Goal: Transaction & Acquisition: Purchase product/service

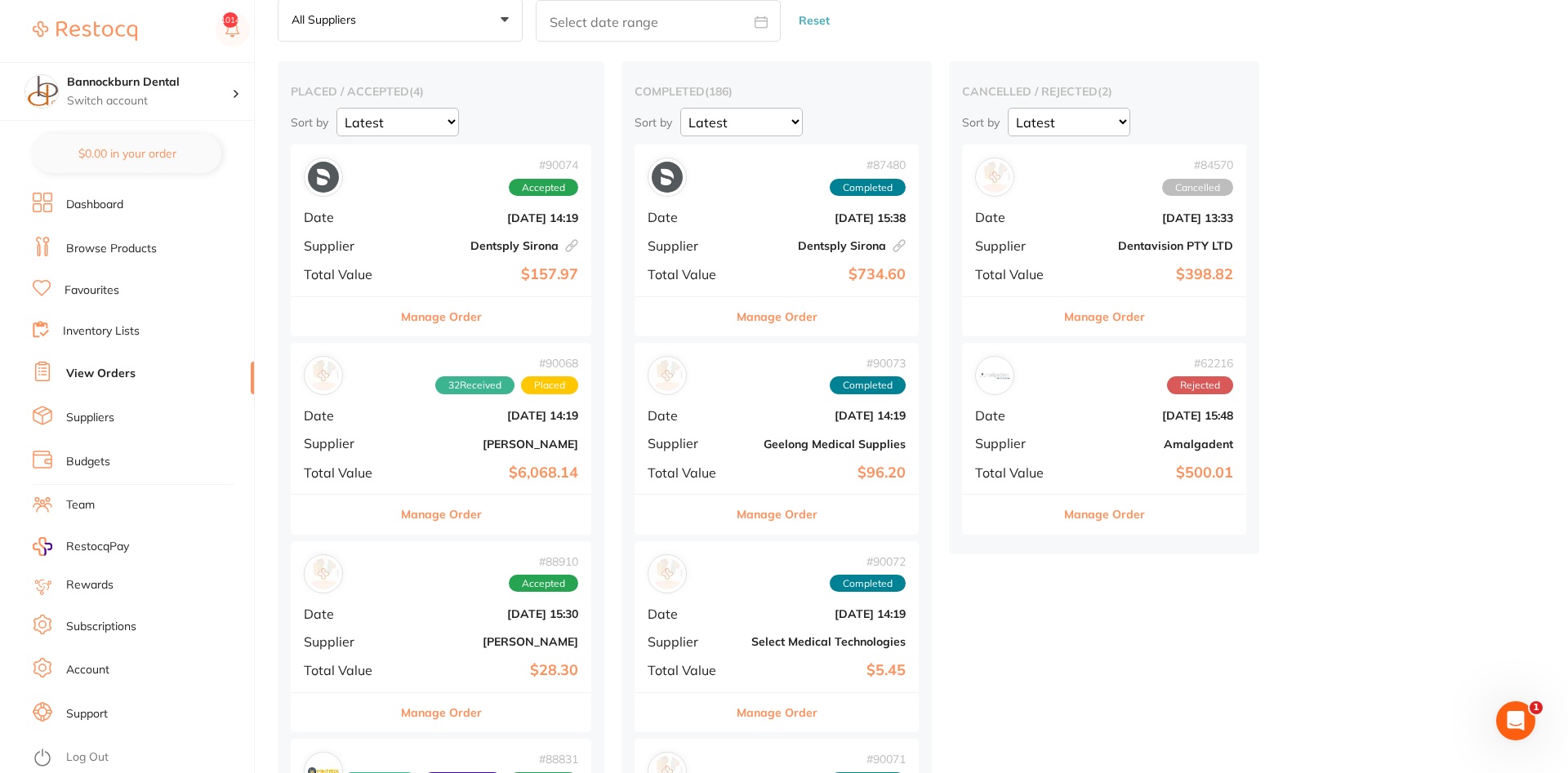
scroll to position [83, 0]
click at [130, 330] on link "Inventory Lists" at bounding box center [101, 331] width 77 height 16
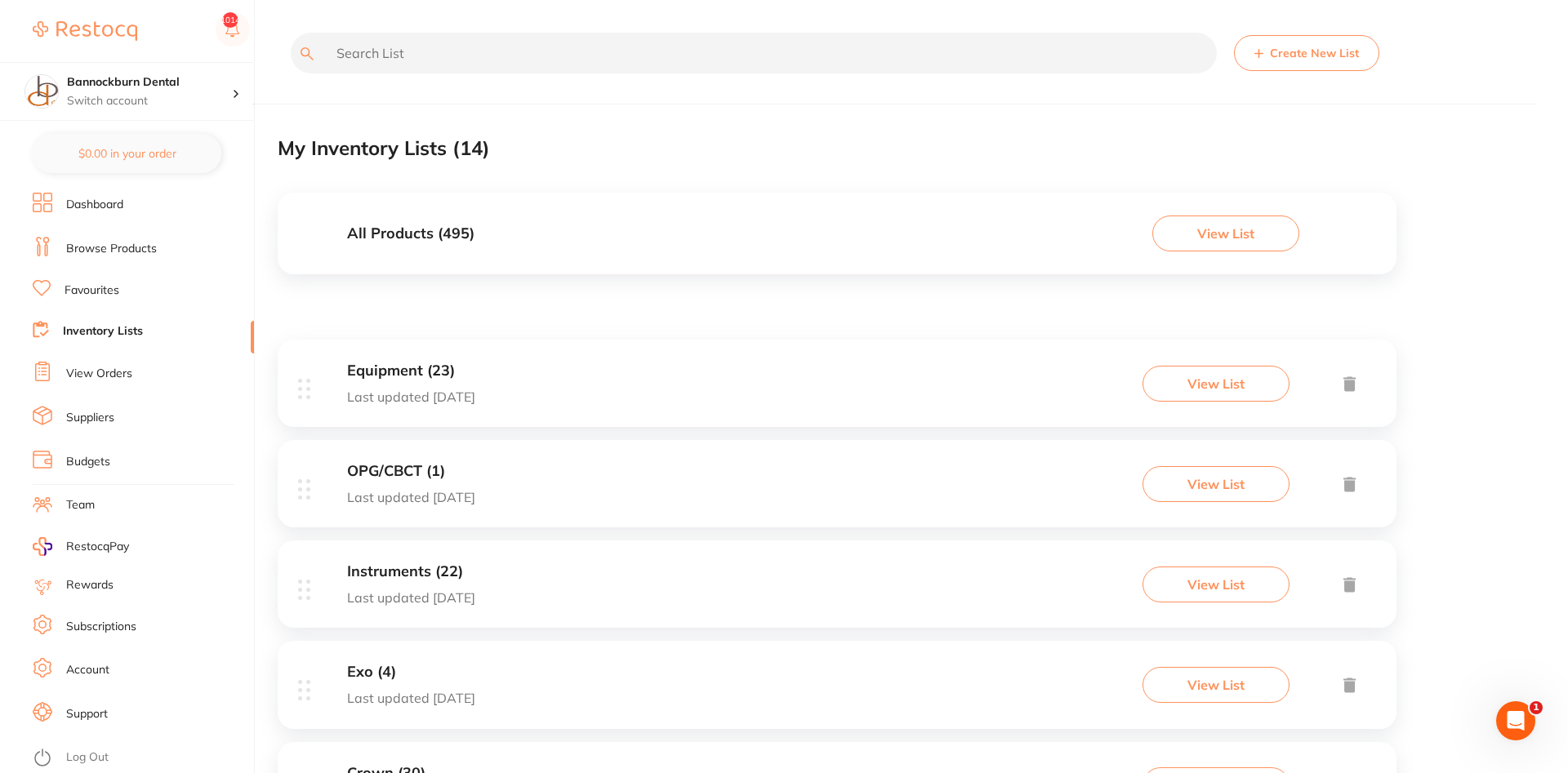
click at [456, 229] on h3 "All Products ( 495 )" at bounding box center [411, 234] width 128 height 17
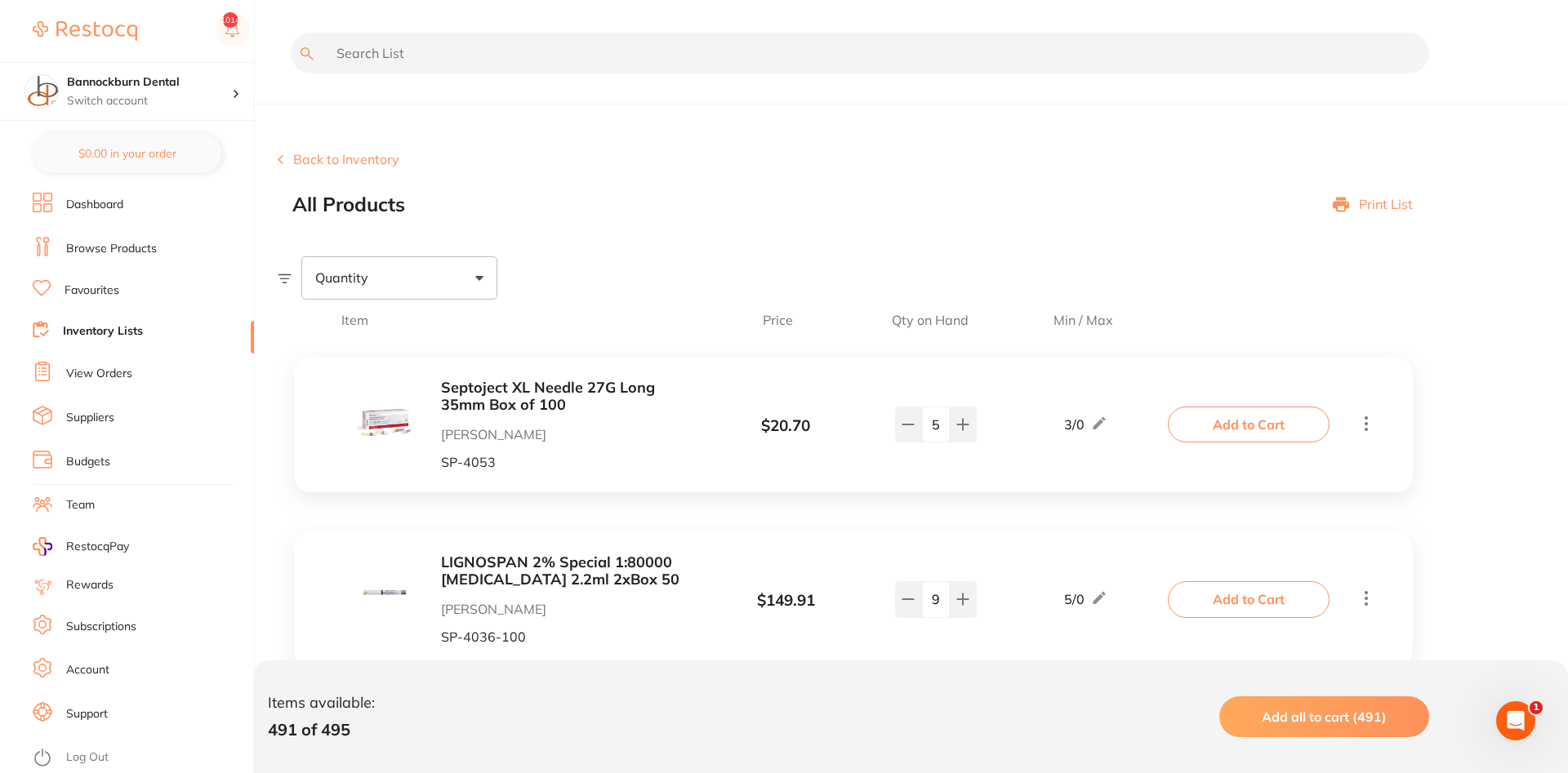
click at [372, 54] on input "text" at bounding box center [860, 53] width 1139 height 41
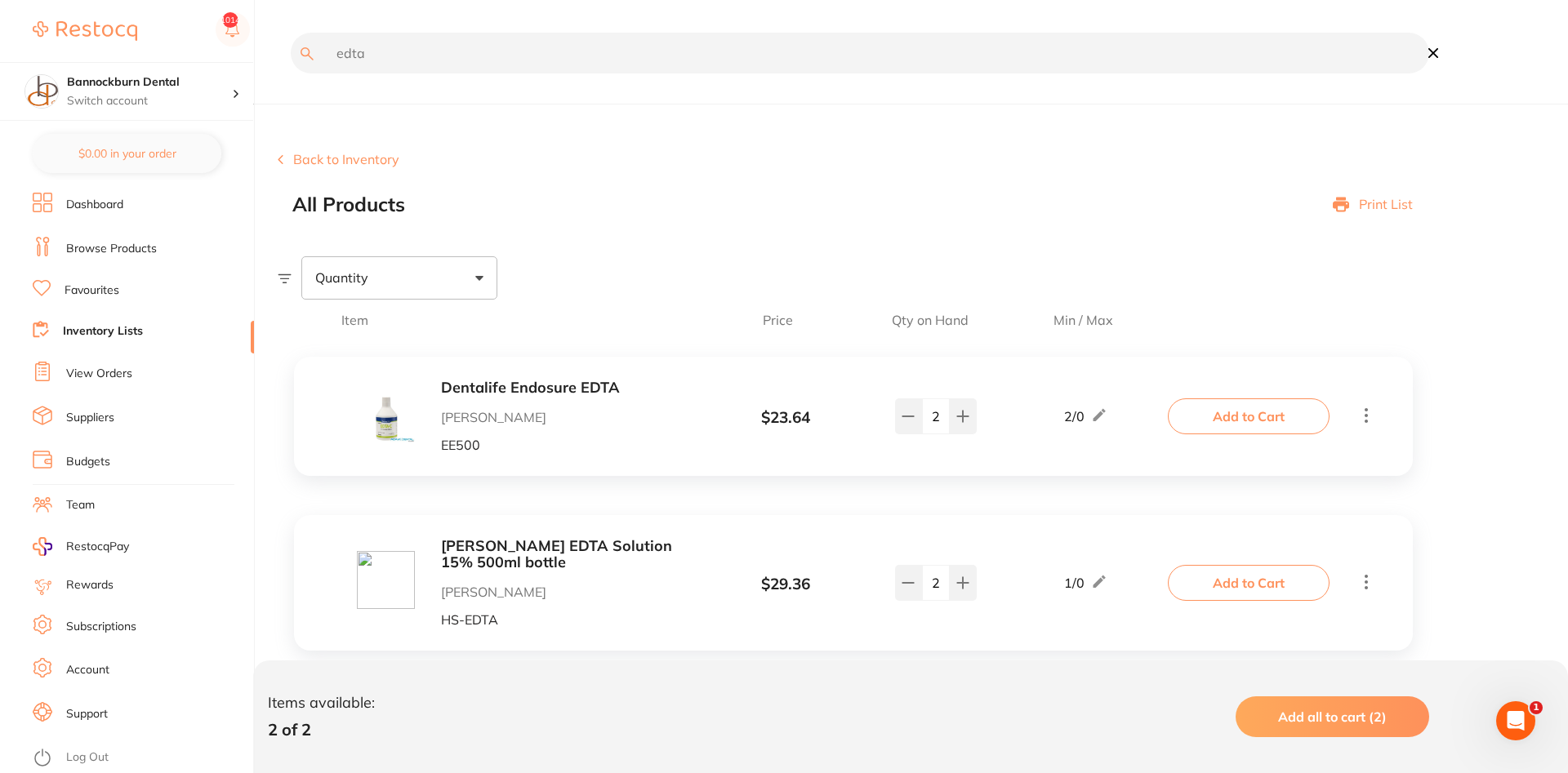
type input "edta"
click at [888, 420] on div "2" at bounding box center [935, 416] width 128 height 36
click at [913, 416] on icon at bounding box center [908, 416] width 13 height 13
type input "1"
drag, startPoint x: 1224, startPoint y: 418, endPoint x: 1227, endPoint y: 426, distance: 8.5
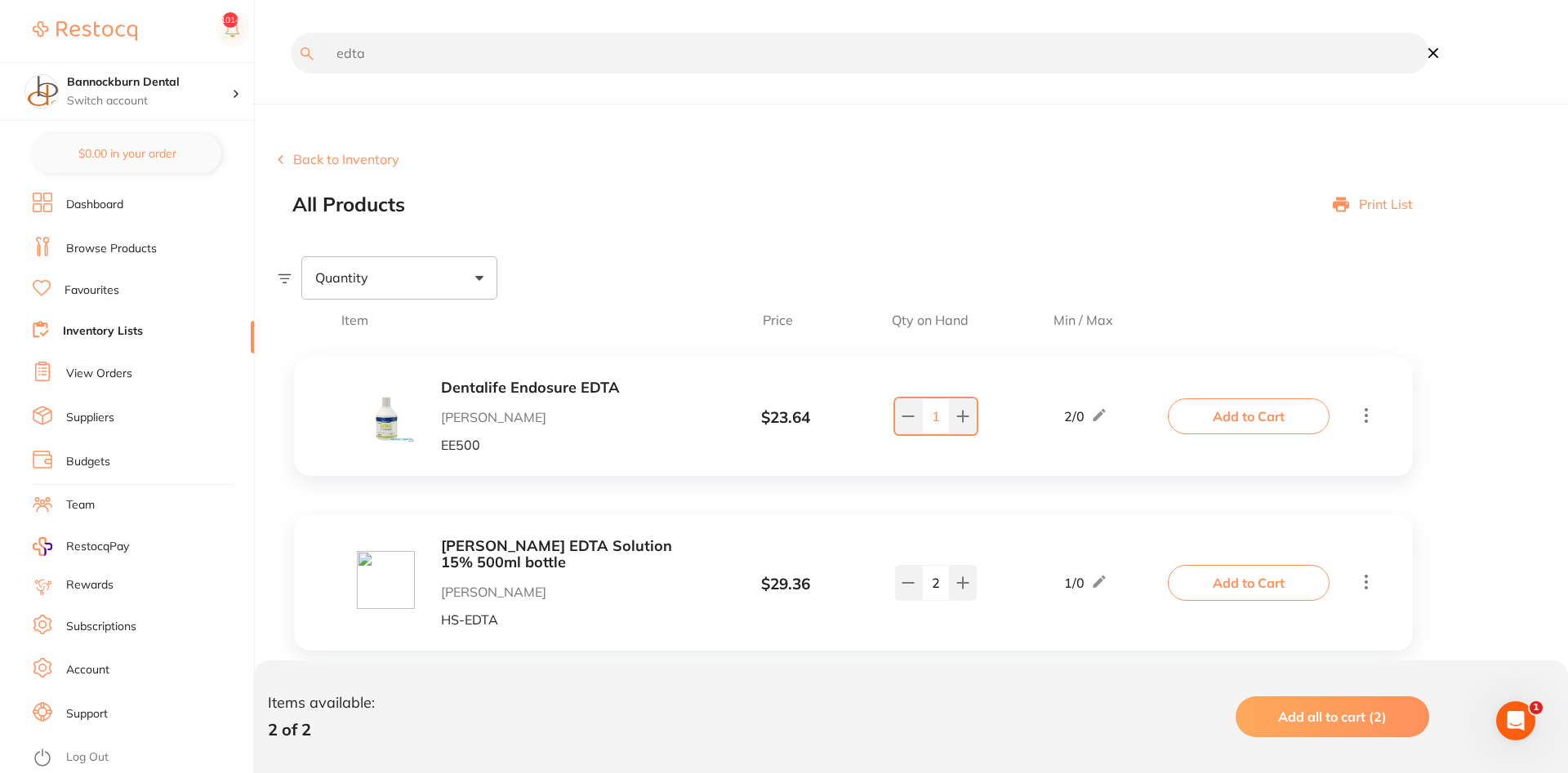
click at [1227, 426] on button "Add to Cart" at bounding box center [1249, 416] width 162 height 36
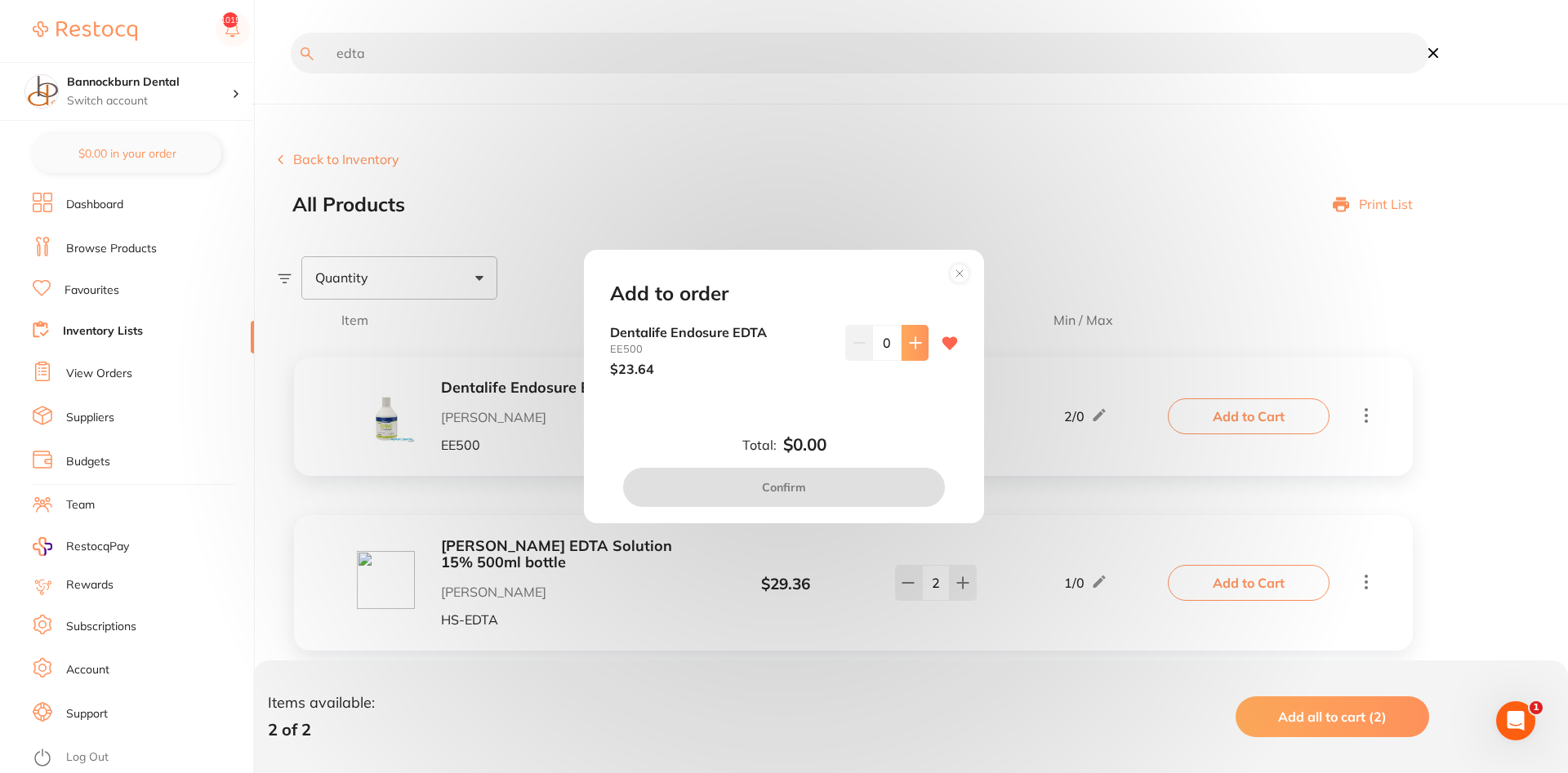
click at [914, 351] on button at bounding box center [914, 343] width 27 height 36
type input "1"
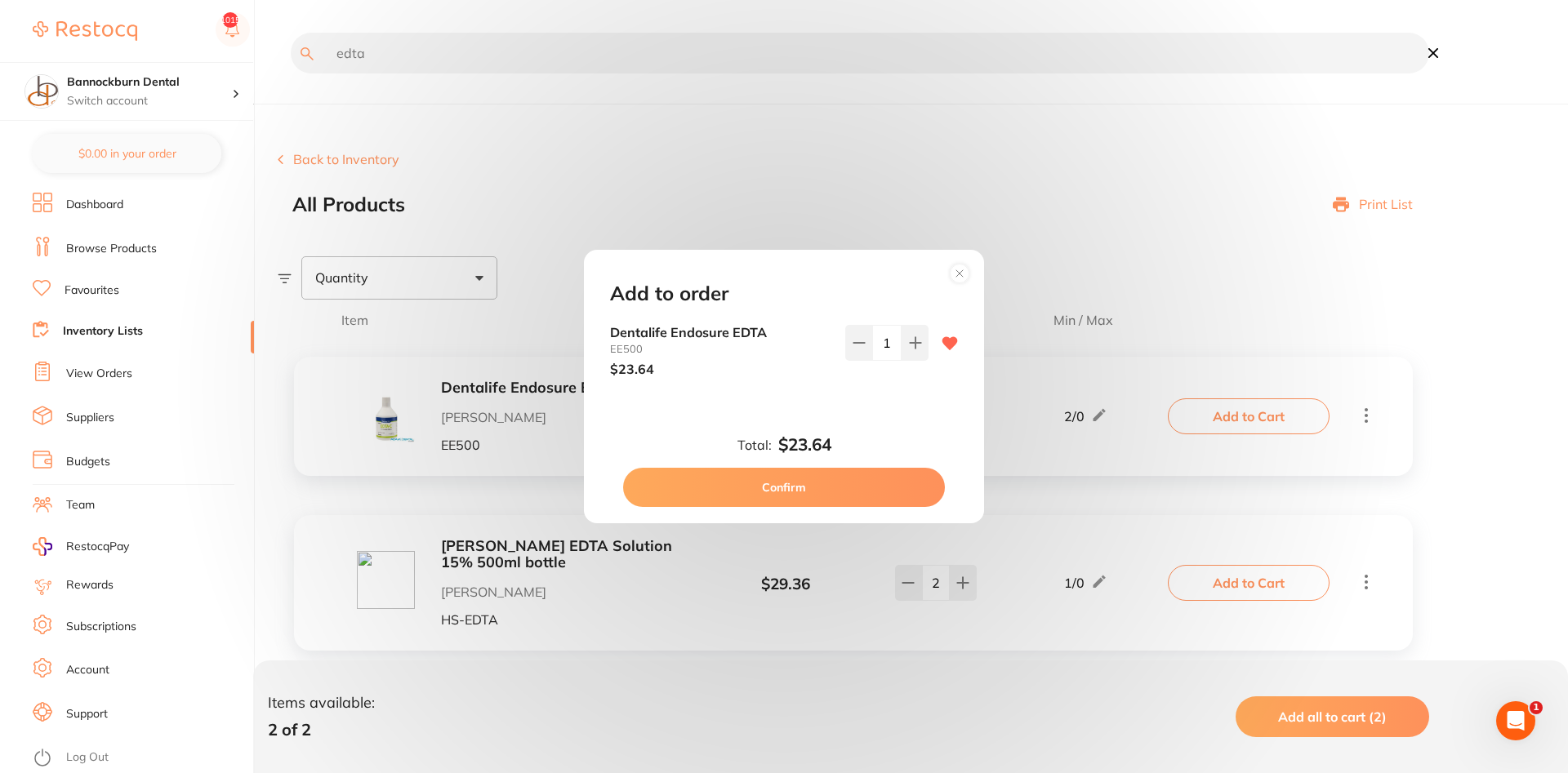
click at [808, 481] on button "Confirm" at bounding box center [784, 488] width 321 height 39
checkbox input "false"
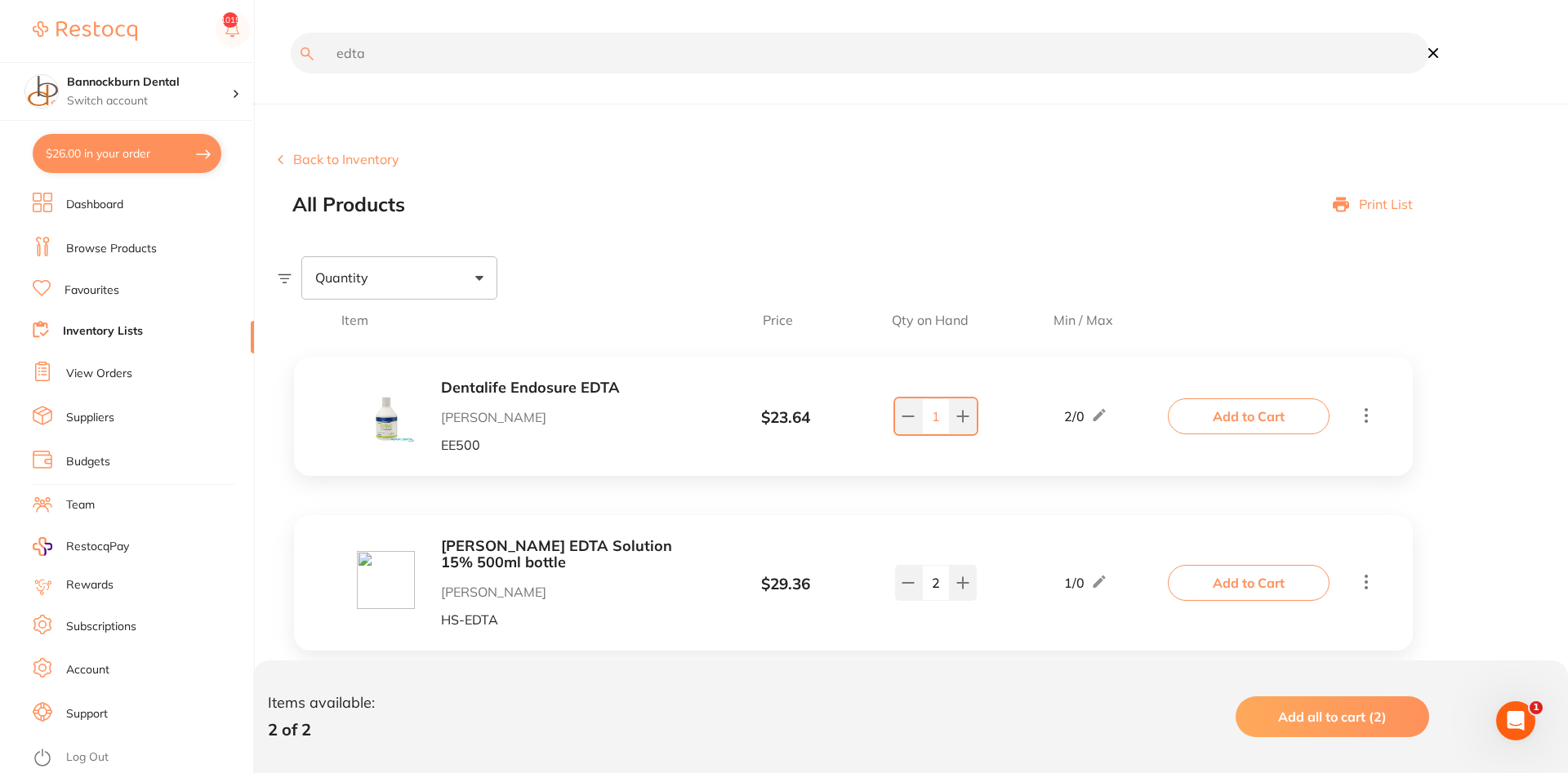
drag, startPoint x: 379, startPoint y: 57, endPoint x: 0, endPoint y: 65, distance: 379.1
click at [290, 65] on input "edta" at bounding box center [860, 53] width 1139 height 41
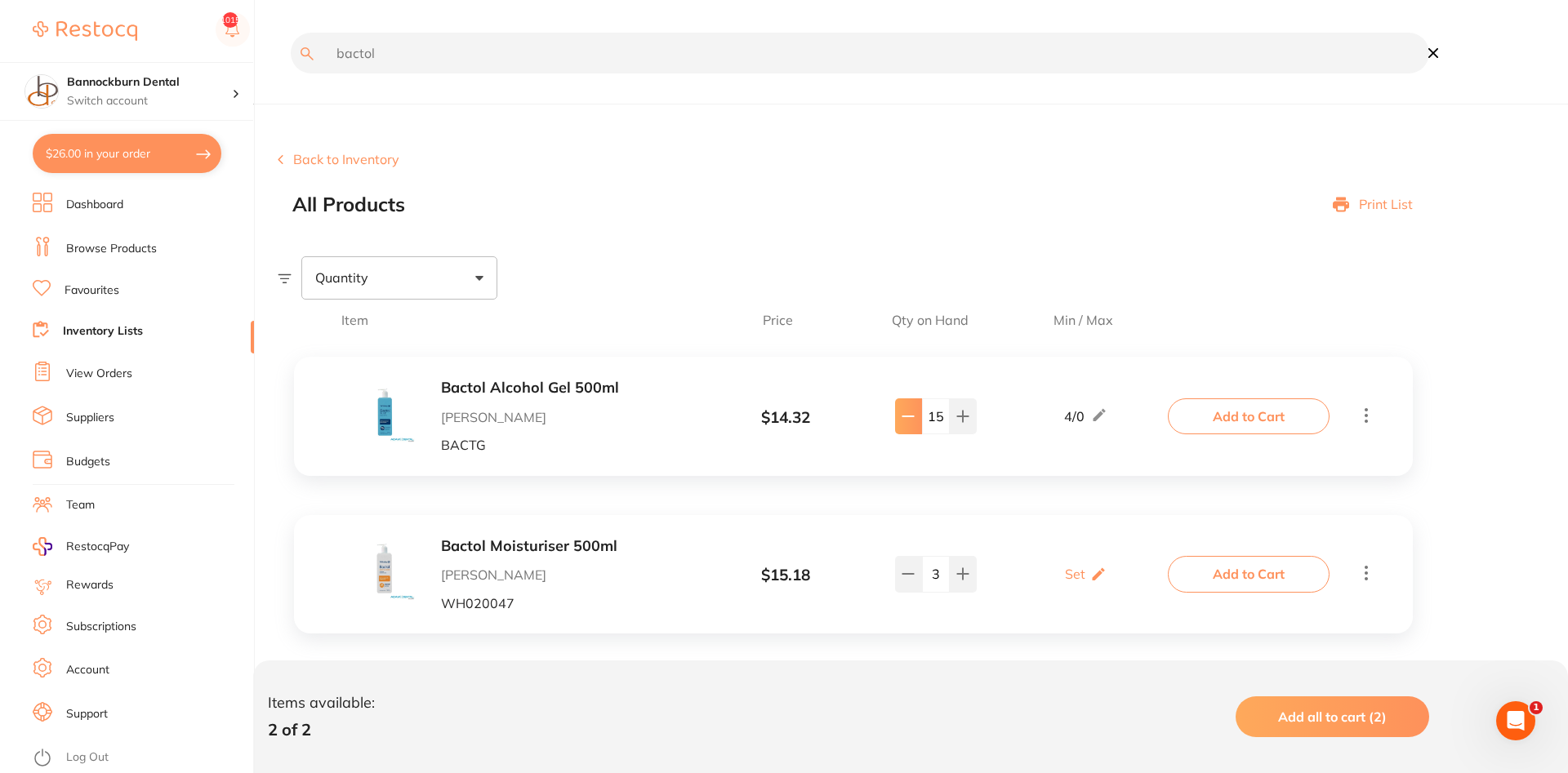
type input "bactol"
click at [904, 416] on icon at bounding box center [908, 416] width 13 height 13
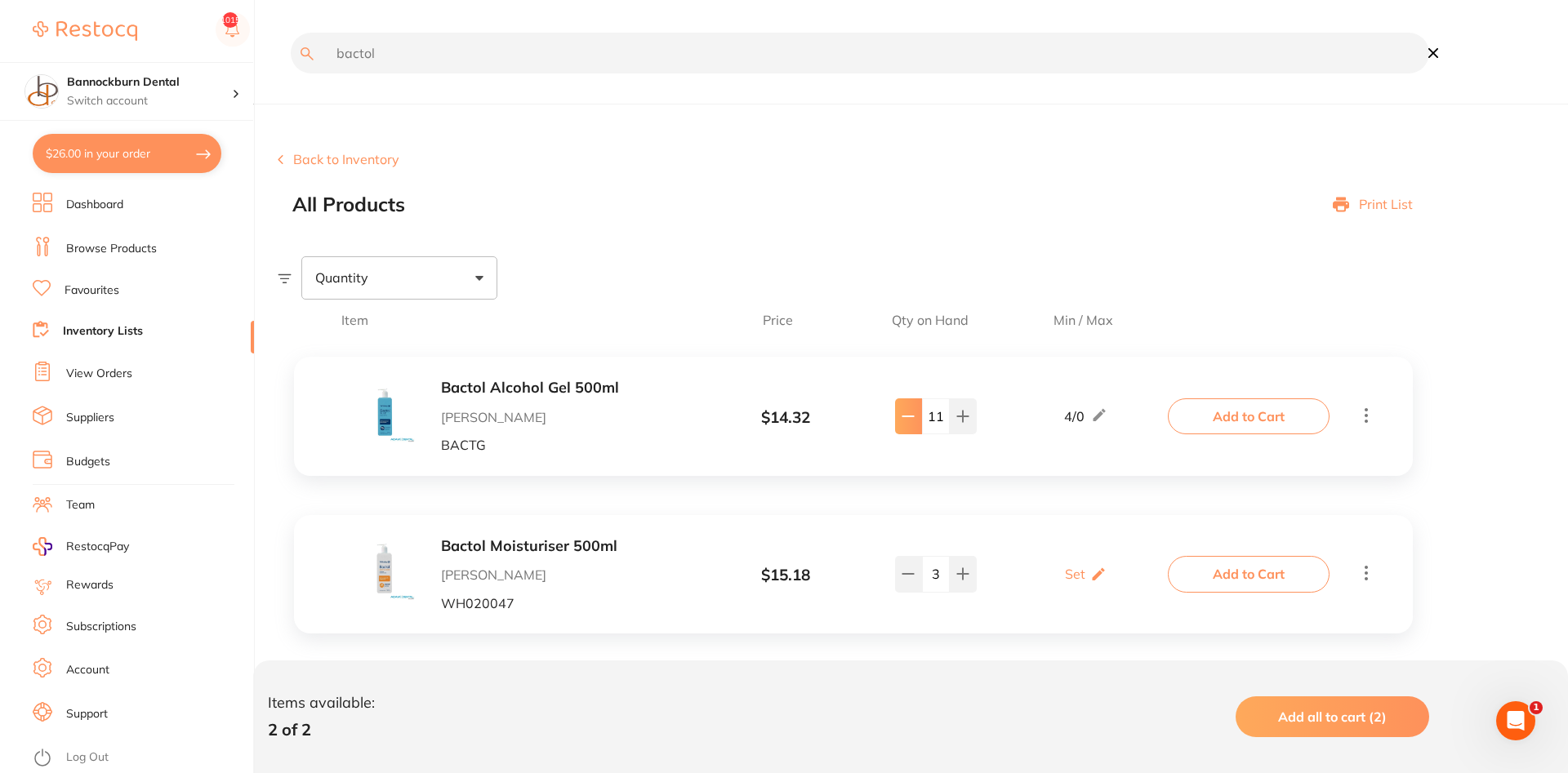
click at [904, 416] on icon at bounding box center [908, 416] width 13 height 13
type input "7"
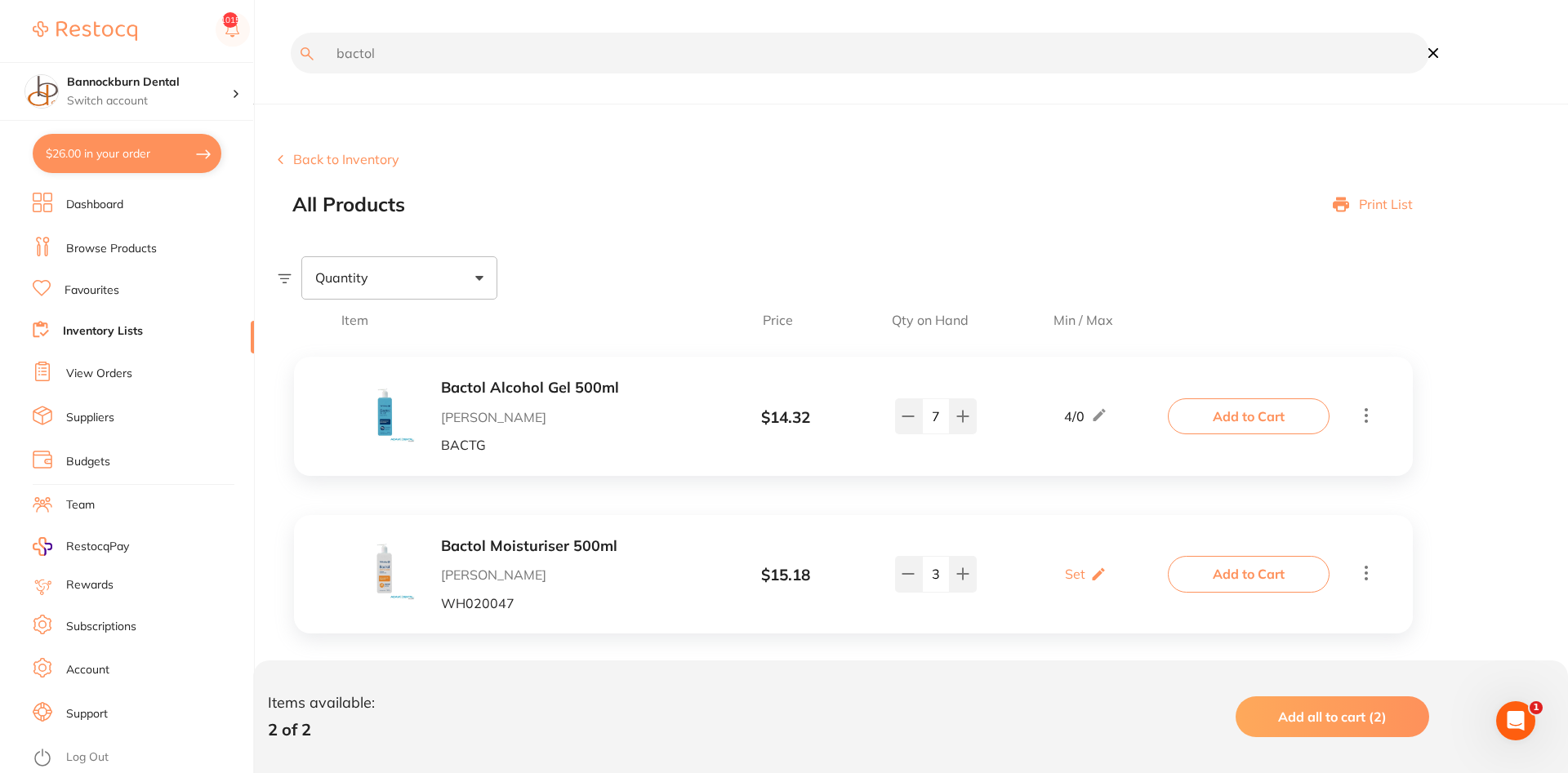
drag, startPoint x: 264, startPoint y: 56, endPoint x: 0, endPoint y: 48, distance: 264.1
click at [290, 48] on input "bactol" at bounding box center [860, 53] width 1139 height 41
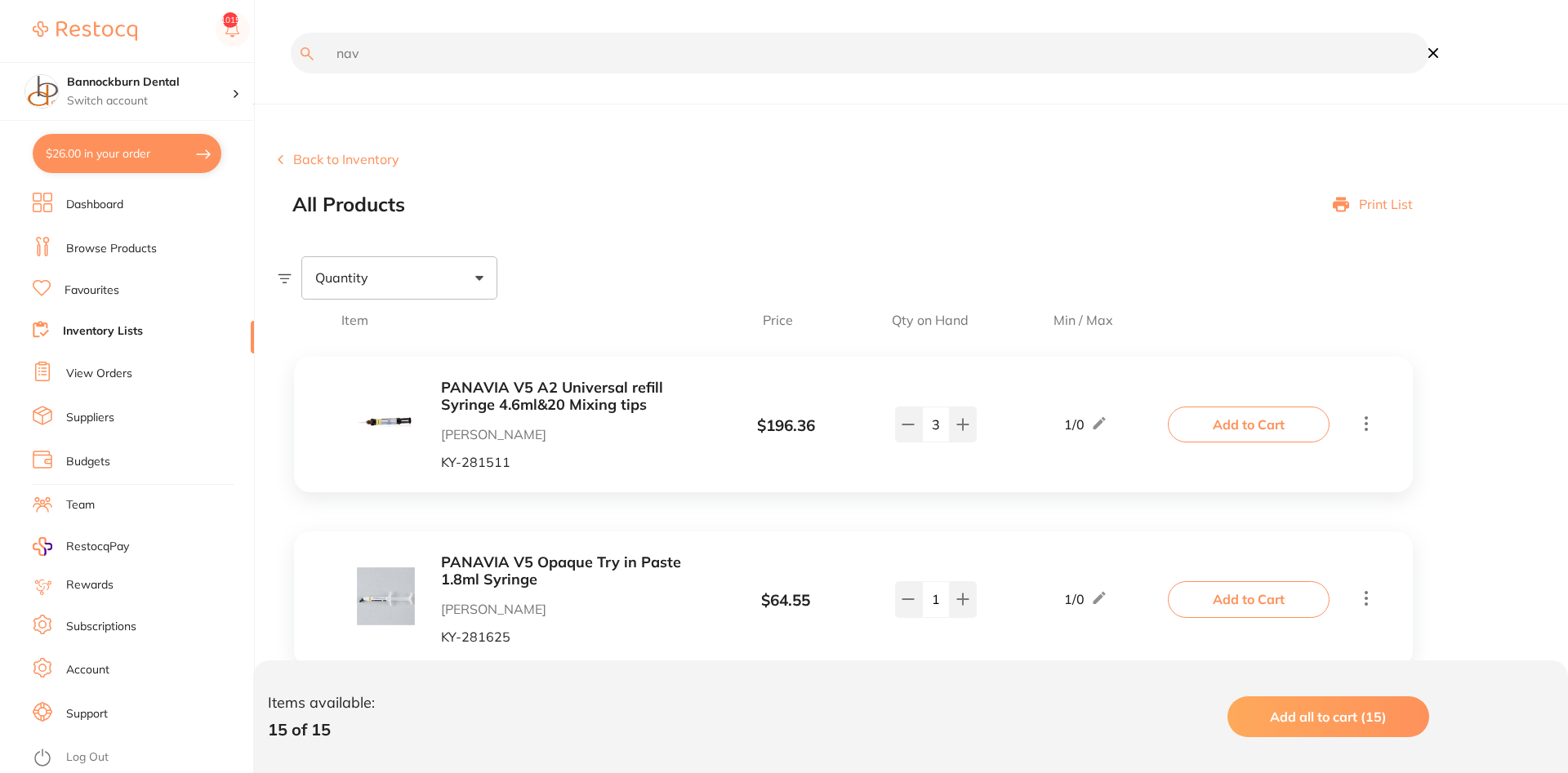
drag, startPoint x: 0, startPoint y: 26, endPoint x: 2, endPoint y: 34, distance: 8.2
click at [290, 34] on input "nav" at bounding box center [860, 53] width 1139 height 41
type input "tips"
click at [133, 326] on link "Inventory Lists" at bounding box center [103, 331] width 80 height 16
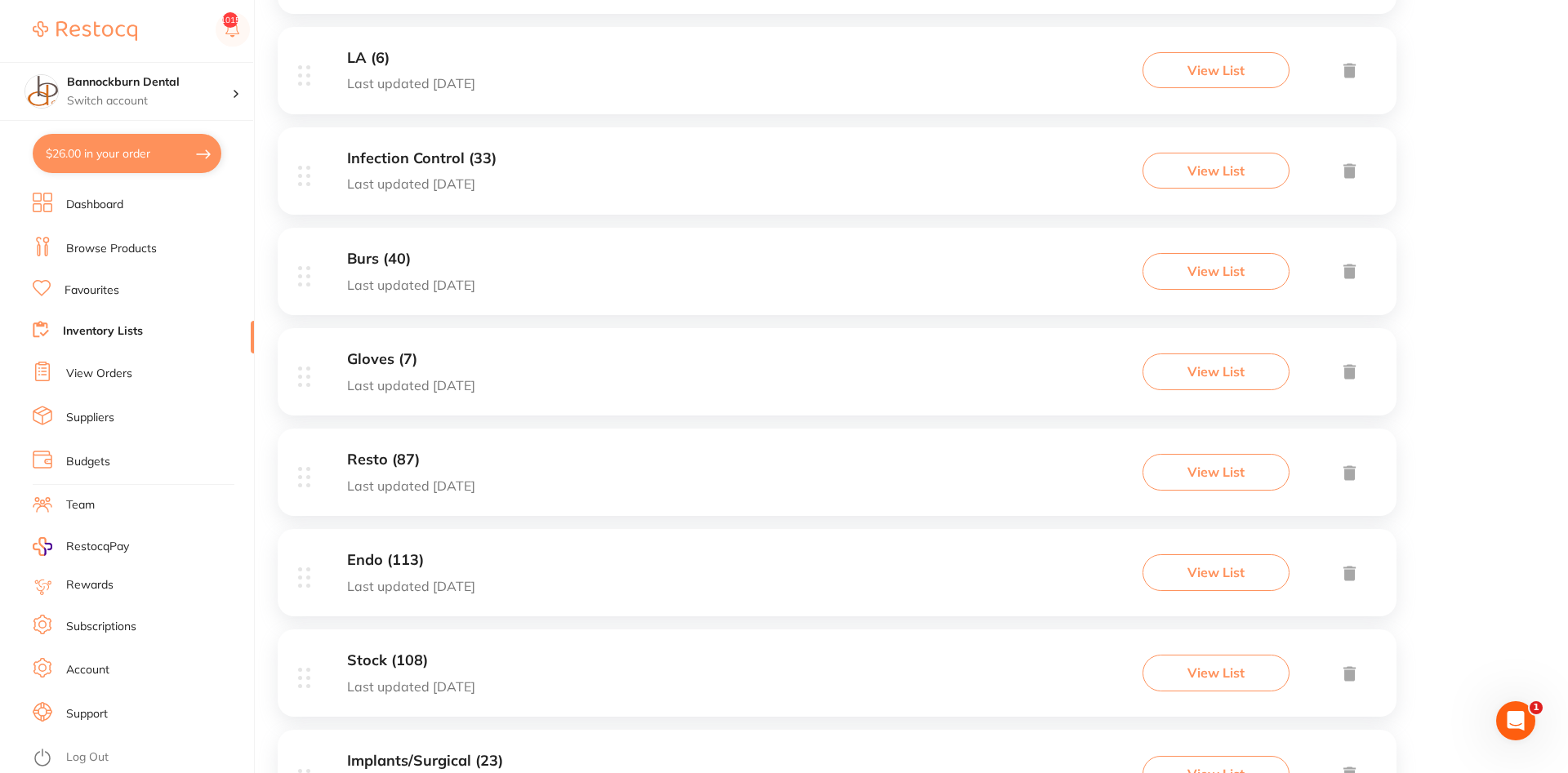
click at [418, 585] on p "Last updated [DATE]" at bounding box center [411, 586] width 128 height 15
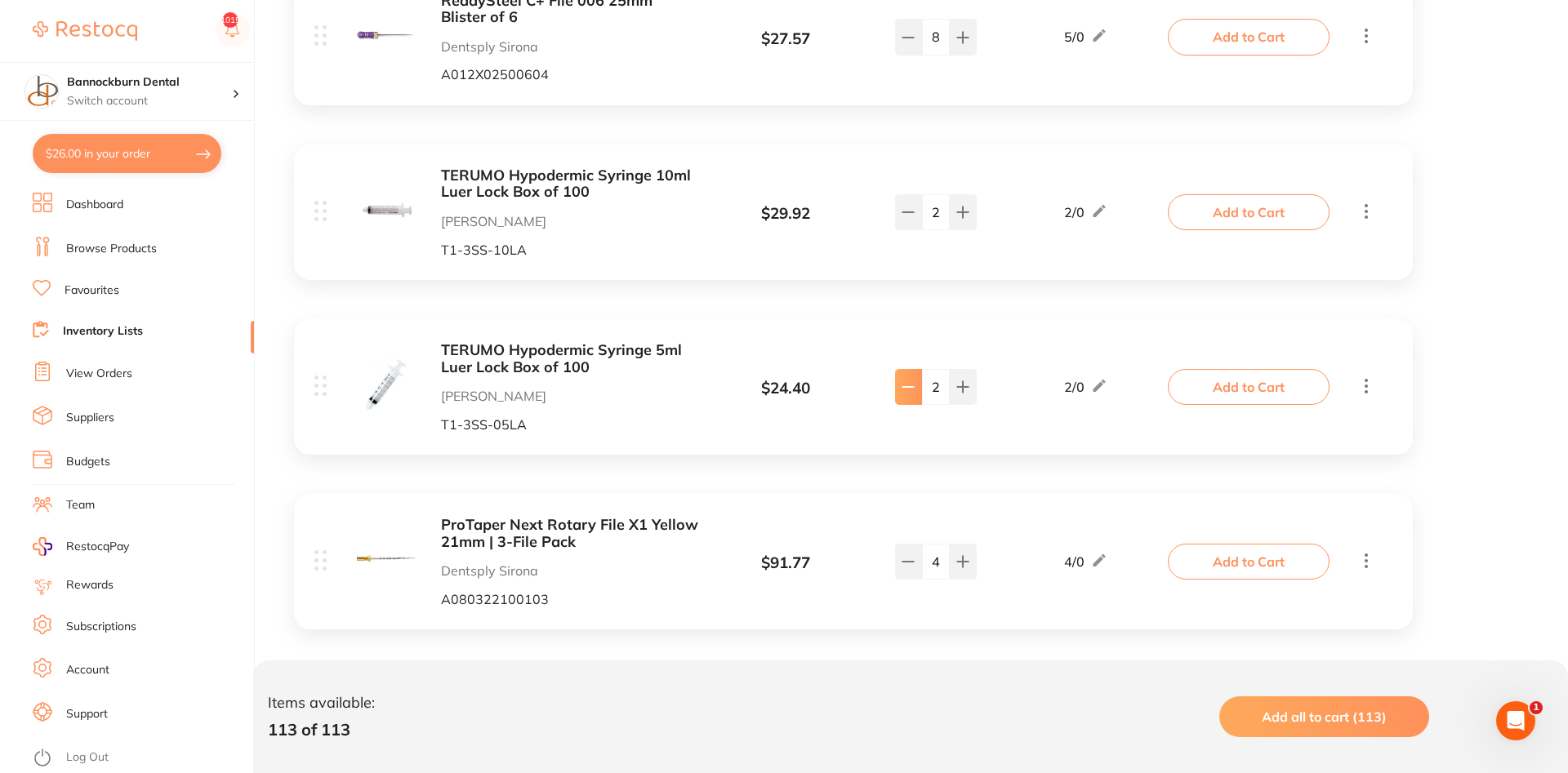
type input "1"
click at [1266, 394] on button "Add to Cart" at bounding box center [1249, 387] width 162 height 36
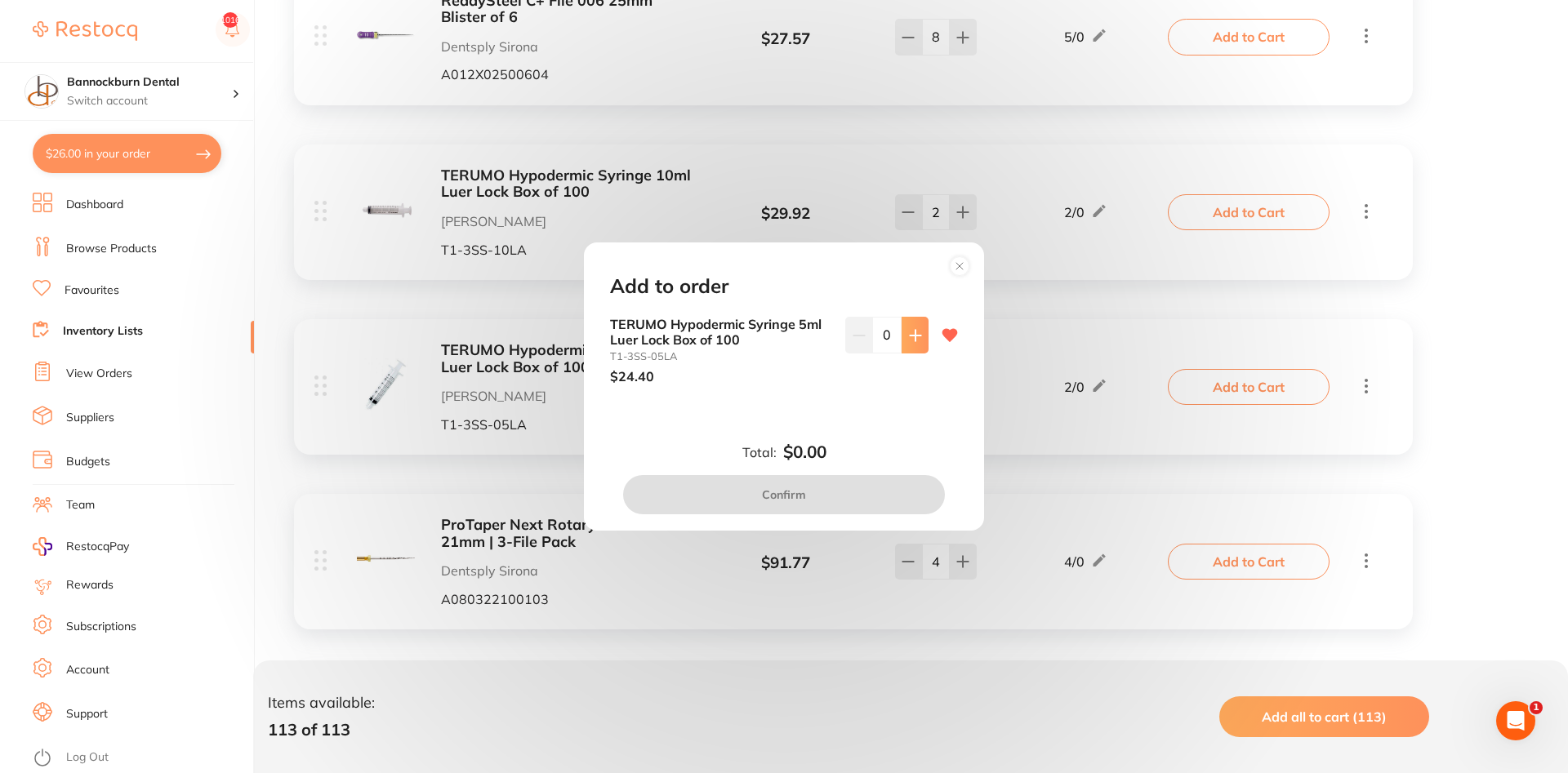
click at [922, 351] on button at bounding box center [914, 335] width 27 height 36
type input "1"
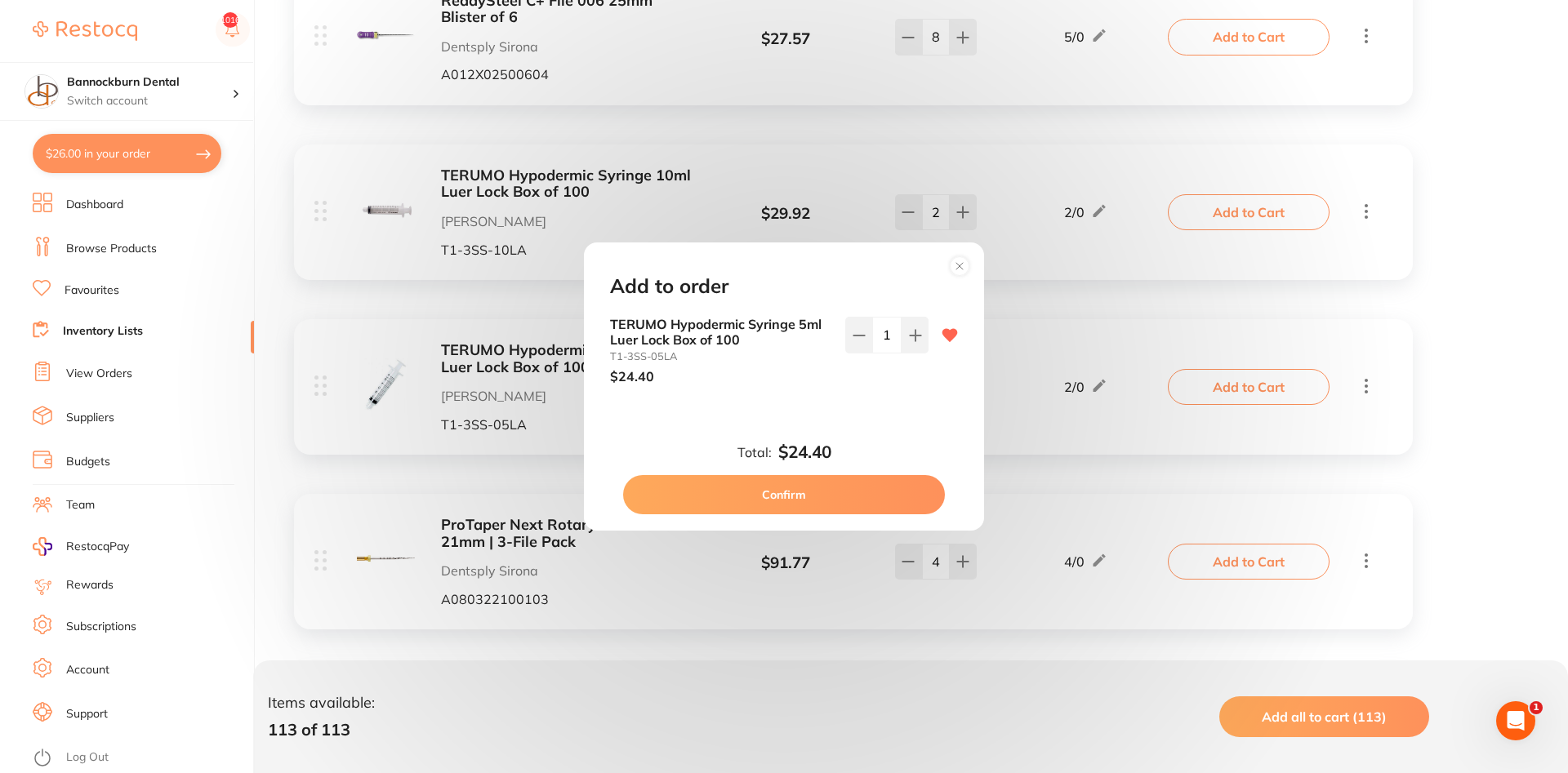
click at [896, 488] on button "Confirm" at bounding box center [784, 495] width 321 height 39
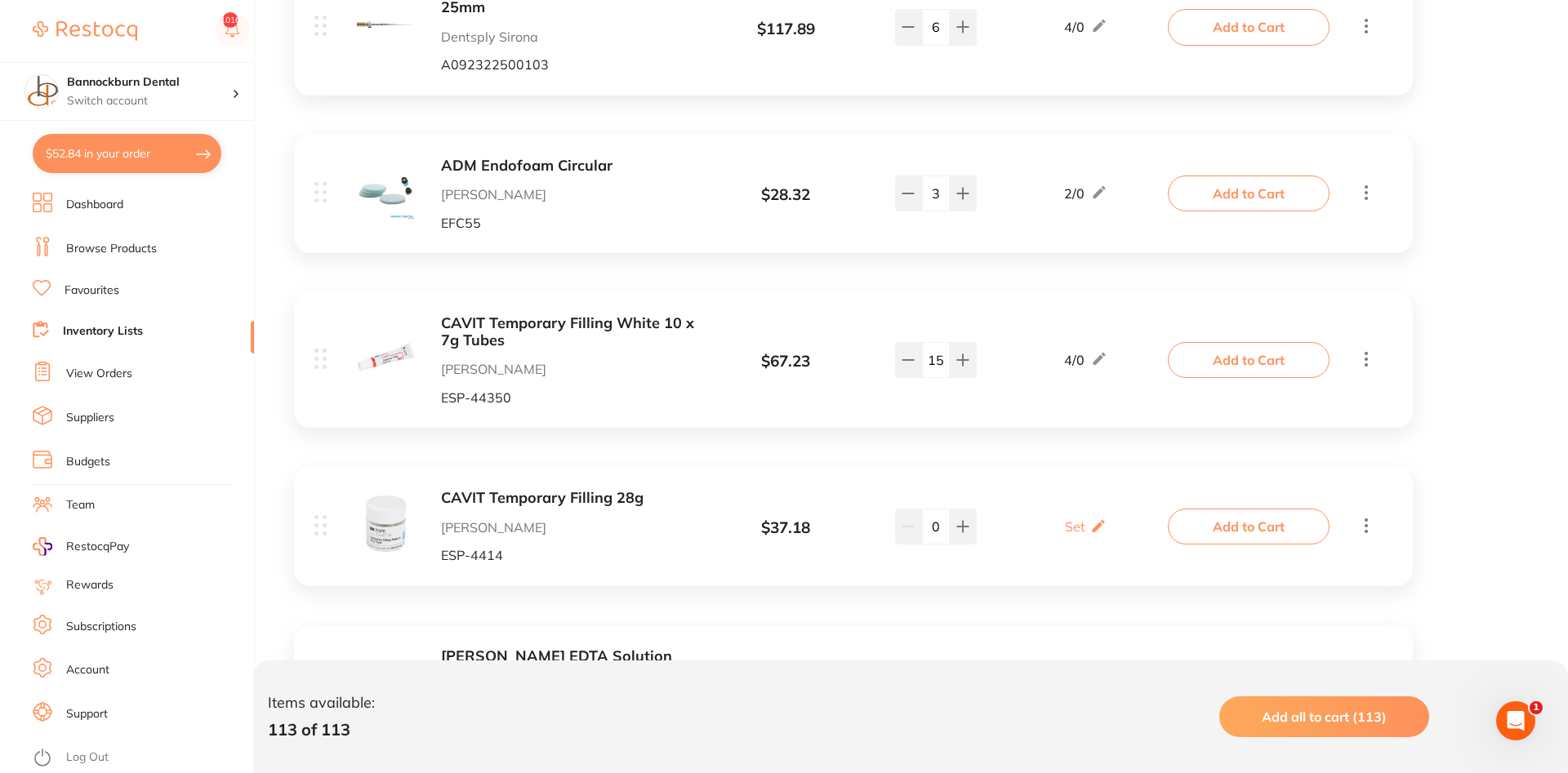
scroll to position [10078, 0]
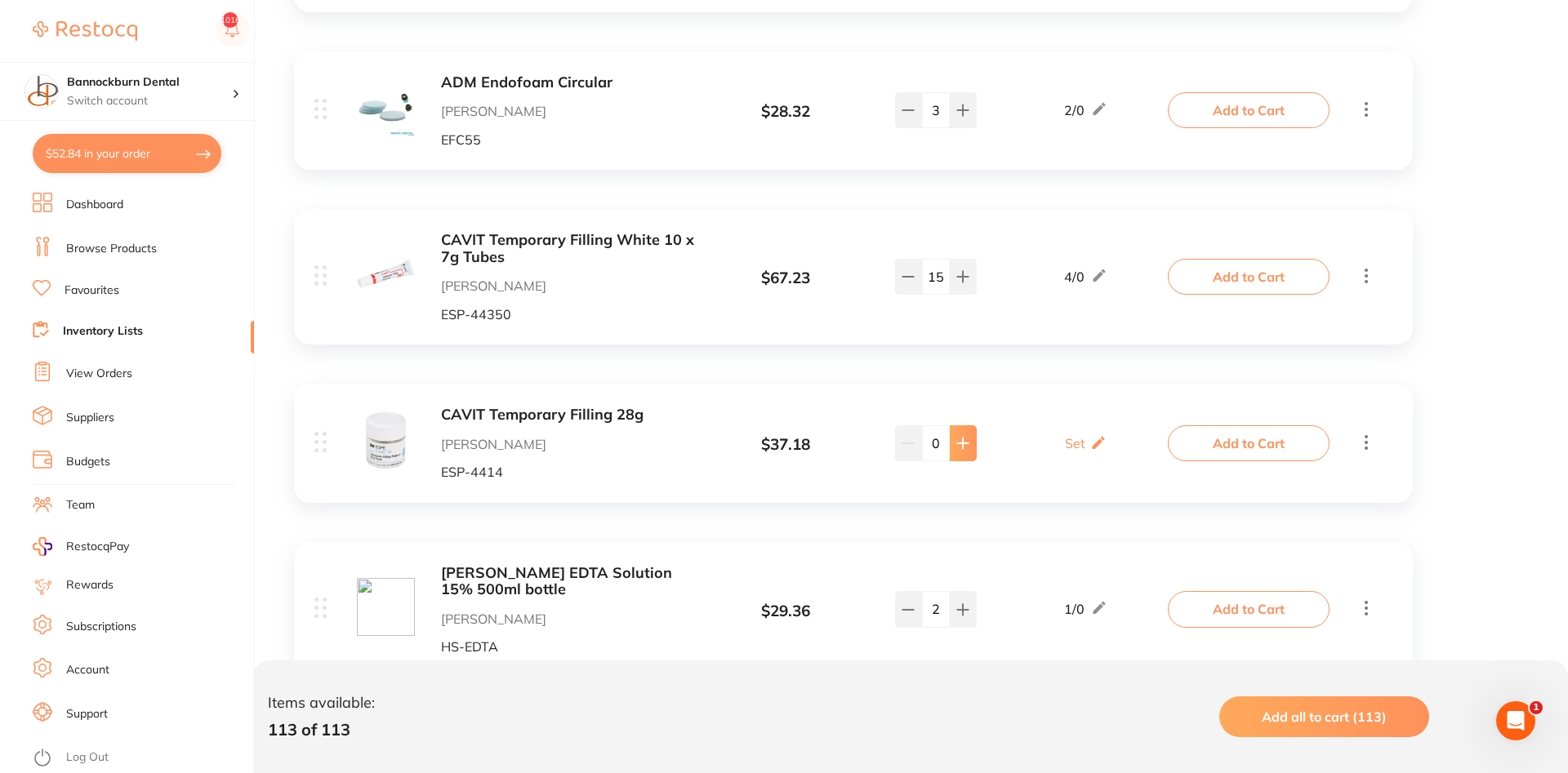
type input "2"
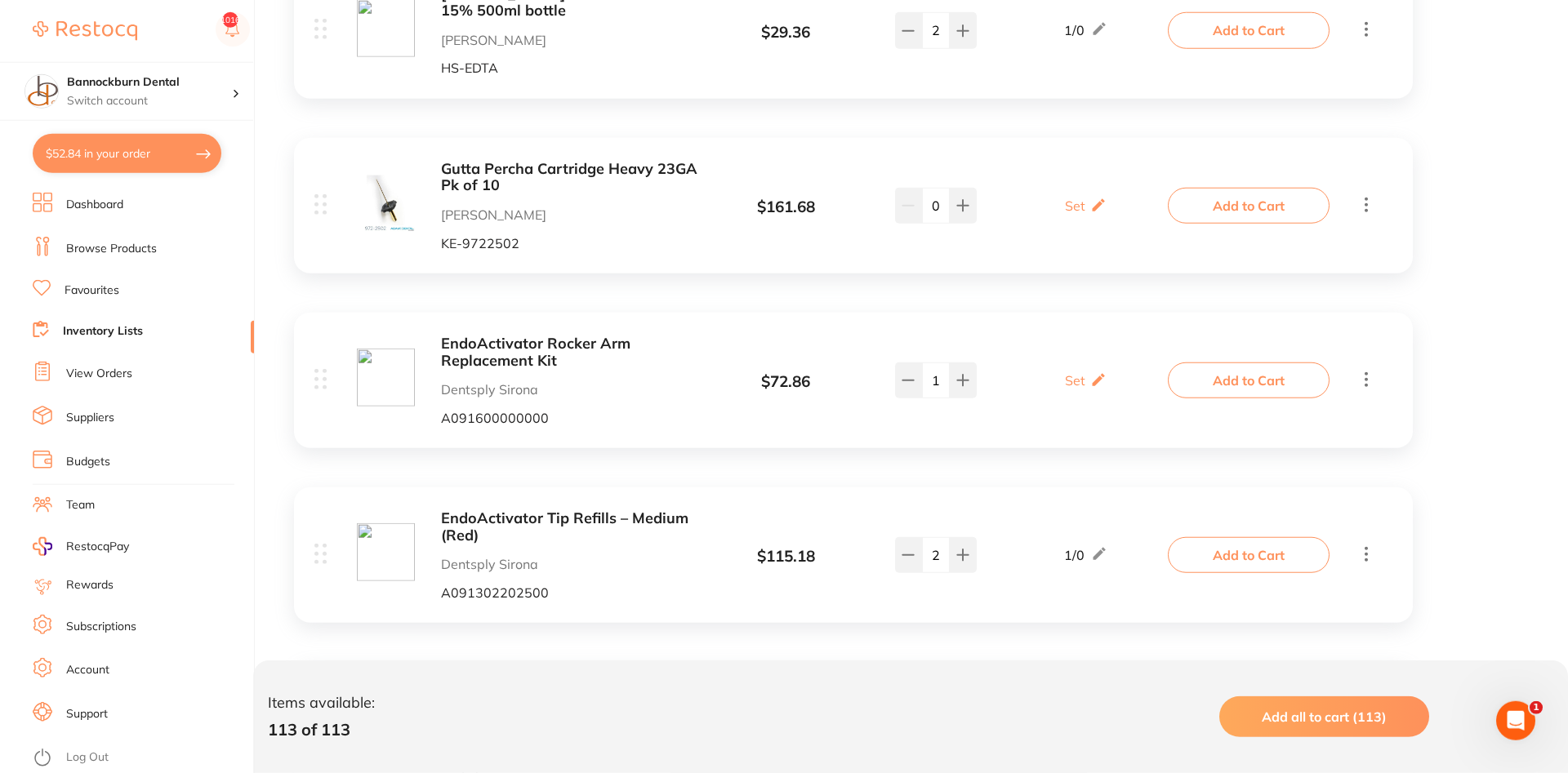
scroll to position [10662, 0]
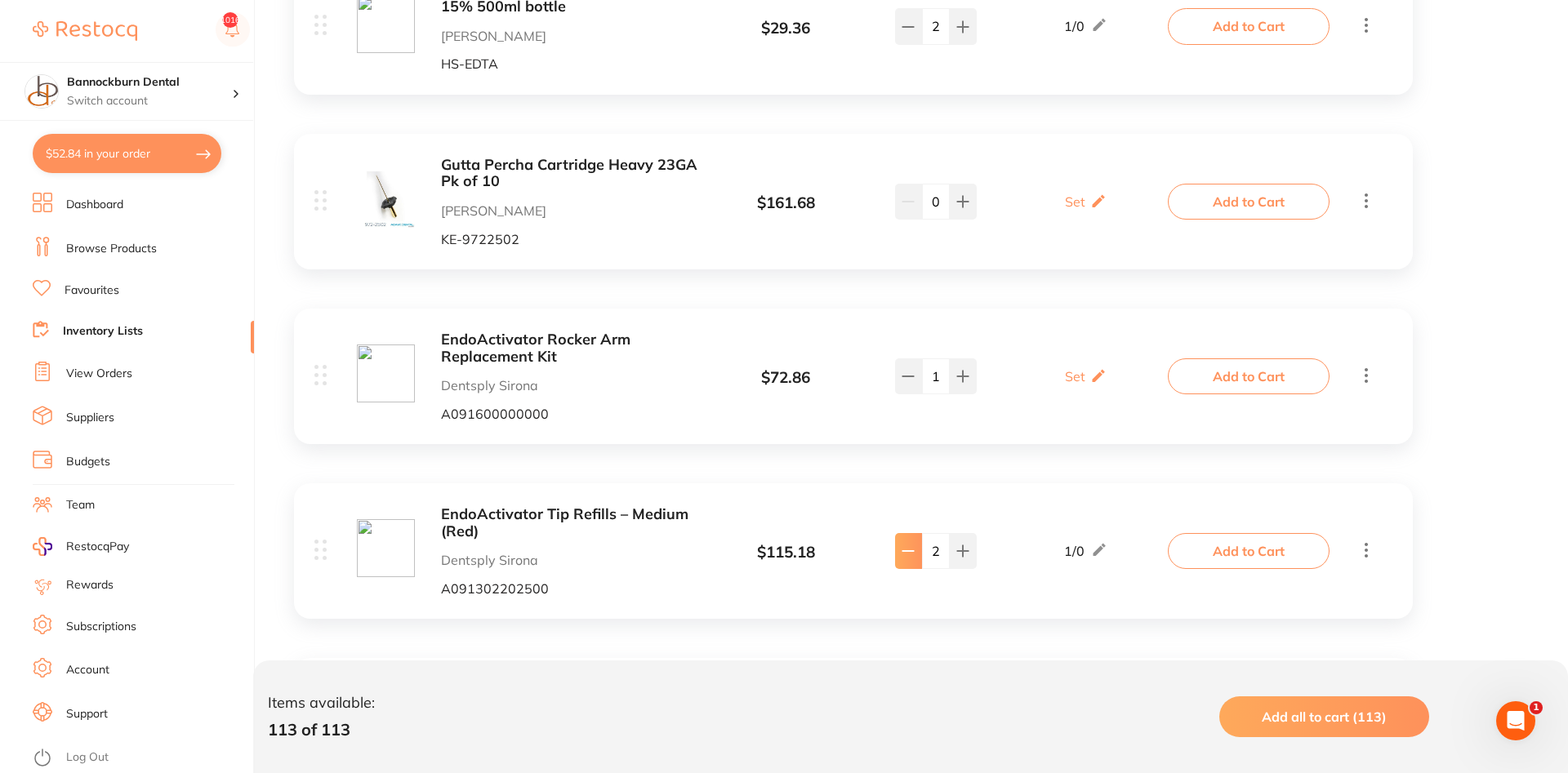
type input "1"
click at [1249, 533] on button "Add to Cart" at bounding box center [1249, 551] width 162 height 36
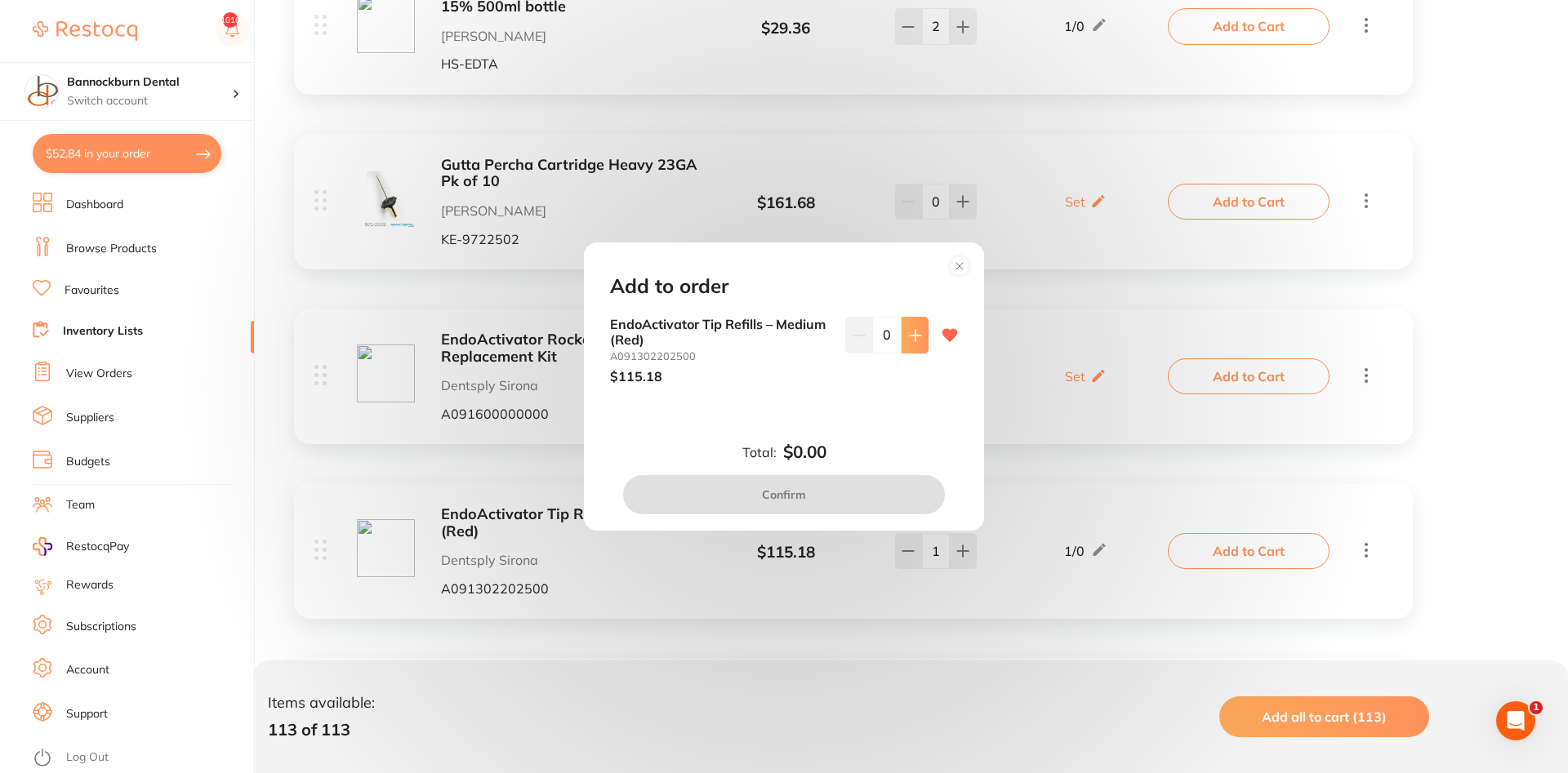
scroll to position [0, 0]
click at [910, 342] on icon at bounding box center [915, 335] width 13 height 13
type input "1"
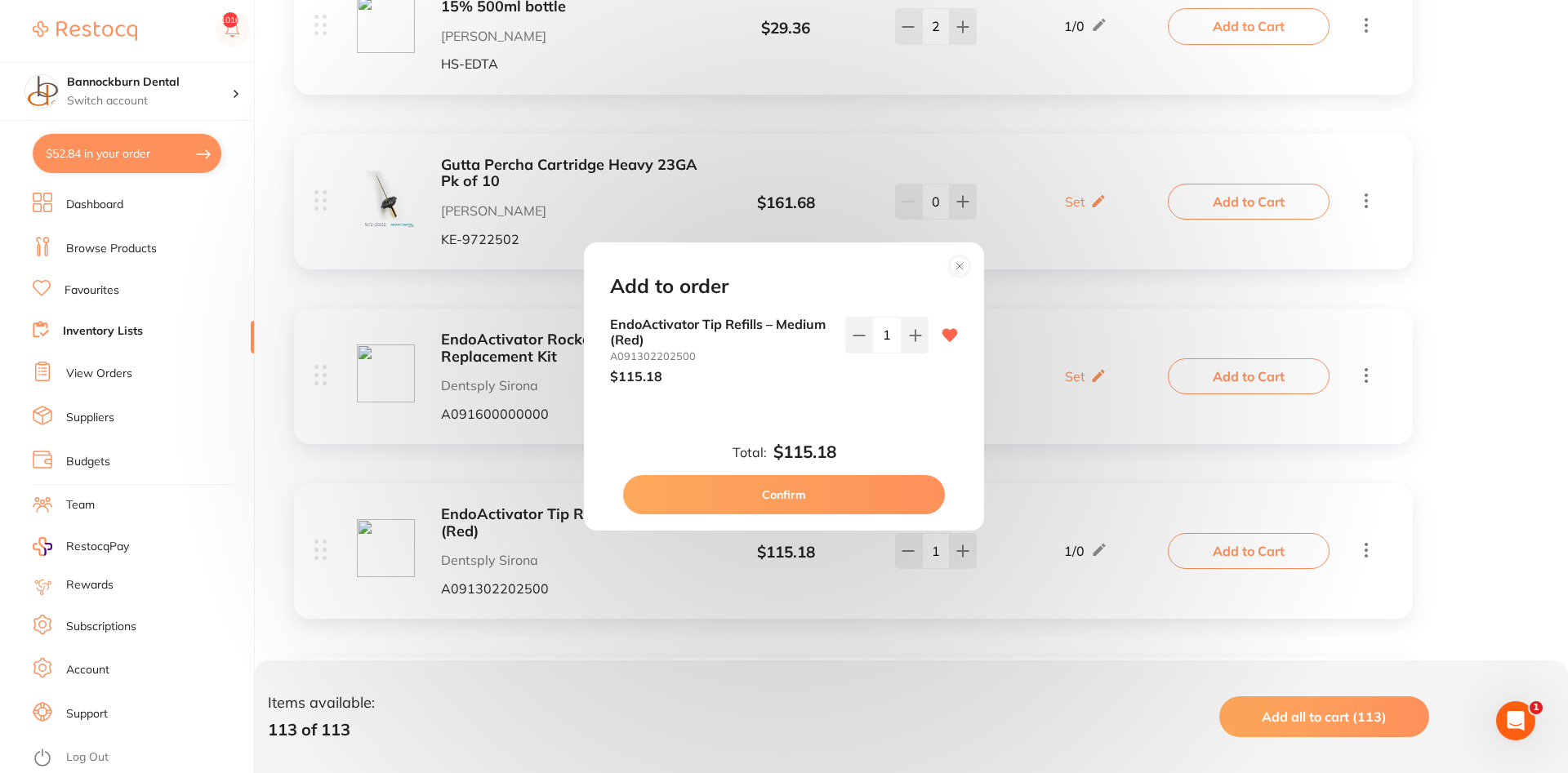
click at [793, 501] on button "Confirm" at bounding box center [784, 495] width 321 height 39
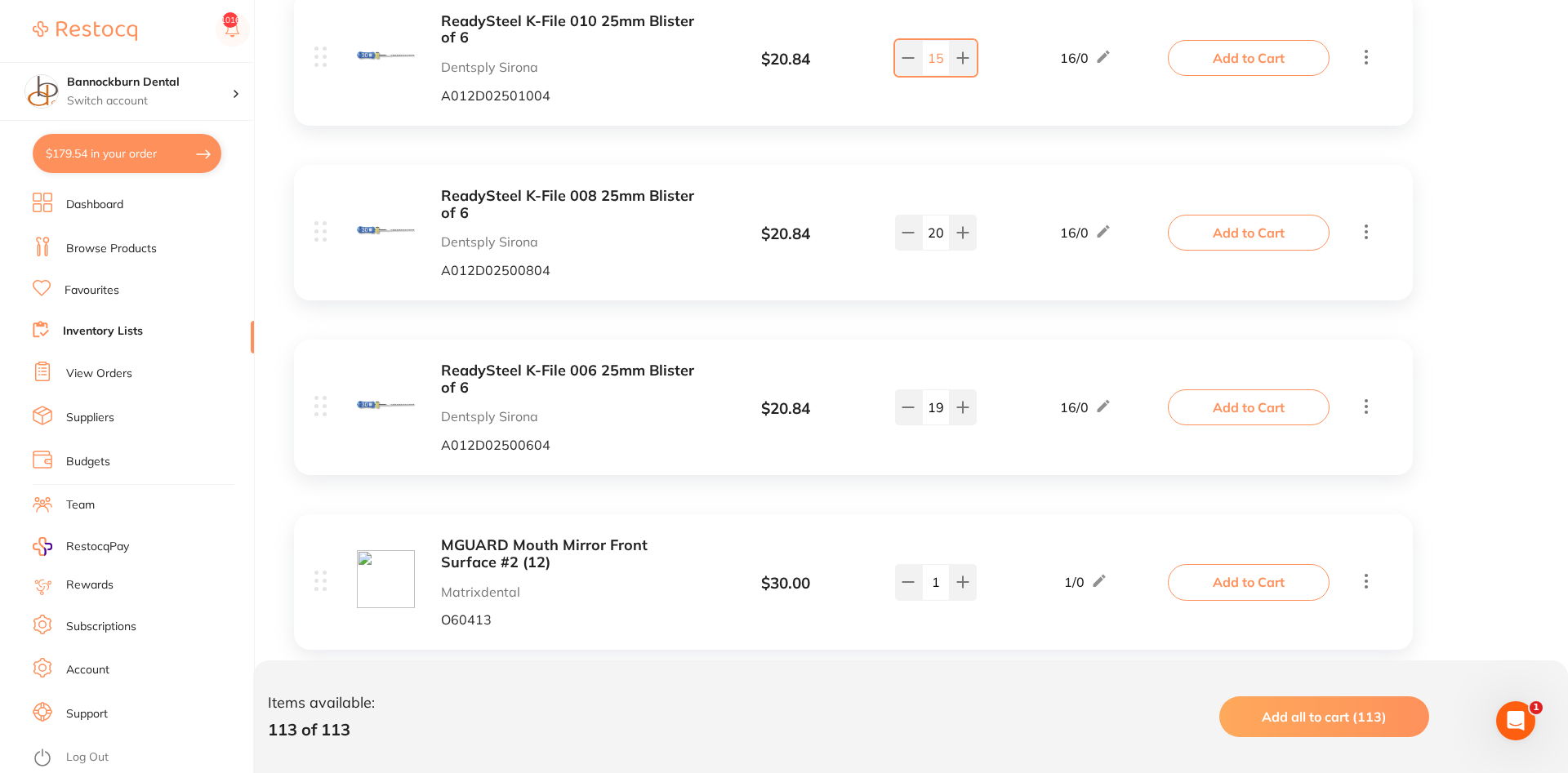
scroll to position [17658, 0]
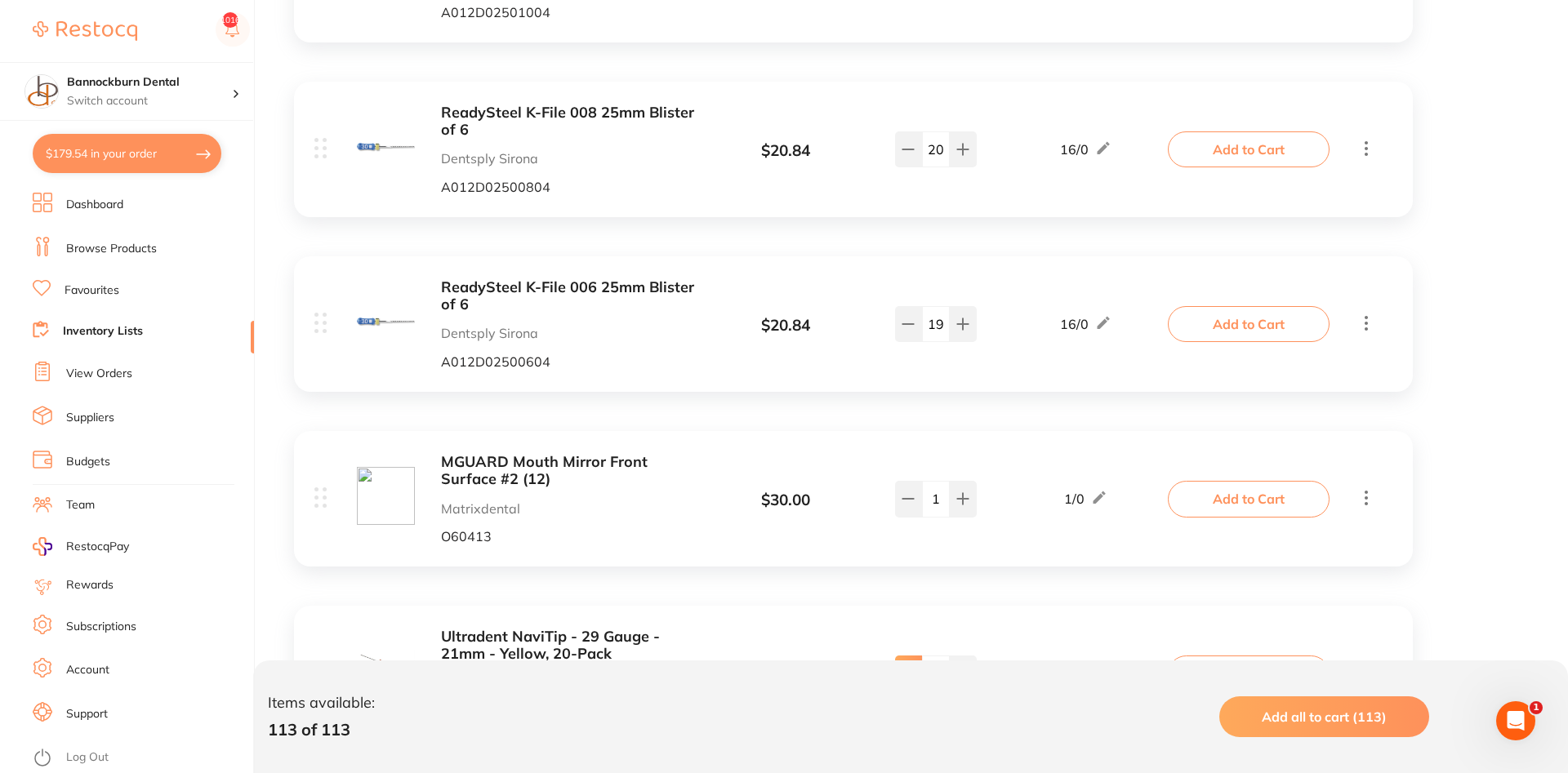
type input "2"
click at [1226, 656] on button "Add to Cart" at bounding box center [1249, 674] width 162 height 36
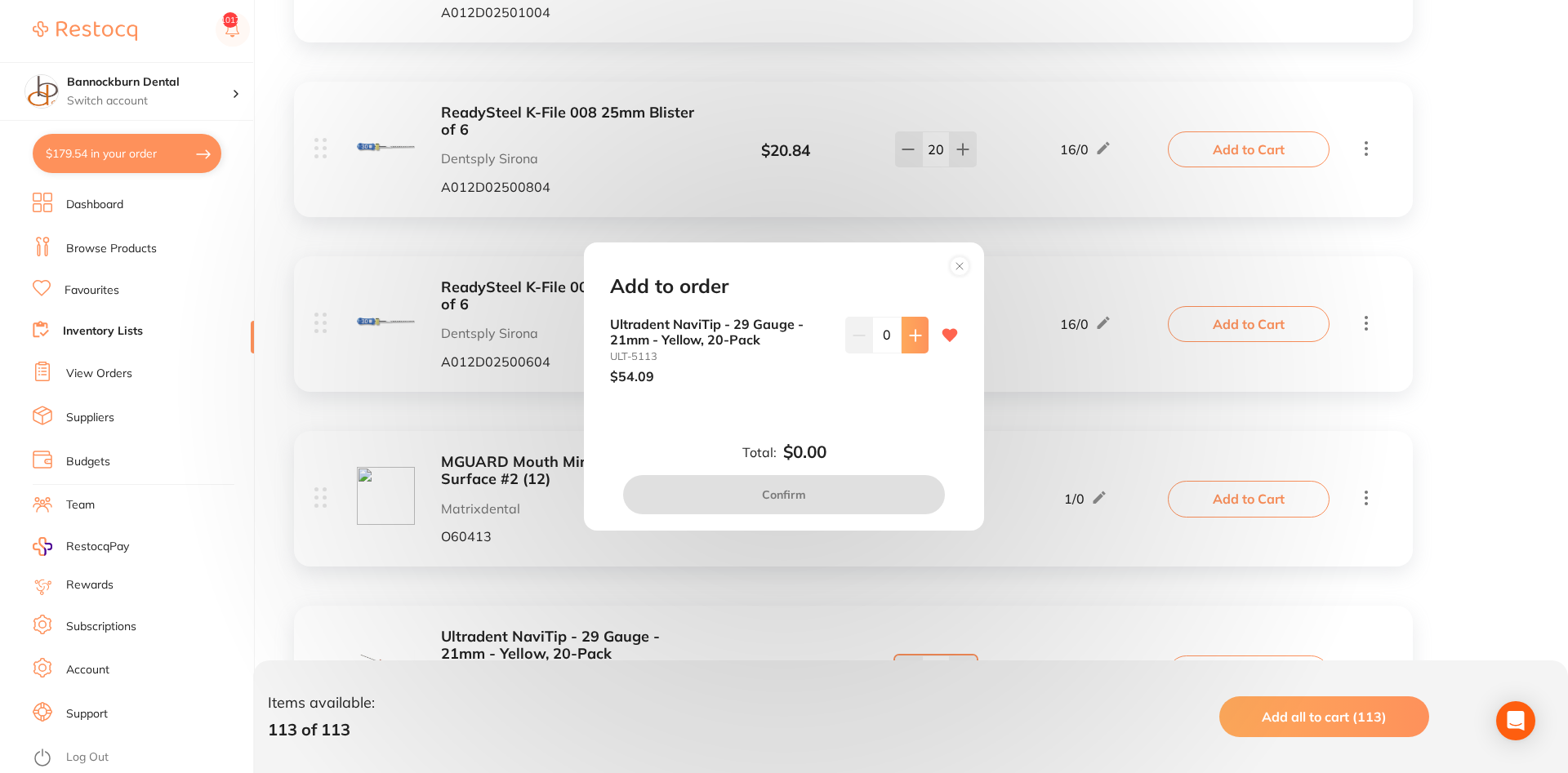
click at [910, 345] on button at bounding box center [914, 335] width 27 height 36
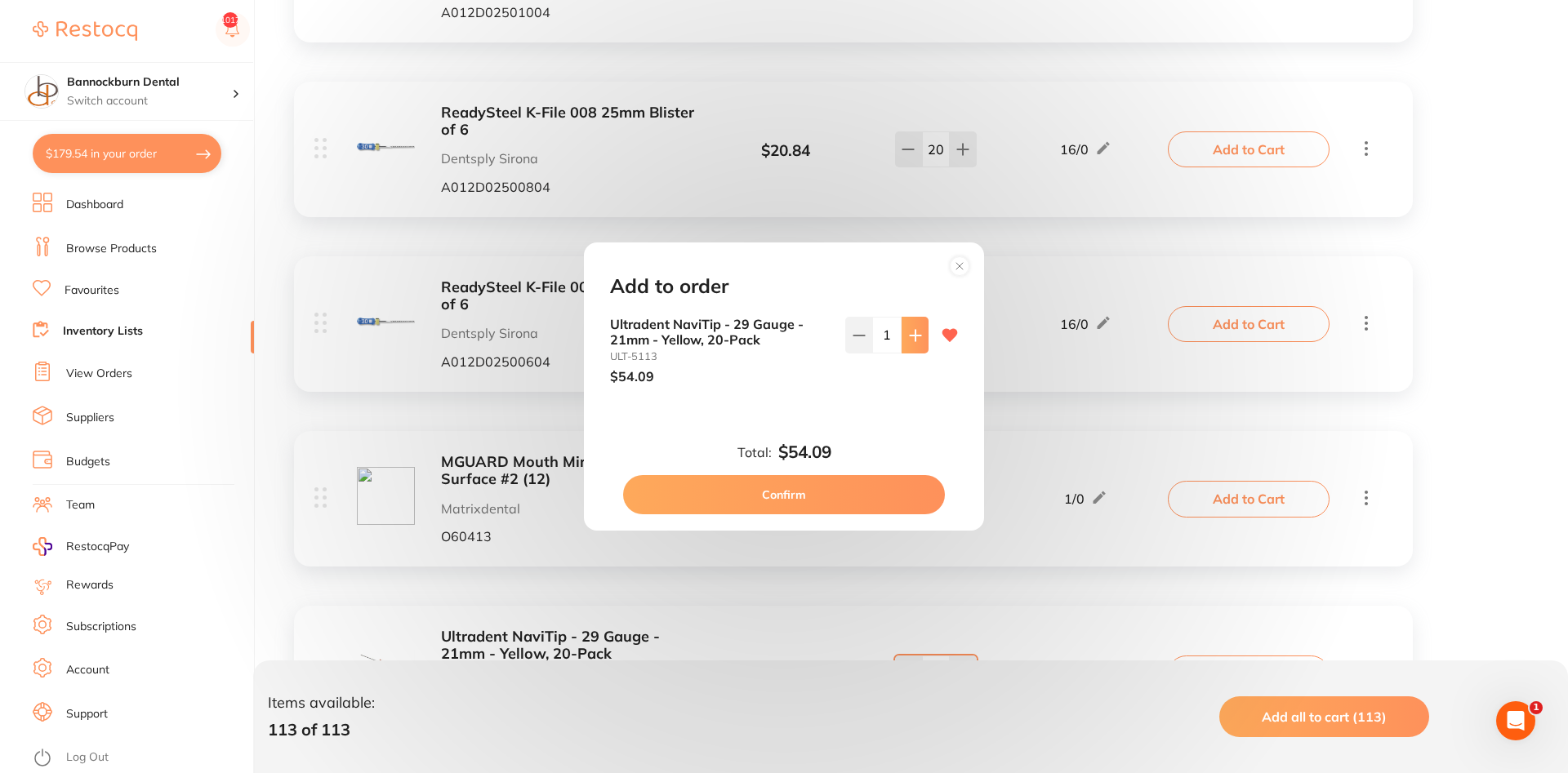
scroll to position [0, 0]
click at [910, 345] on button at bounding box center [914, 335] width 27 height 36
type input "2"
click at [838, 483] on button "Confirm" at bounding box center [784, 495] width 321 height 39
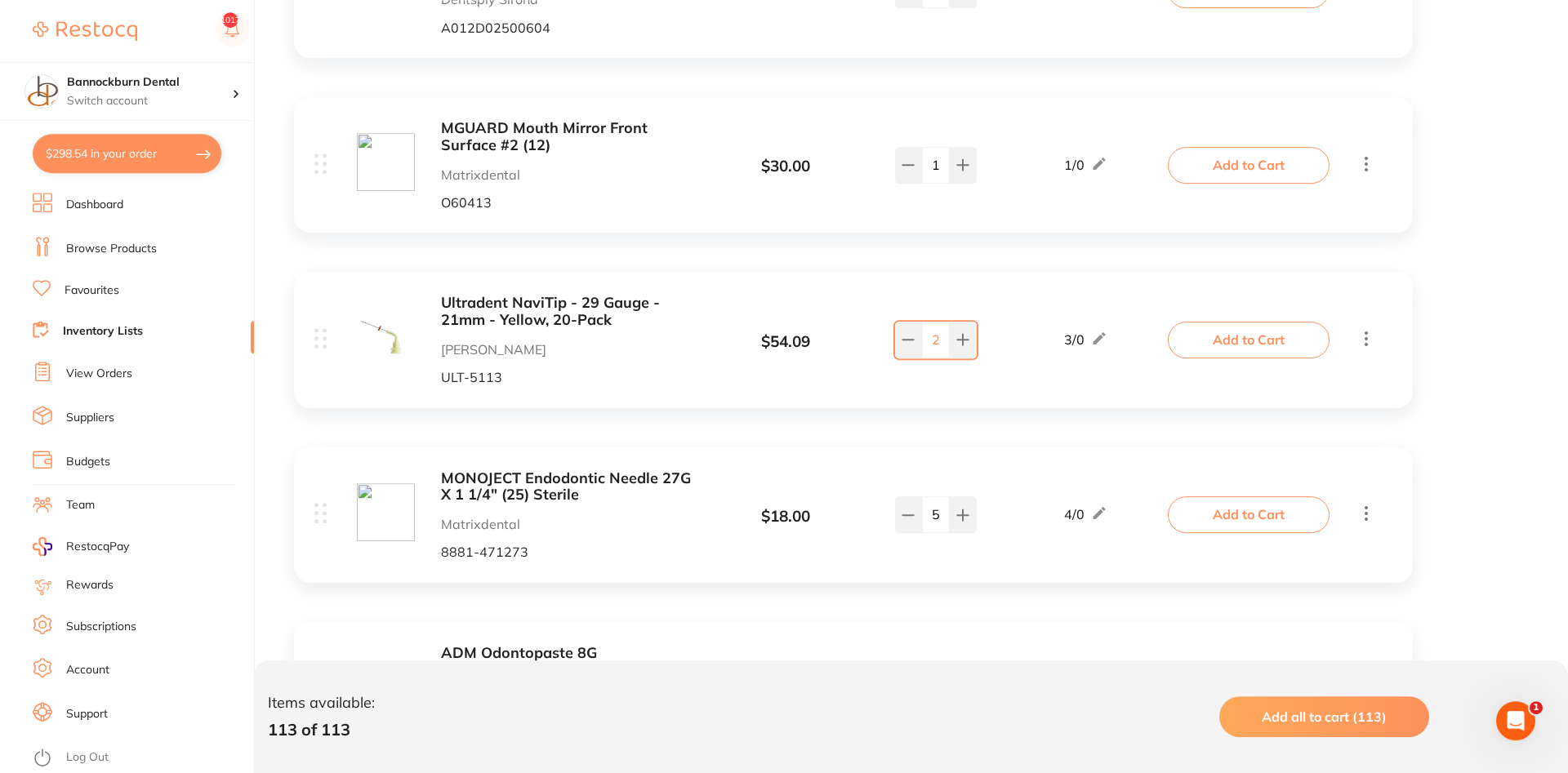
scroll to position [18075, 0]
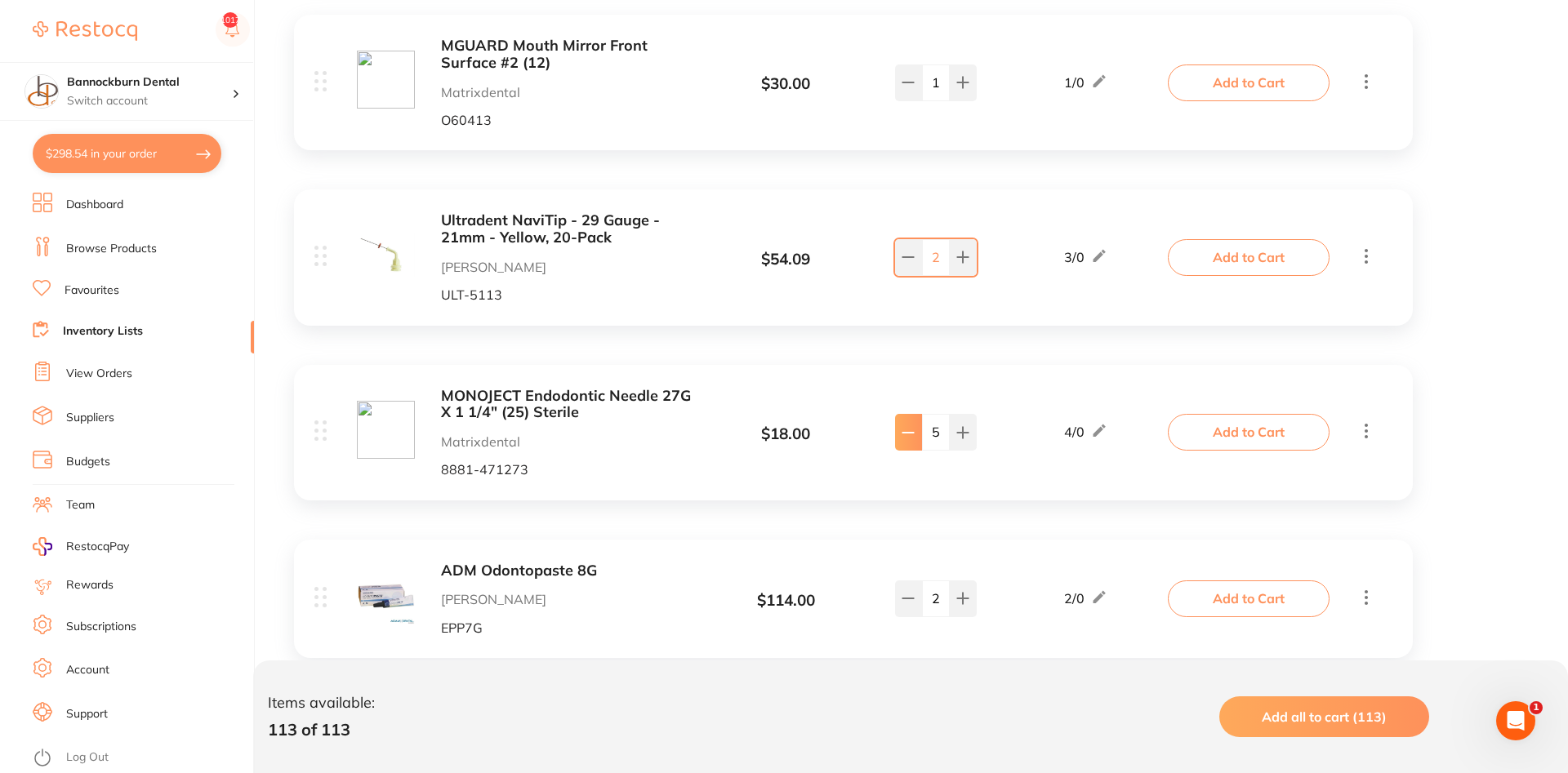
type input "4"
click at [1224, 581] on button "Add to Cart" at bounding box center [1249, 599] width 162 height 36
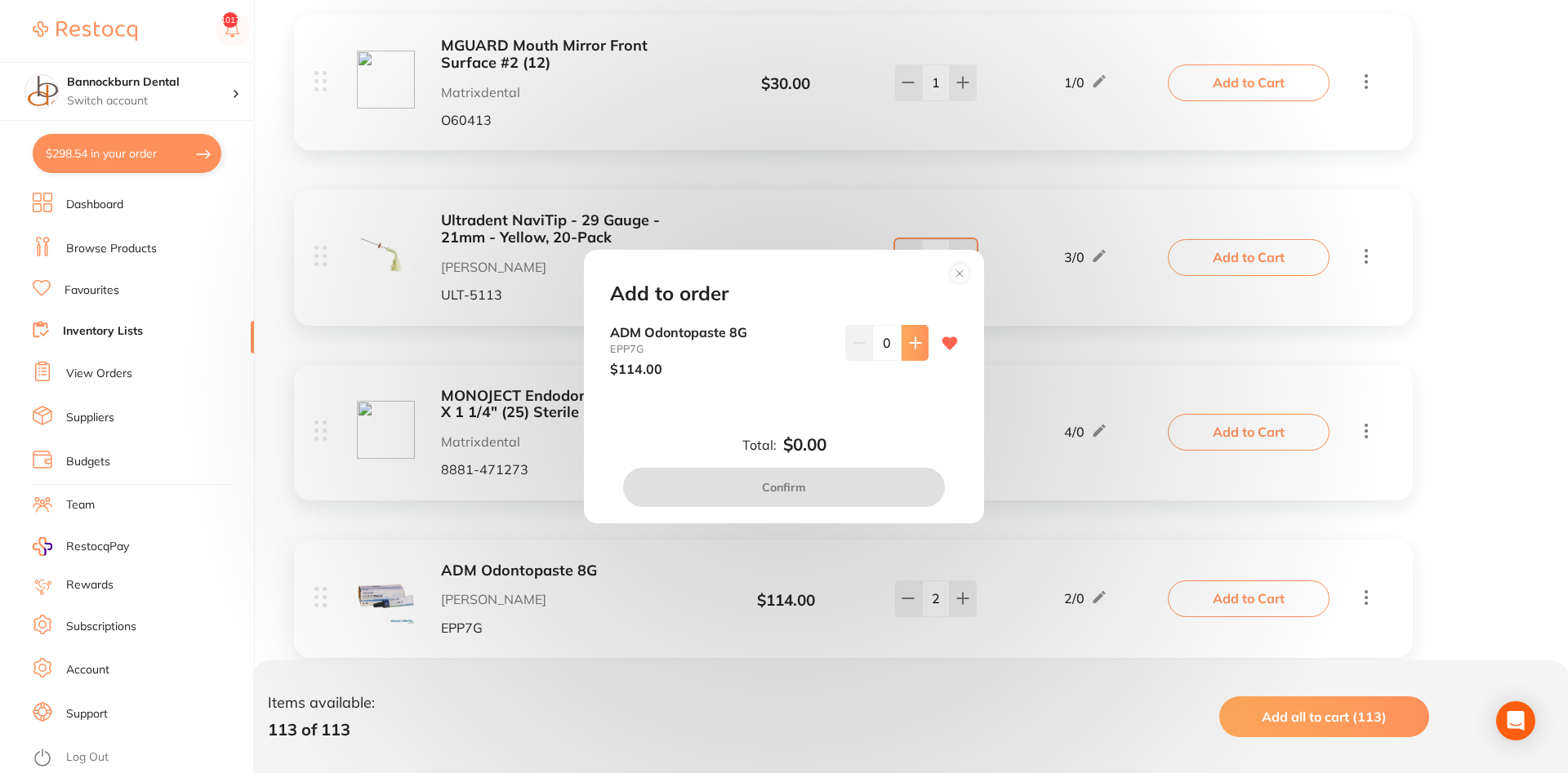
click at [926, 351] on button at bounding box center [914, 343] width 27 height 36
type input "1"
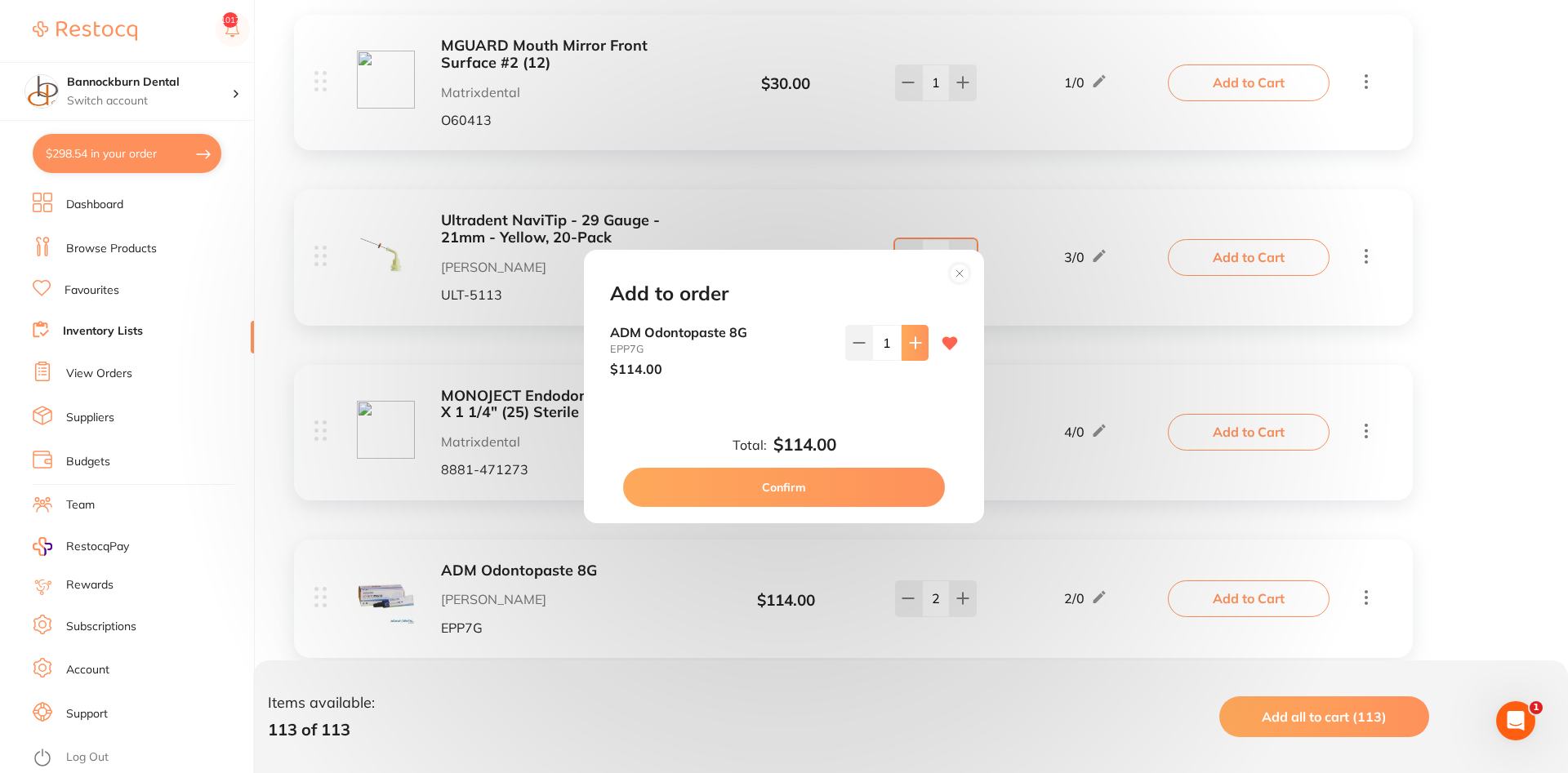
scroll to position [0, 0]
click at [972, 281] on icon at bounding box center [959, 273] width 26 height 26
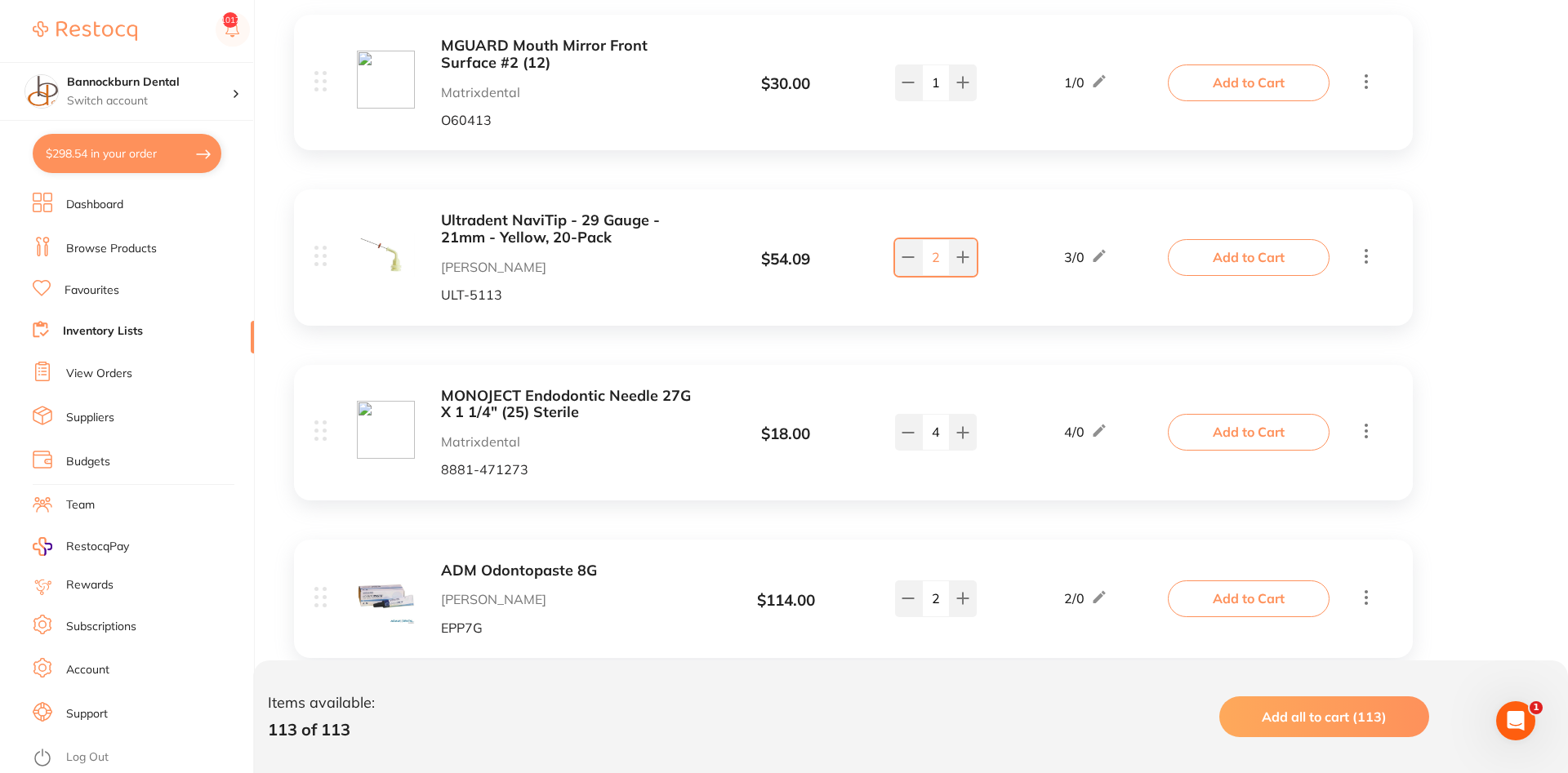
click at [1250, 414] on button "Add to Cart" at bounding box center [1249, 432] width 162 height 36
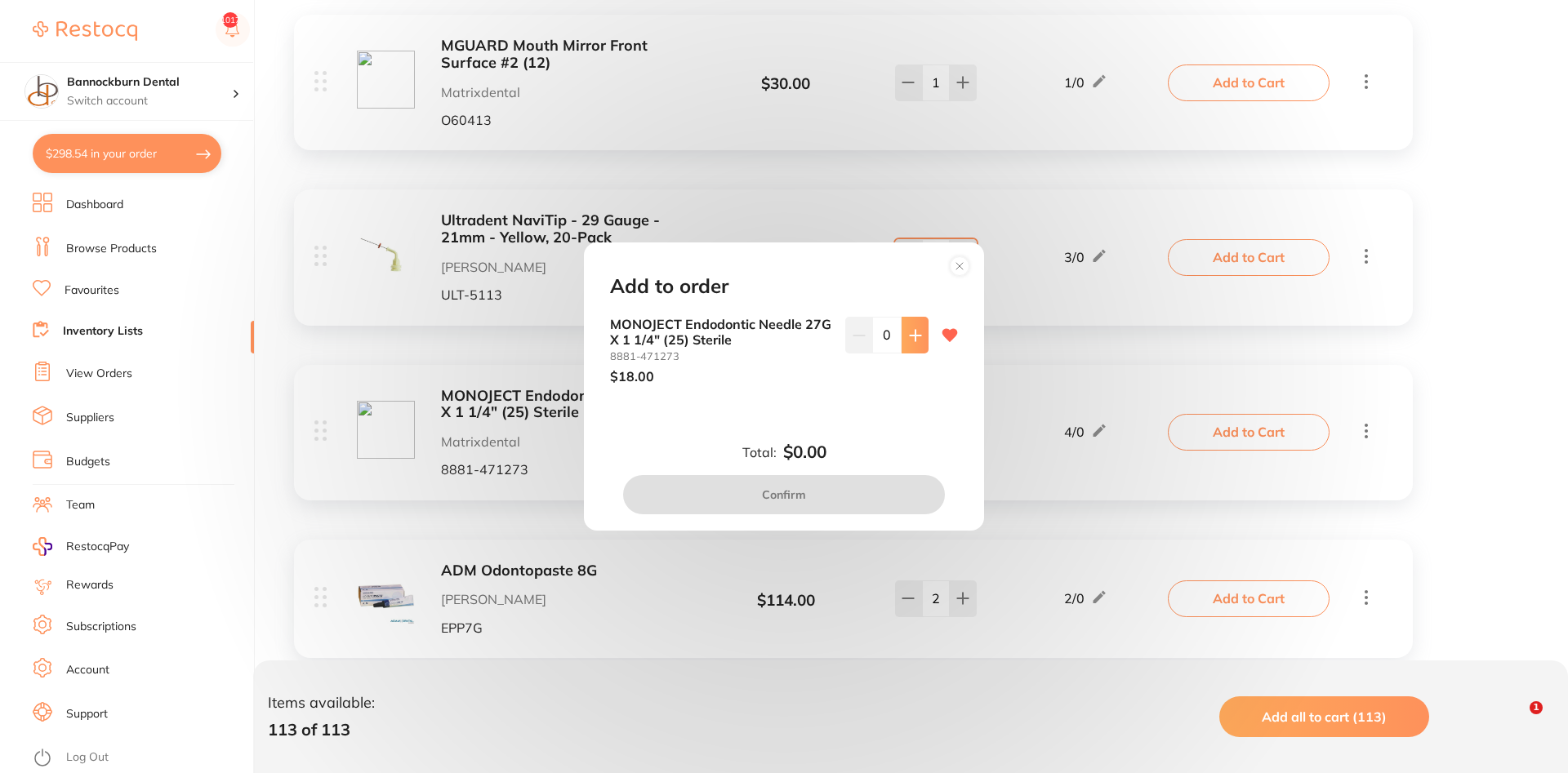
click at [910, 340] on icon at bounding box center [915, 335] width 13 height 13
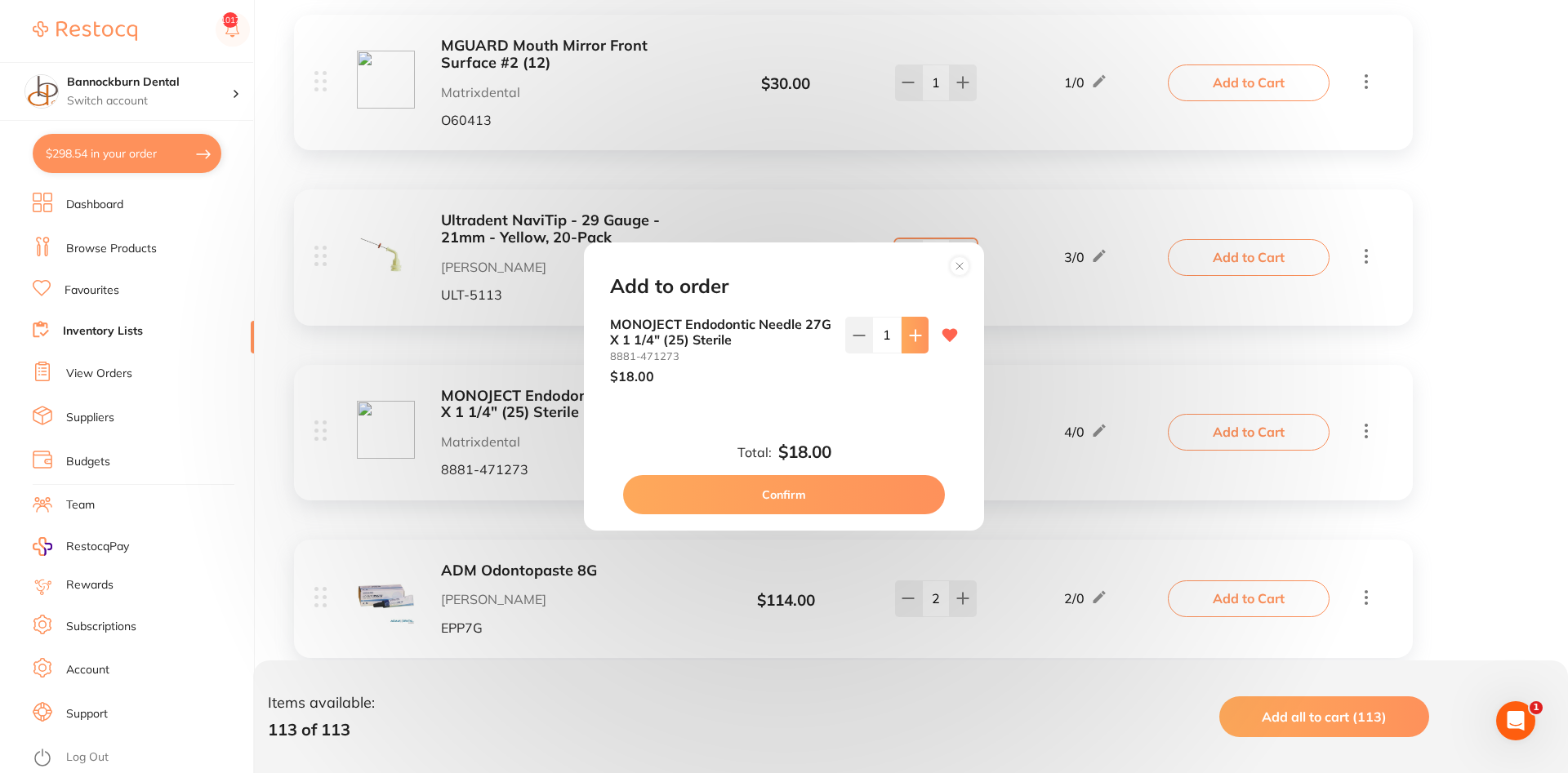
click at [910, 340] on icon at bounding box center [915, 335] width 13 height 13
type input "2"
click at [785, 497] on button "Confirm" at bounding box center [784, 495] width 321 height 39
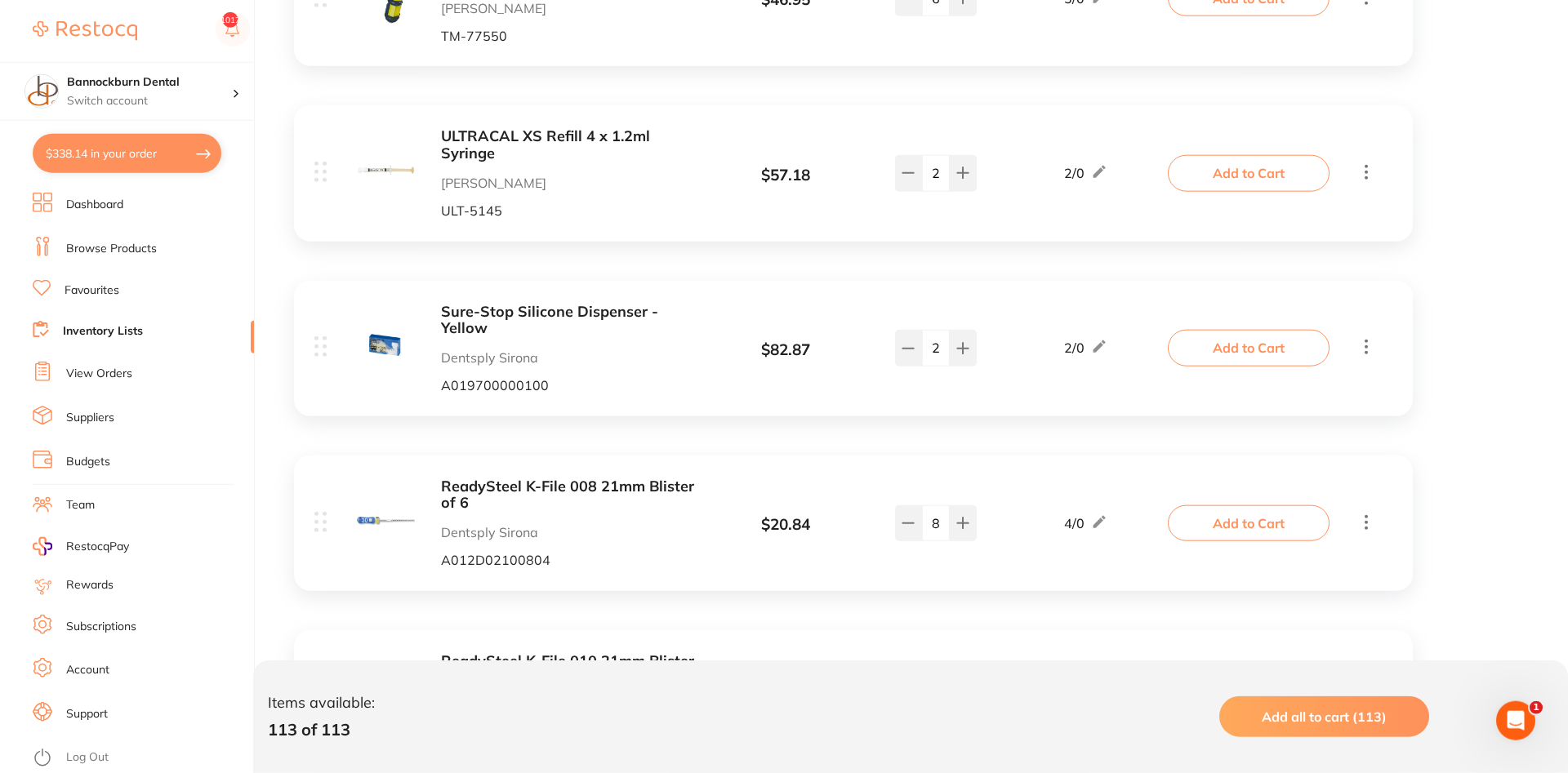
scroll to position [18832, 0]
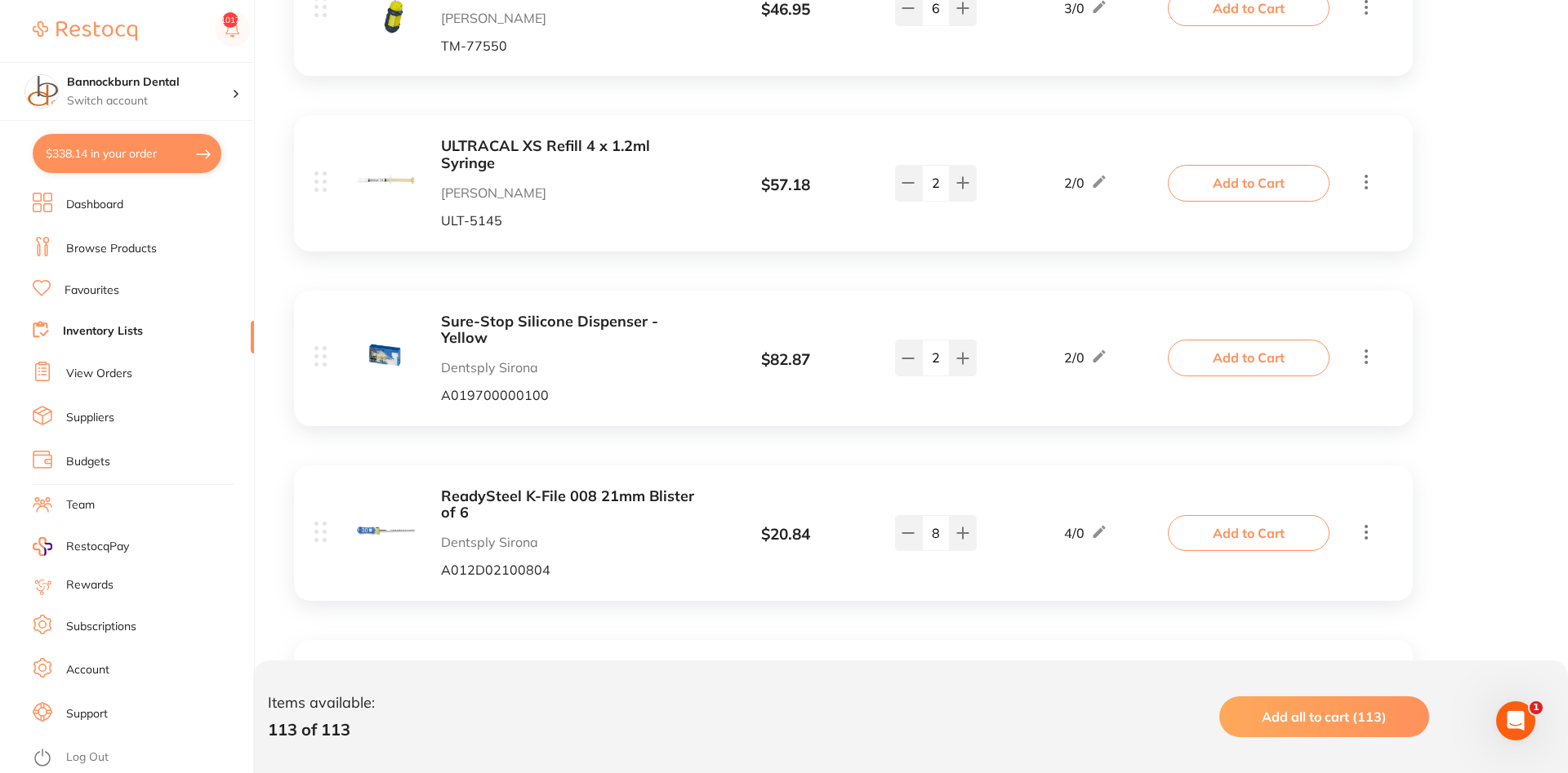
click at [129, 333] on link "Inventory Lists" at bounding box center [103, 331] width 80 height 16
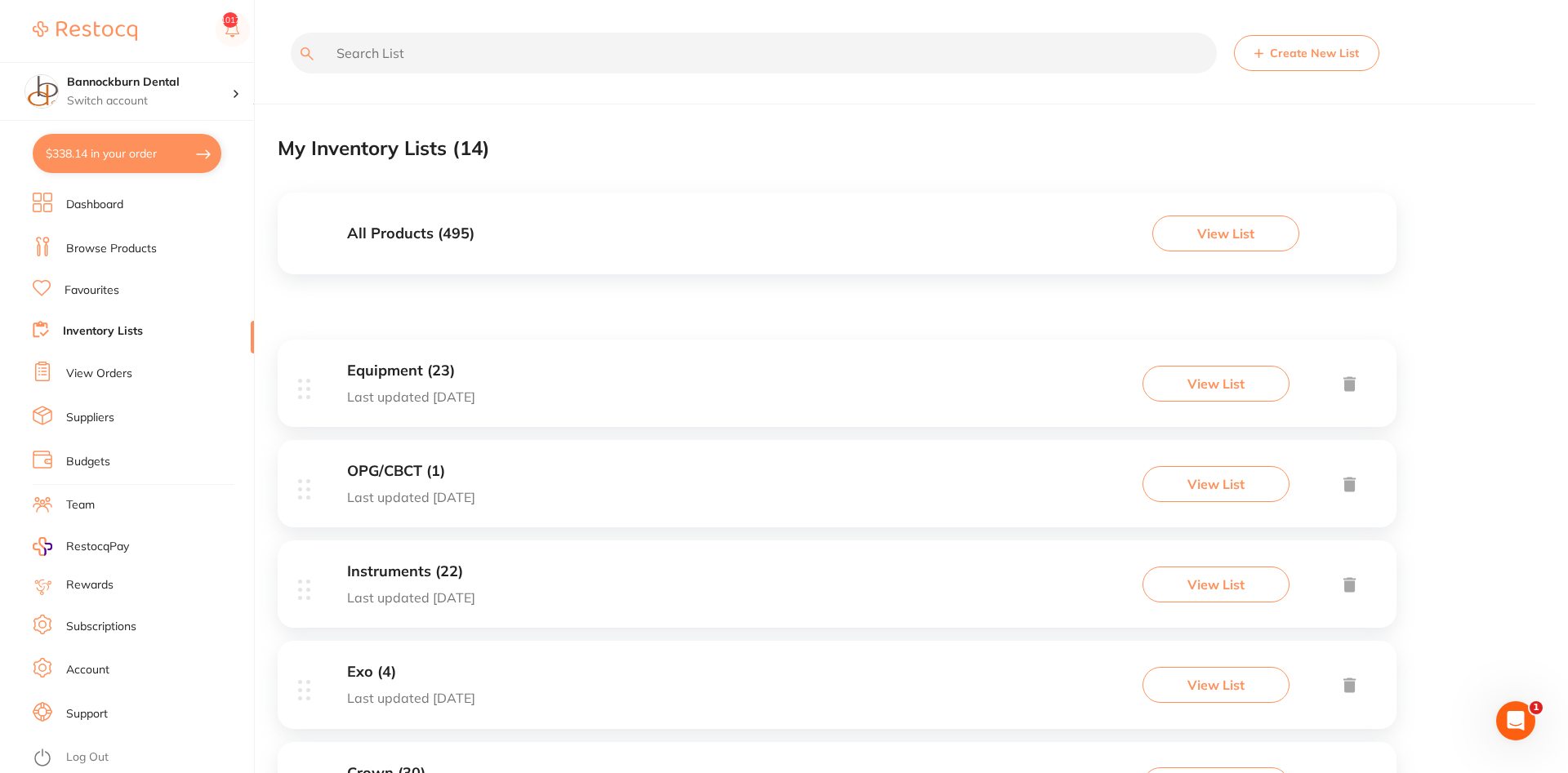
click at [466, 242] on h3 "All Products ( 495 )" at bounding box center [411, 234] width 128 height 17
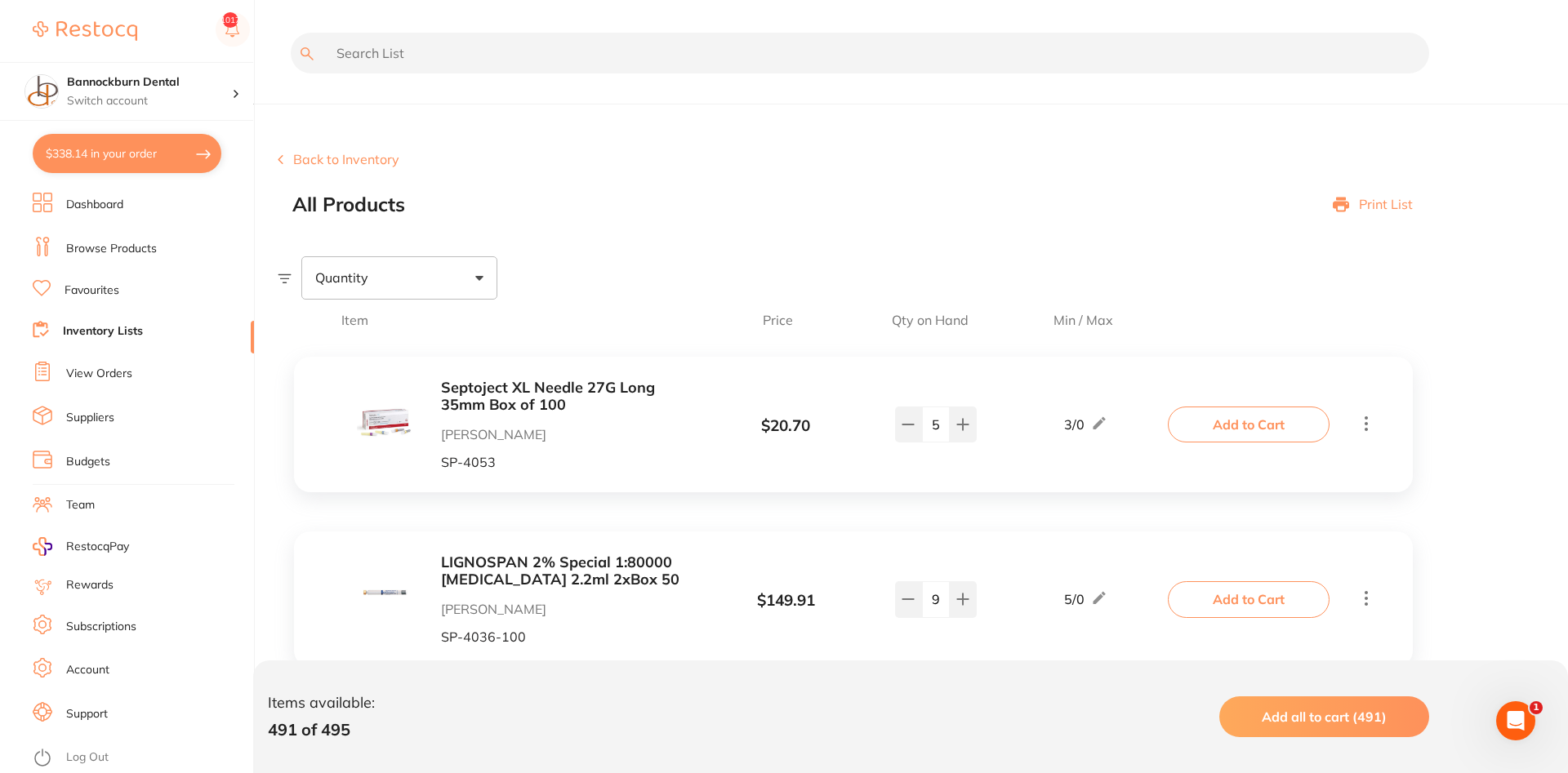
click at [430, 62] on input "text" at bounding box center [860, 53] width 1139 height 41
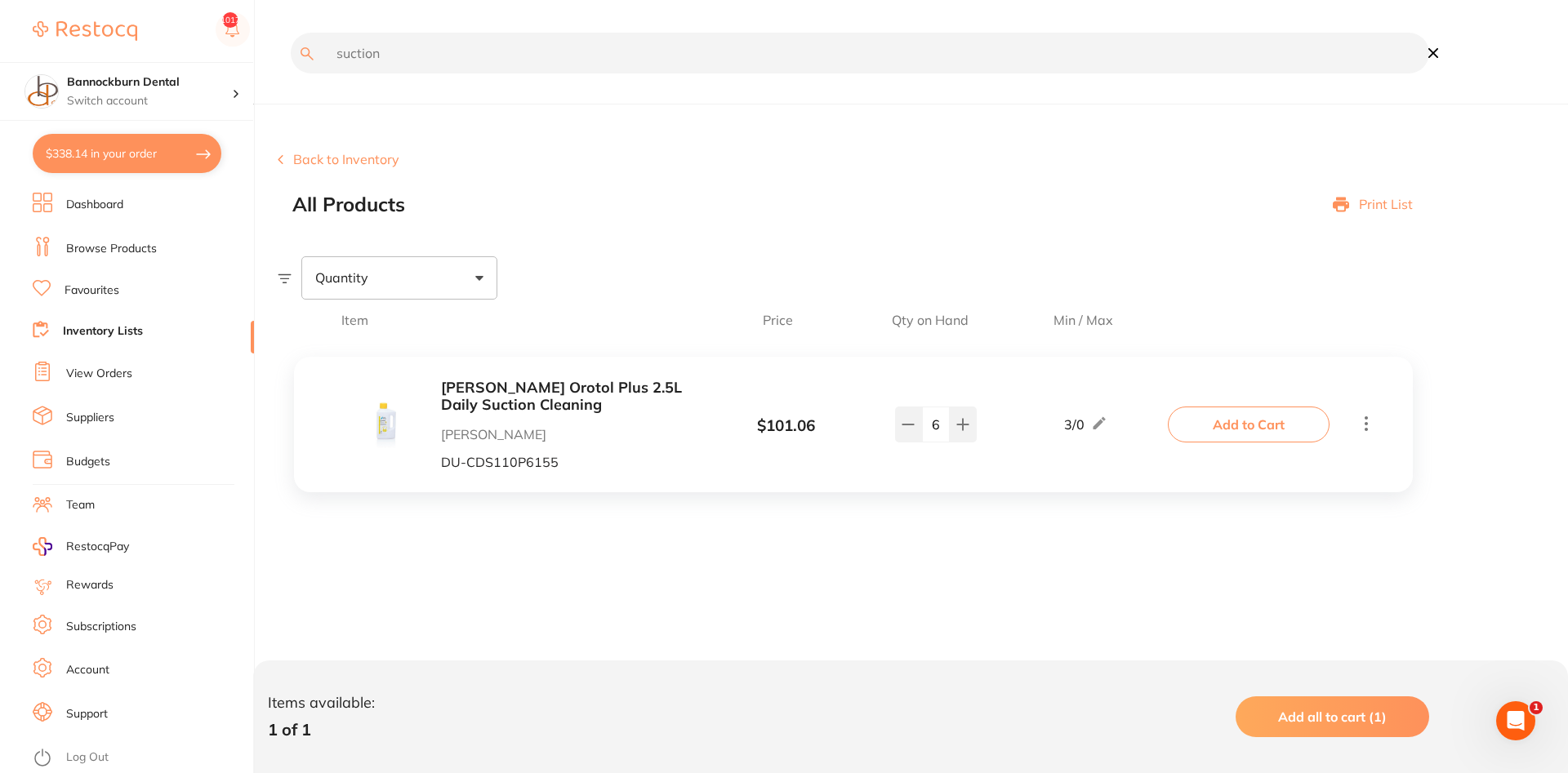
drag, startPoint x: 398, startPoint y: 70, endPoint x: 91, endPoint y: 110, distance: 309.6
click at [290, 74] on input "suction" at bounding box center [860, 53] width 1139 height 41
type input "saliv"
click at [908, 428] on icon at bounding box center [908, 425] width 13 height 13
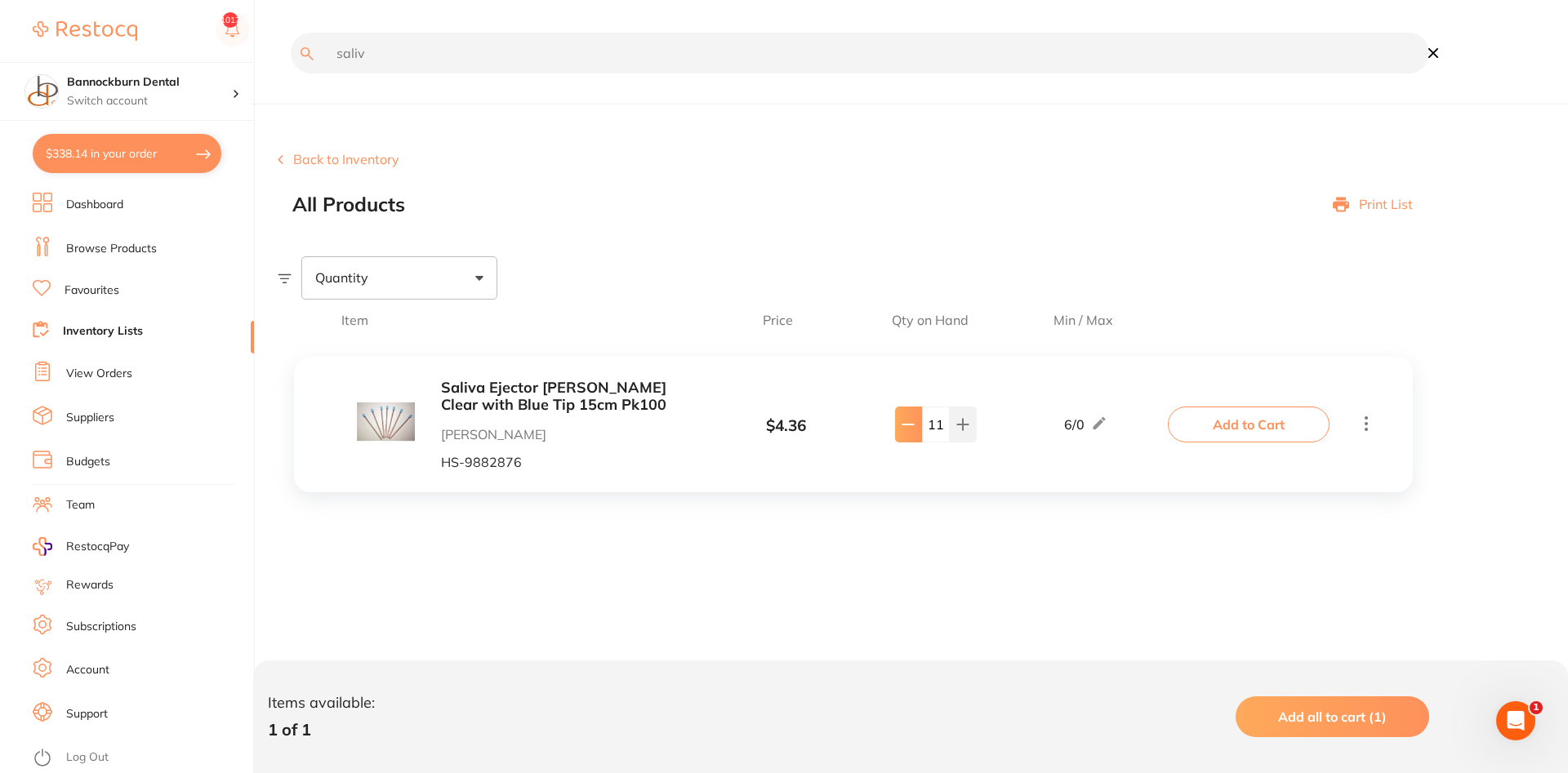
click at [908, 428] on icon at bounding box center [908, 425] width 13 height 13
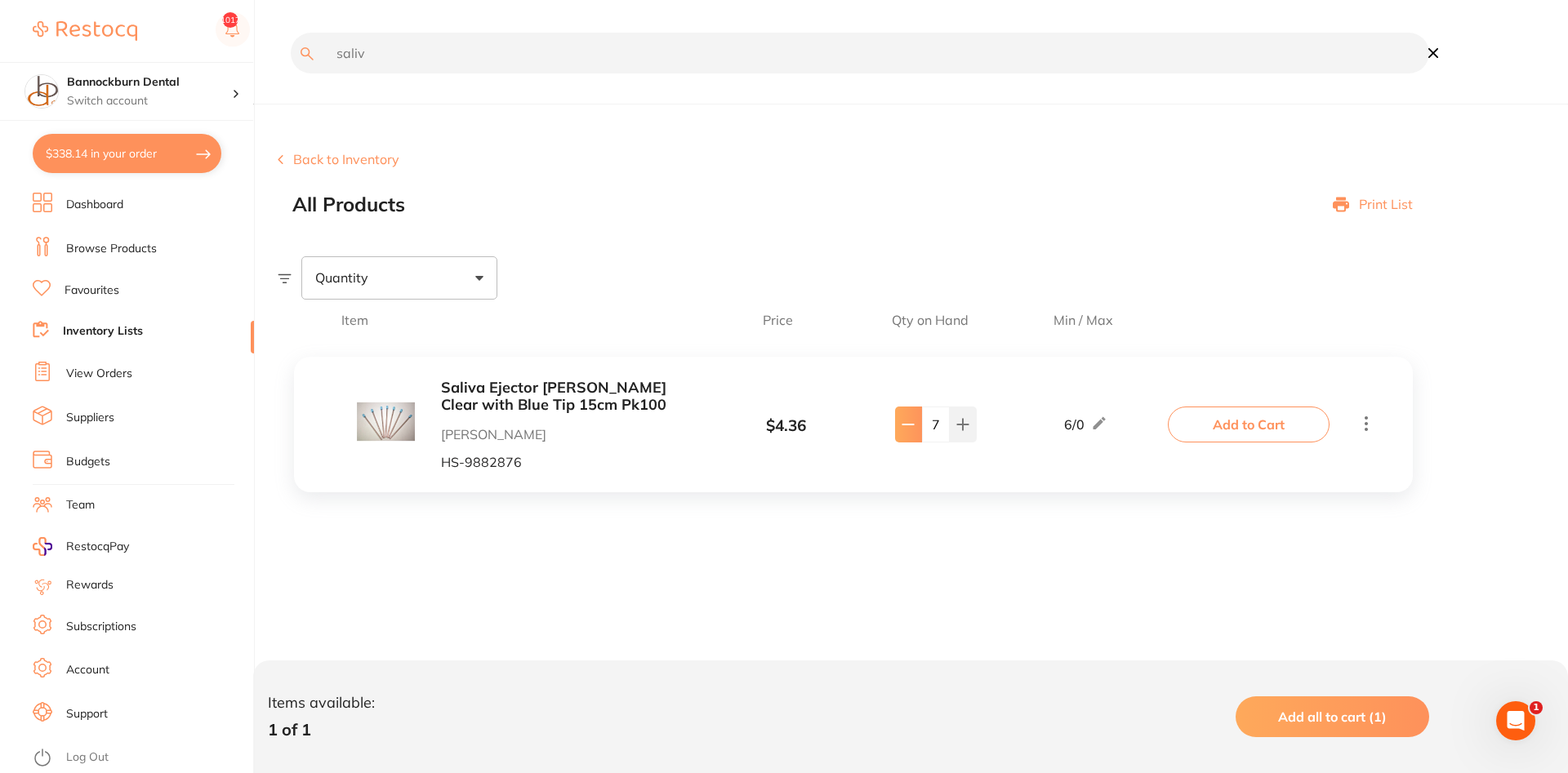
type input "6"
click at [1233, 416] on button "Add to Cart" at bounding box center [1249, 425] width 162 height 36
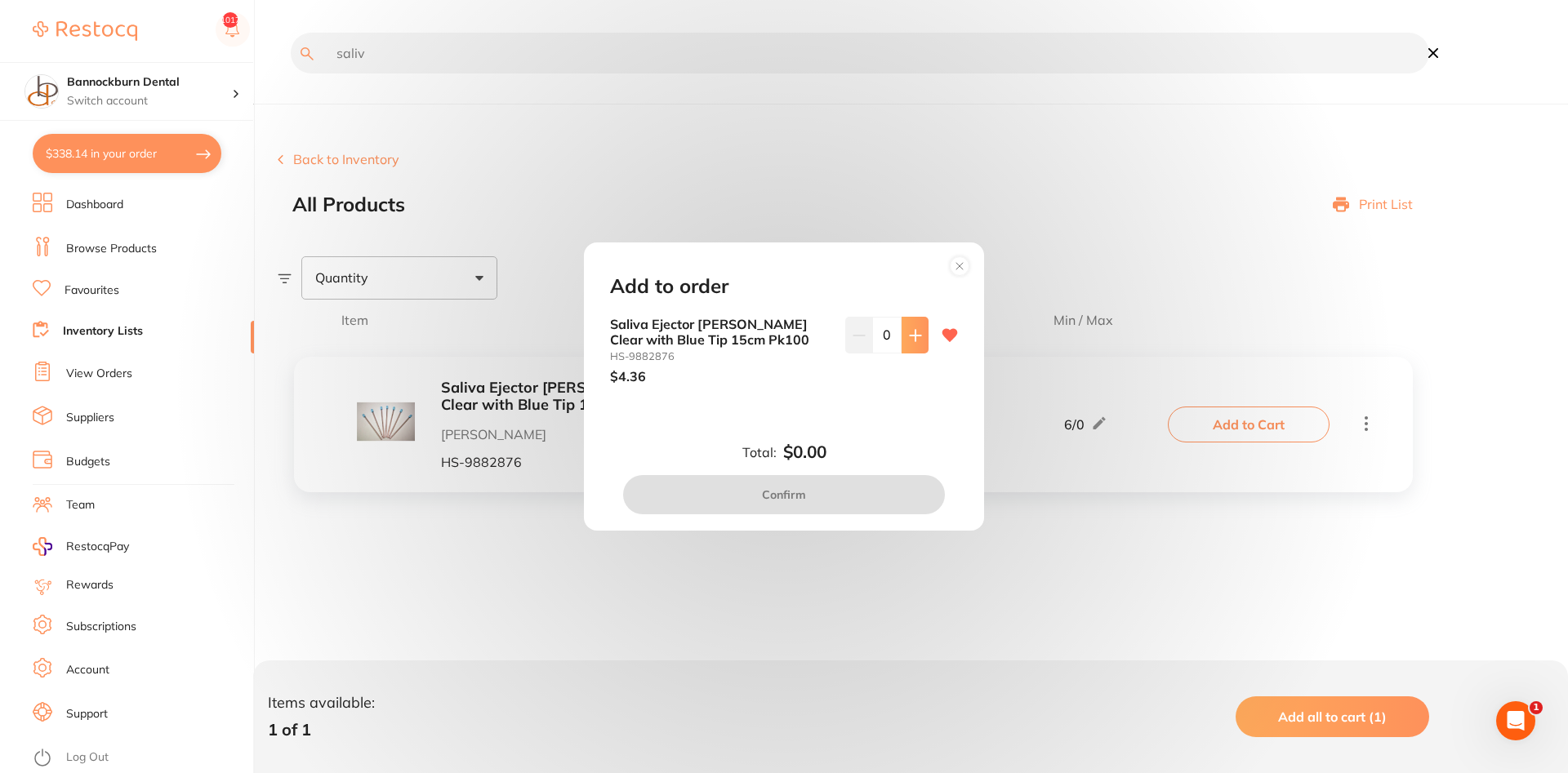
click at [910, 333] on icon at bounding box center [915, 335] width 13 height 13
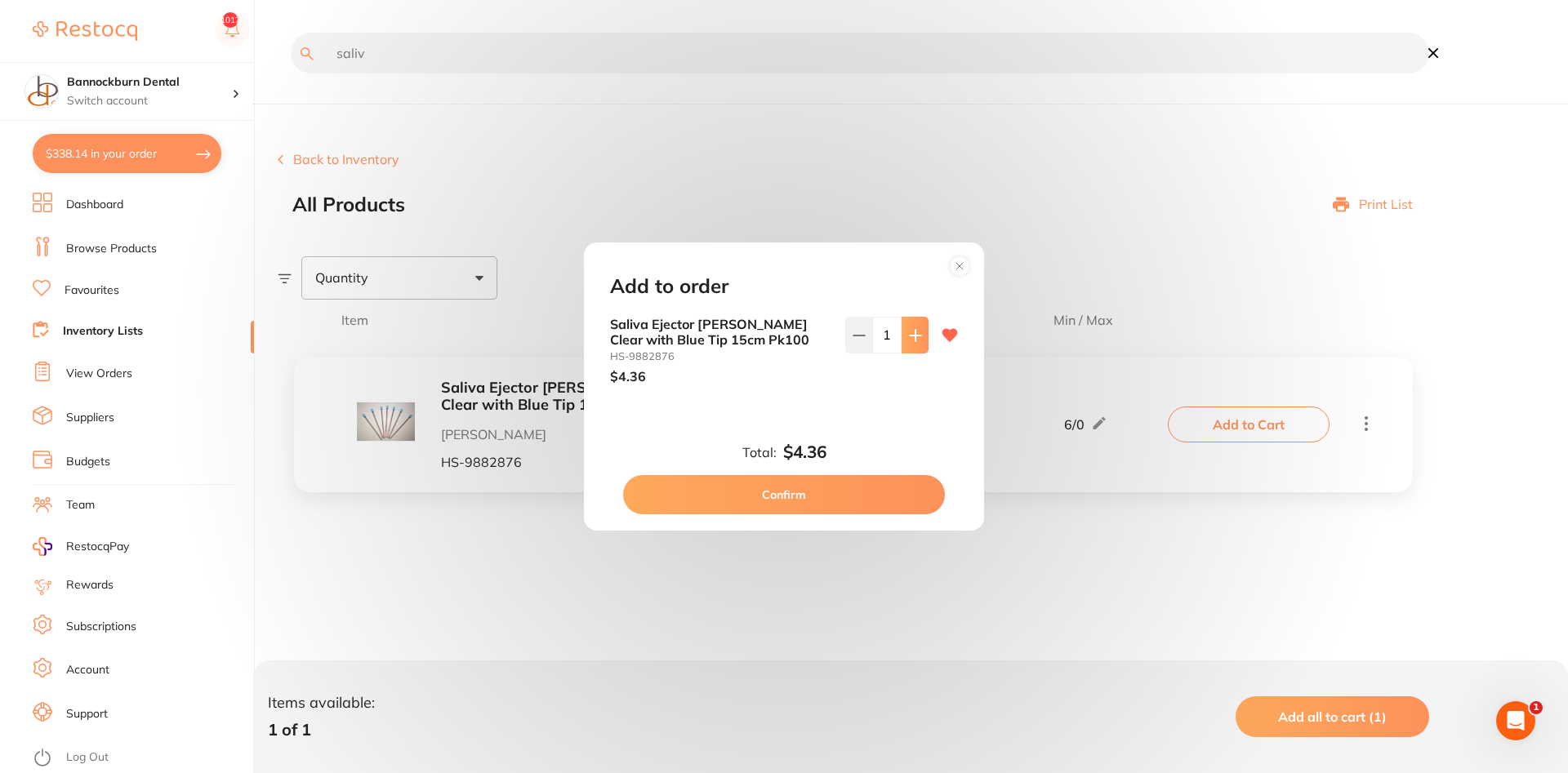
click at [910, 333] on icon at bounding box center [915, 335] width 13 height 13
type input "3"
click at [841, 497] on button "Confirm" at bounding box center [784, 495] width 321 height 39
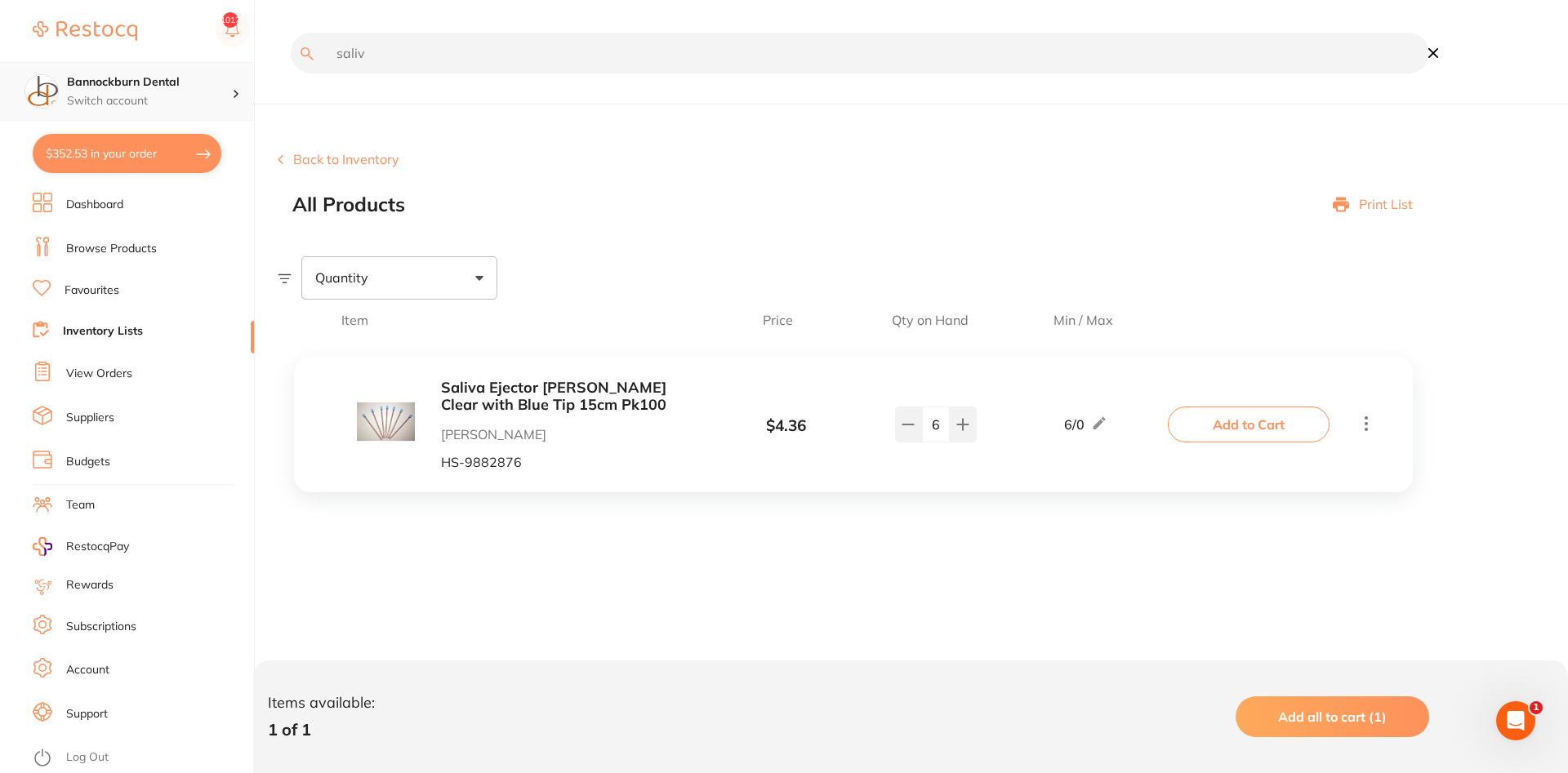
drag, startPoint x: 377, startPoint y: 64, endPoint x: 2, endPoint y: 85, distance: 375.6
click at [290, 74] on input "saliv" at bounding box center [860, 53] width 1139 height 41
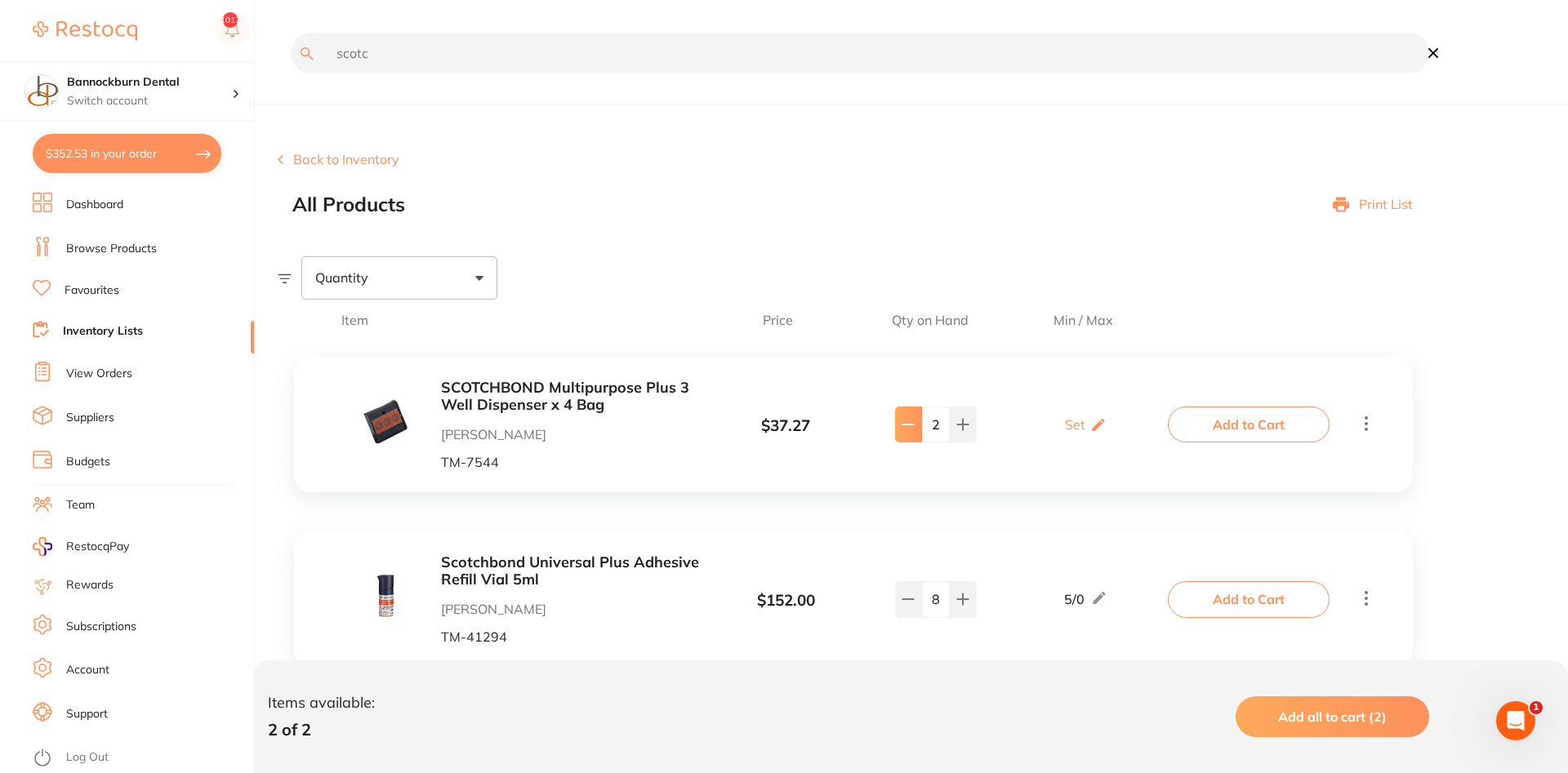
type input "scotc"
click at [905, 438] on button at bounding box center [908, 425] width 27 height 36
type input "1"
click at [1222, 425] on button "Add to Cart" at bounding box center [1249, 425] width 162 height 36
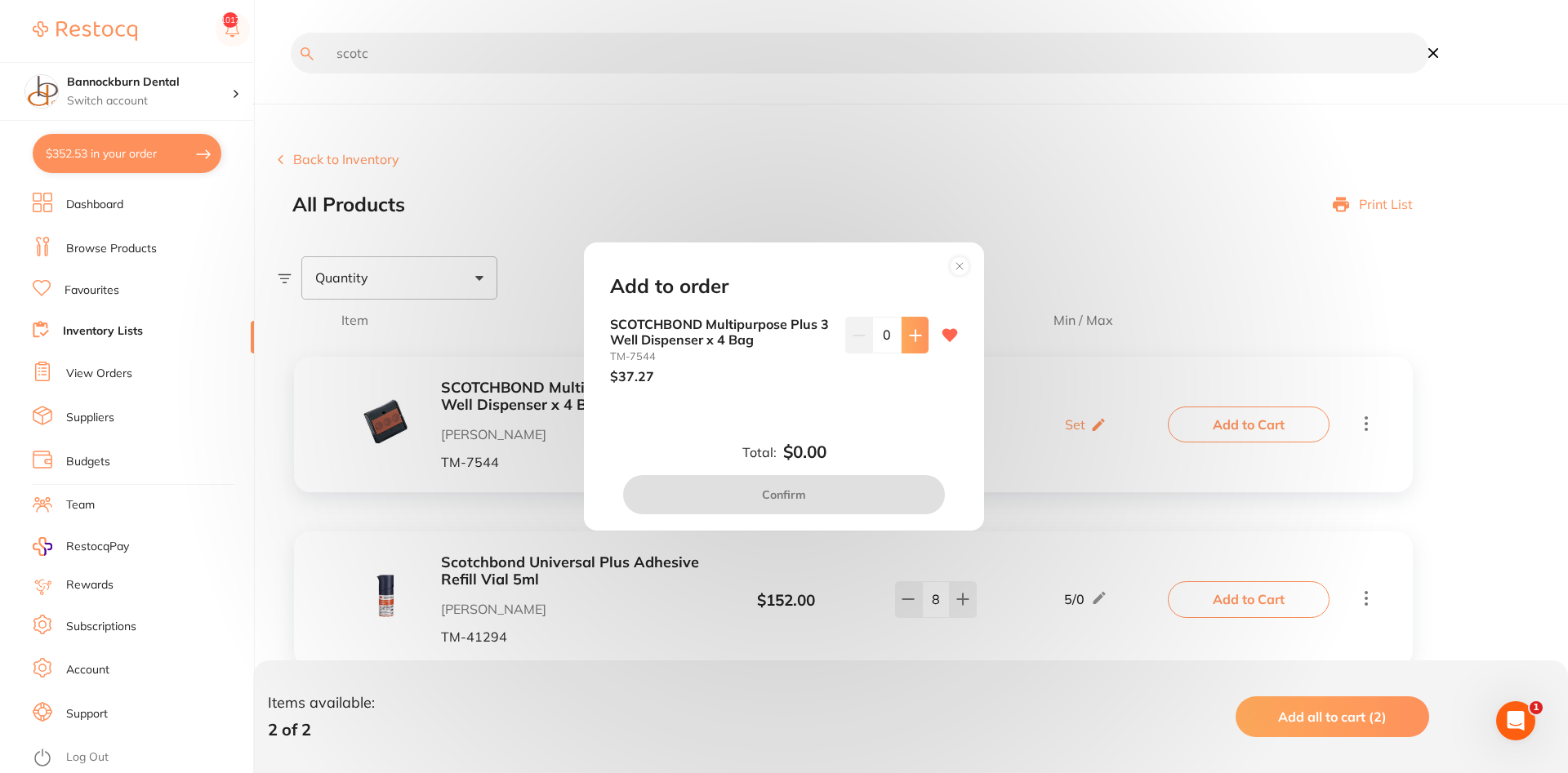
click at [910, 331] on icon at bounding box center [915, 335] width 13 height 13
type input "1"
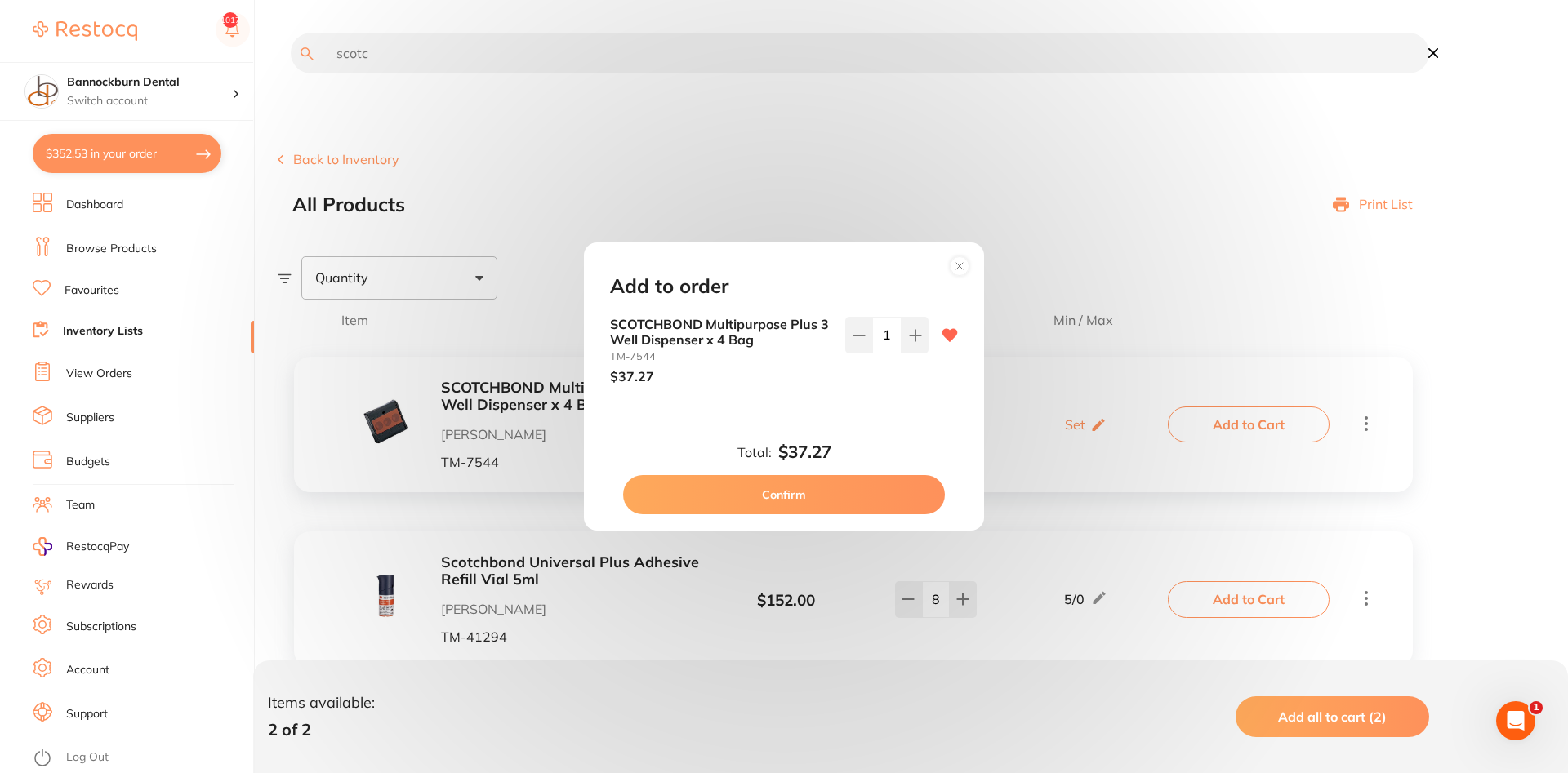
click at [788, 501] on button "Confirm" at bounding box center [784, 495] width 321 height 39
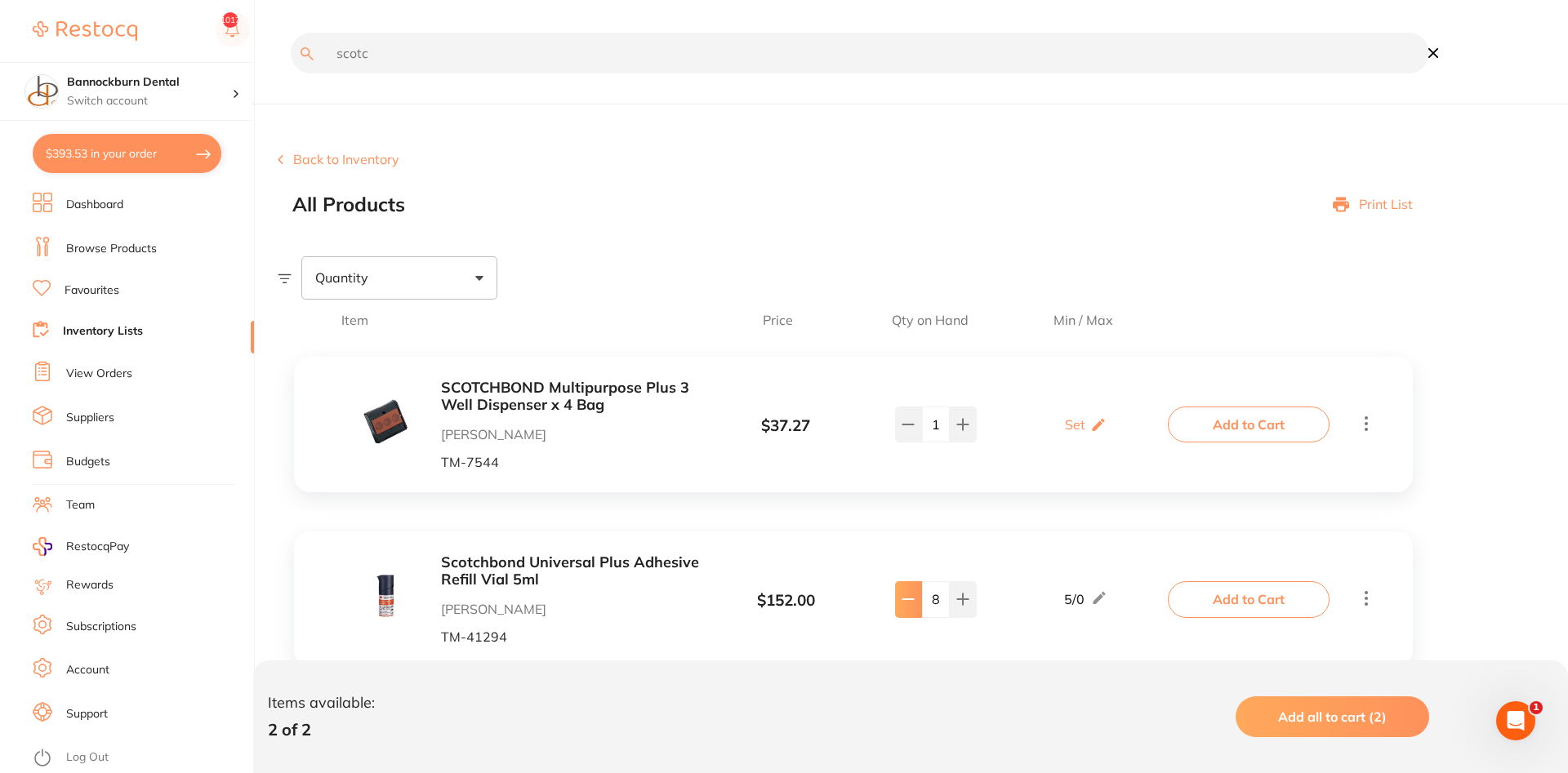
click at [917, 443] on button at bounding box center [908, 425] width 27 height 36
click at [909, 443] on button at bounding box center [908, 425] width 27 height 36
type input "4"
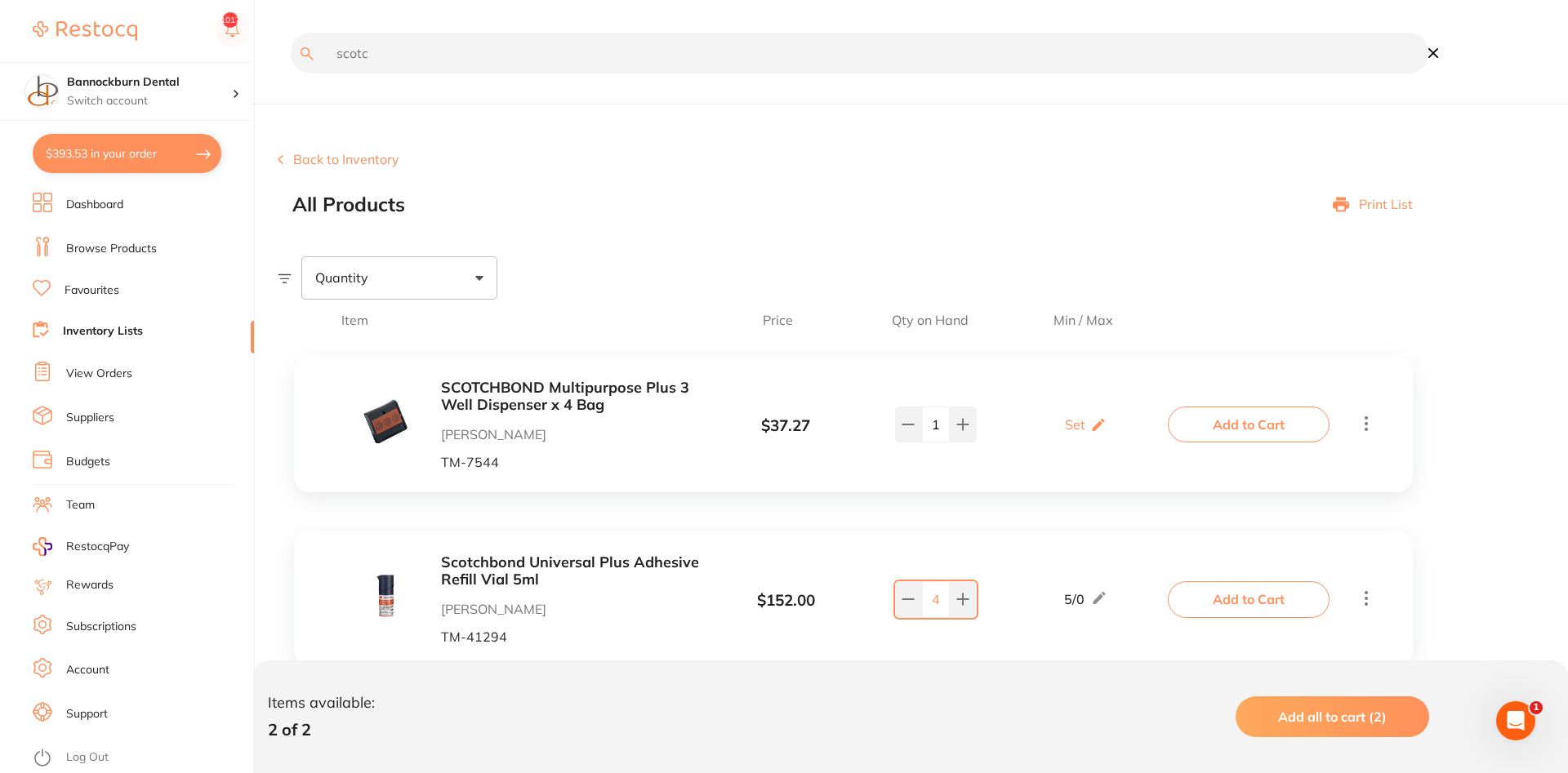
click at [1265, 614] on button "Add to Cart" at bounding box center [1249, 600] width 162 height 36
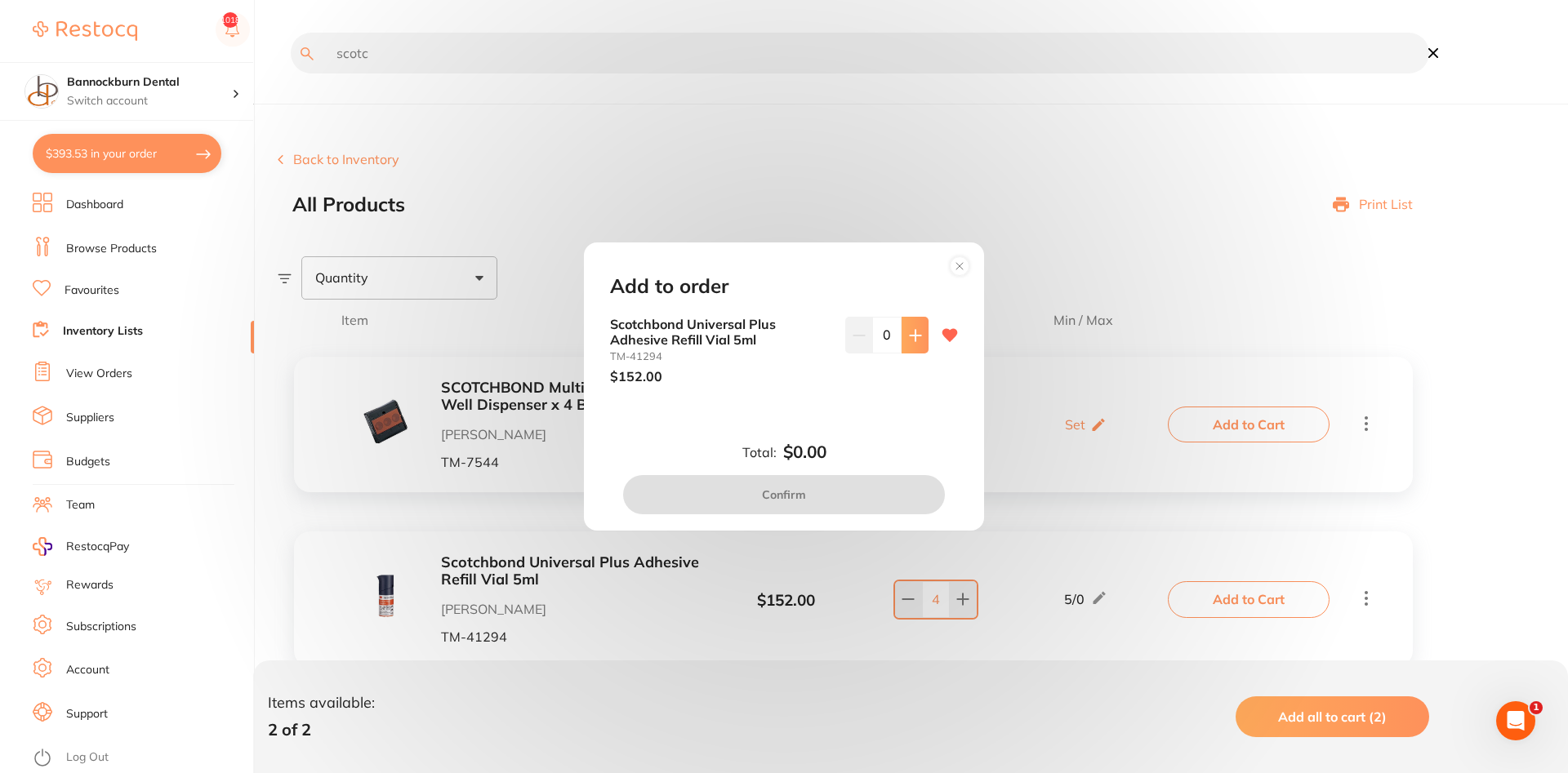
click at [916, 345] on button at bounding box center [914, 335] width 27 height 36
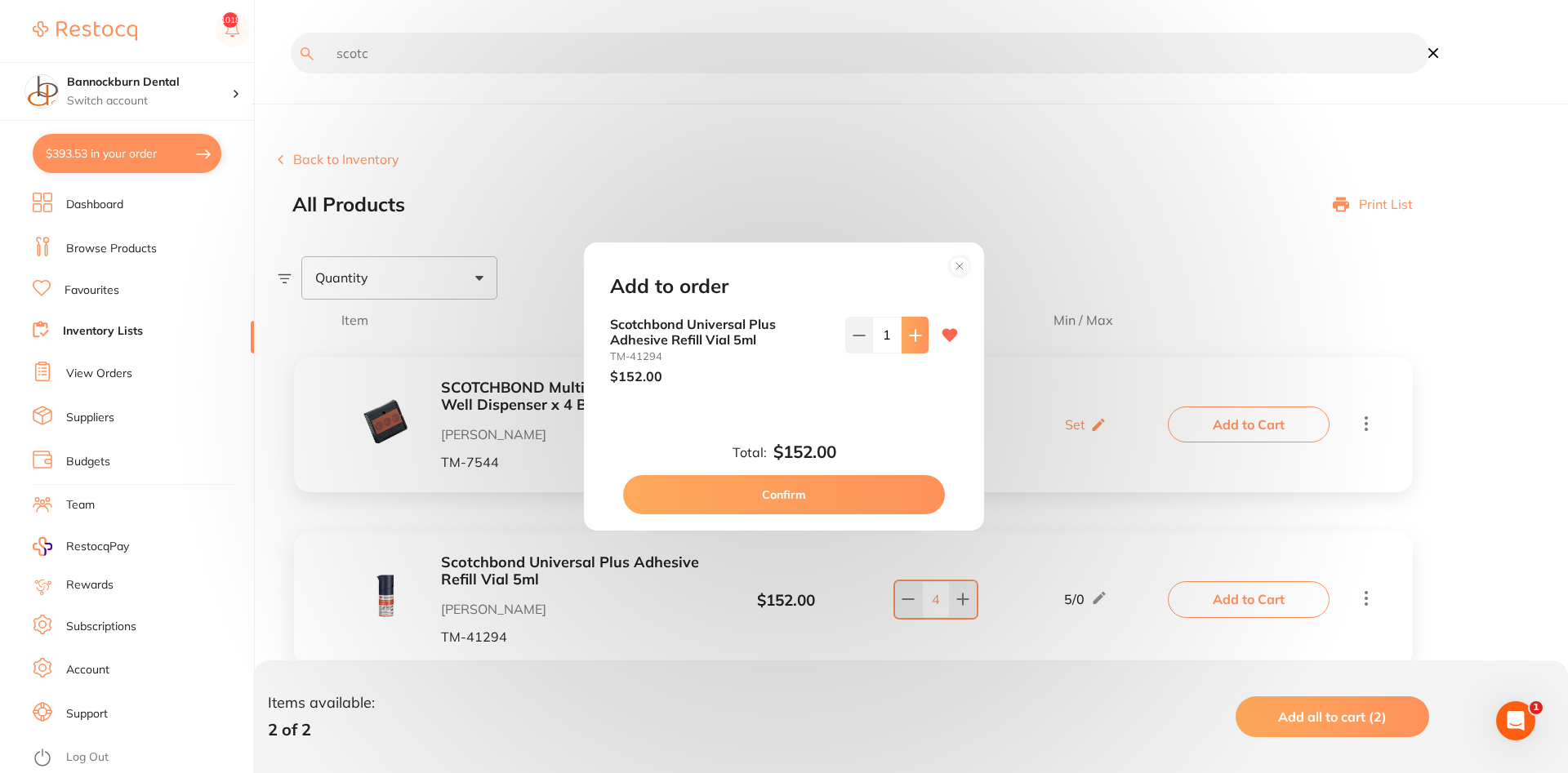
click at [916, 345] on button at bounding box center [914, 335] width 27 height 36
type input "2"
click at [809, 497] on button "Confirm" at bounding box center [784, 495] width 321 height 39
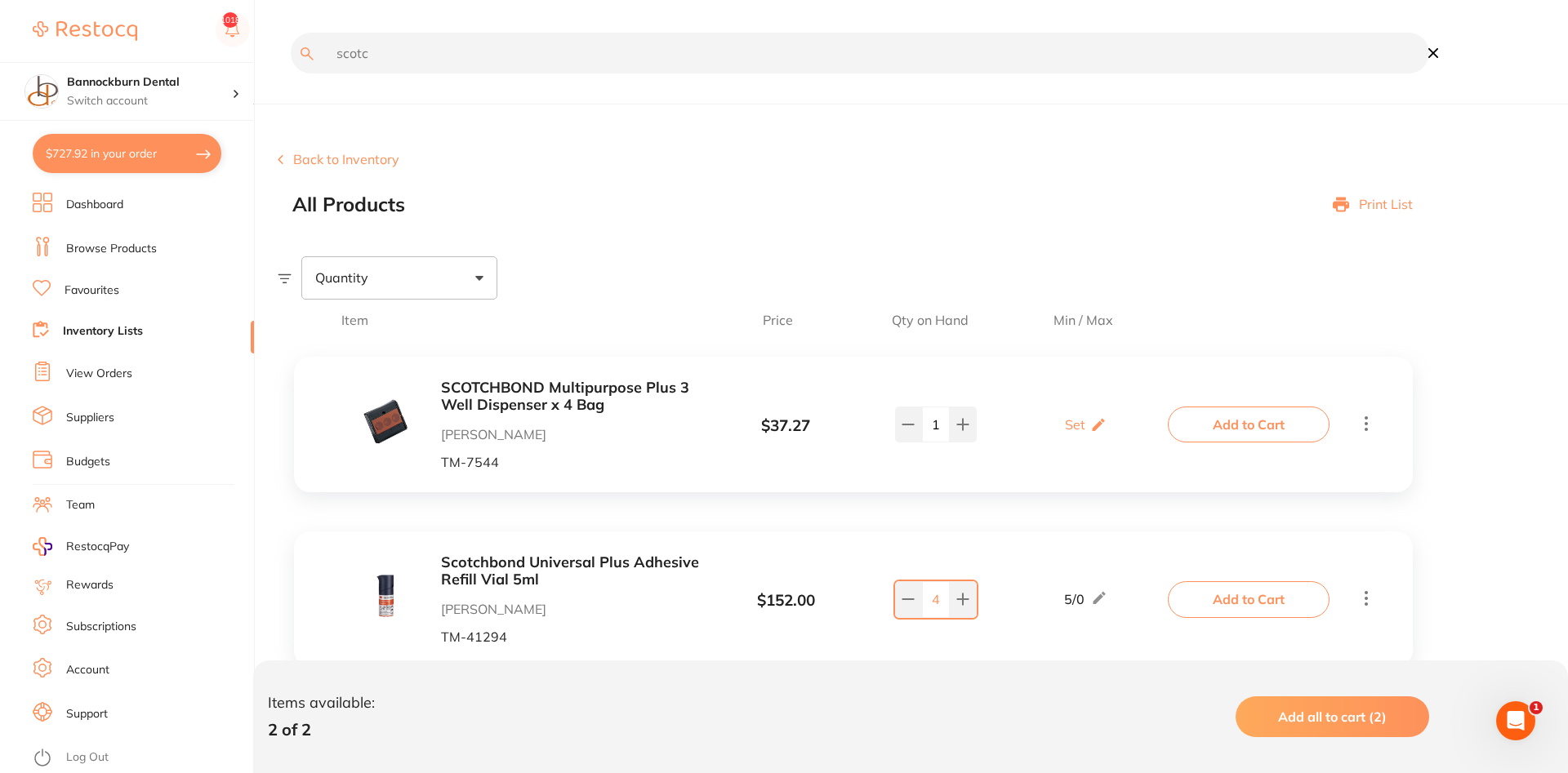
drag, startPoint x: 271, startPoint y: 46, endPoint x: 11, endPoint y: 14, distance: 262.0
click at [290, 33] on input "scotc" at bounding box center [860, 53] width 1139 height 41
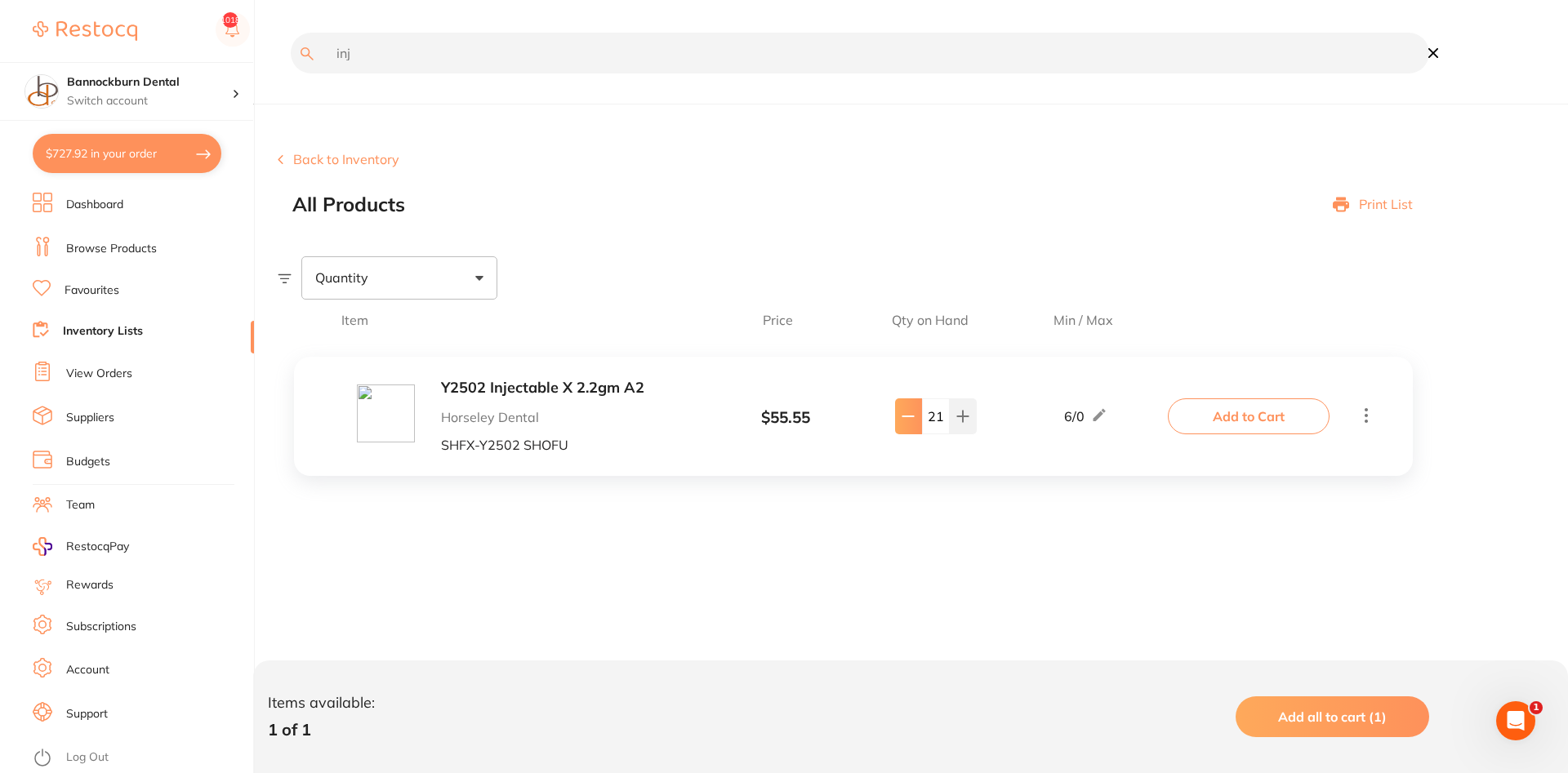
type input "inj"
click at [914, 425] on button at bounding box center [908, 416] width 27 height 36
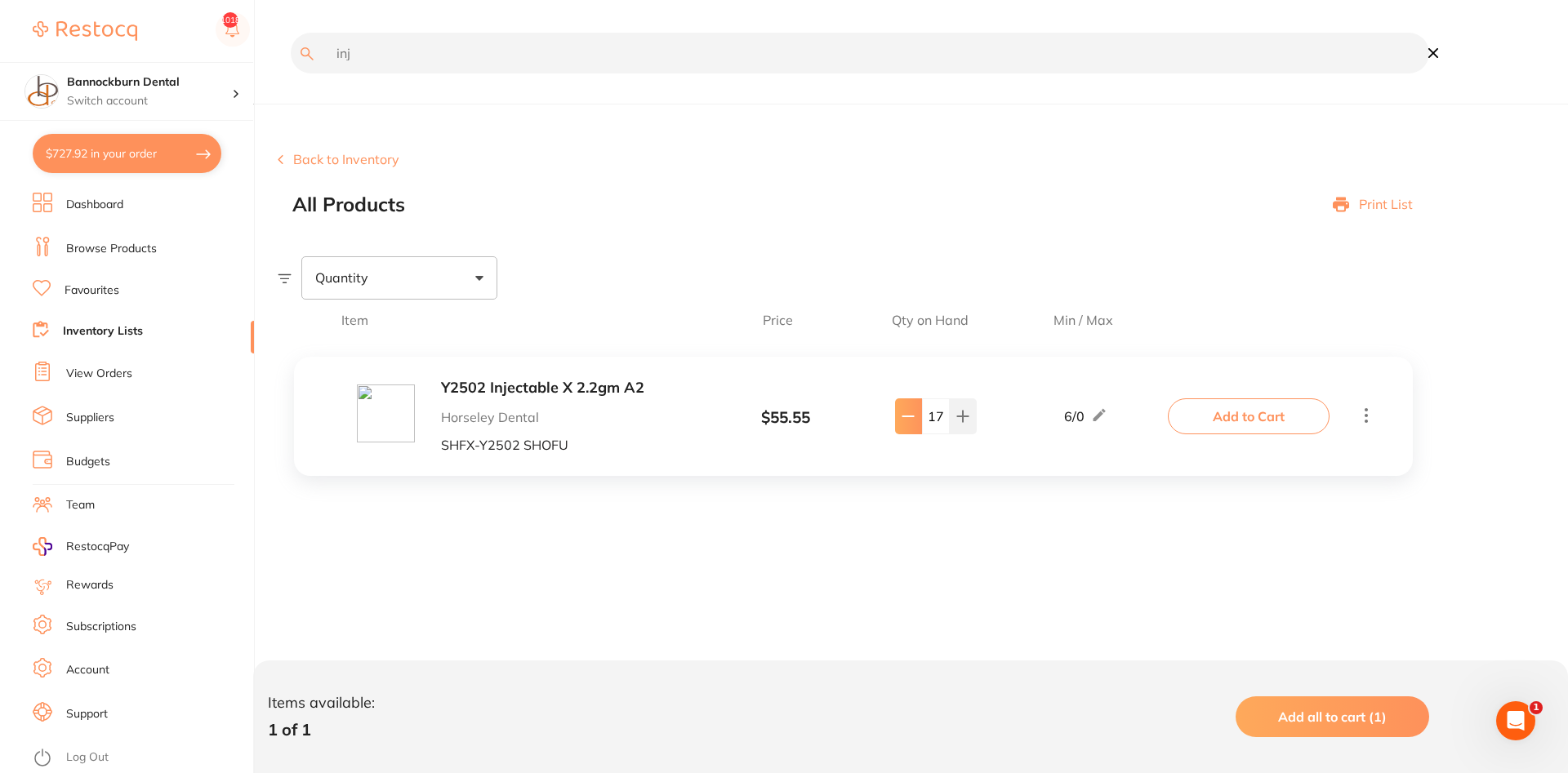
click at [914, 425] on button at bounding box center [908, 416] width 27 height 36
click at [960, 425] on button at bounding box center [963, 416] width 27 height 36
click at [909, 415] on icon at bounding box center [908, 416] width 13 height 13
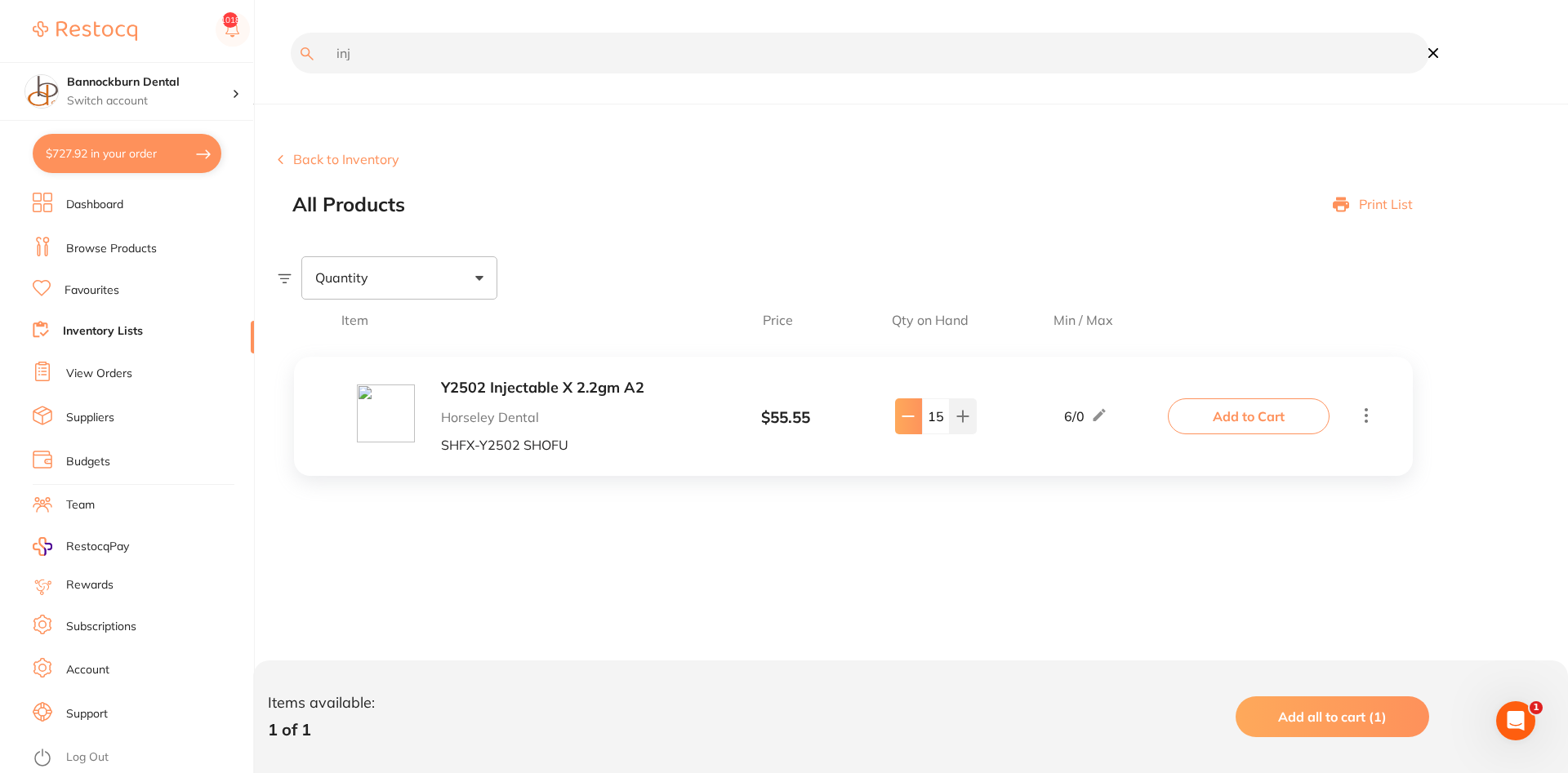
type input "14"
click at [122, 324] on link "Inventory Lists" at bounding box center [103, 331] width 80 height 16
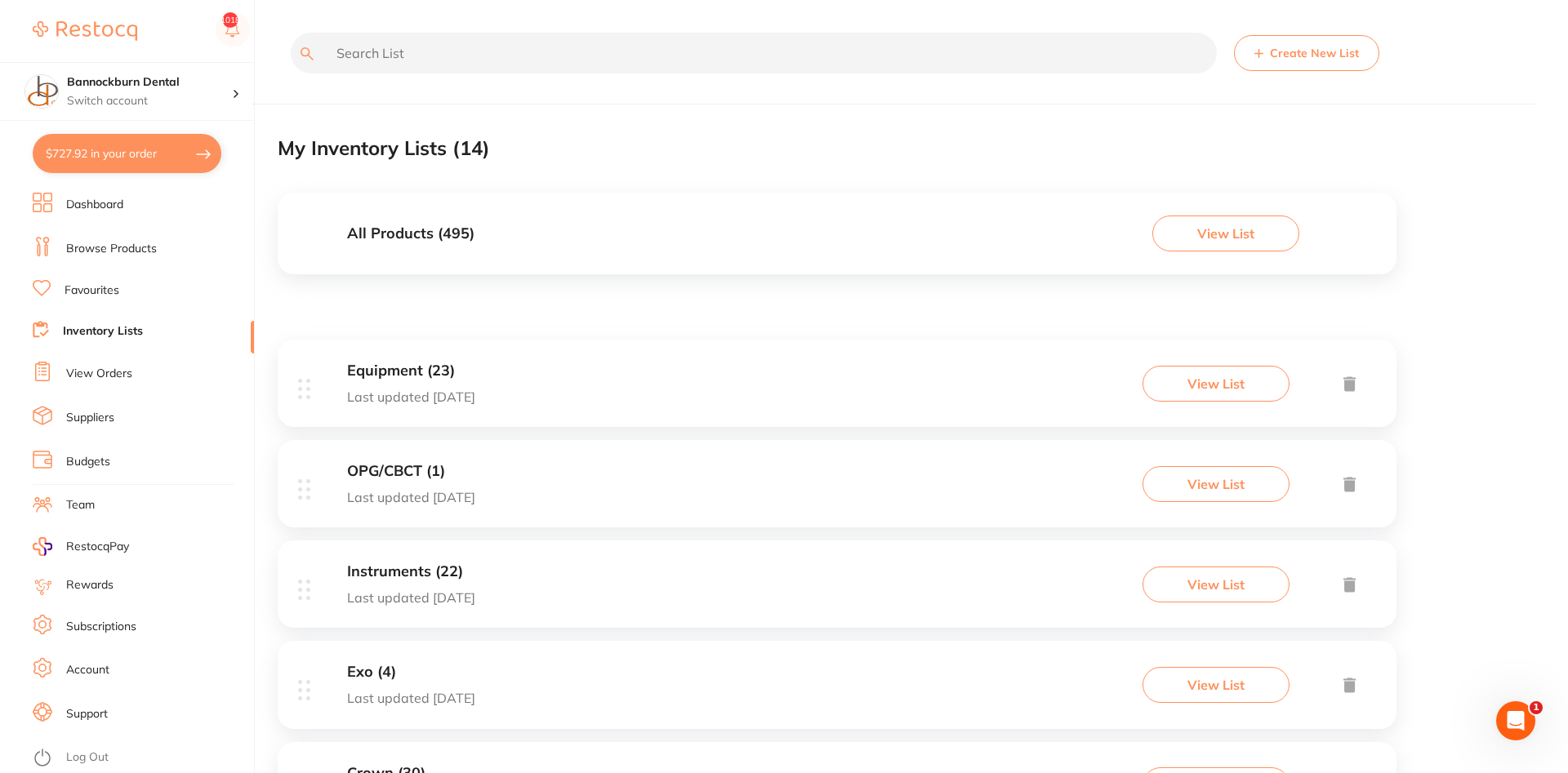
click at [496, 59] on input "text" at bounding box center [753, 53] width 926 height 41
click at [476, 236] on div "All Products ( 495 ) View List" at bounding box center [837, 234] width 1119 height 82
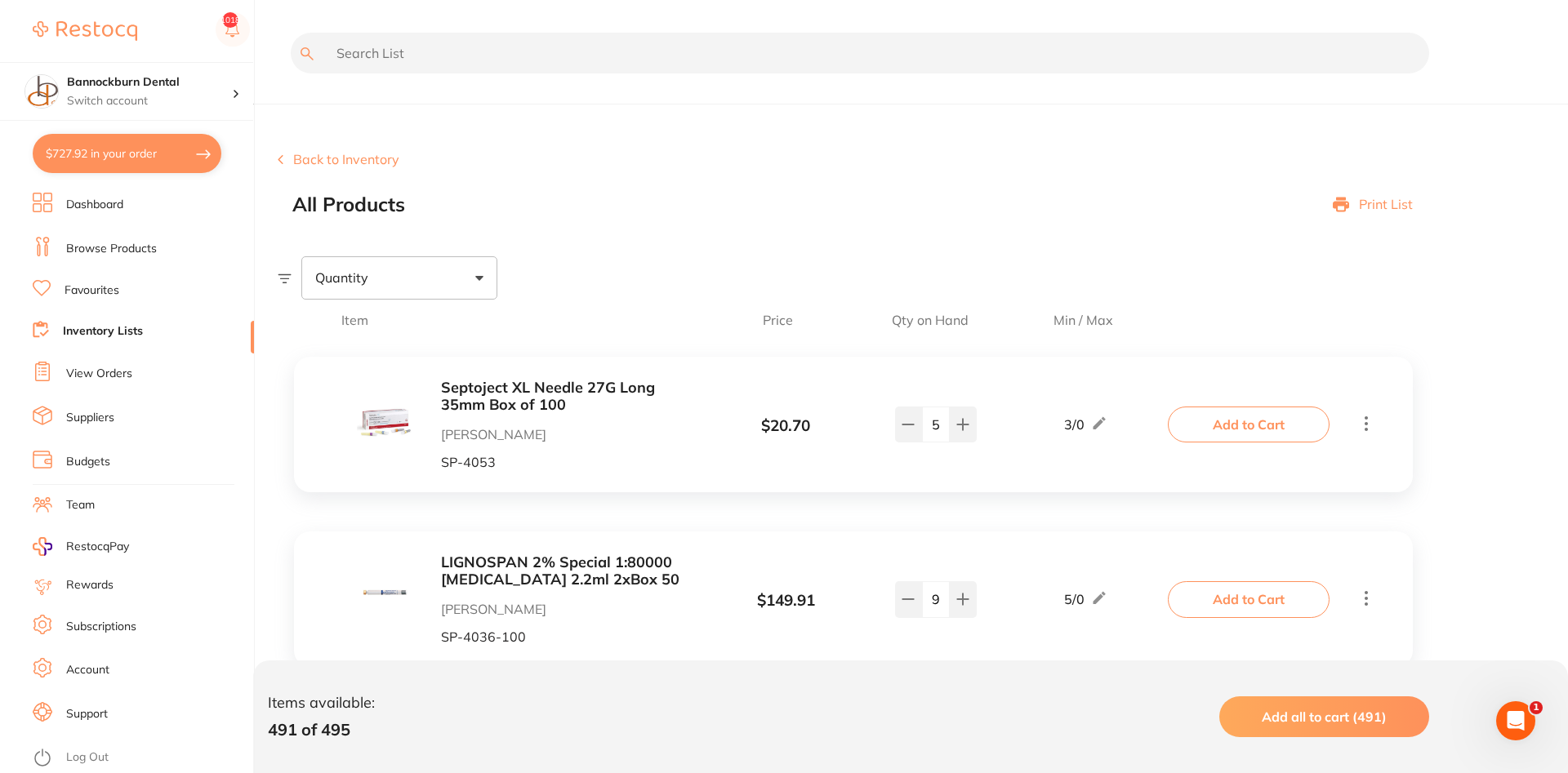
click at [471, 55] on input "text" at bounding box center [860, 53] width 1139 height 41
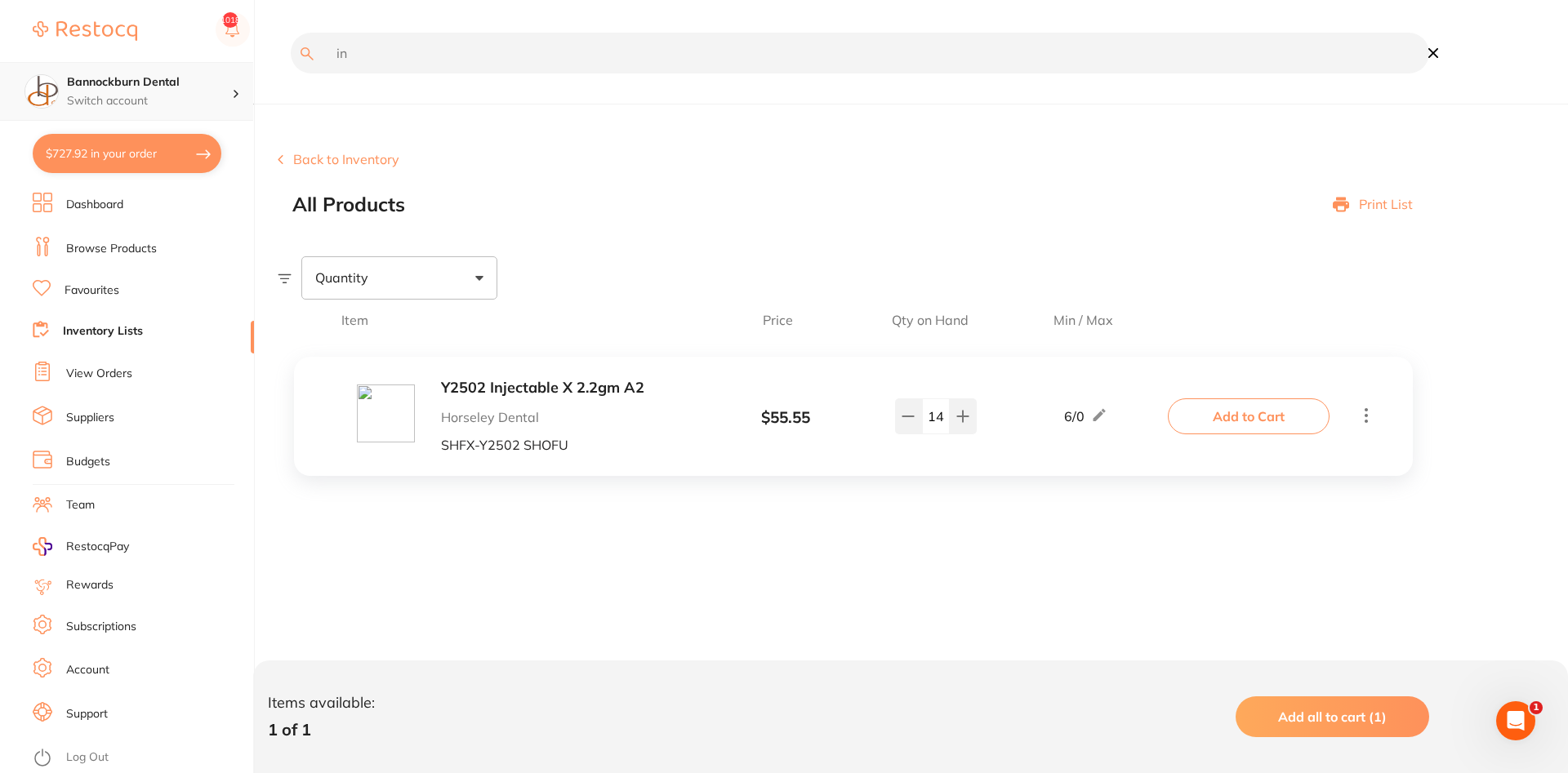
type input "i"
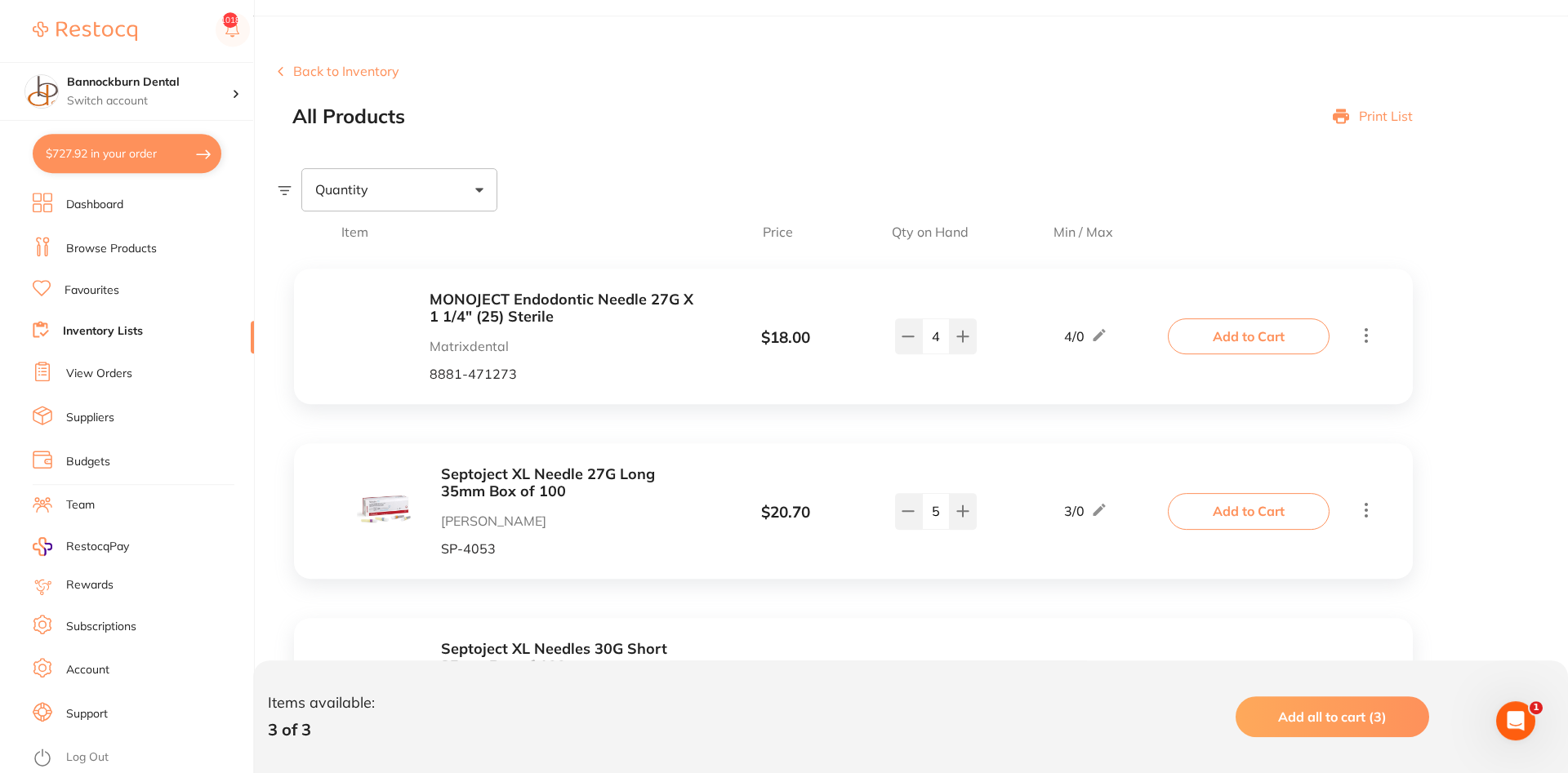
scroll to position [167, 0]
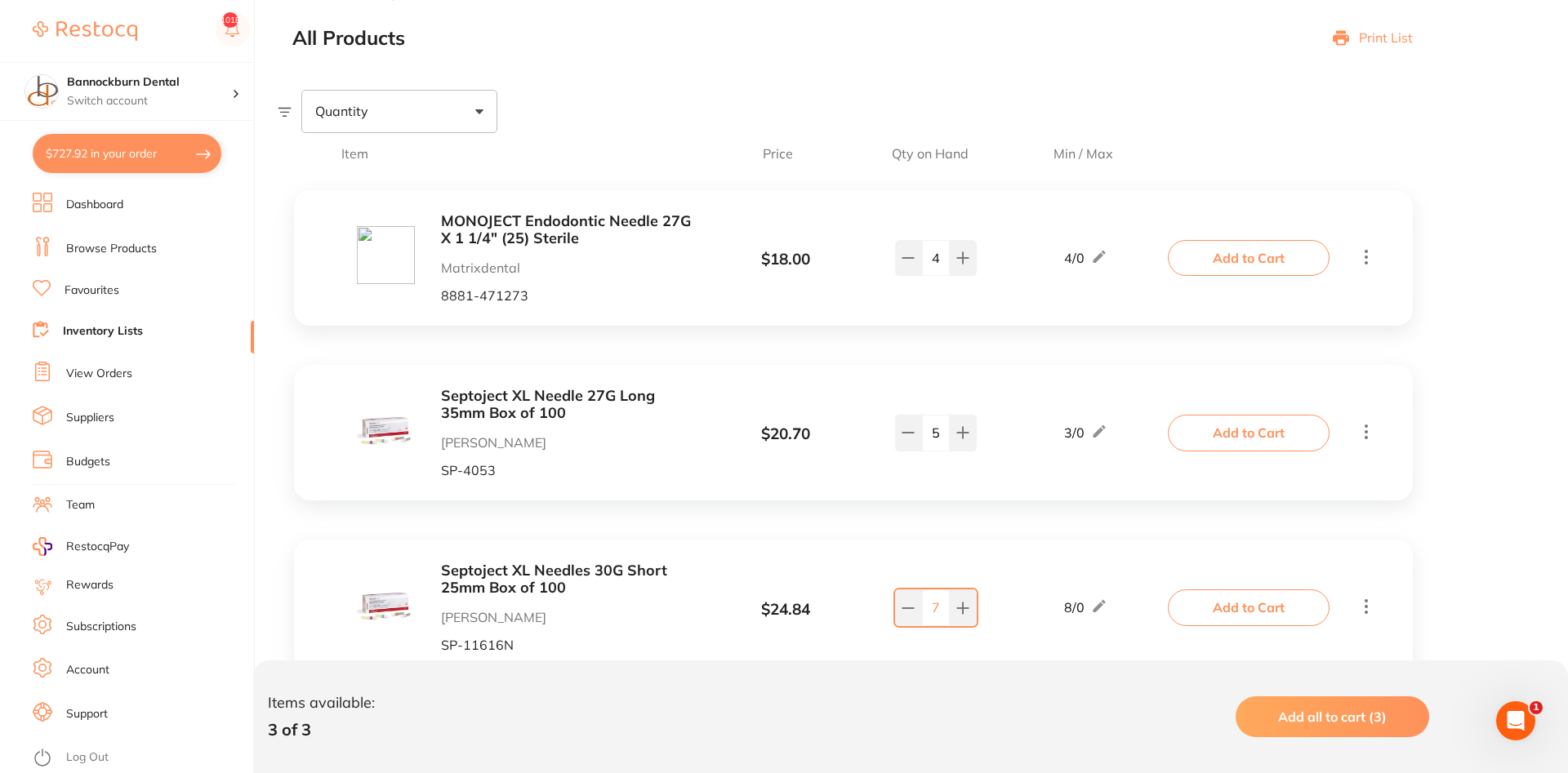
type input "need"
click at [923, 442] on input "5" at bounding box center [936, 433] width 28 height 36
click at [910, 276] on button at bounding box center [908, 258] width 27 height 36
type input "3"
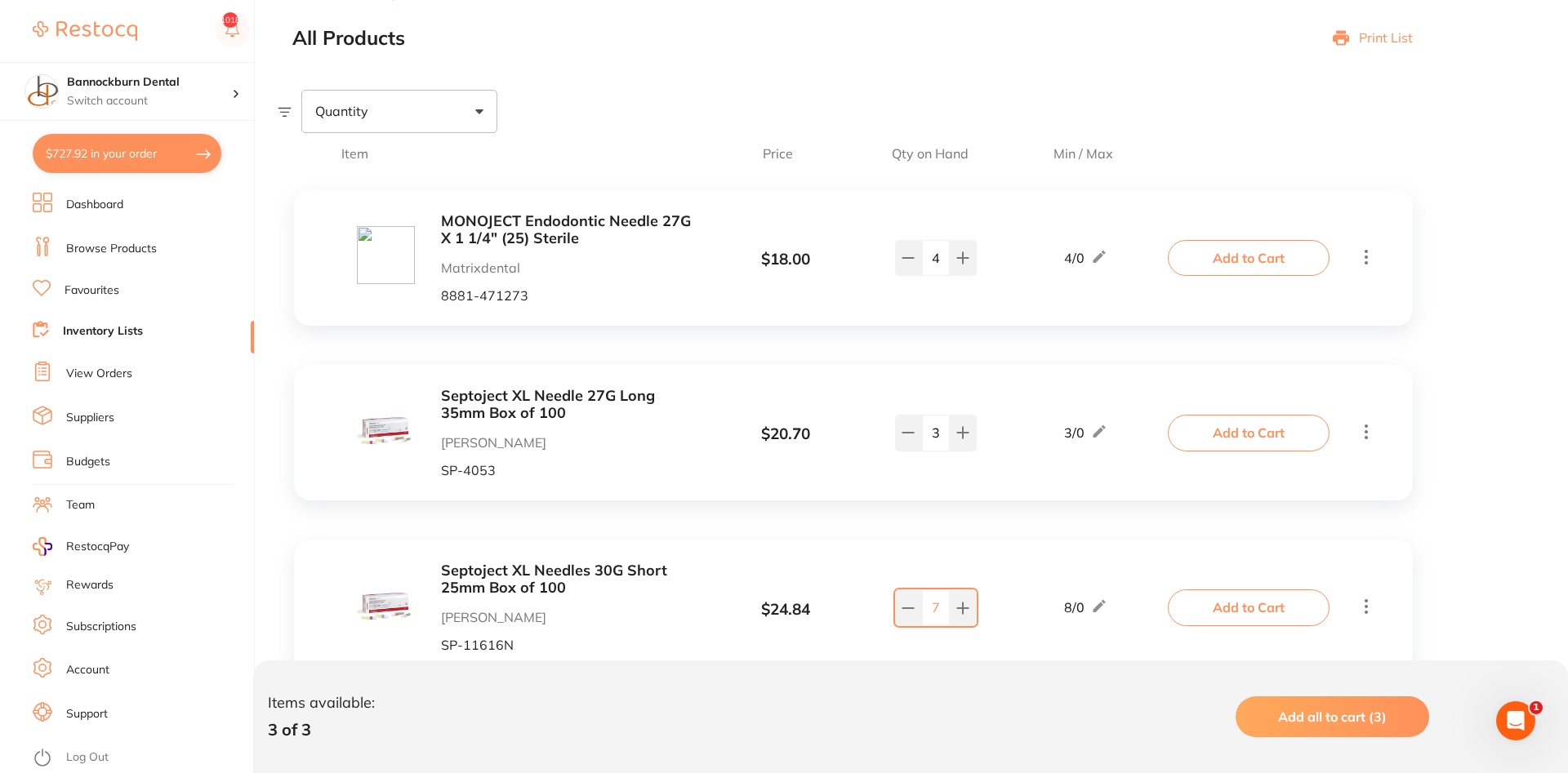
click at [1241, 440] on button "Add to Cart" at bounding box center [1249, 433] width 162 height 36
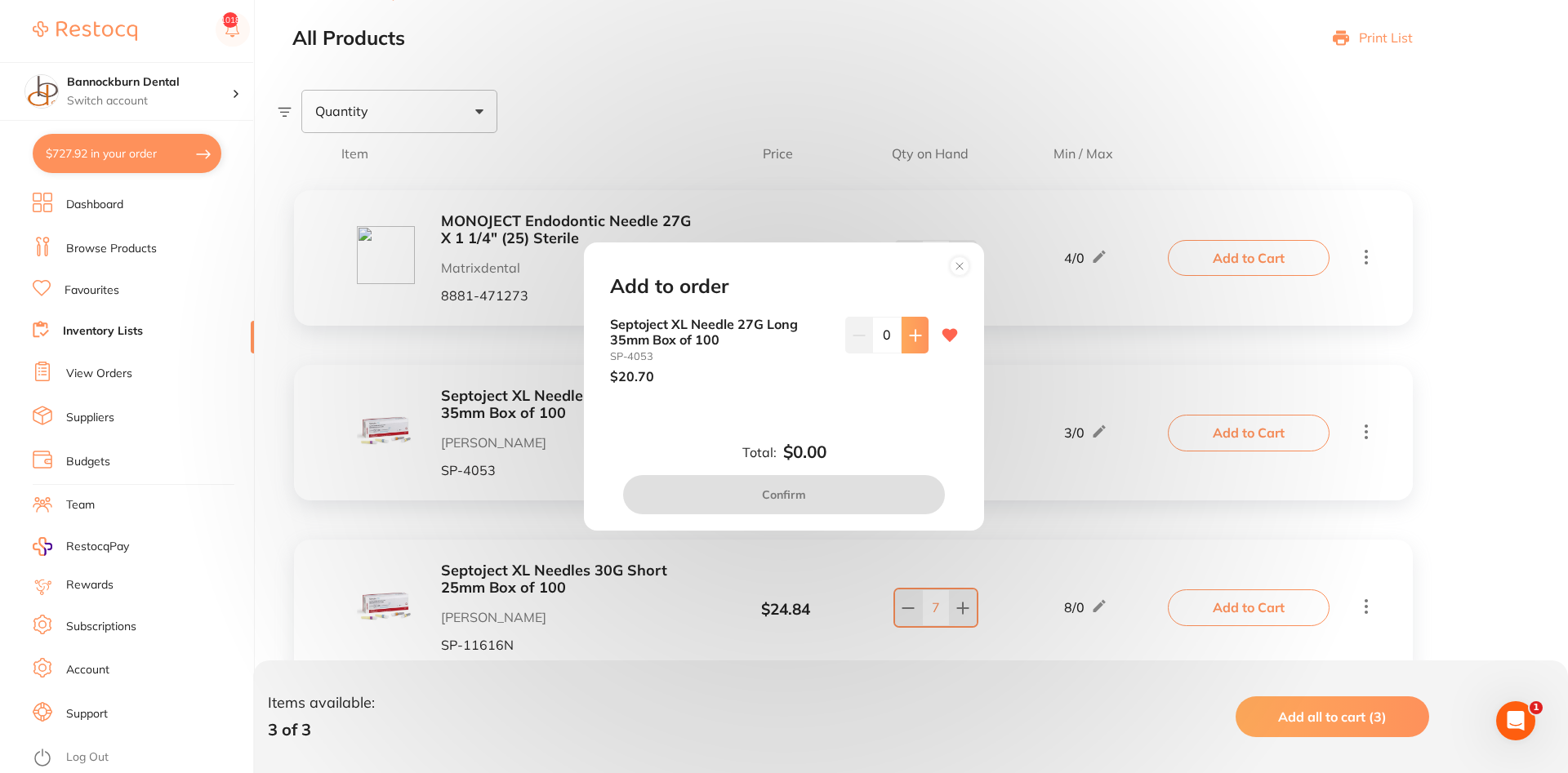
scroll to position [0, 0]
click at [916, 334] on icon at bounding box center [914, 335] width 11 height 11
type input "1"
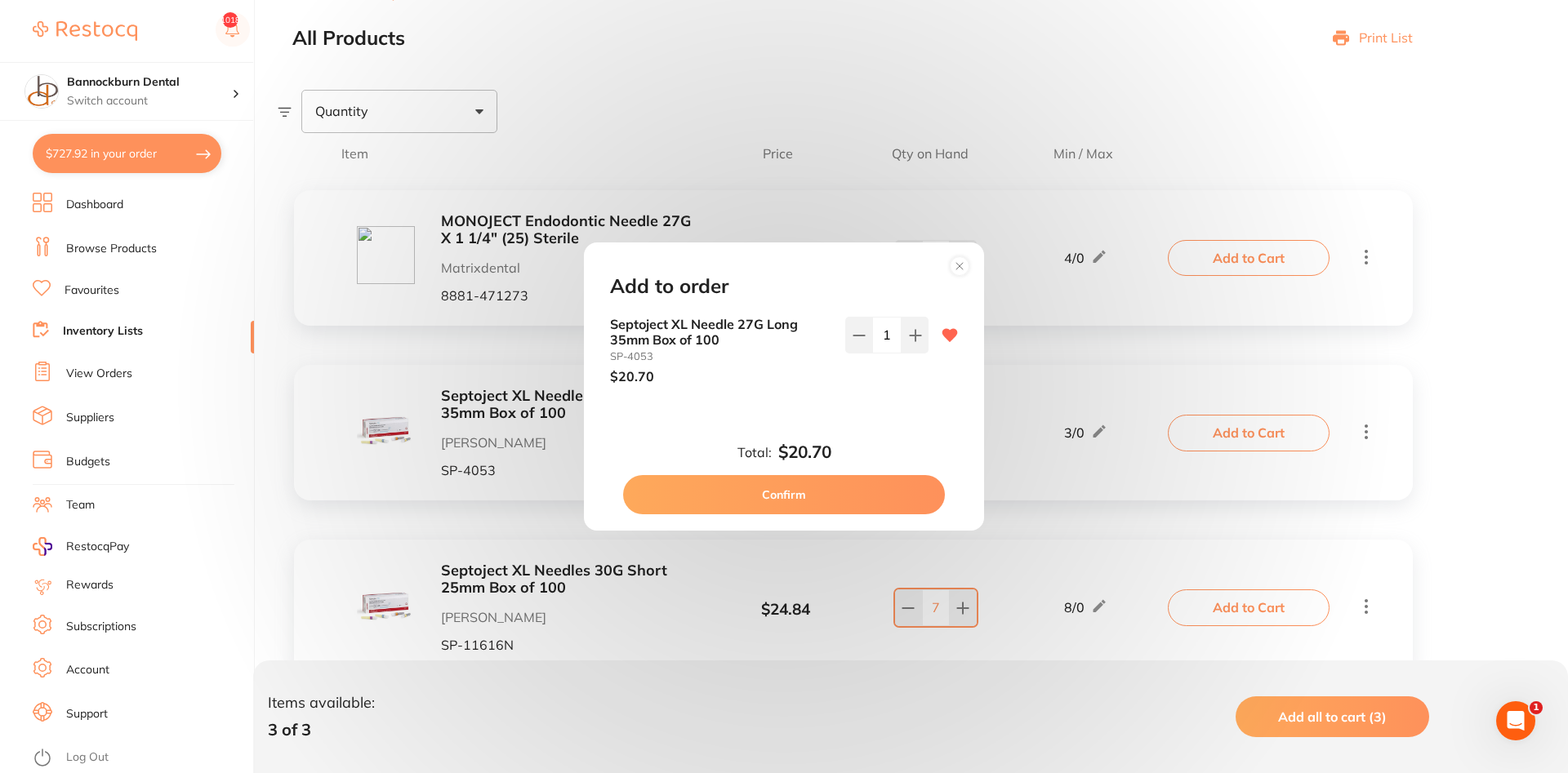
click at [802, 501] on button "Confirm" at bounding box center [784, 495] width 321 height 39
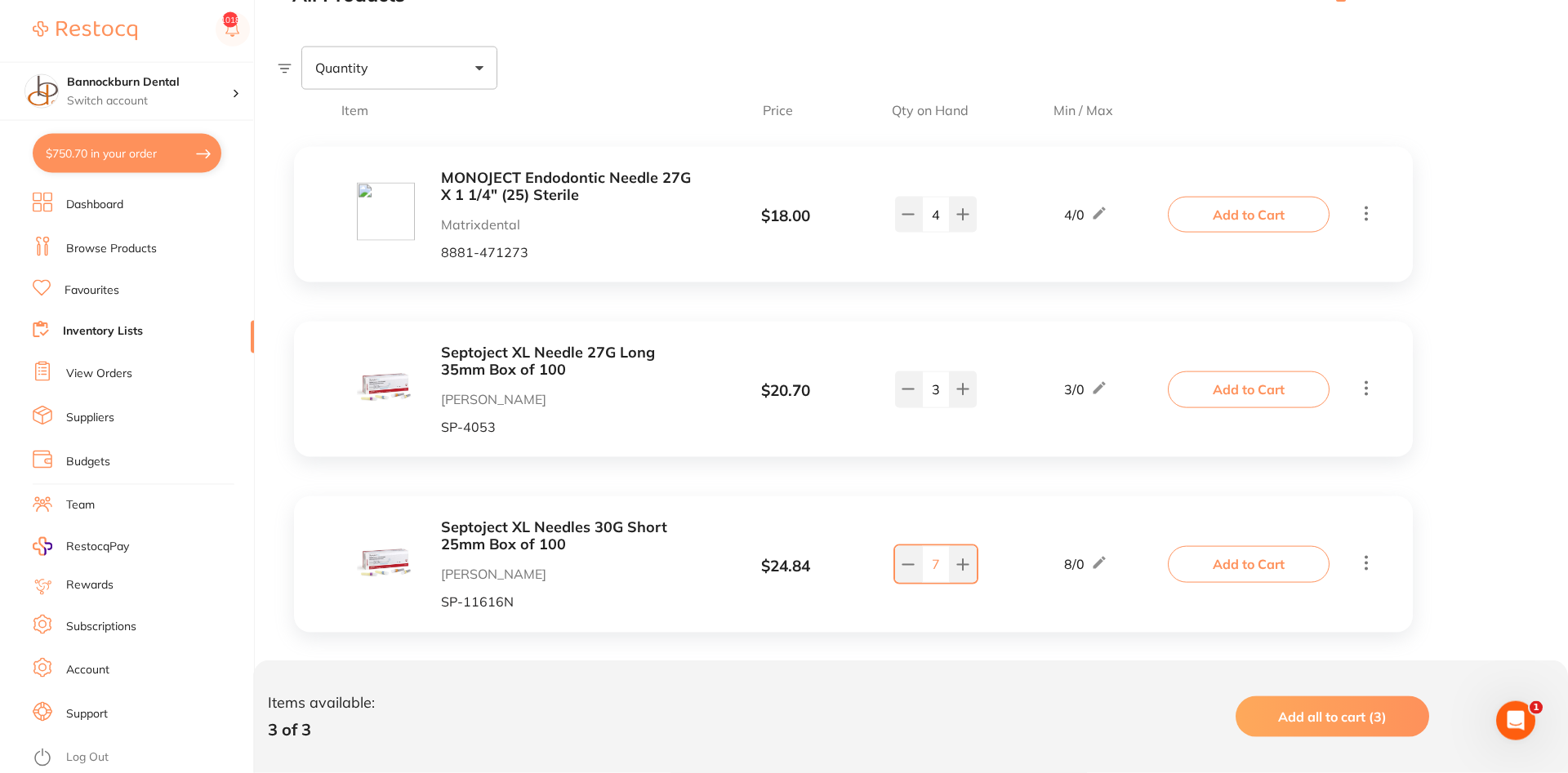
scroll to position [231, 0]
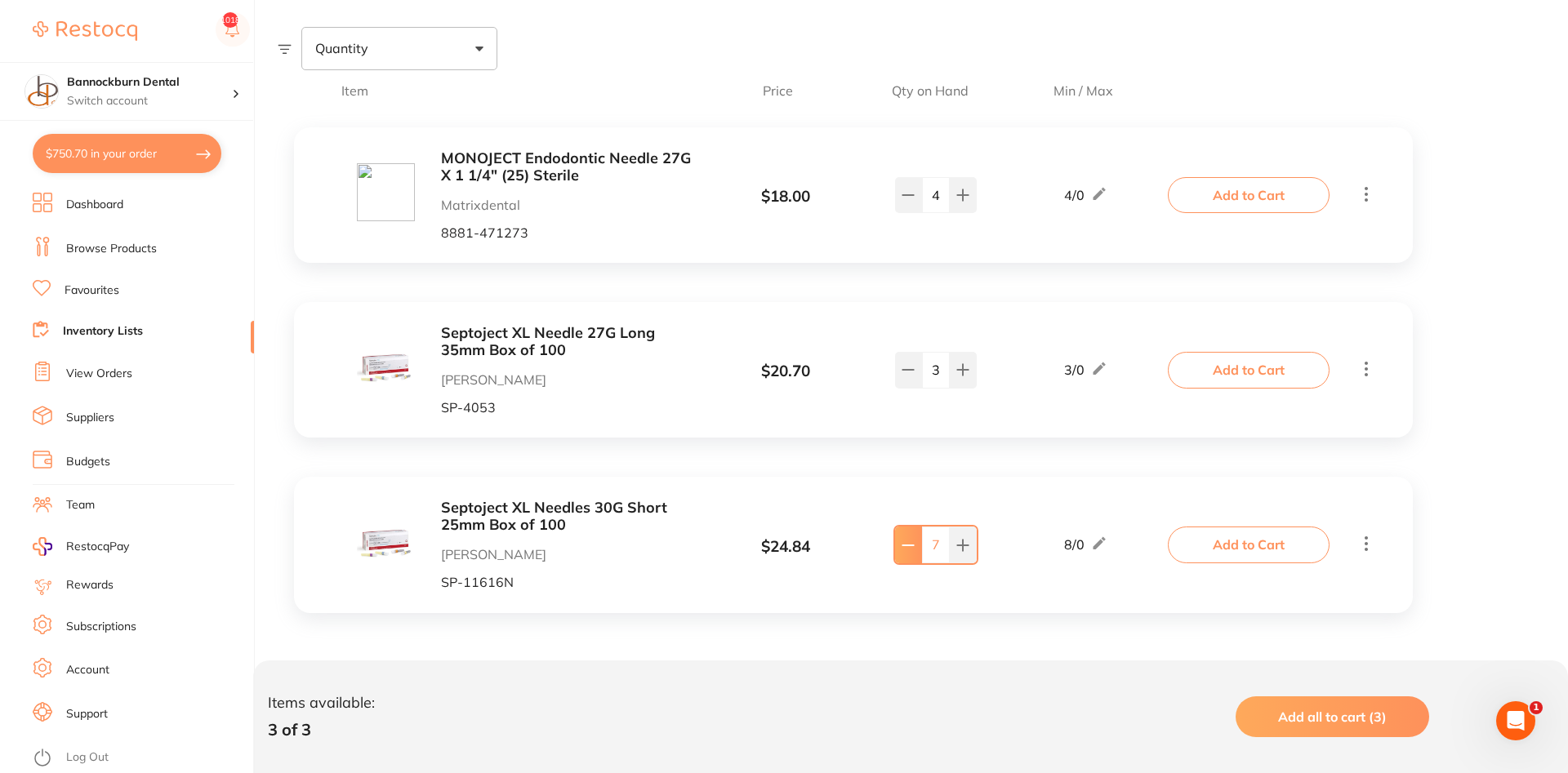
click at [910, 548] on icon at bounding box center [908, 546] width 13 height 13
type input "6"
click at [1273, 542] on button "Add to Cart" at bounding box center [1249, 545] width 162 height 36
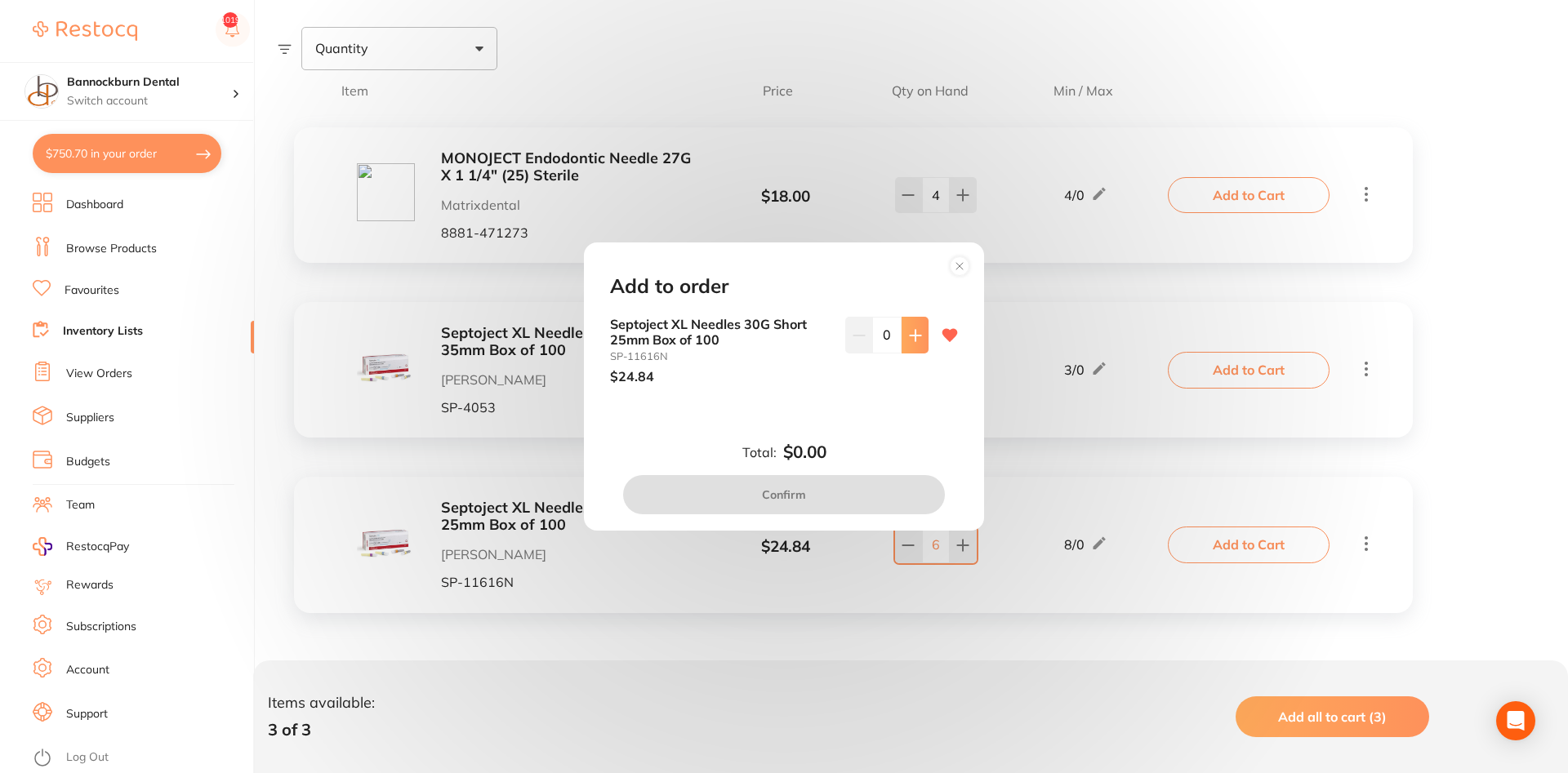
click at [919, 346] on button at bounding box center [914, 335] width 27 height 36
type input "1"
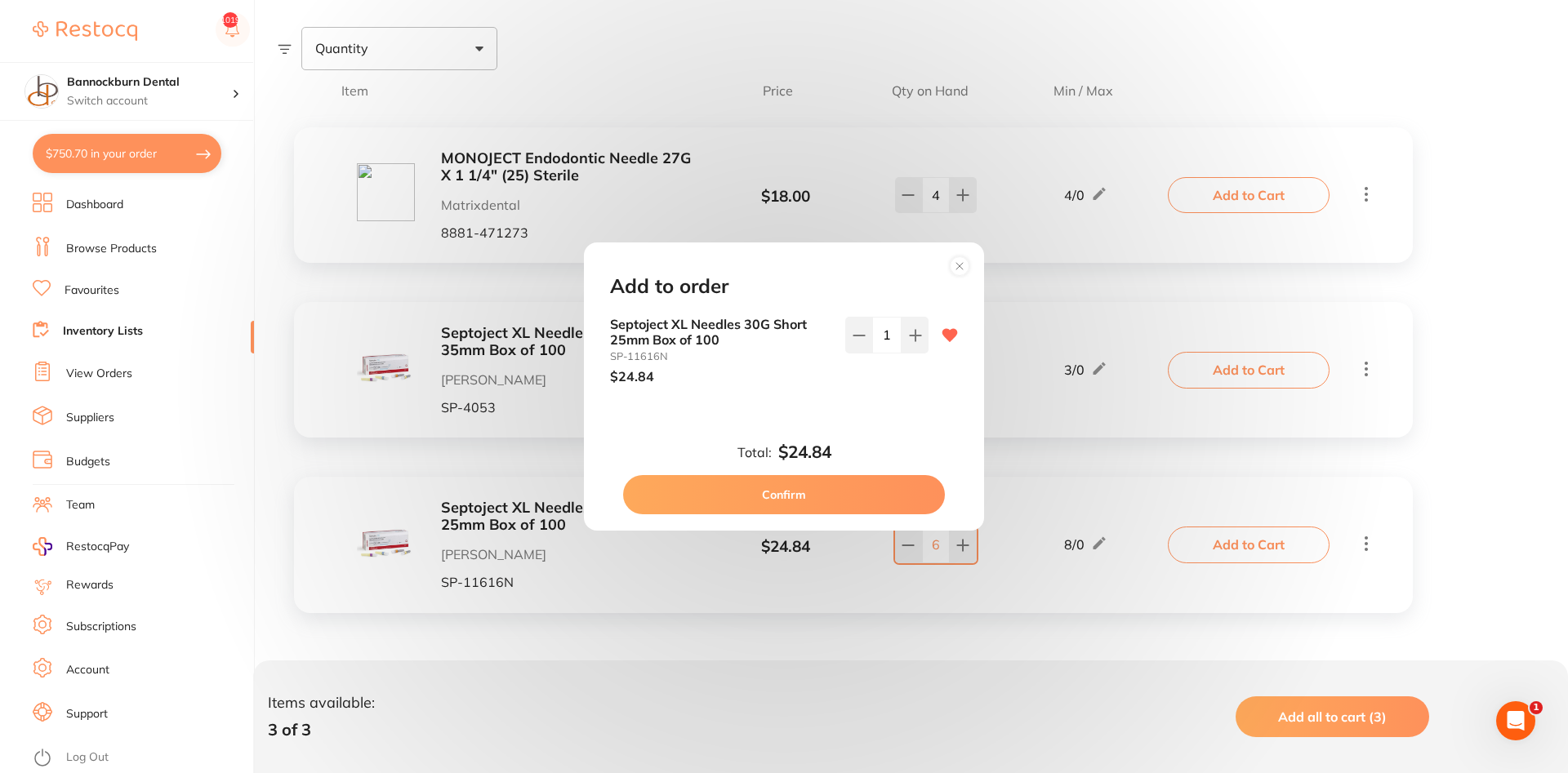
scroll to position [0, 0]
click at [753, 497] on button "Confirm" at bounding box center [784, 495] width 321 height 39
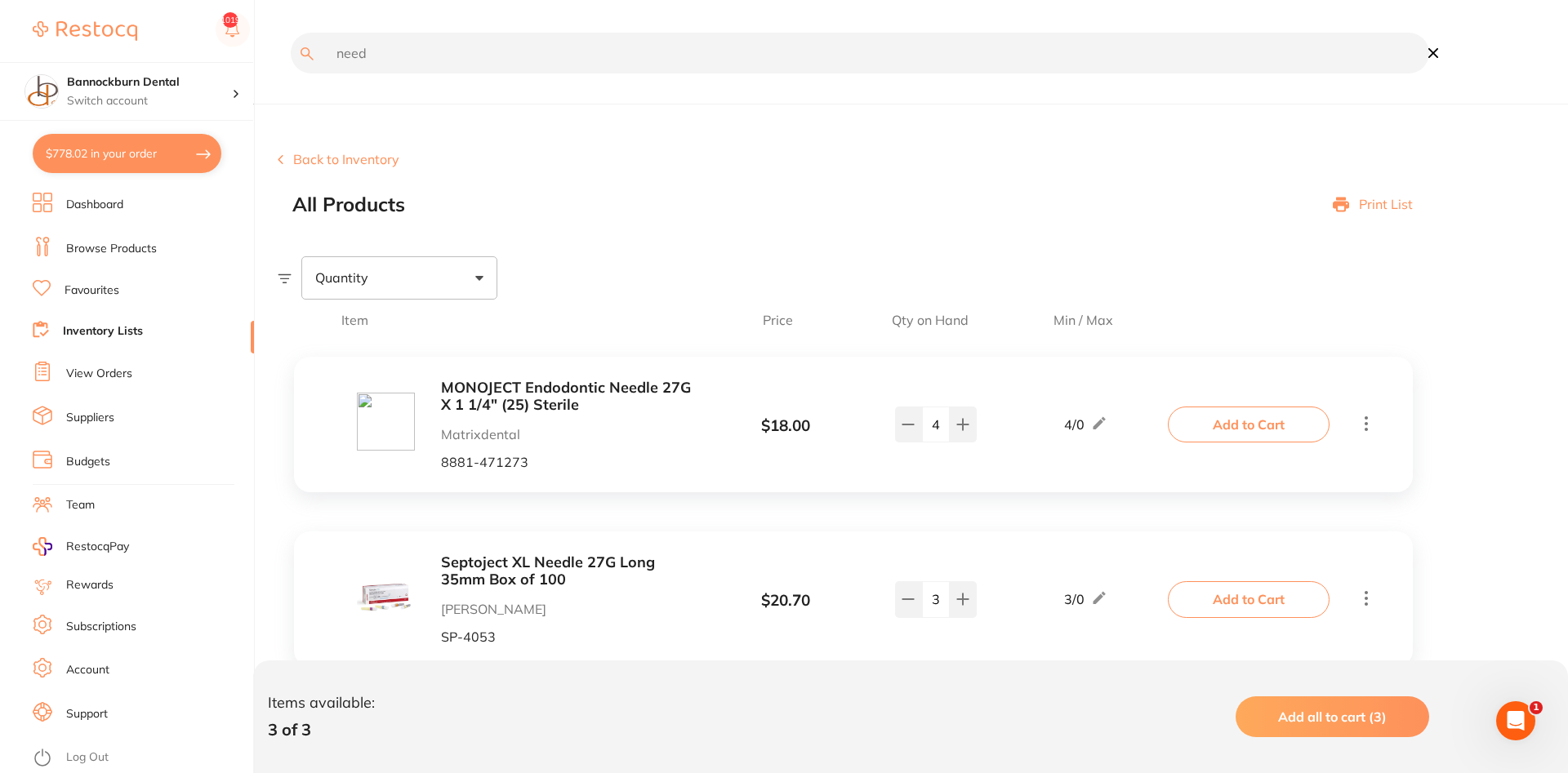
drag, startPoint x: 419, startPoint y: 65, endPoint x: 243, endPoint y: 81, distance: 176.7
click at [290, 68] on input "need" at bounding box center [860, 53] width 1139 height 41
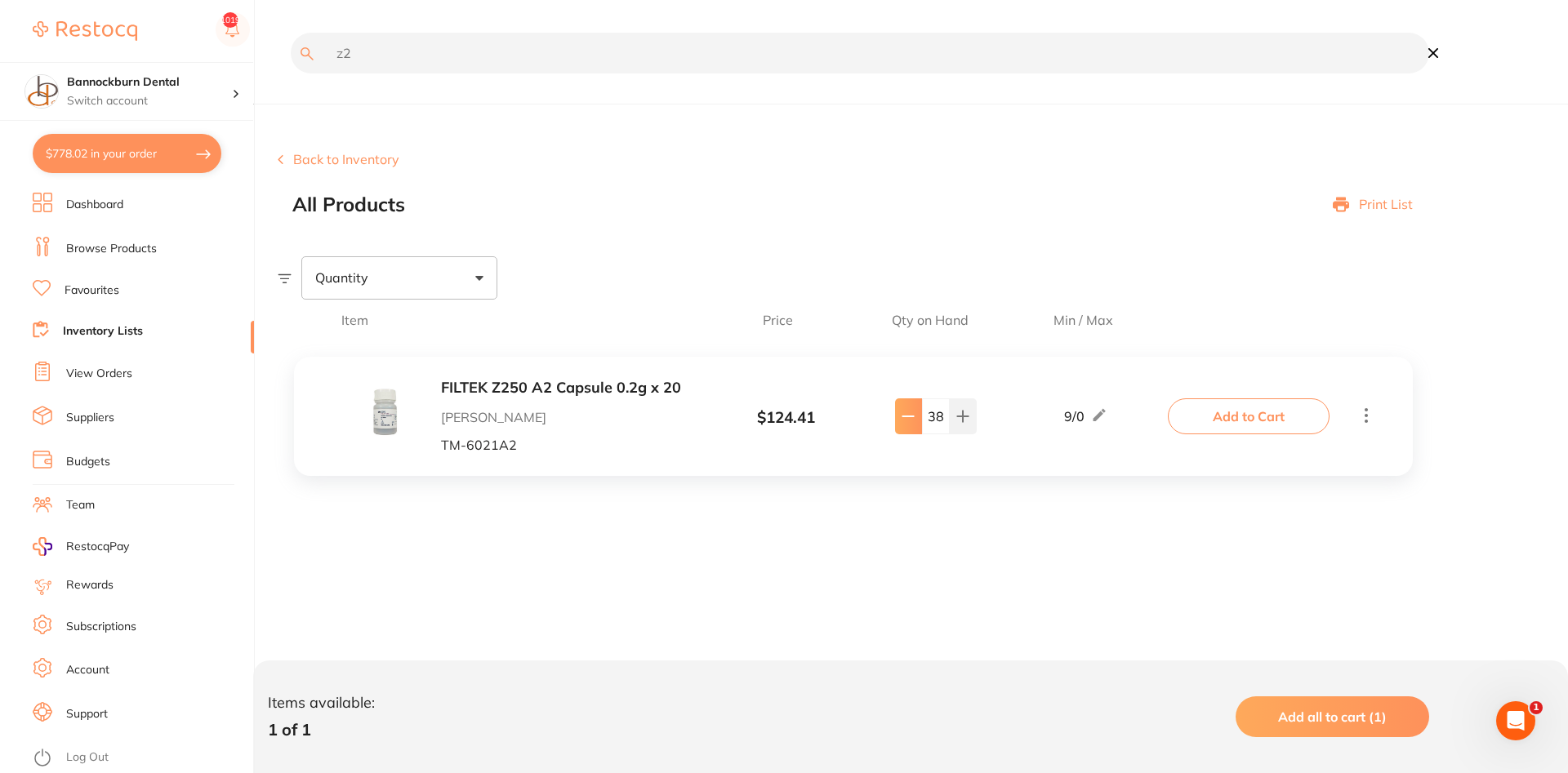
type input "z2"
click at [910, 416] on icon at bounding box center [908, 416] width 11 height 0
click at [908, 416] on icon at bounding box center [908, 416] width 11 height 0
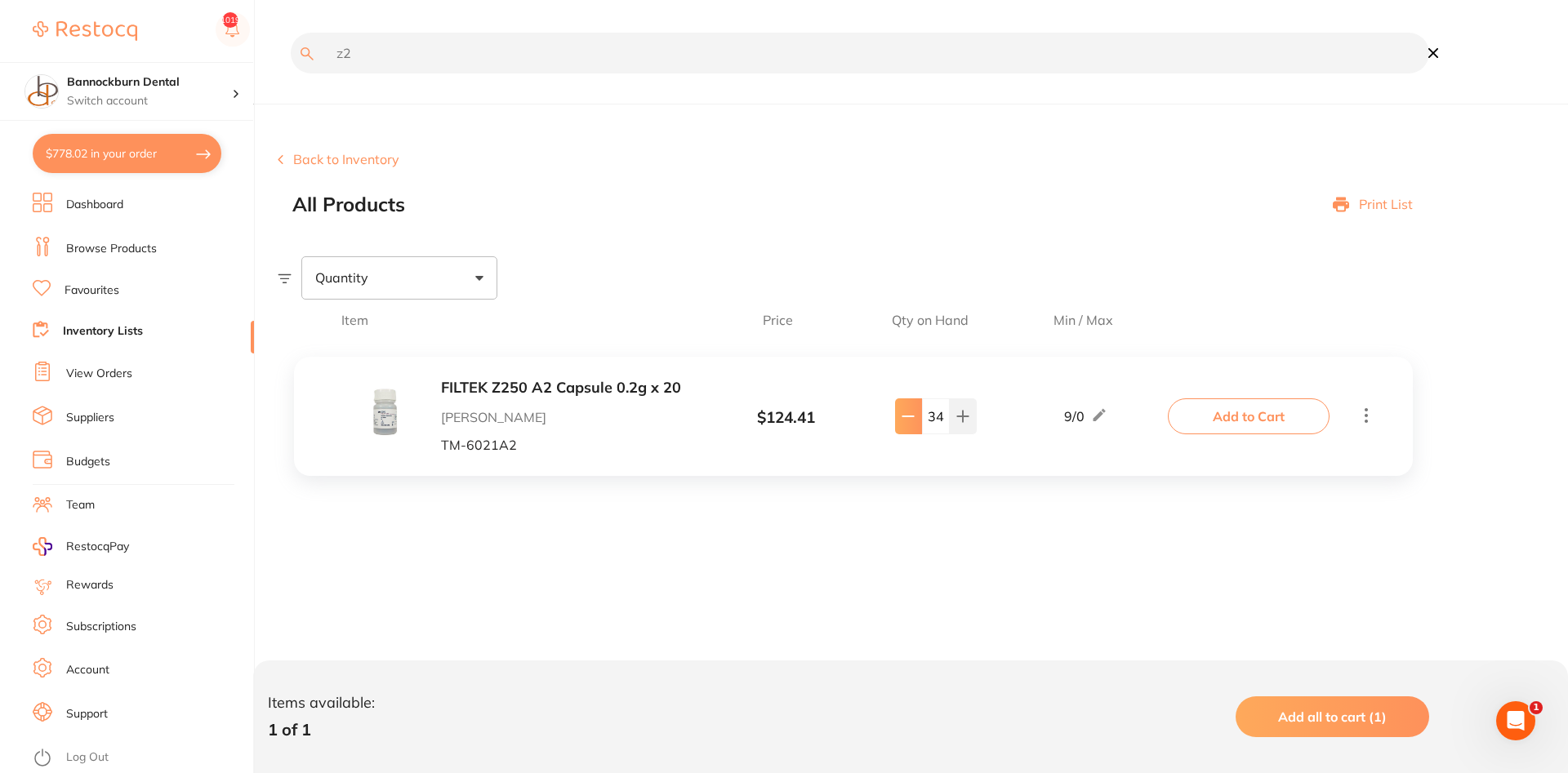
click at [908, 416] on icon at bounding box center [908, 416] width 11 height 0
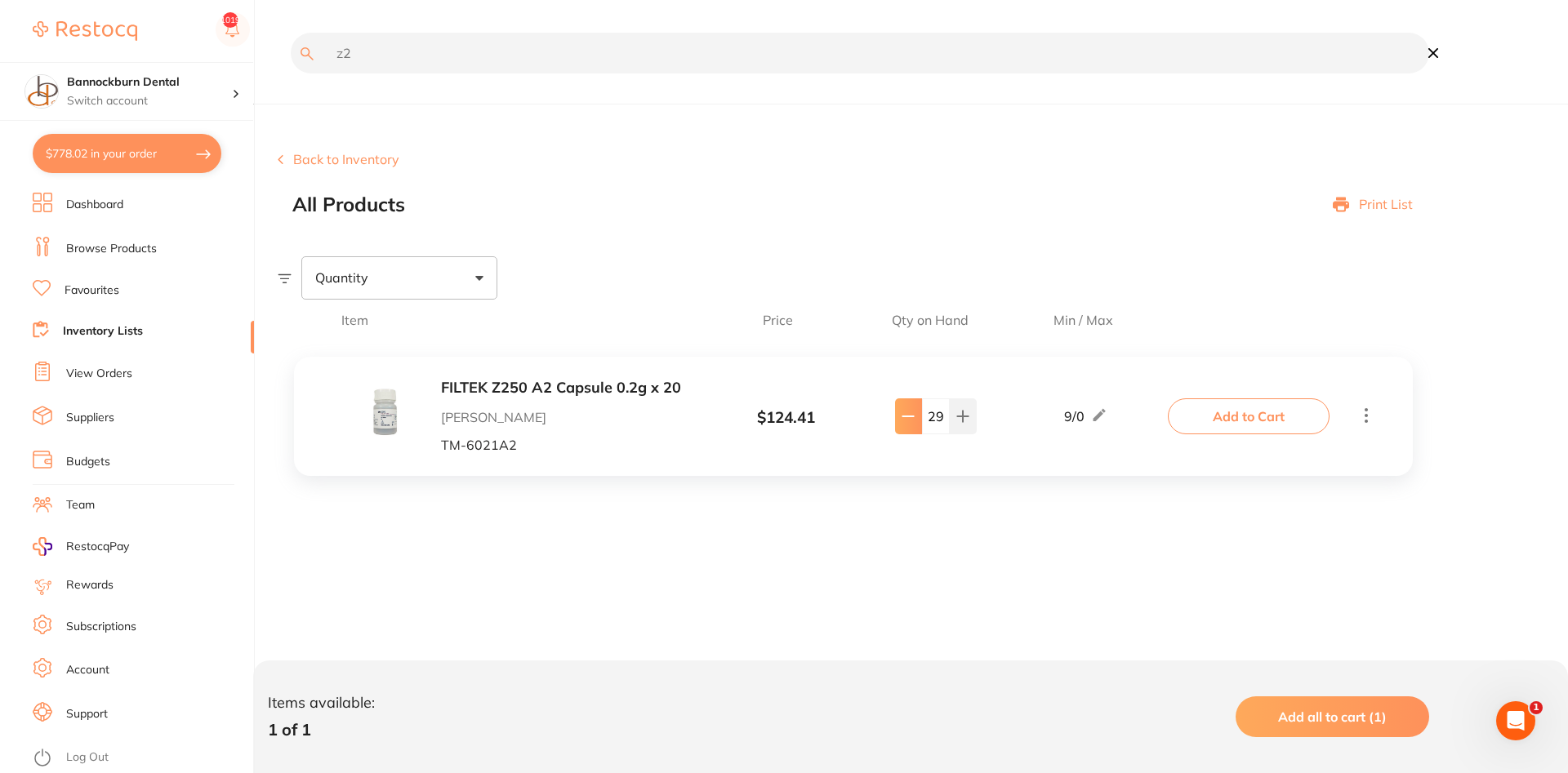
click at [908, 416] on icon at bounding box center [908, 416] width 11 height 0
click at [908, 419] on icon at bounding box center [908, 416] width 13 height 13
type input "26"
drag, startPoint x: 365, startPoint y: 64, endPoint x: 14, endPoint y: 90, distance: 352.0
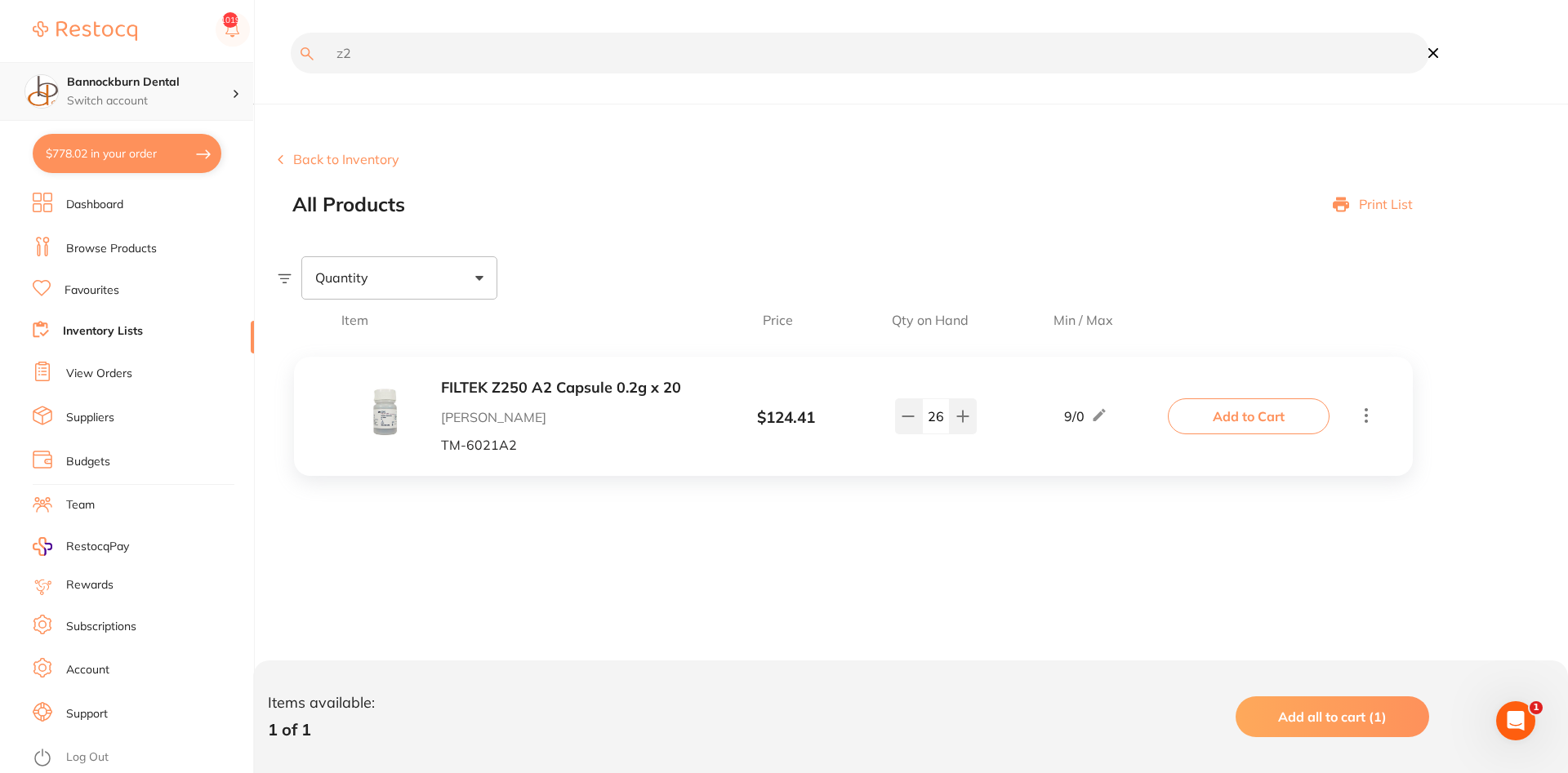
click at [290, 74] on input "z2" at bounding box center [860, 53] width 1139 height 41
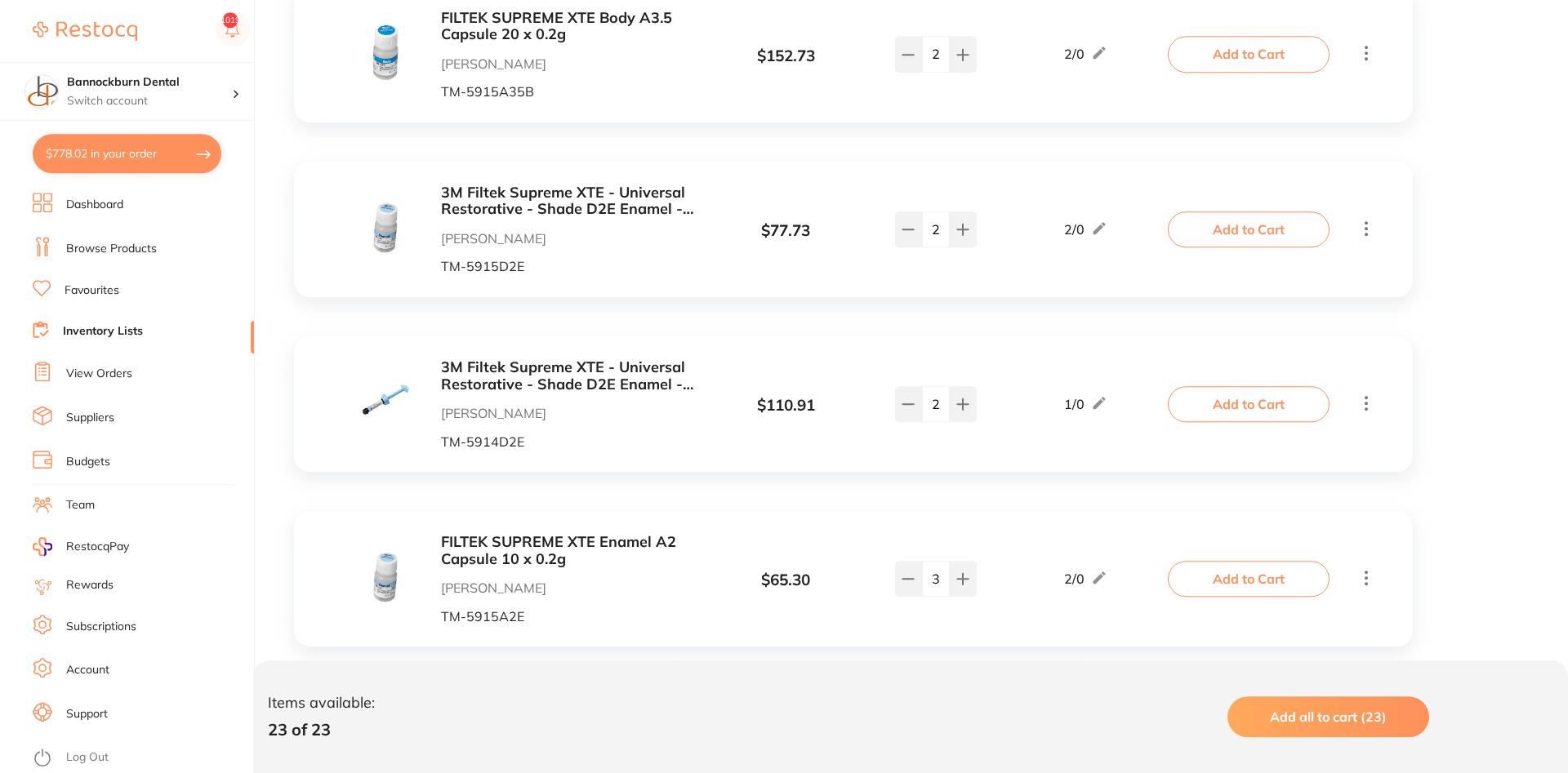
scroll to position [3082, 0]
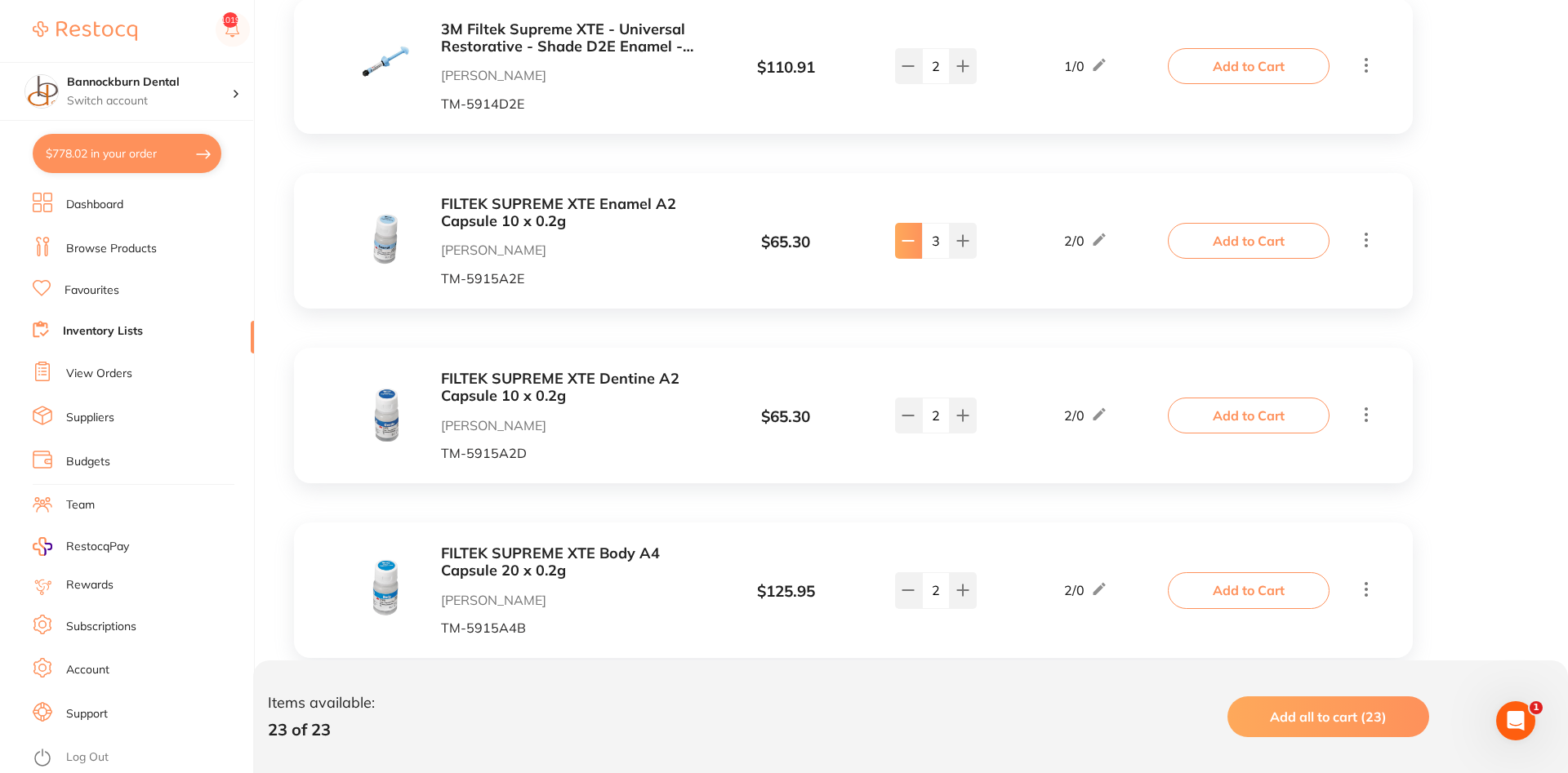
type input "filte"
type input "2"
click at [1274, 249] on button "Add to Cart" at bounding box center [1249, 241] width 162 height 36
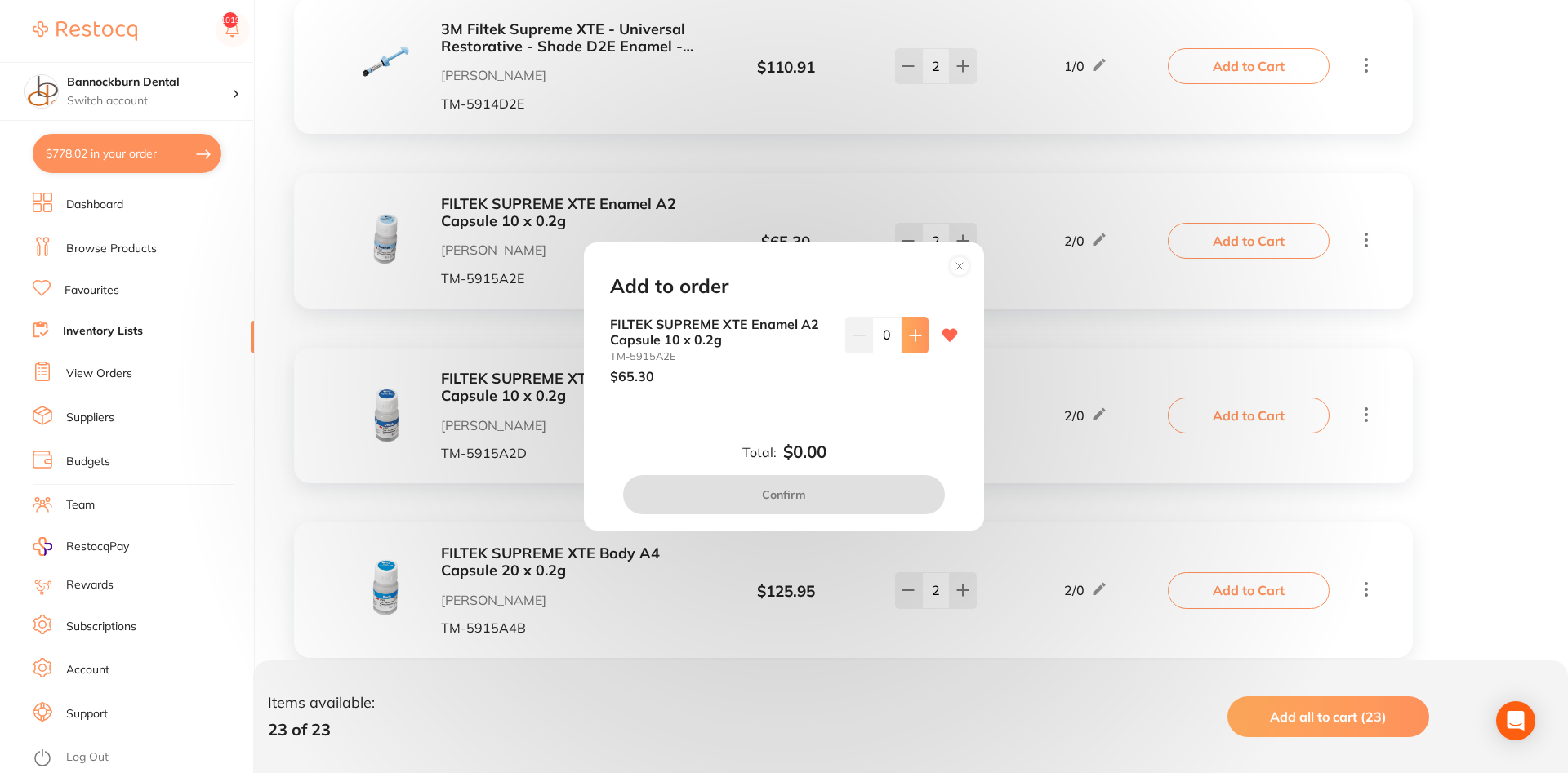
click at [915, 330] on icon at bounding box center [914, 335] width 11 height 11
type input "1"
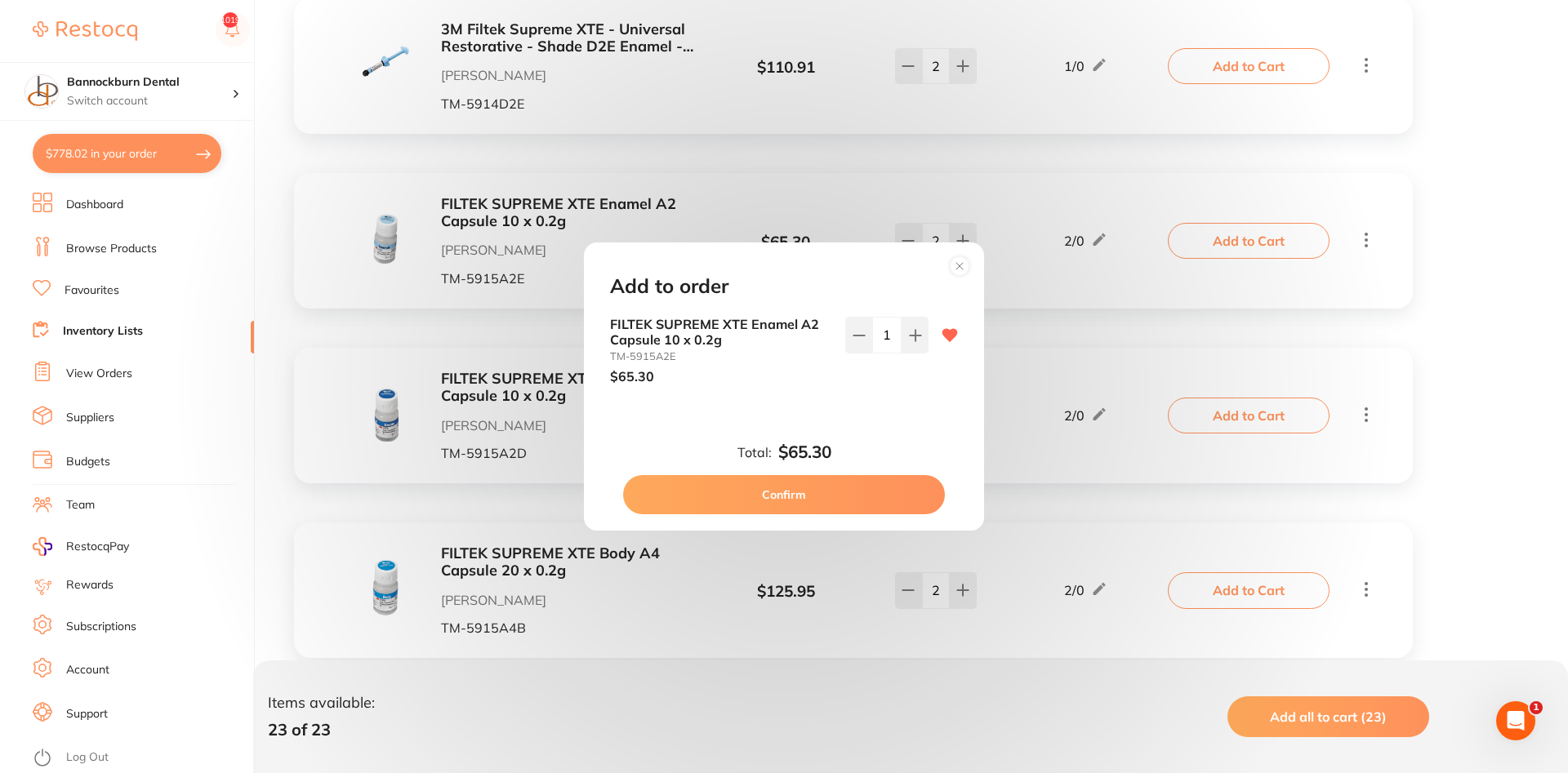
click at [828, 482] on button "Confirm" at bounding box center [784, 495] width 321 height 39
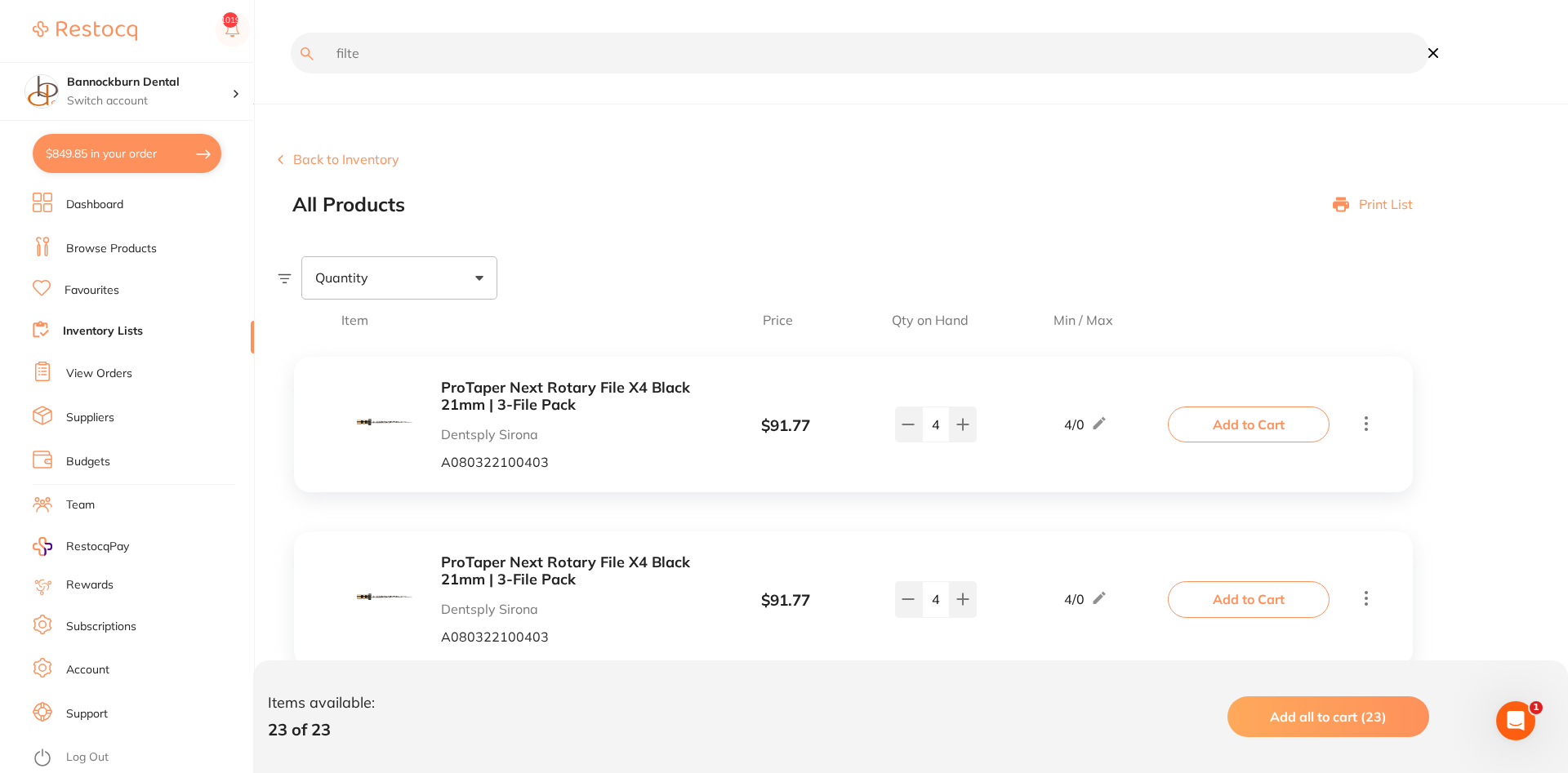
click at [376, 64] on input "filte" at bounding box center [860, 53] width 1139 height 41
drag, startPoint x: 200, startPoint y: 60, endPoint x: 21, endPoint y: 56, distance: 179.0
click at [290, 56] on input "filtek" at bounding box center [860, 53] width 1139 height 41
click at [390, 59] on input "z25" at bounding box center [860, 53] width 1139 height 41
type input "z25"
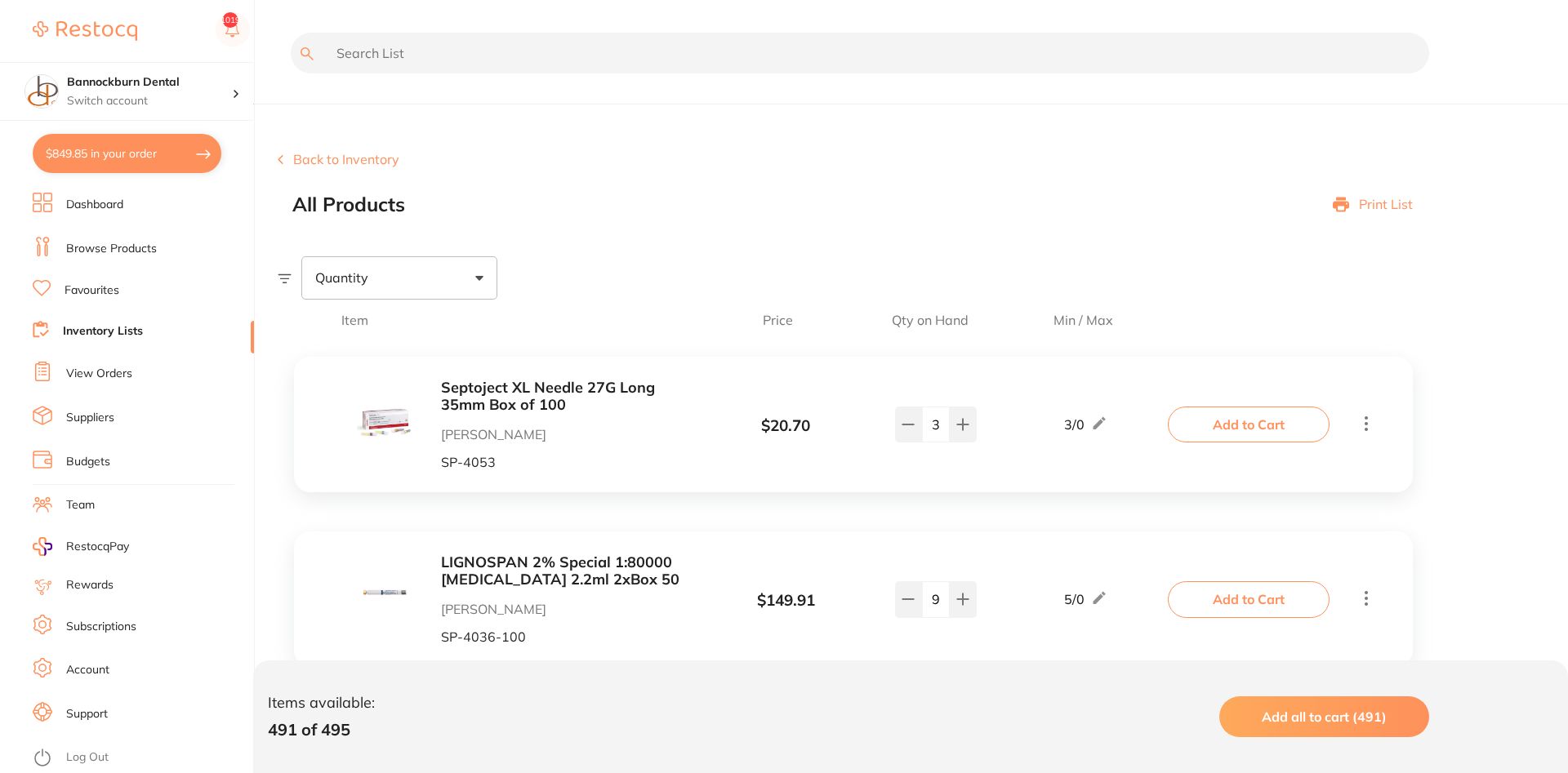
click at [92, 330] on link "Inventory Lists" at bounding box center [103, 331] width 80 height 16
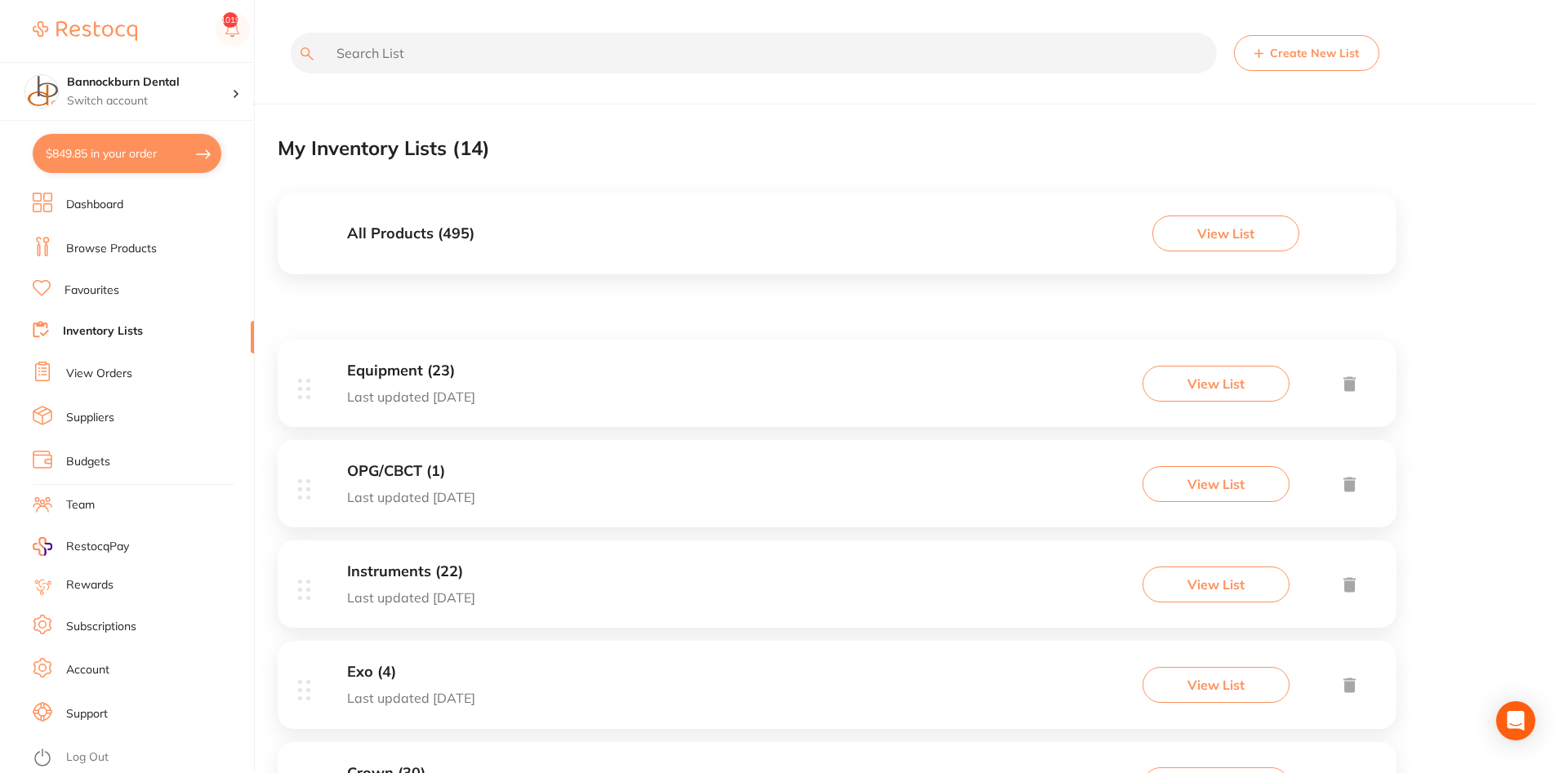
click at [490, 72] on input "text" at bounding box center [753, 53] width 926 height 41
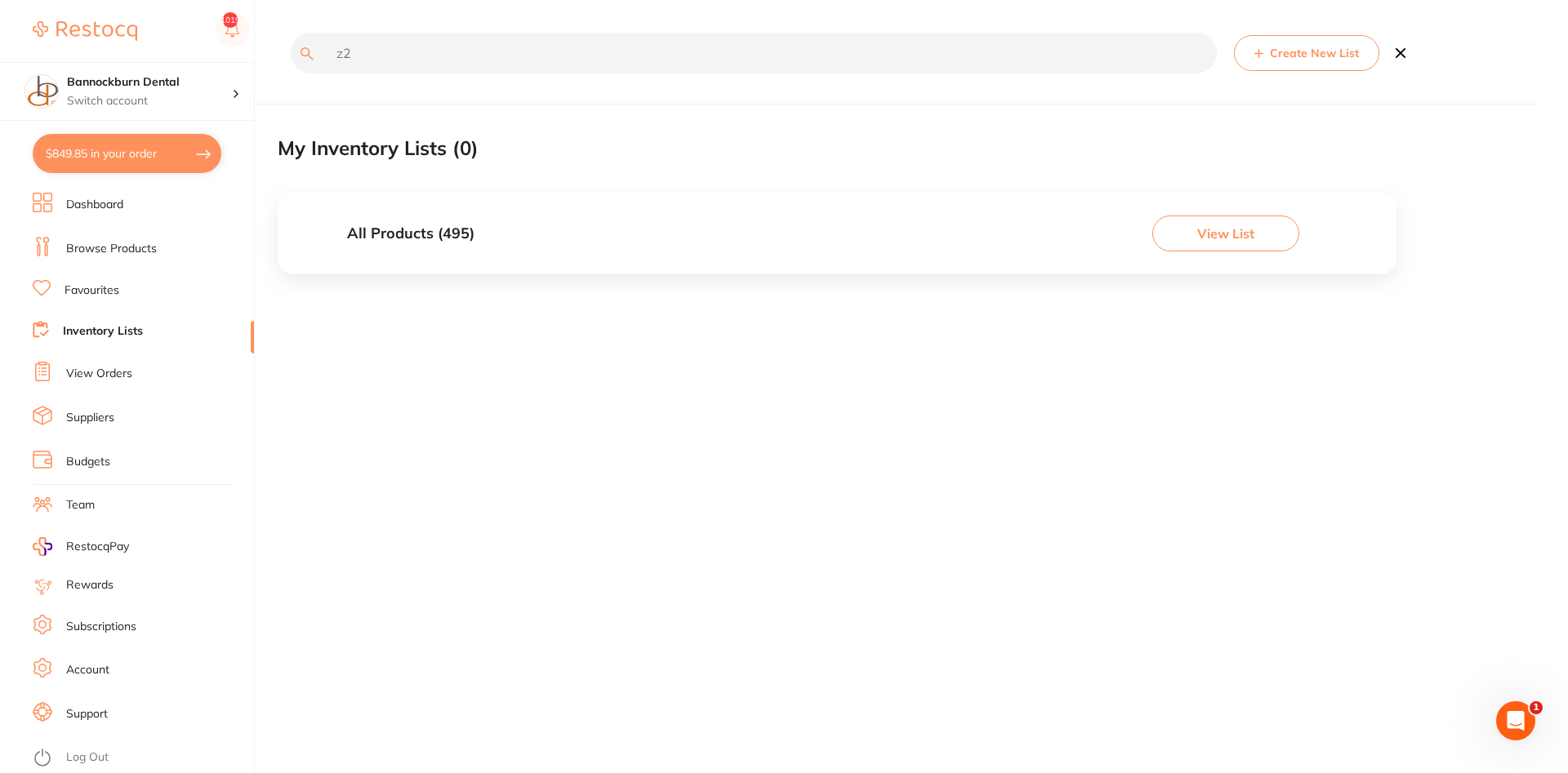
type input "z2"
click at [461, 242] on h3 "All Products ( 495 )" at bounding box center [411, 234] width 128 height 17
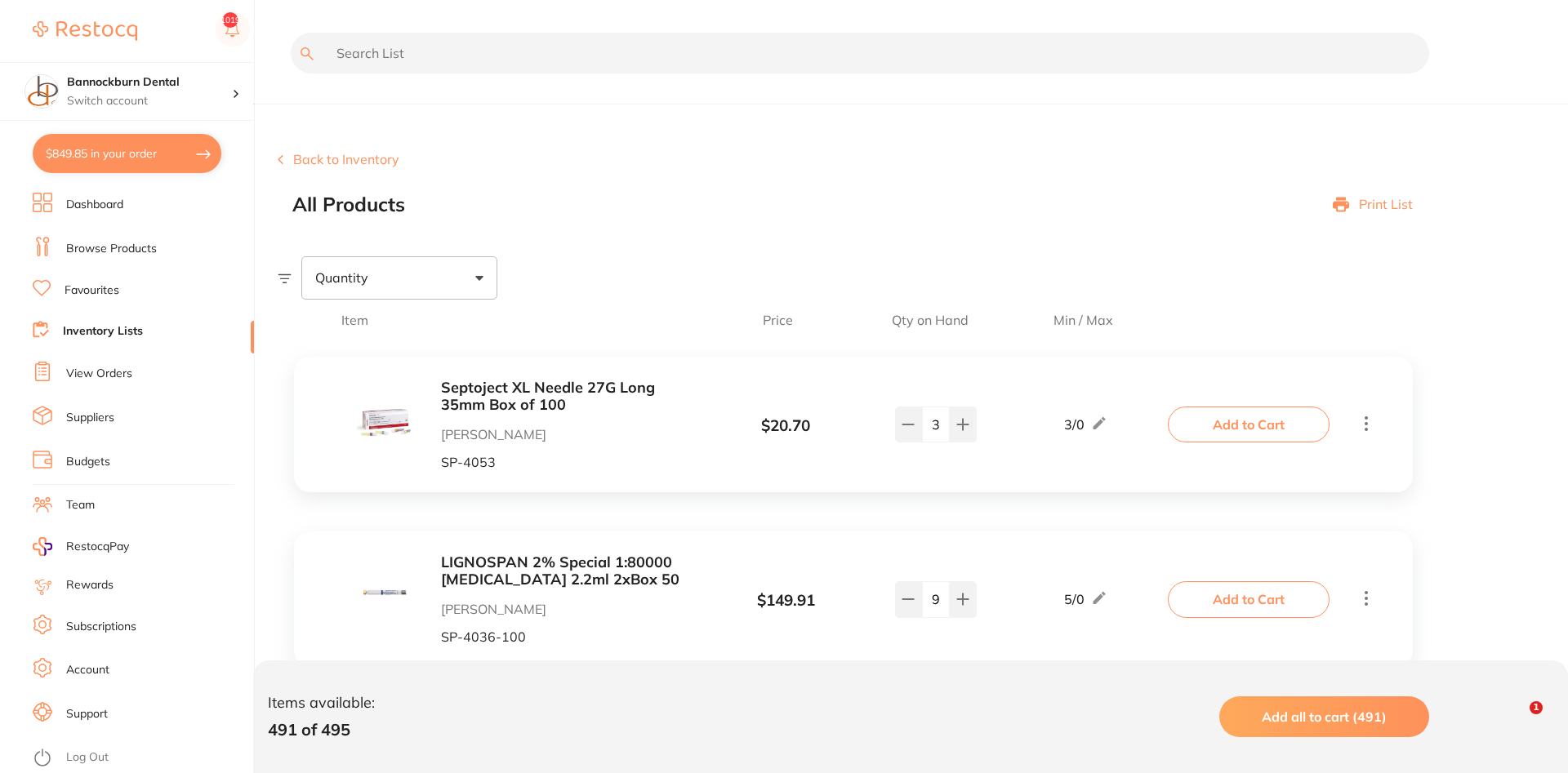
click at [434, 65] on input "text" at bounding box center [860, 53] width 1139 height 41
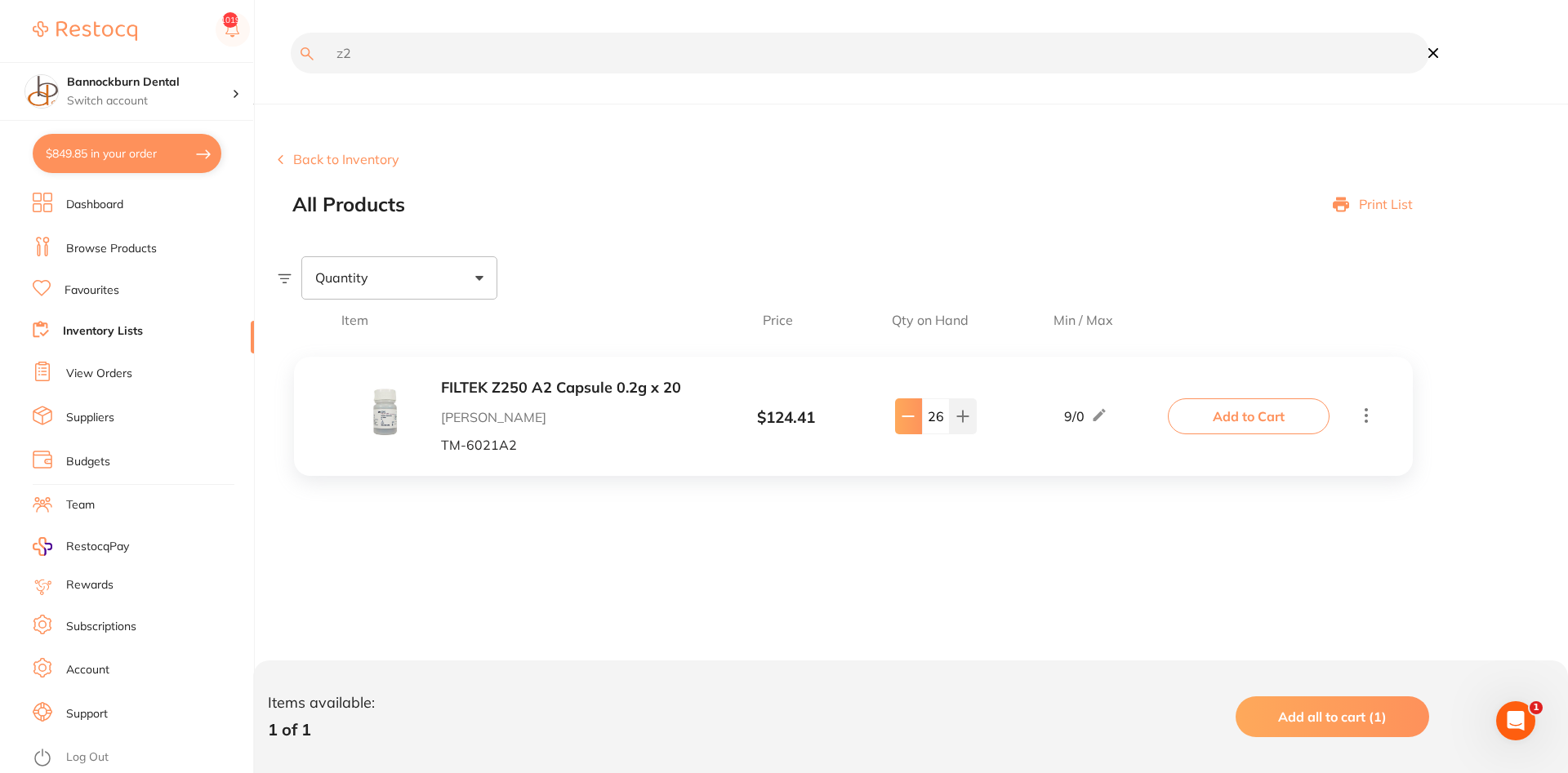
type input "z2"
click at [904, 420] on icon at bounding box center [908, 416] width 13 height 13
type input "25"
drag, startPoint x: 361, startPoint y: 44, endPoint x: 183, endPoint y: 25, distance: 179.0
click at [290, 33] on input "z2" at bounding box center [860, 53] width 1139 height 41
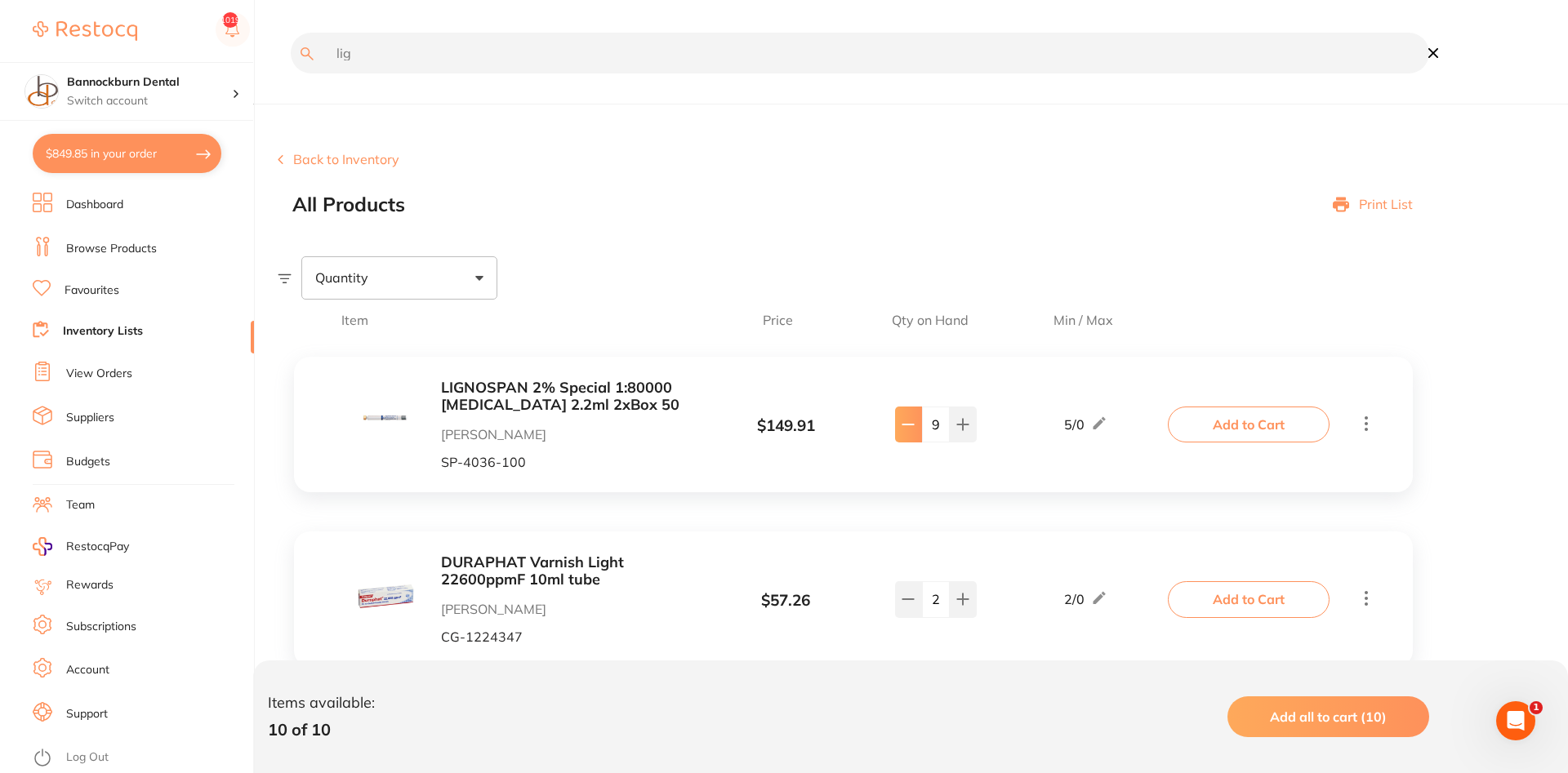
type input "lig"
click at [905, 430] on icon at bounding box center [908, 425] width 13 height 13
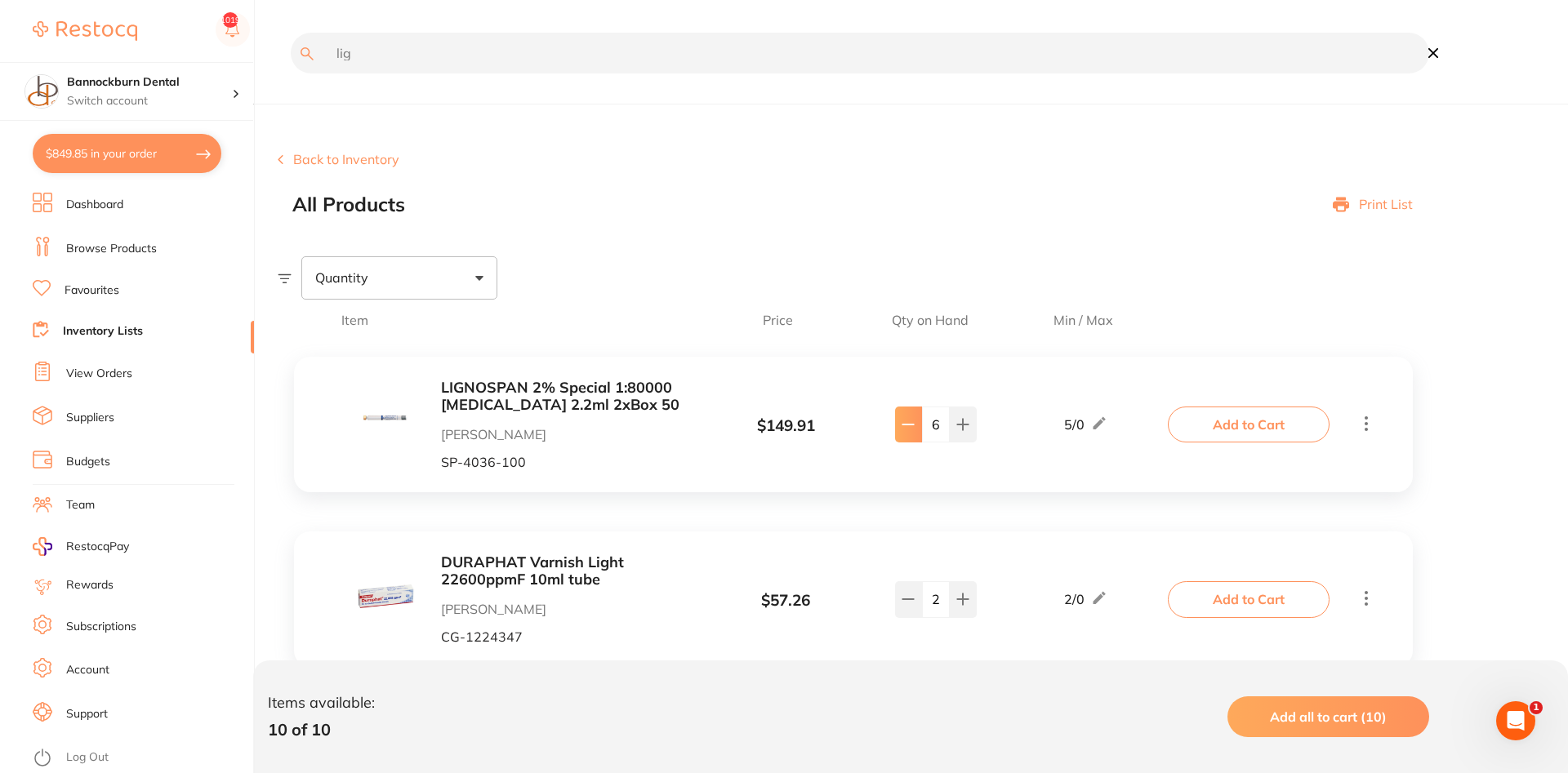
type input "5"
click at [1238, 432] on button "Add to Cart" at bounding box center [1249, 425] width 162 height 36
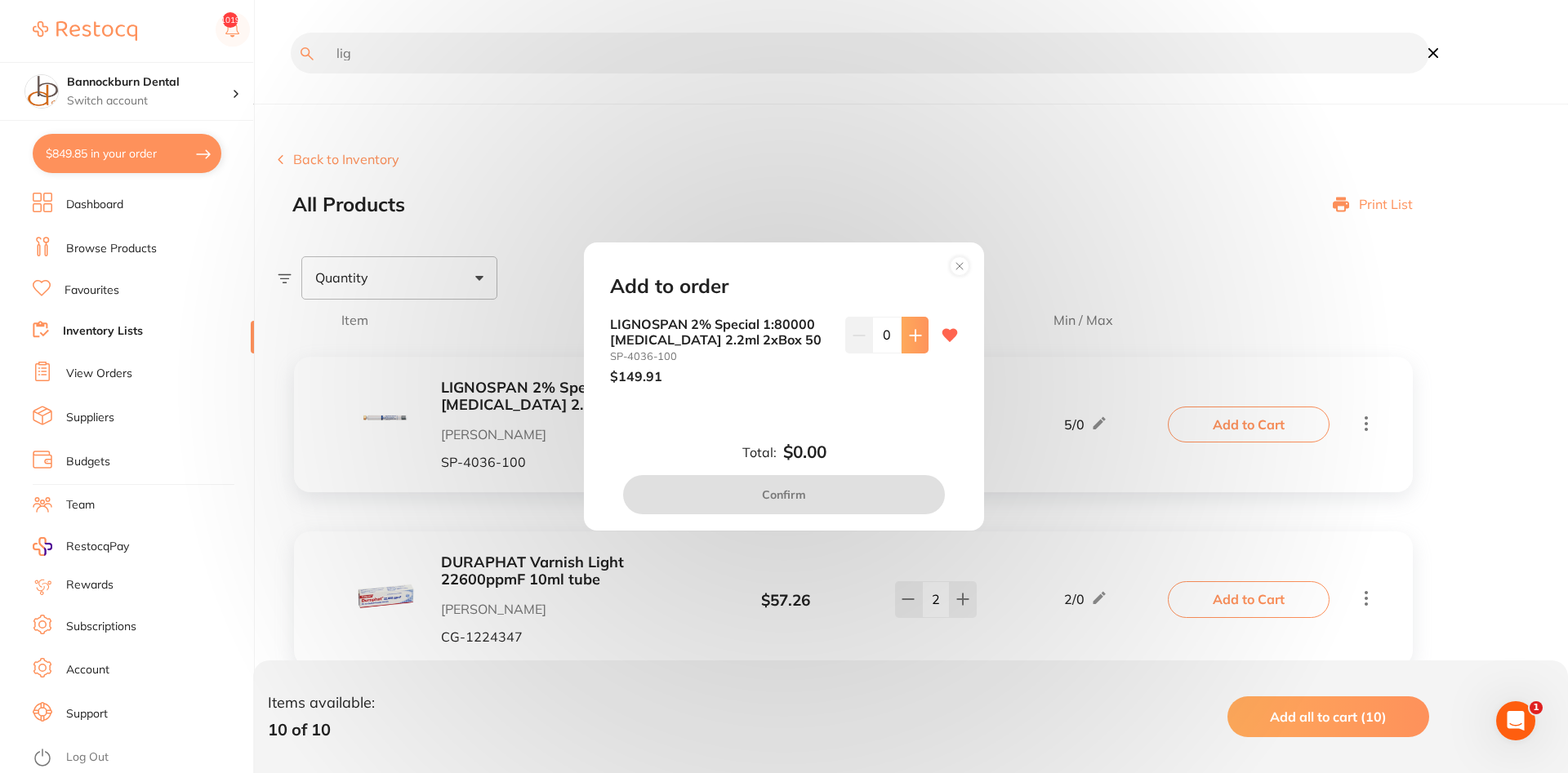
click at [903, 345] on button at bounding box center [914, 335] width 27 height 36
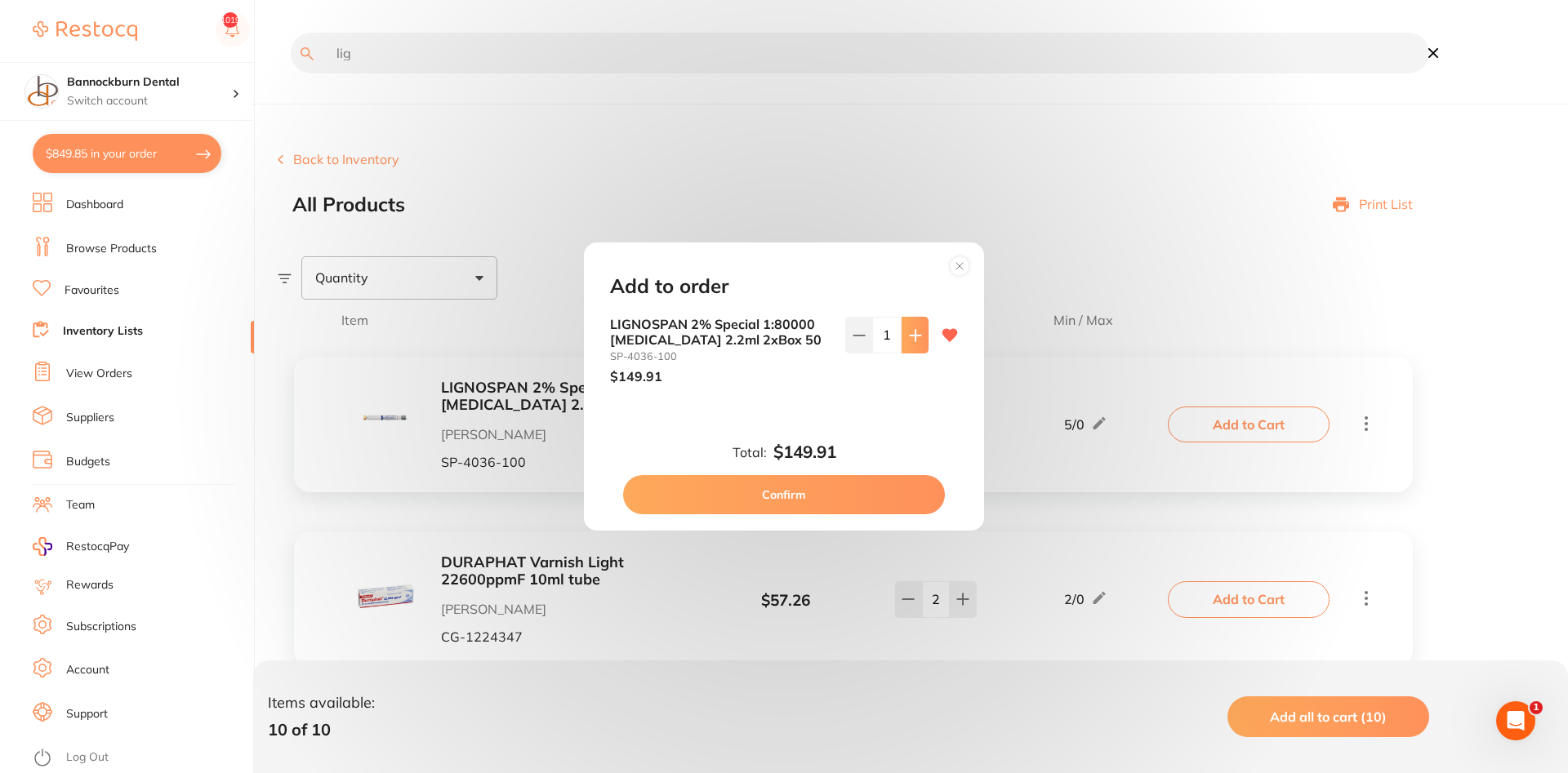
click at [910, 339] on icon at bounding box center [915, 335] width 13 height 13
type input "2"
click at [835, 489] on button "Confirm" at bounding box center [784, 495] width 321 height 39
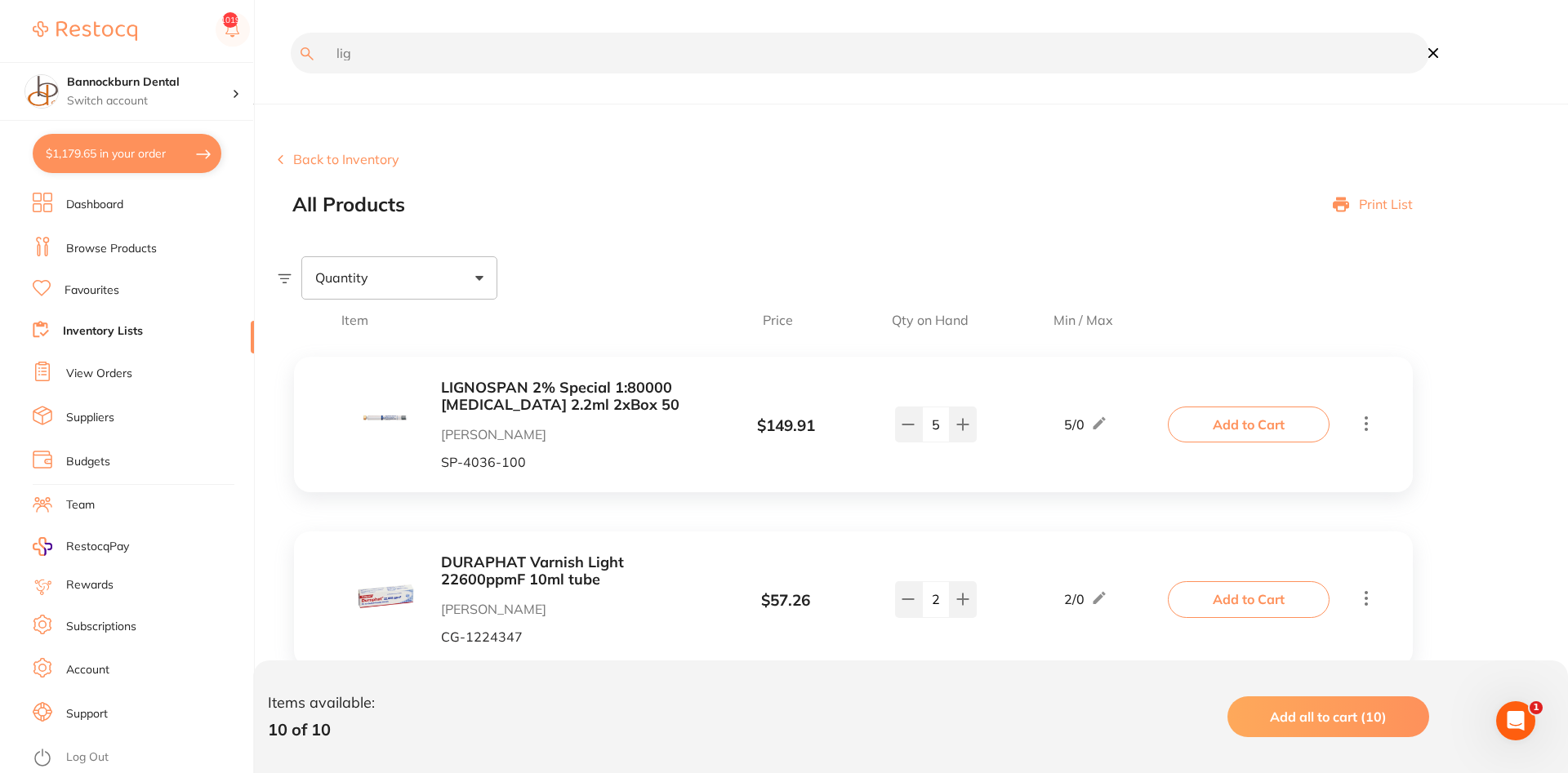
drag, startPoint x: 394, startPoint y: 46, endPoint x: 0, endPoint y: 52, distance: 394.0
click at [290, 52] on input "lig" at bounding box center [860, 53] width 1139 height 41
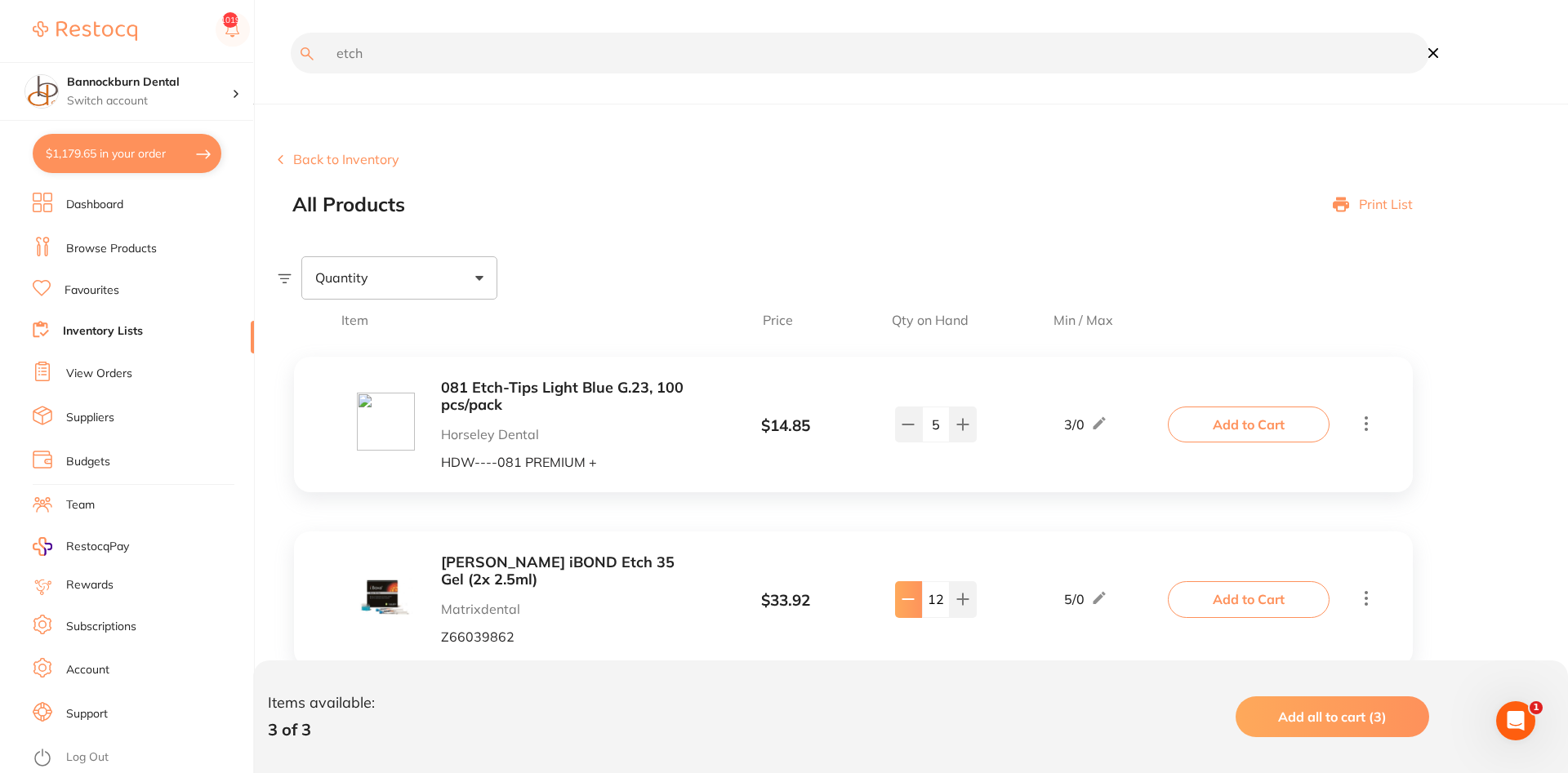
type input "etch"
click at [913, 425] on icon at bounding box center [908, 425] width 11 height 0
type input "9"
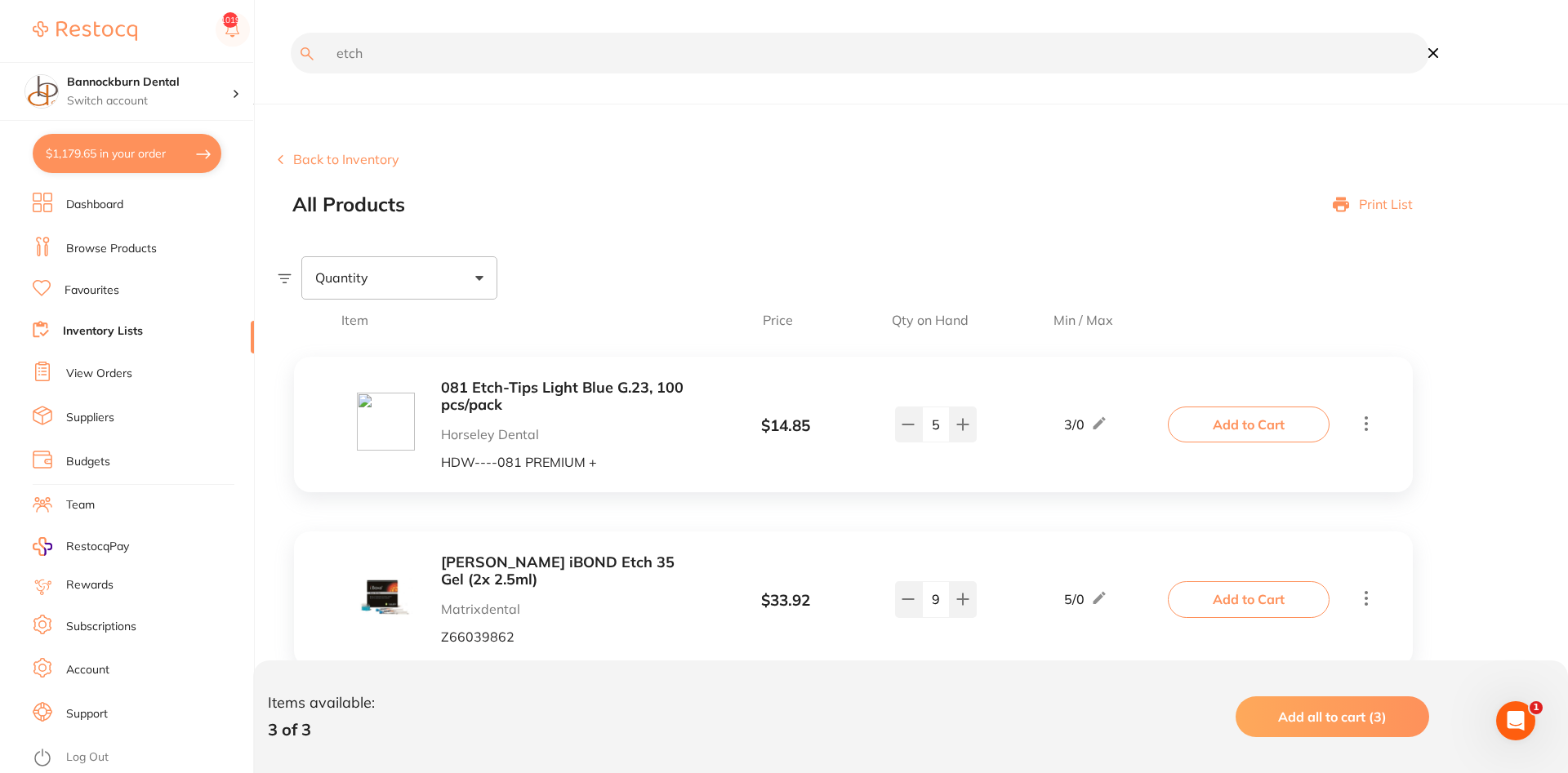
drag, startPoint x: 387, startPoint y: 65, endPoint x: 0, endPoint y: 20, distance: 389.6
click at [290, 33] on input "etch" at bounding box center [860, 53] width 1139 height 41
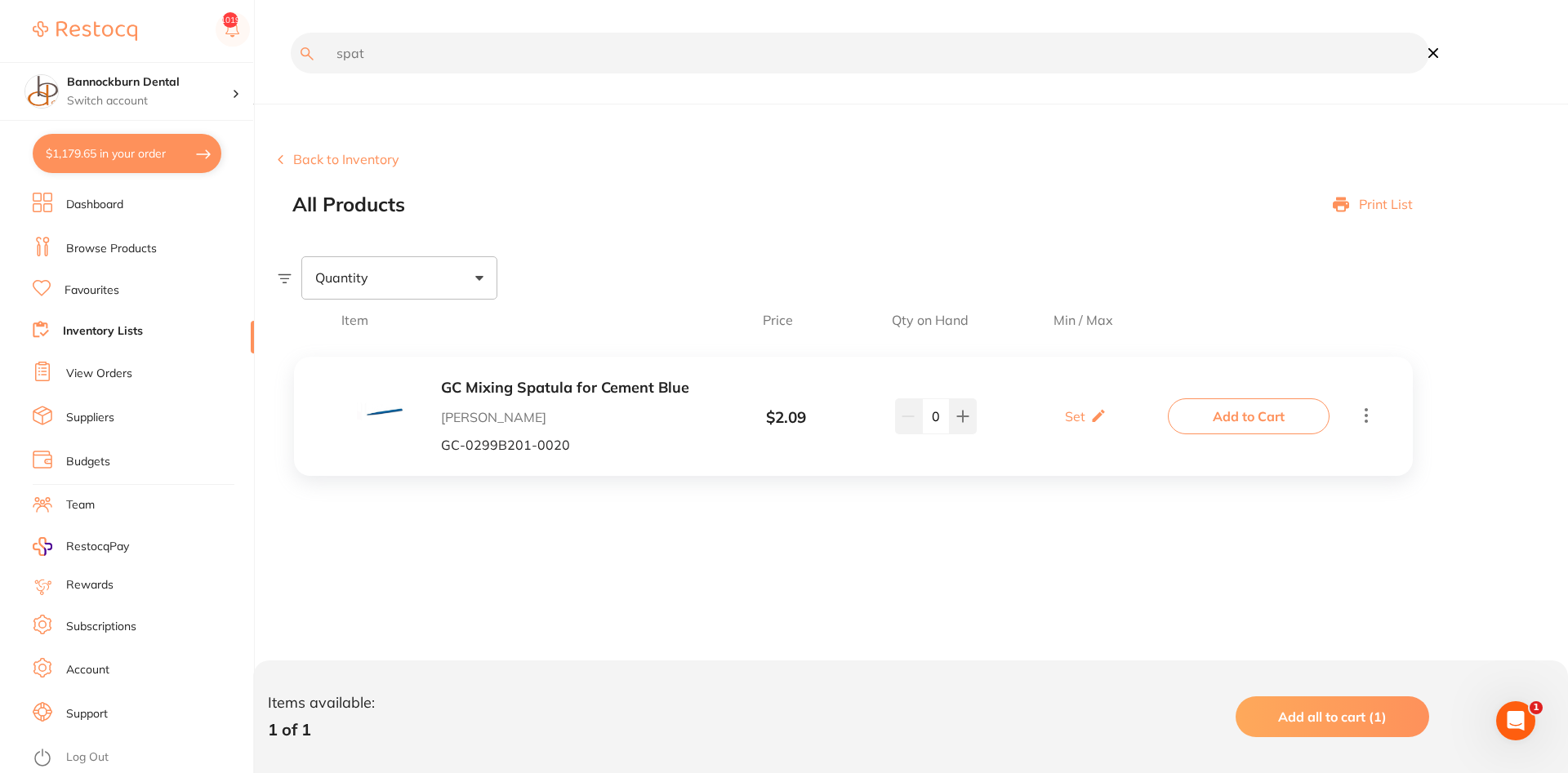
type input "spat"
click at [1292, 411] on button "Add to Cart" at bounding box center [1249, 416] width 162 height 36
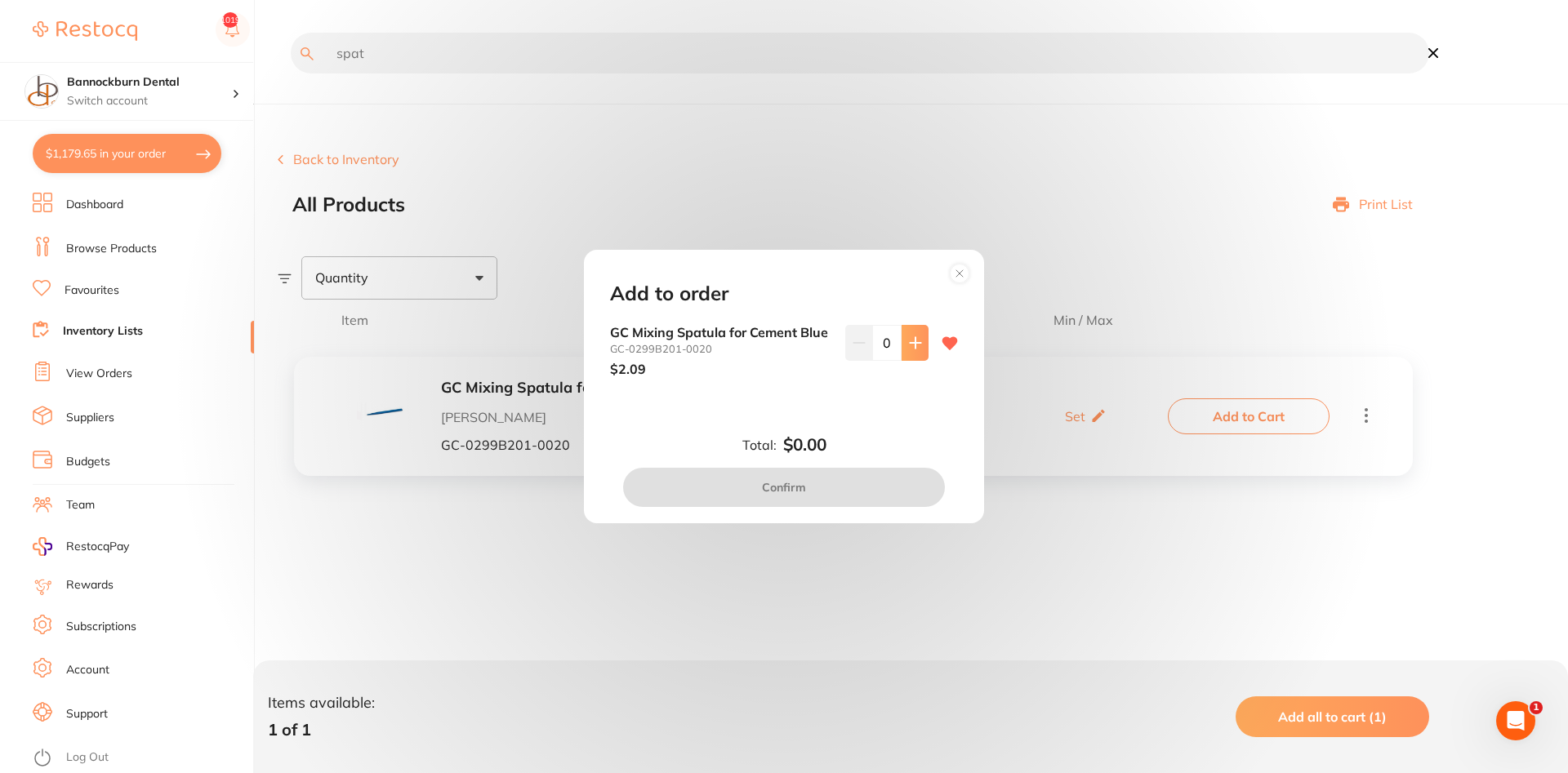
click at [913, 353] on button at bounding box center [914, 343] width 27 height 36
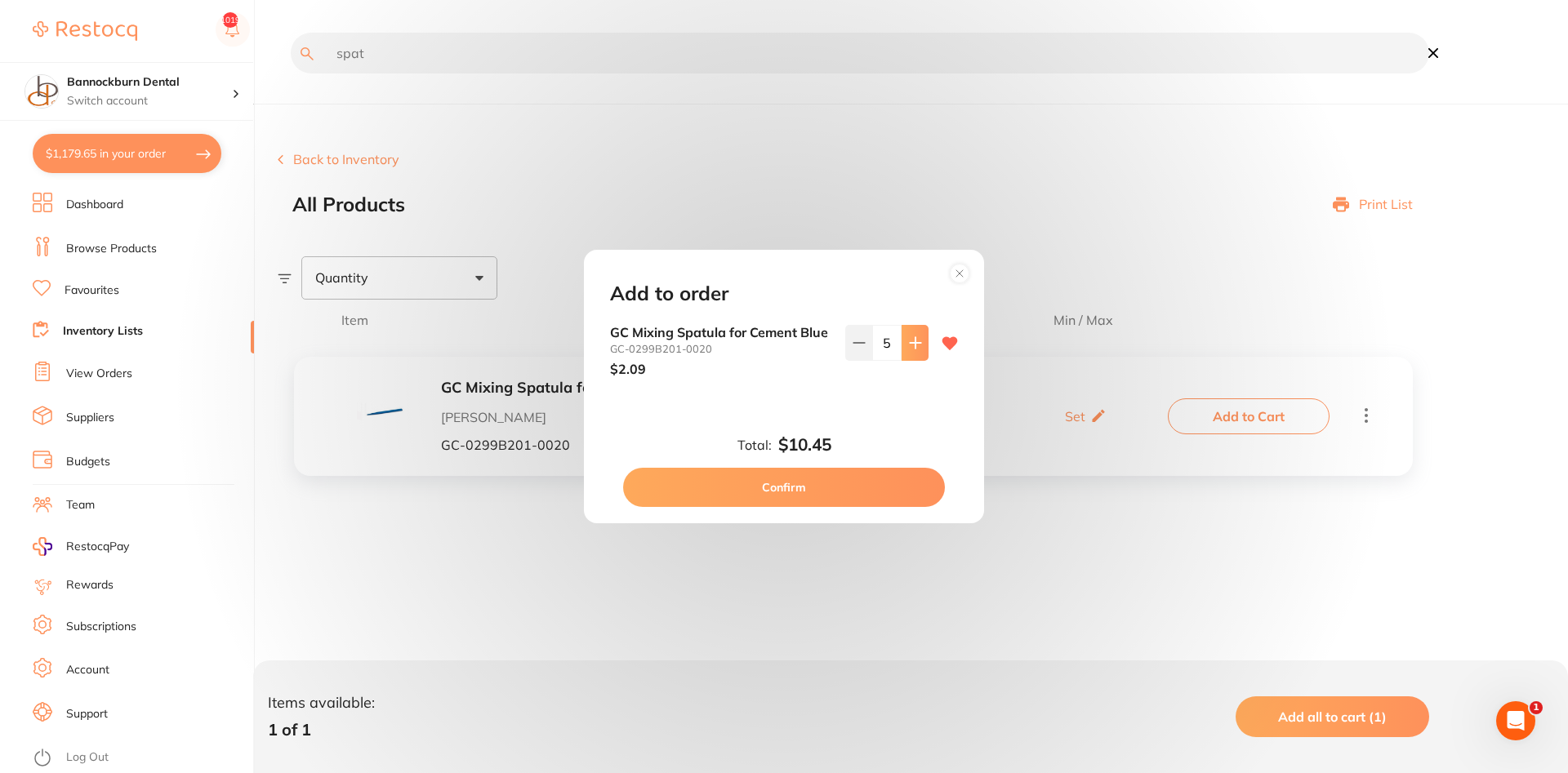
click at [913, 353] on button at bounding box center [914, 343] width 27 height 36
type input "6"
click at [825, 493] on button "Confirm" at bounding box center [784, 488] width 321 height 39
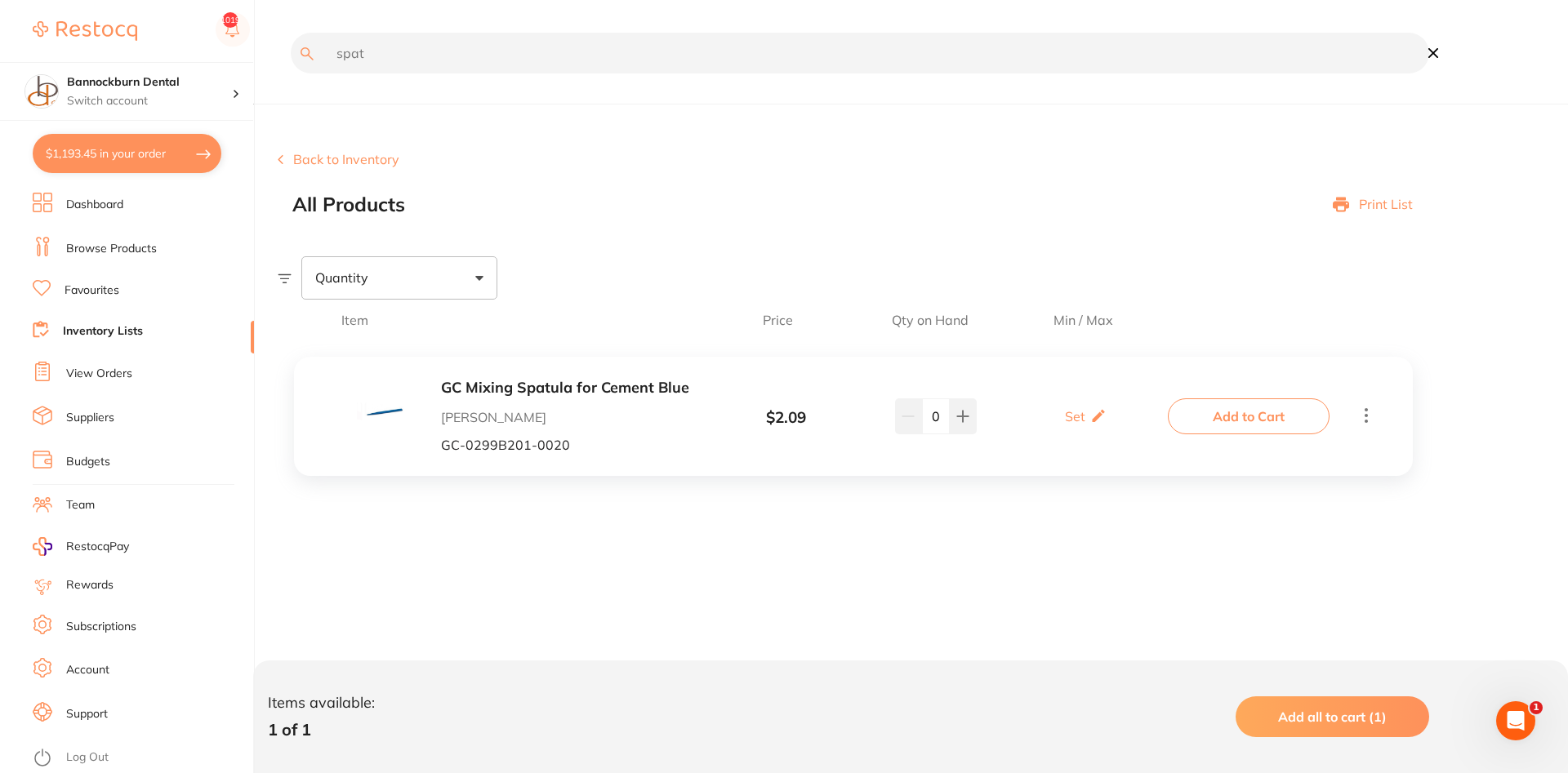
drag, startPoint x: 434, startPoint y: 60, endPoint x: 0, endPoint y: 58, distance: 434.0
click at [290, 58] on input "spat" at bounding box center [860, 53] width 1139 height 41
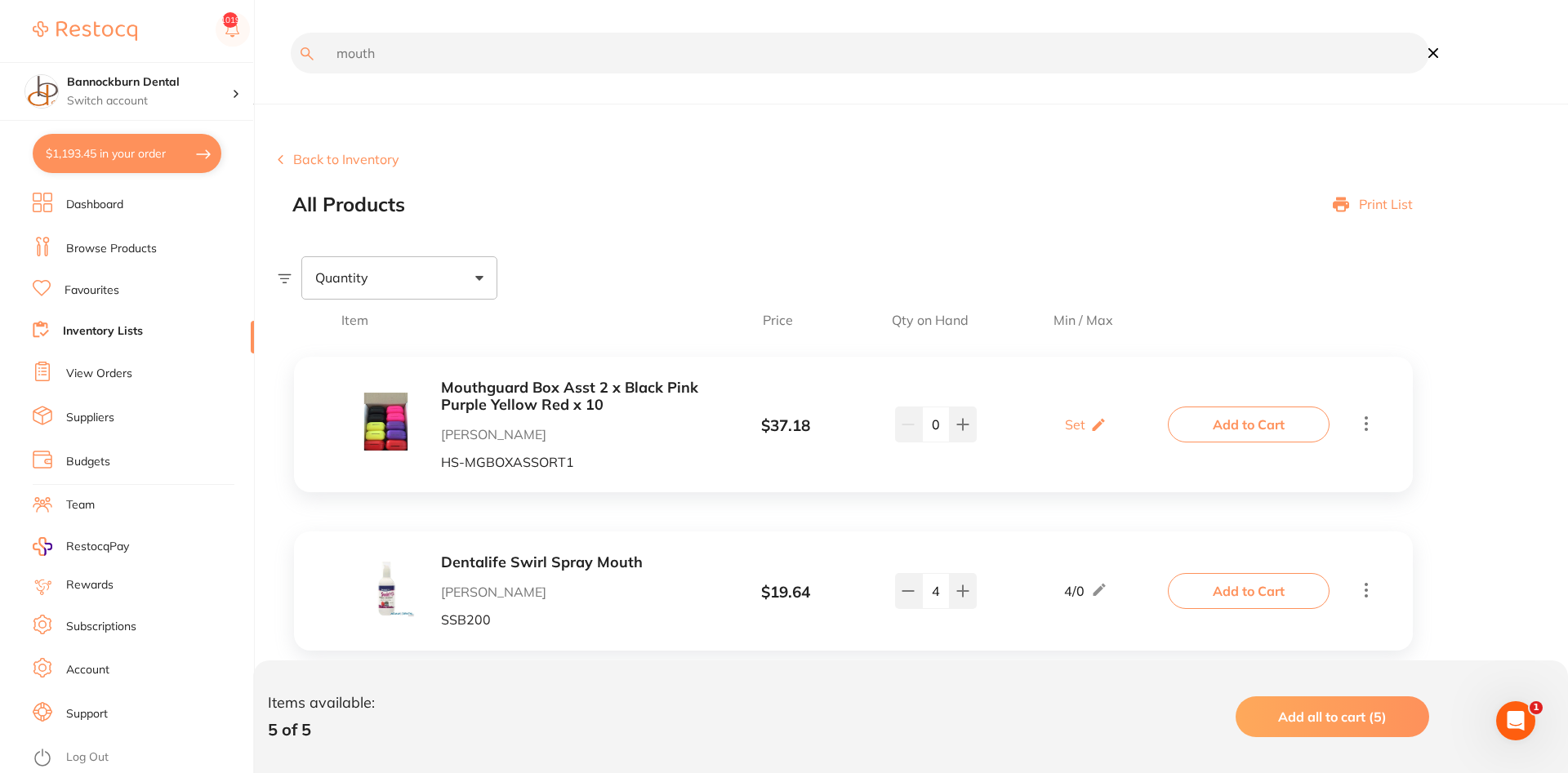
drag, startPoint x: 421, startPoint y: 59, endPoint x: 0, endPoint y: 30, distance: 422.0
click at [290, 33] on input "mouth" at bounding box center [860, 53] width 1139 height 41
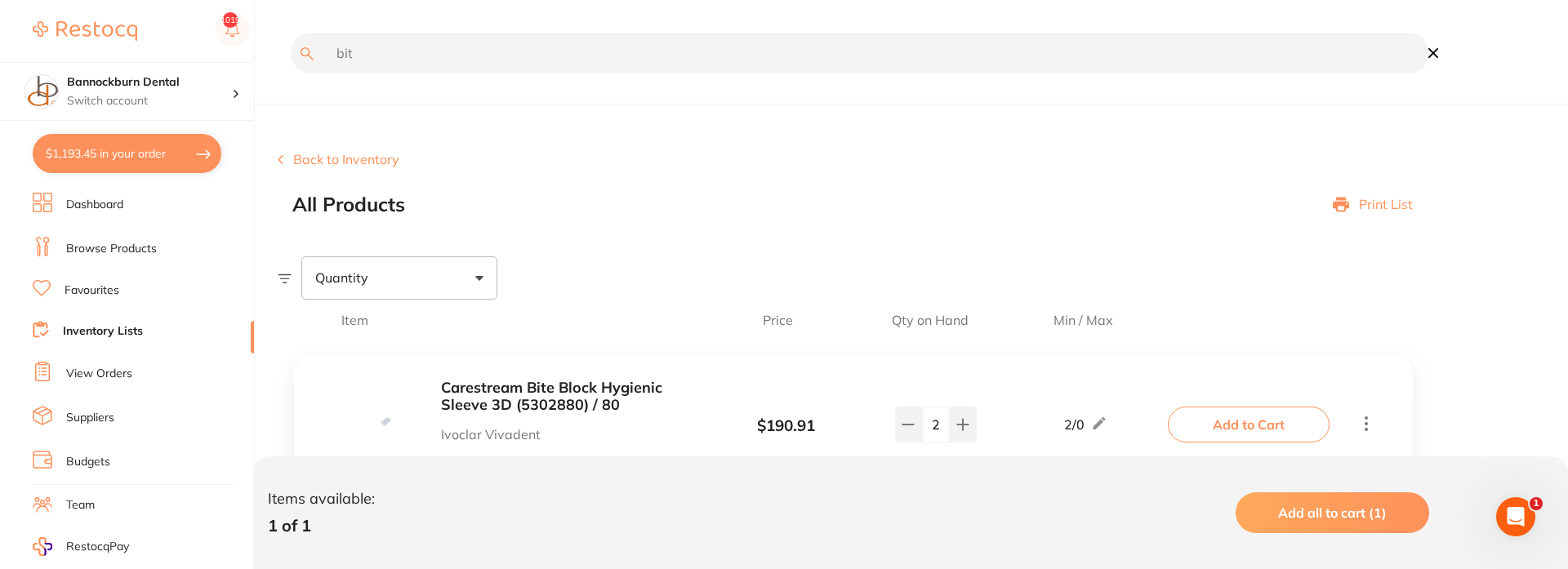
type input "bit"
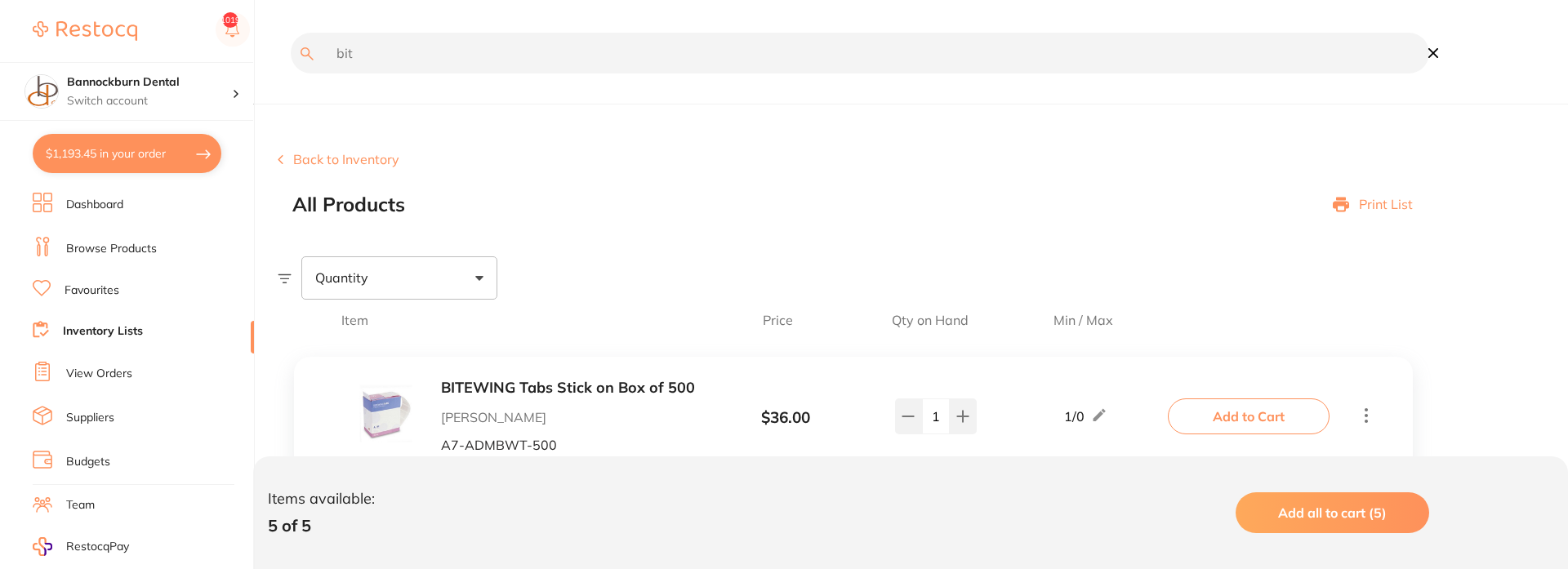
click at [437, 71] on input "bit" at bounding box center [860, 53] width 1139 height 41
drag, startPoint x: 434, startPoint y: 60, endPoint x: 0, endPoint y: -43, distance: 446.1
click at [290, 33] on input "bit" at bounding box center [860, 53] width 1139 height 41
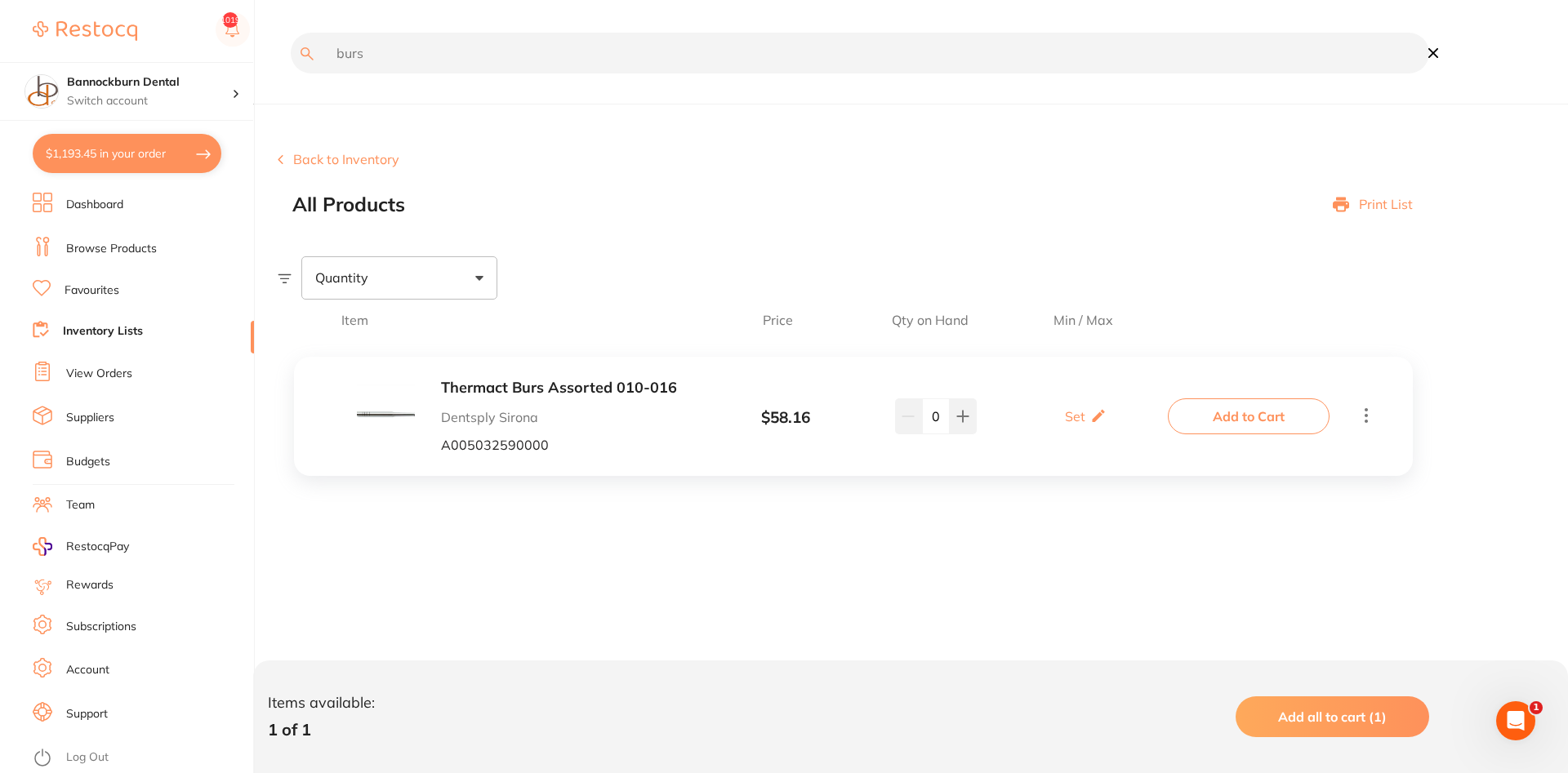
click at [402, 61] on input "burs" at bounding box center [860, 53] width 1139 height 41
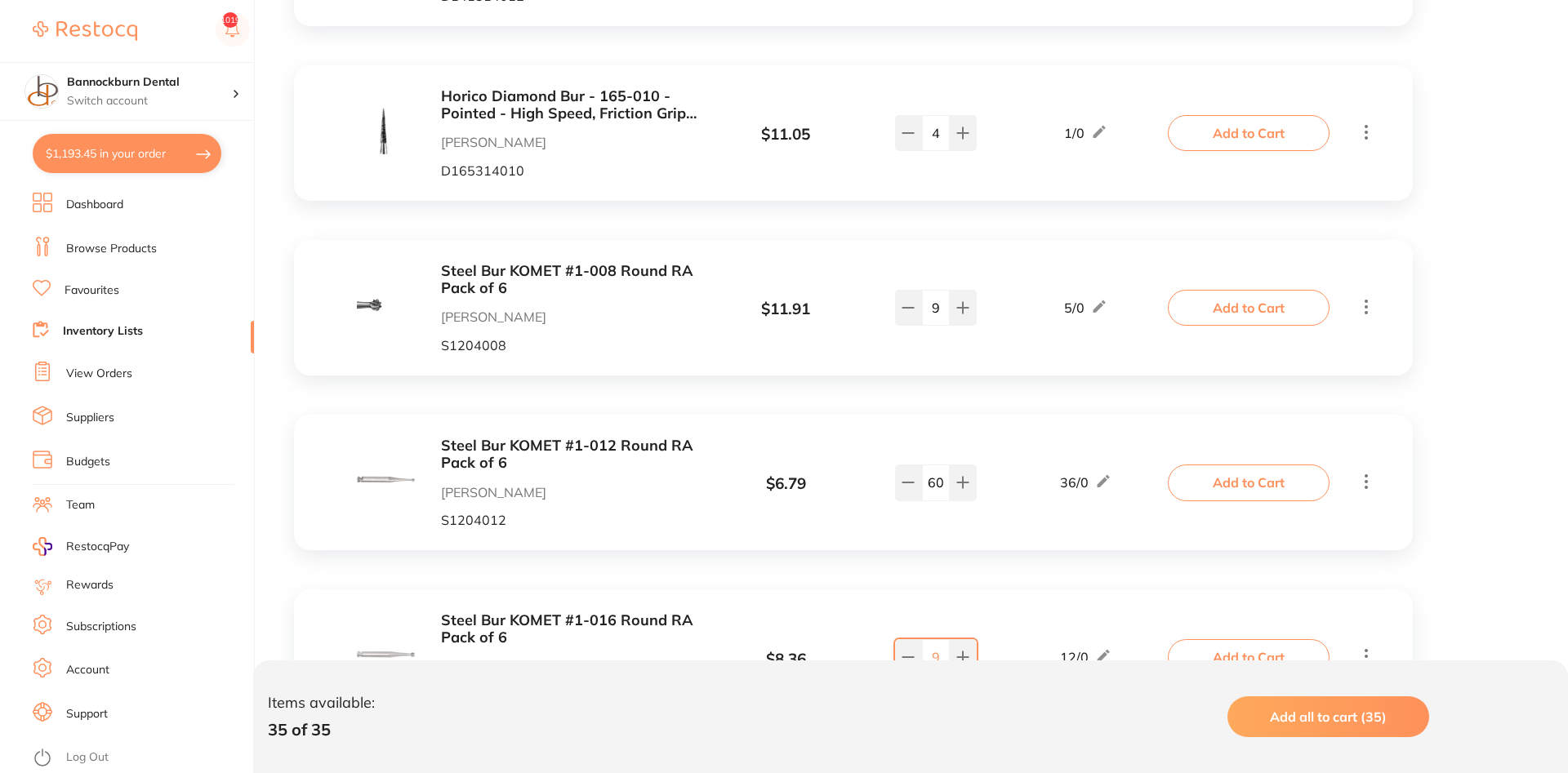
type input "bur"
click at [941, 480] on input "60" at bounding box center [936, 483] width 28 height 36
type input "41"
type input "8"
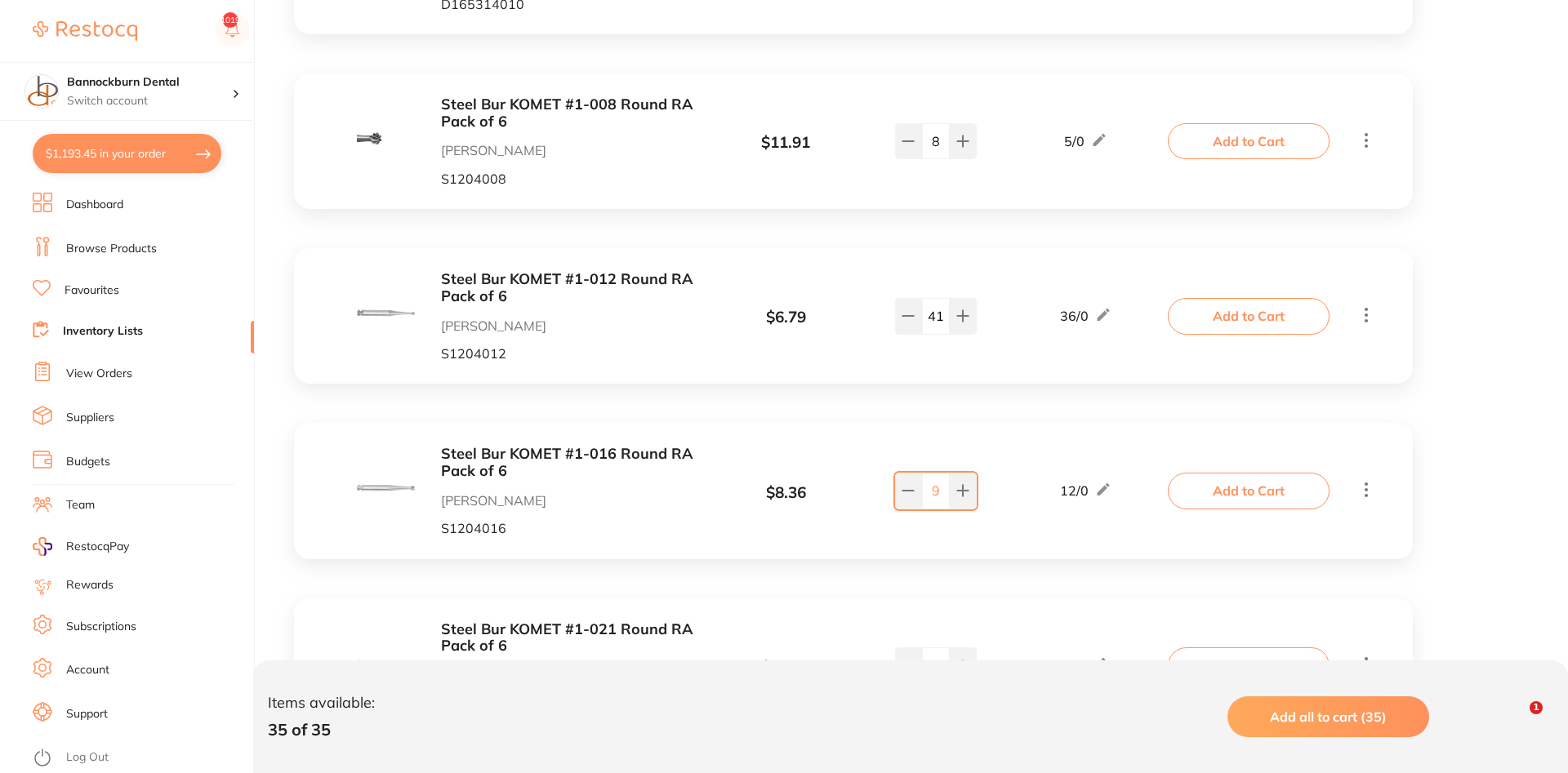
click at [933, 501] on input "9" at bounding box center [936, 491] width 28 height 36
click at [945, 496] on input "9" at bounding box center [936, 491] width 28 height 36
type input "30"
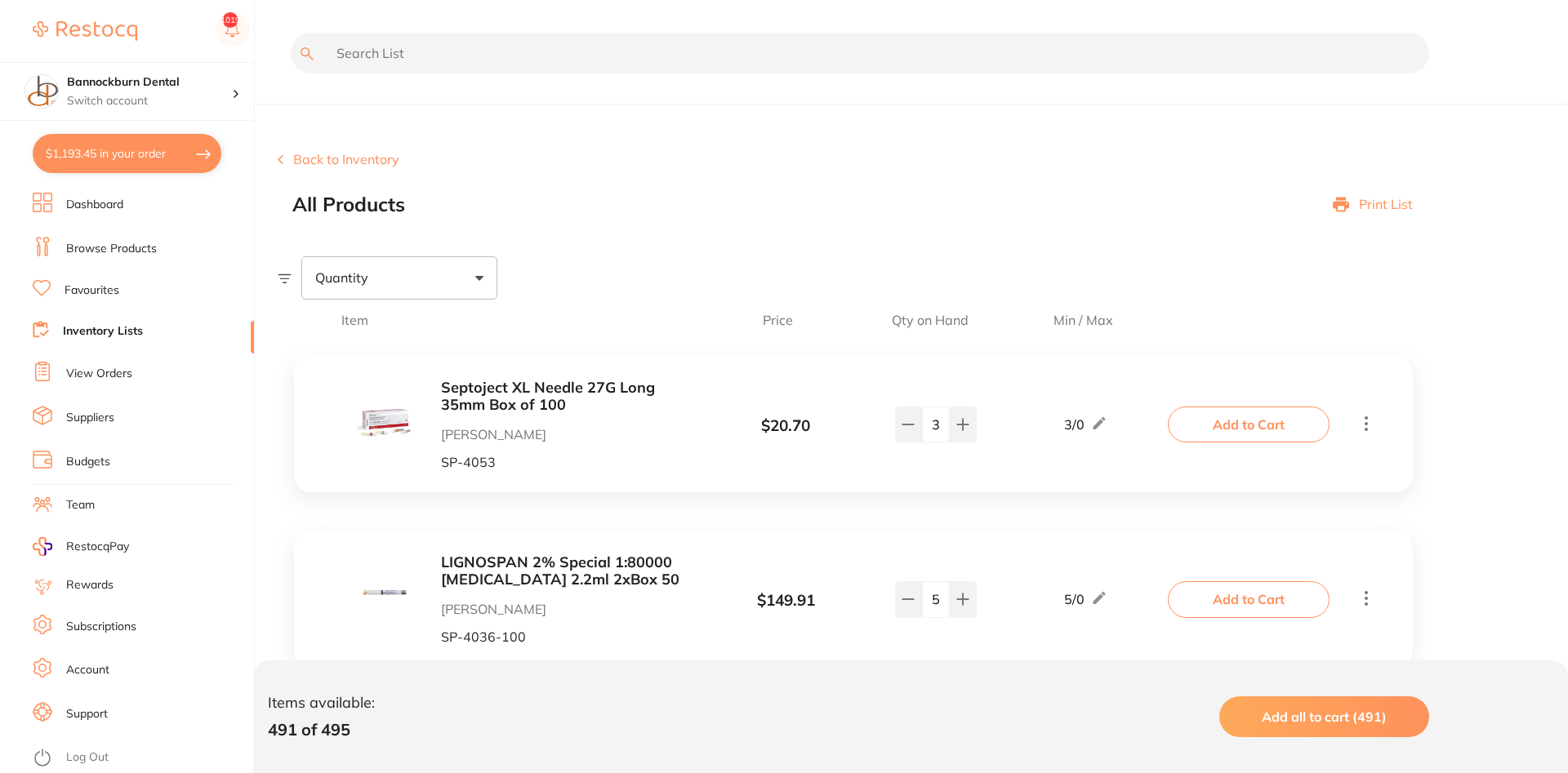
click at [119, 331] on link "Inventory Lists" at bounding box center [103, 331] width 80 height 16
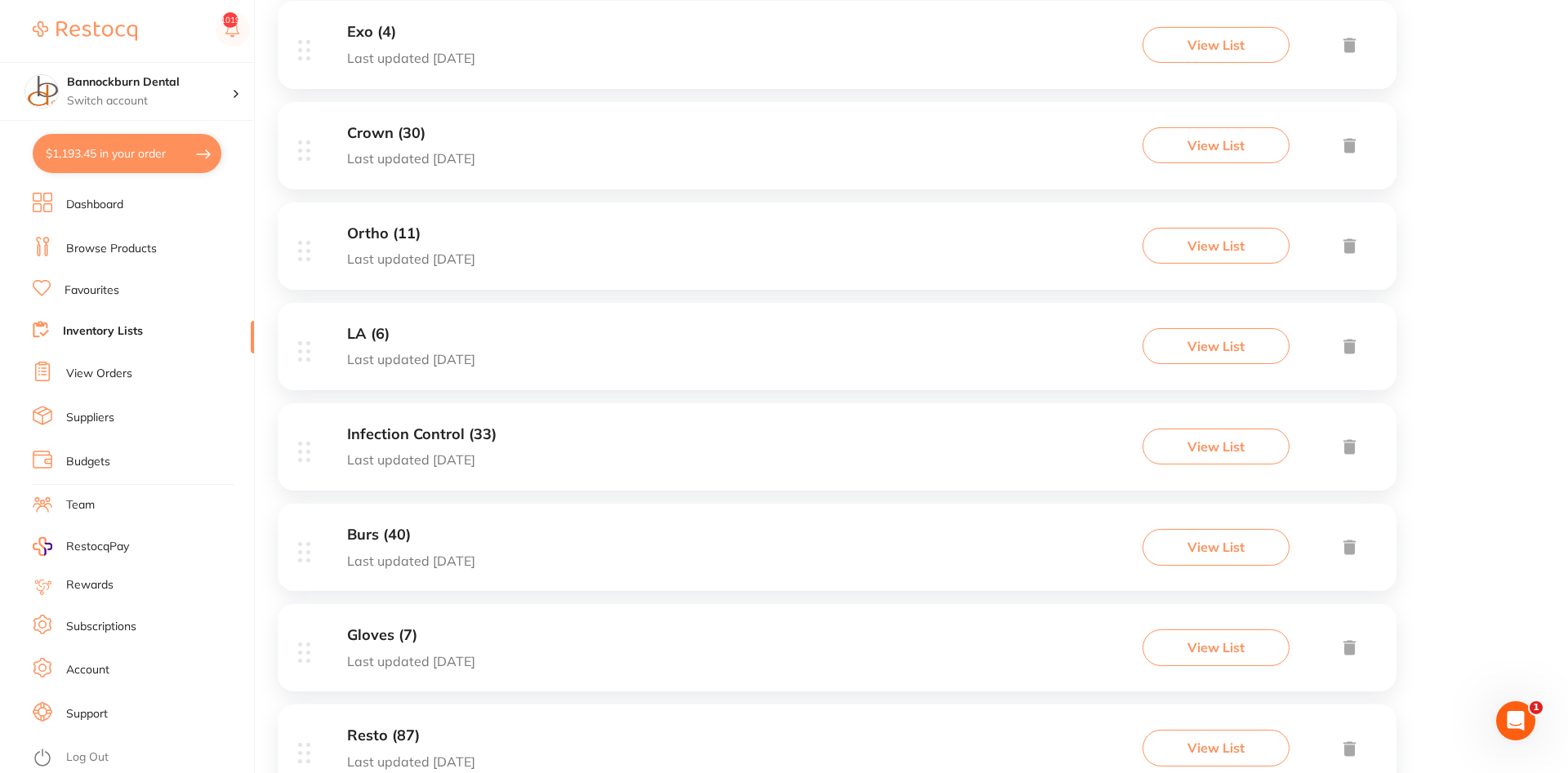
scroll to position [667, 0]
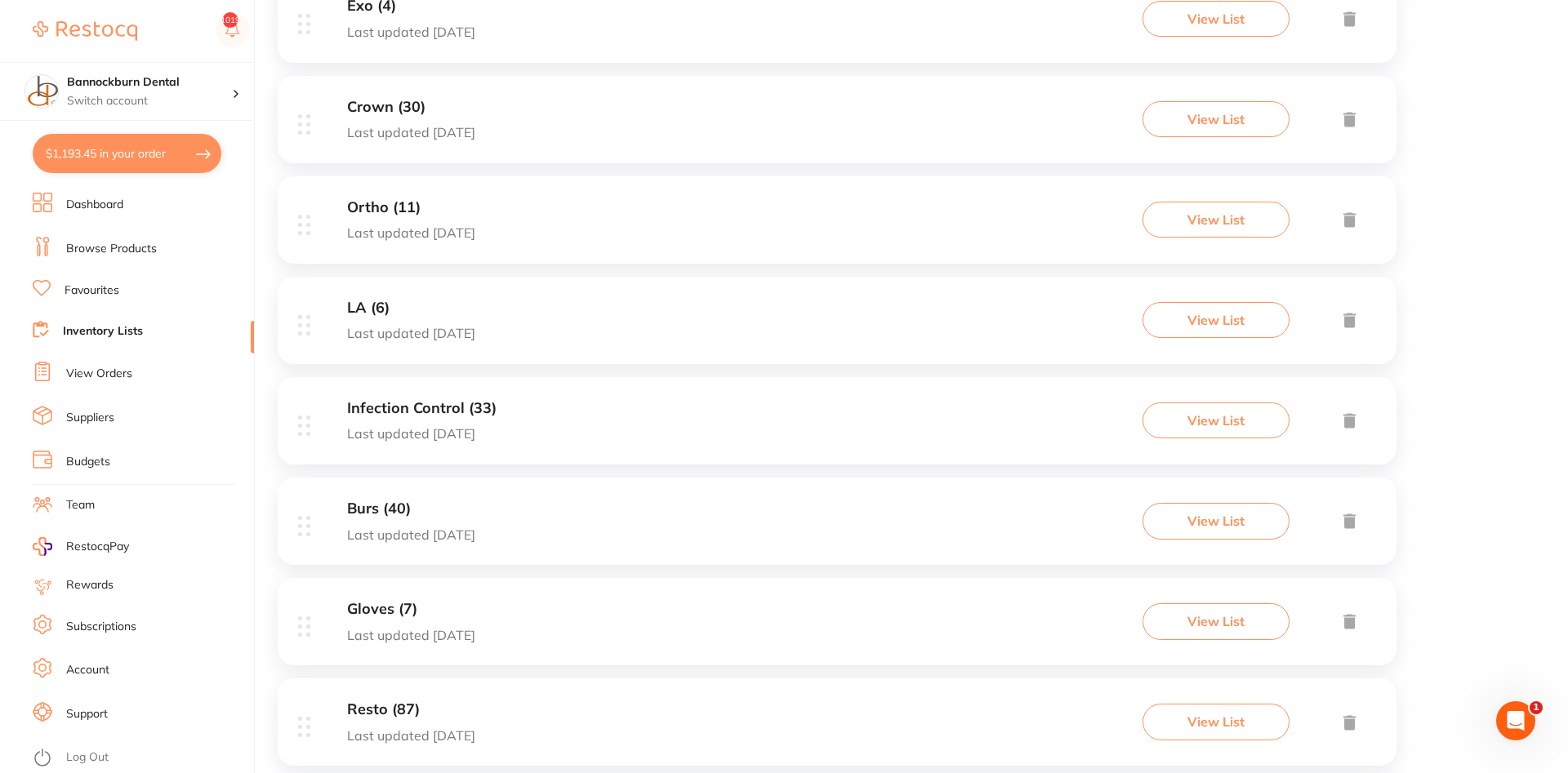
click at [393, 506] on h3 "Burs (40)" at bounding box center [411, 509] width 128 height 17
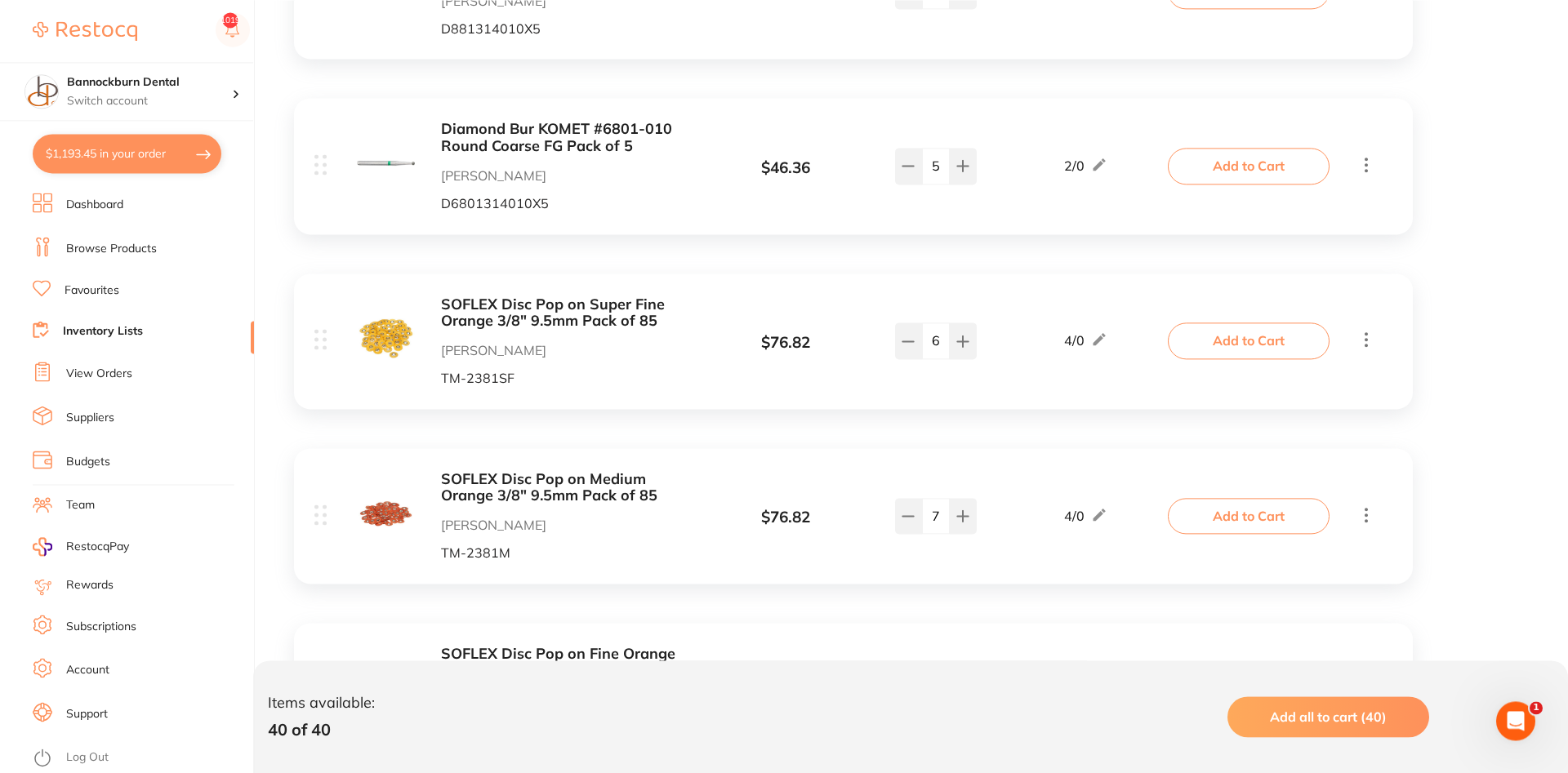
scroll to position [500, 0]
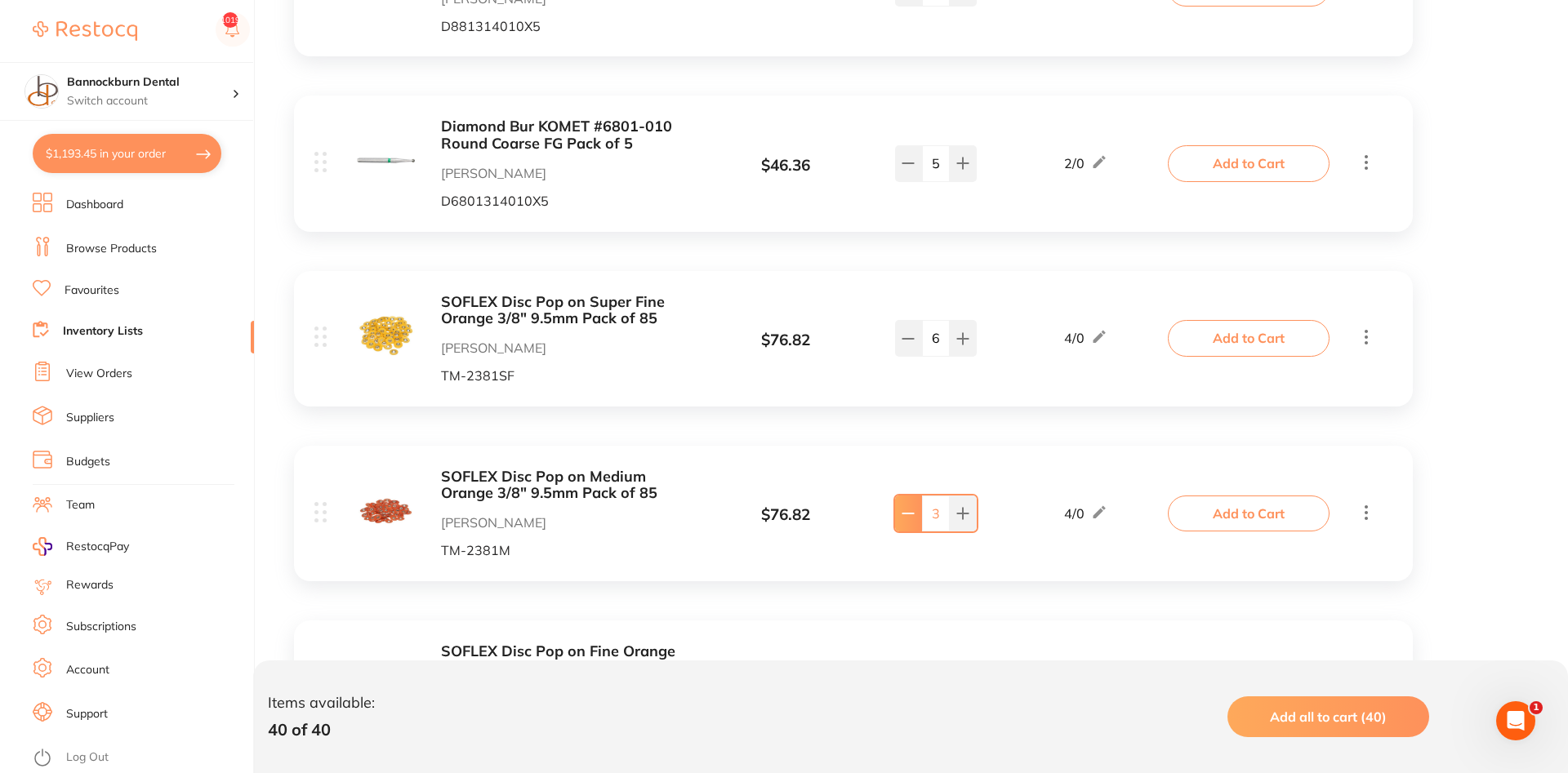
click at [915, 526] on button at bounding box center [908, 514] width 27 height 36
type input "2"
click at [1251, 518] on button "Add to Cart" at bounding box center [1249, 514] width 162 height 36
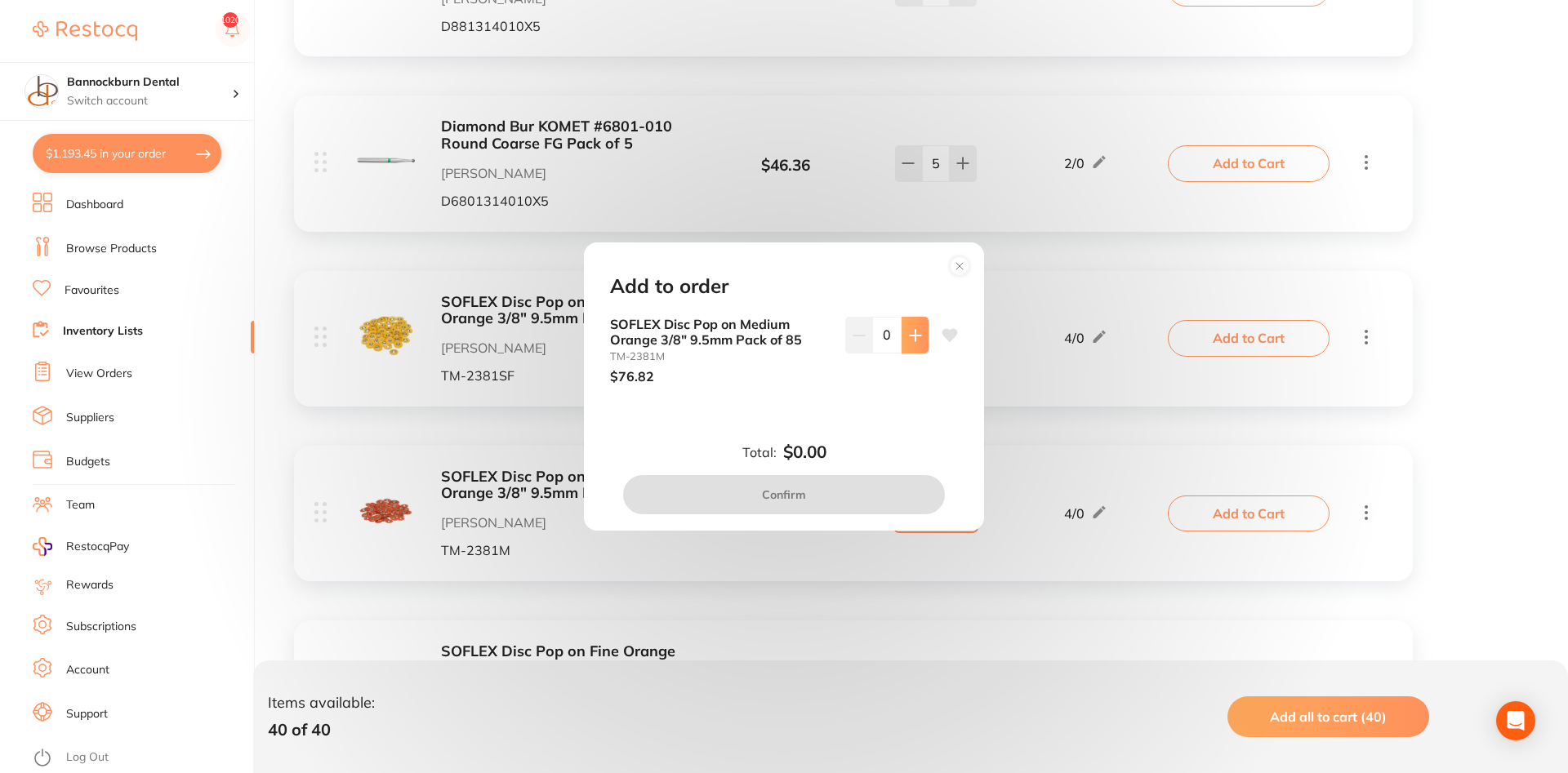
click at [927, 329] on button at bounding box center [914, 335] width 27 height 36
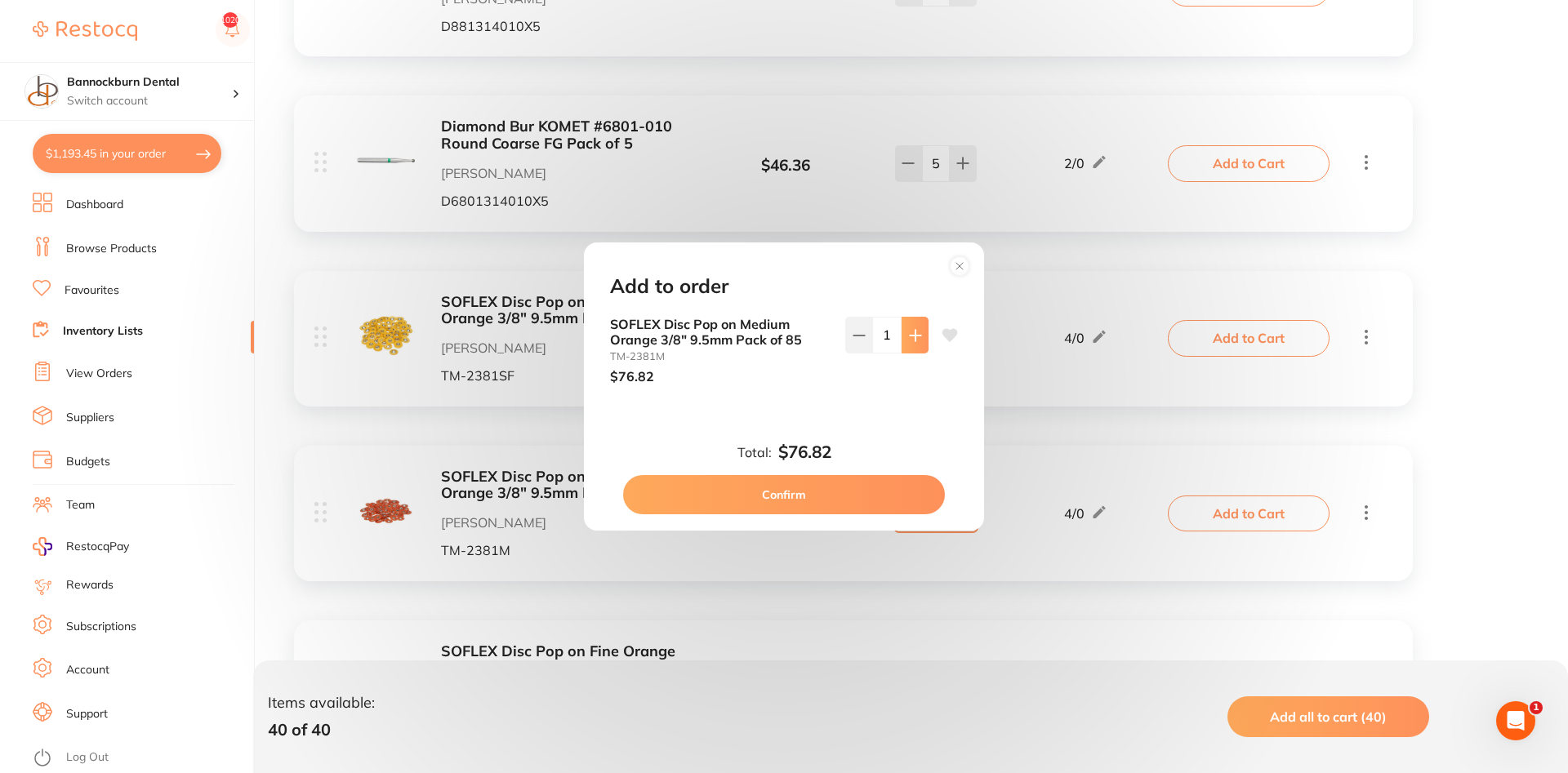
scroll to position [0, 0]
click at [927, 329] on button at bounding box center [914, 335] width 27 height 36
type input "2"
click at [812, 492] on button "Confirm" at bounding box center [784, 495] width 321 height 39
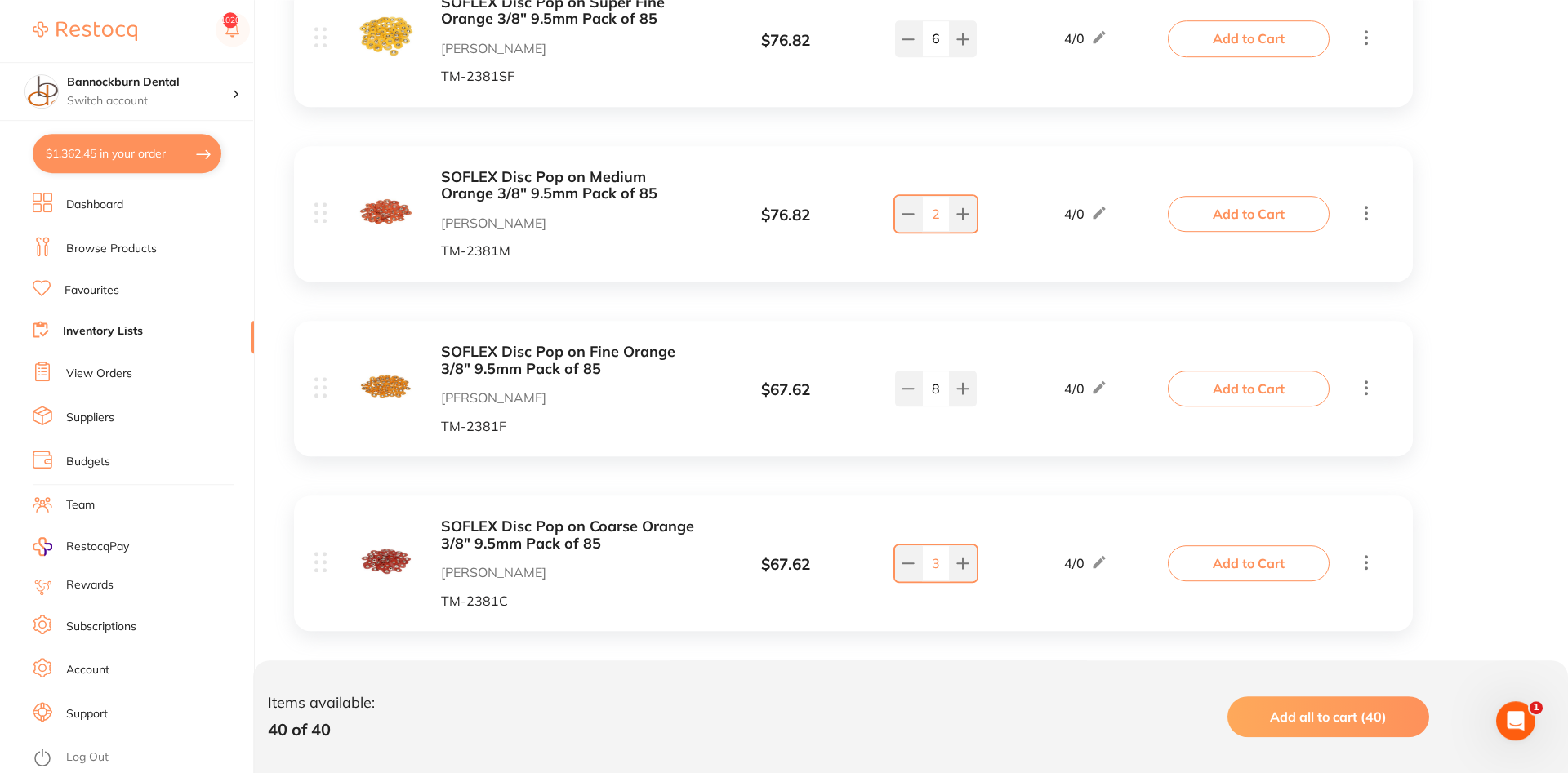
scroll to position [833, 0]
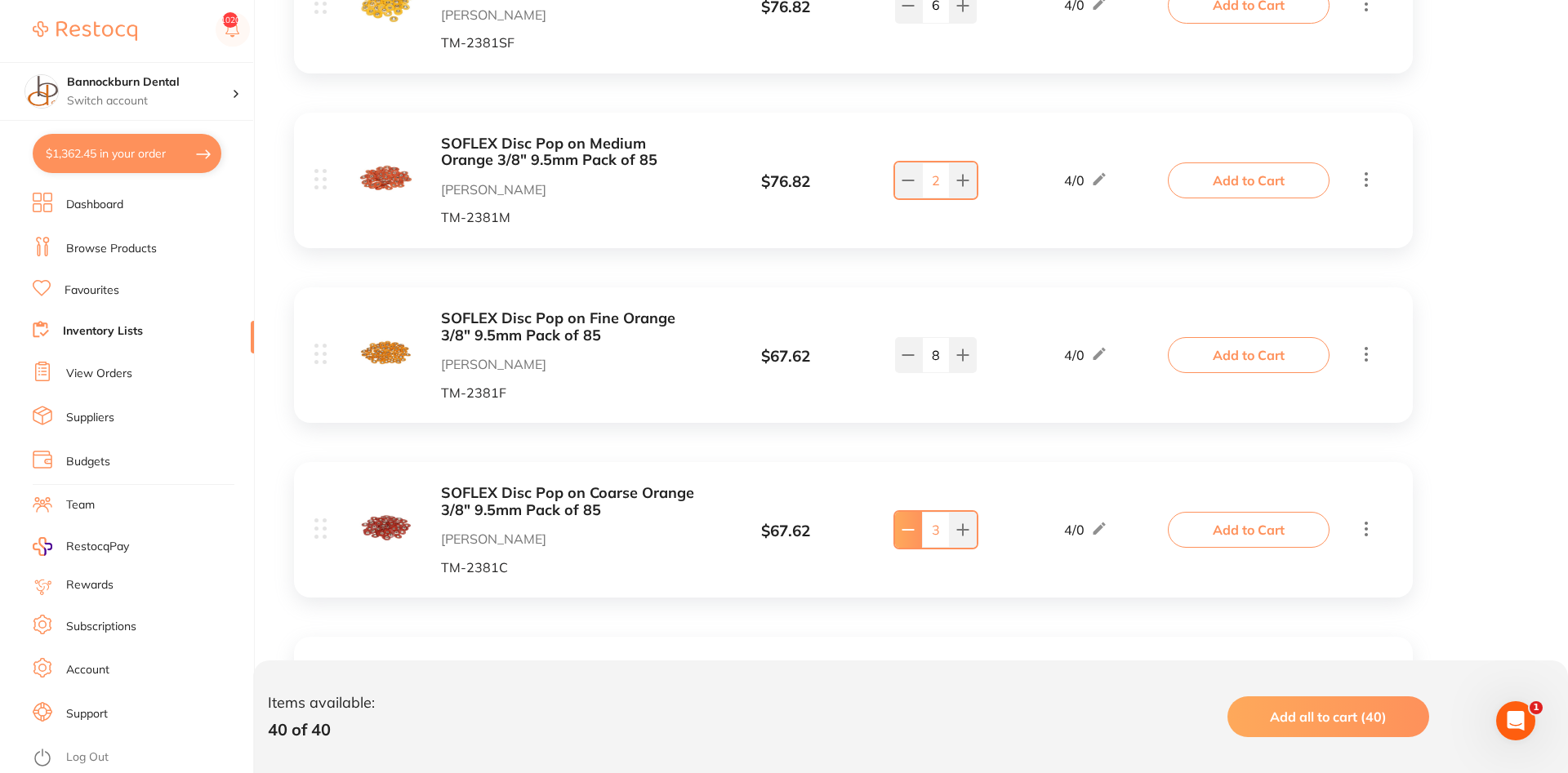
click at [910, 199] on button at bounding box center [908, 181] width 27 height 36
type input "2"
click at [1214, 542] on button "Add to Cart" at bounding box center [1249, 530] width 162 height 36
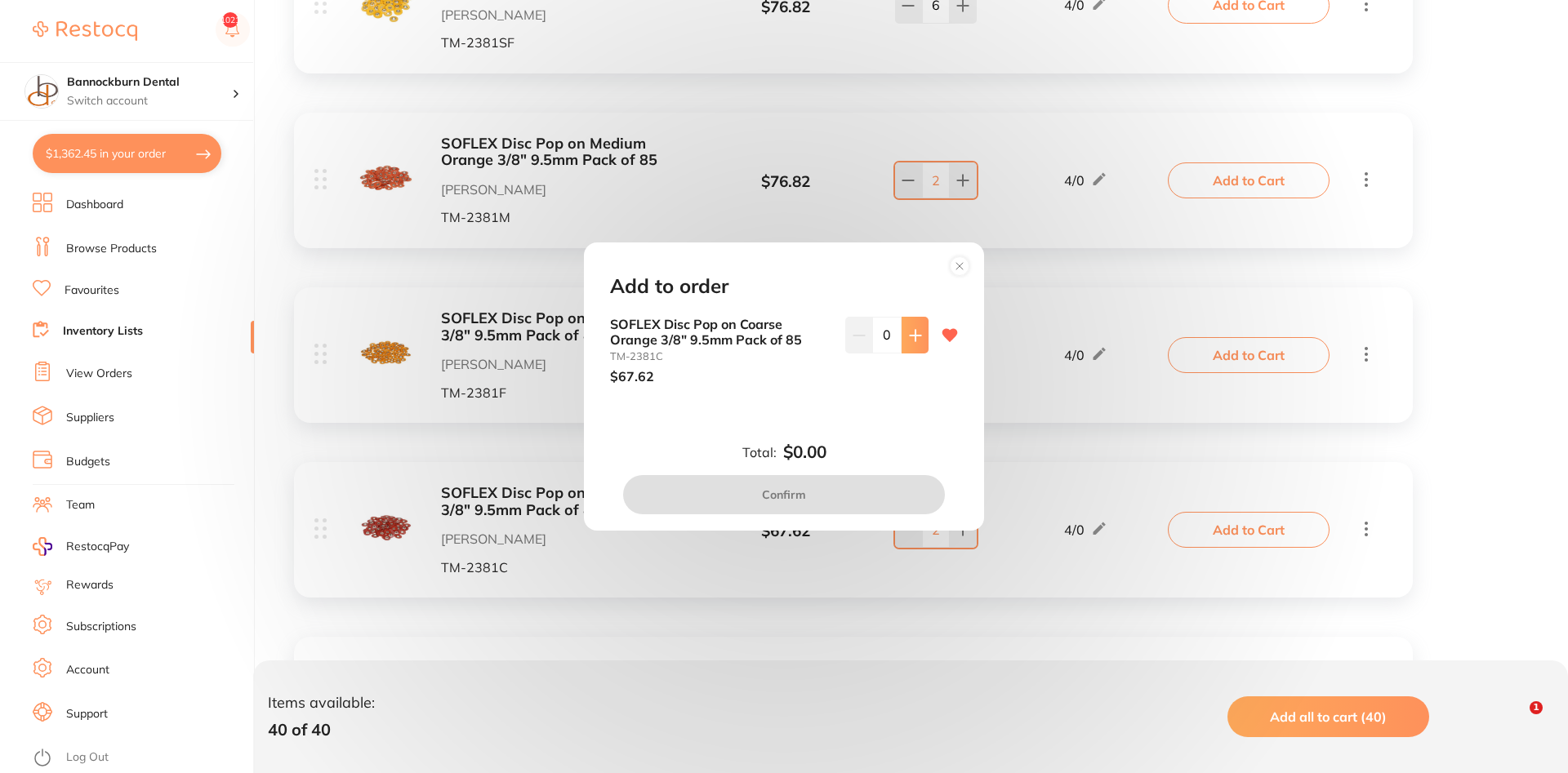
click at [916, 346] on button at bounding box center [914, 335] width 27 height 36
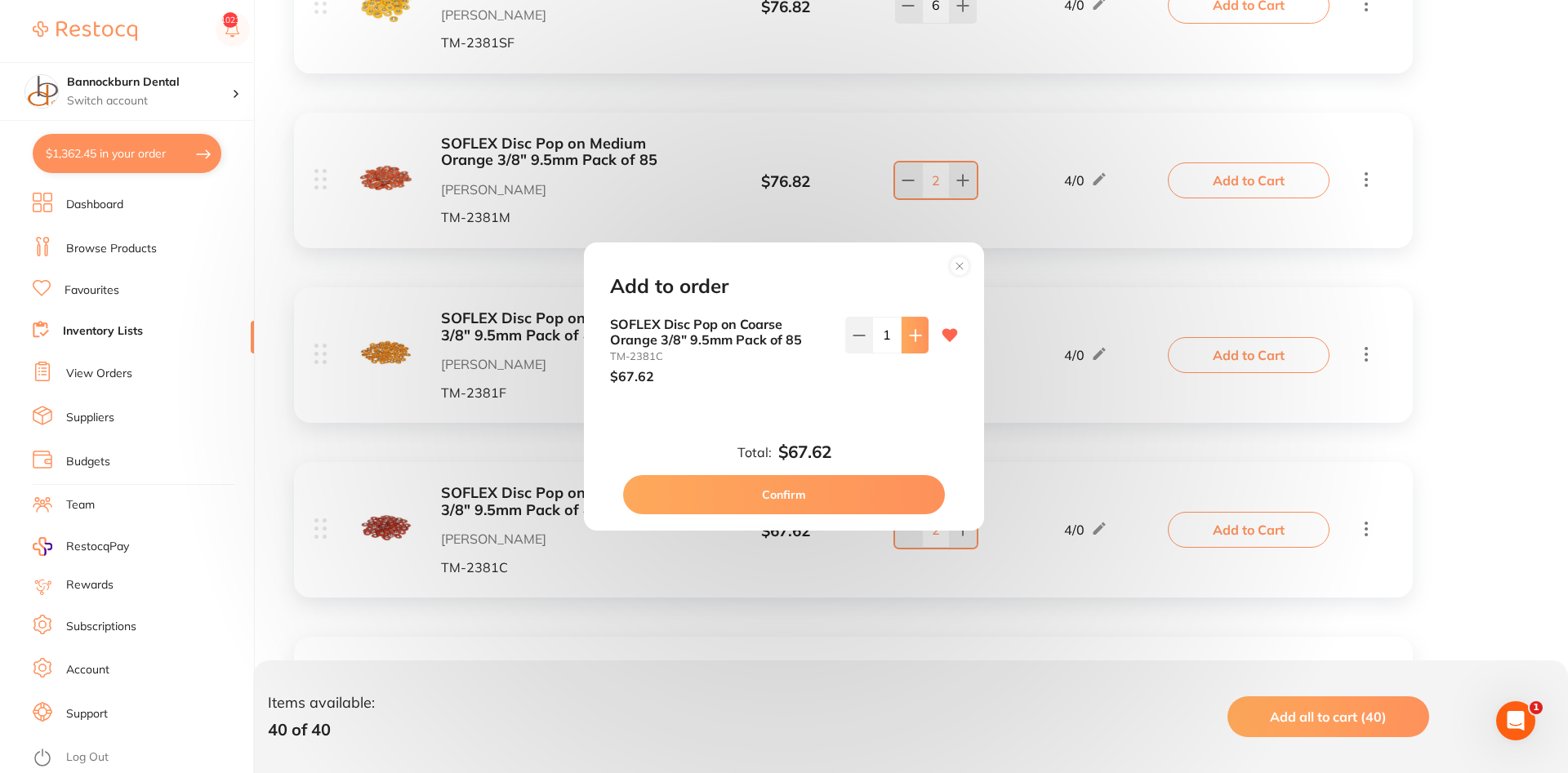
click at [916, 346] on button at bounding box center [914, 335] width 27 height 36
type input "2"
click at [775, 501] on button "Confirm" at bounding box center [784, 495] width 321 height 39
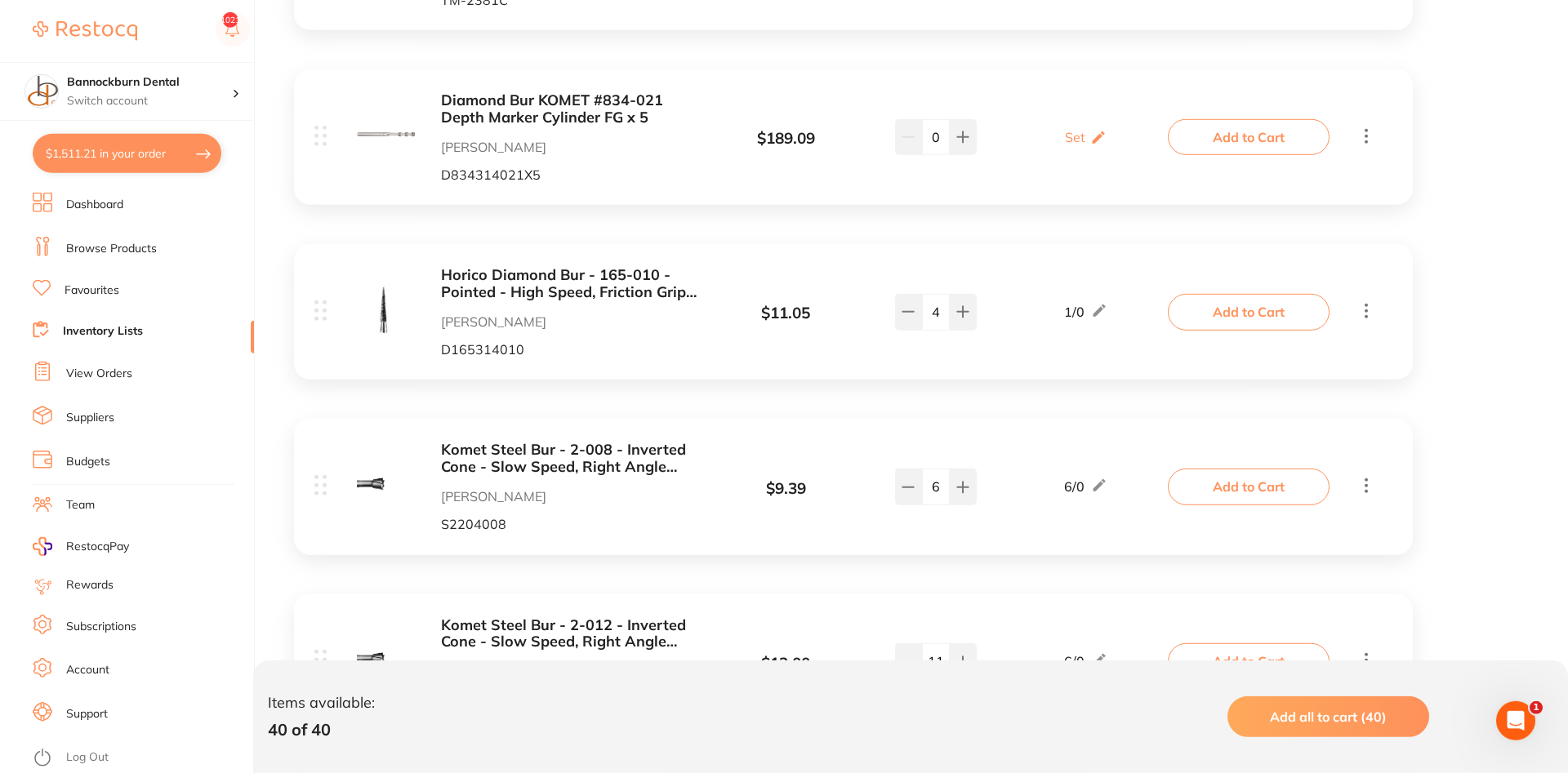
scroll to position [1416, 0]
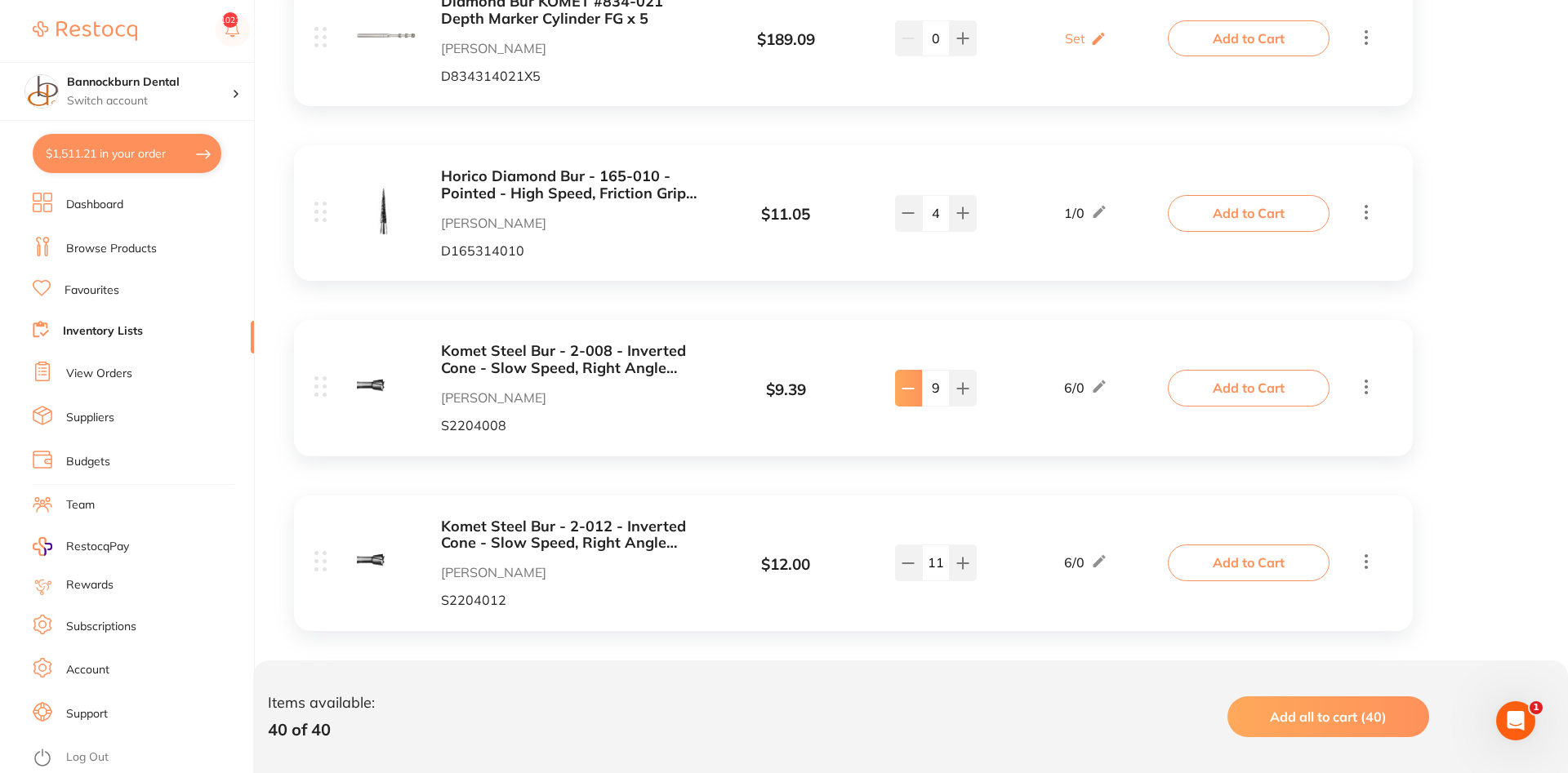
type input "5"
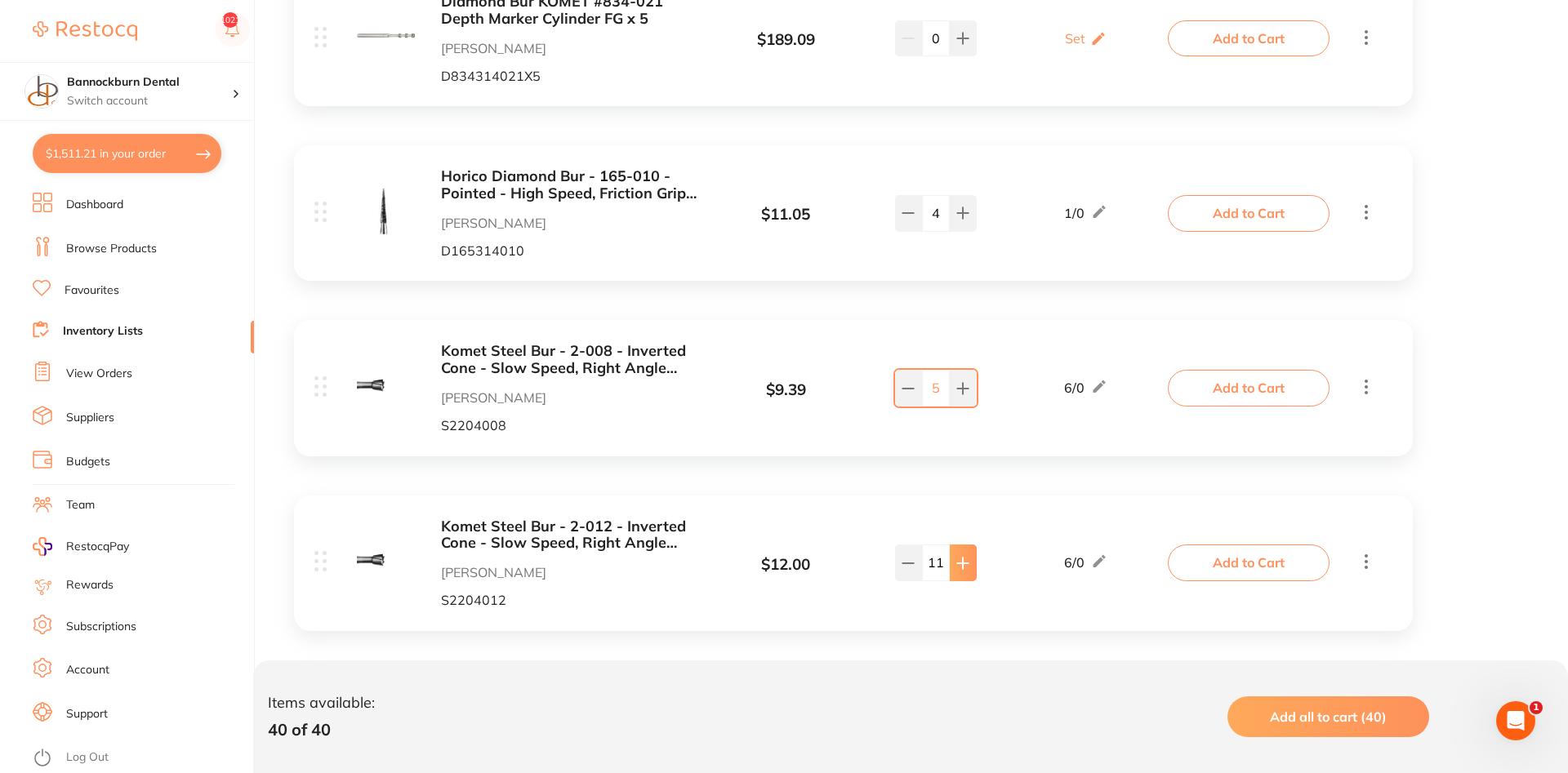
type input "12"
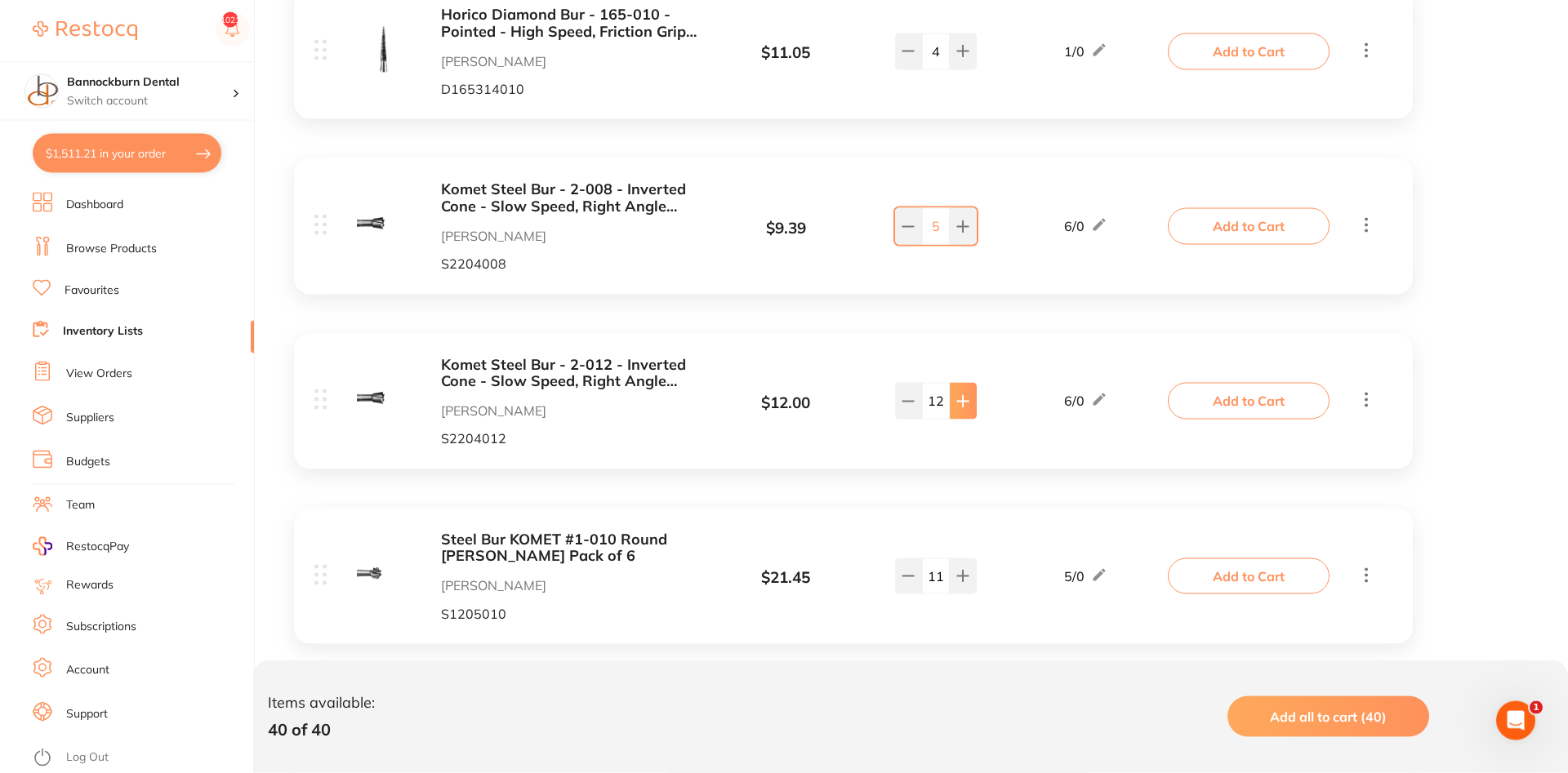
scroll to position [1666, 0]
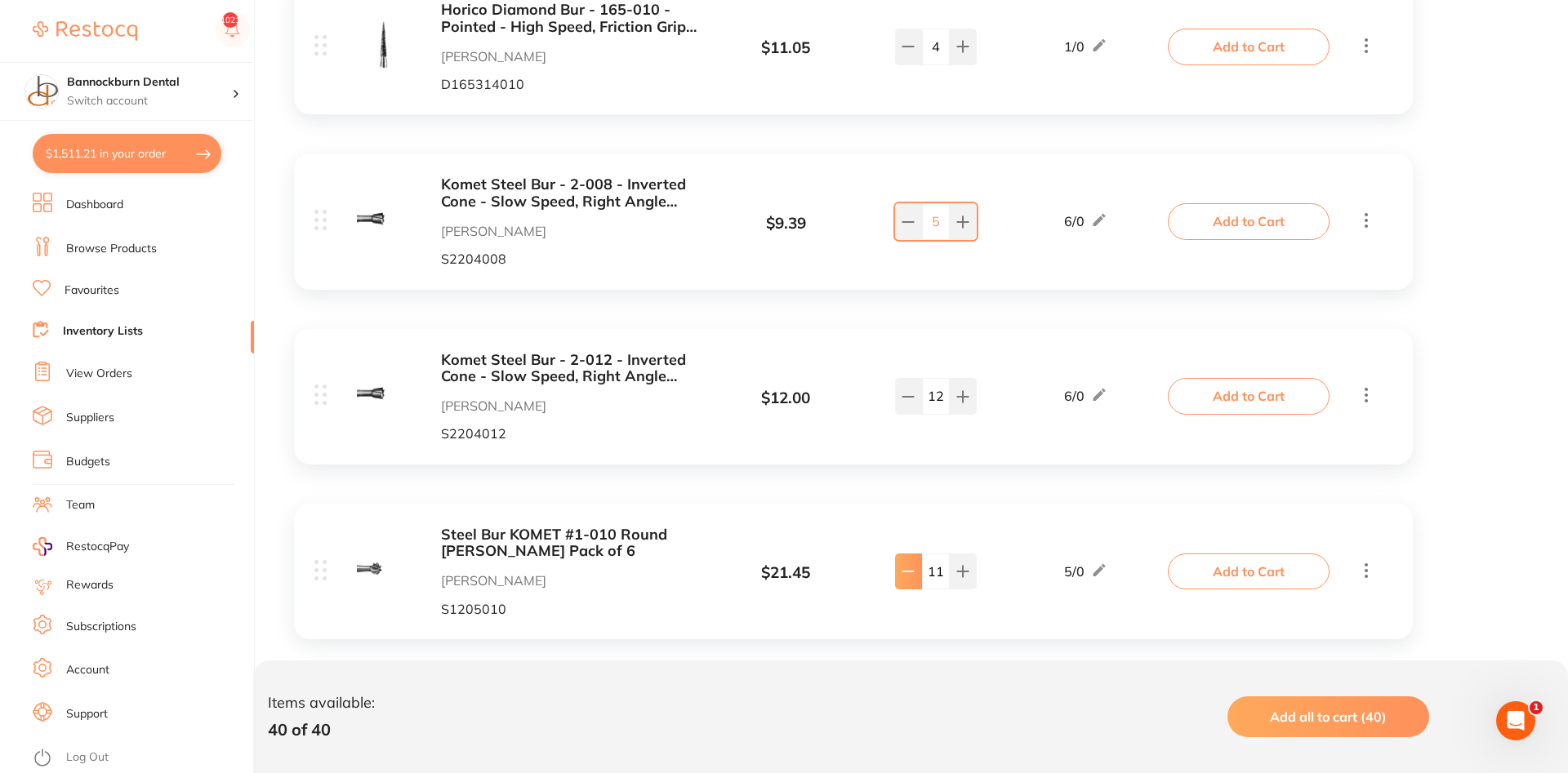
type input "8"
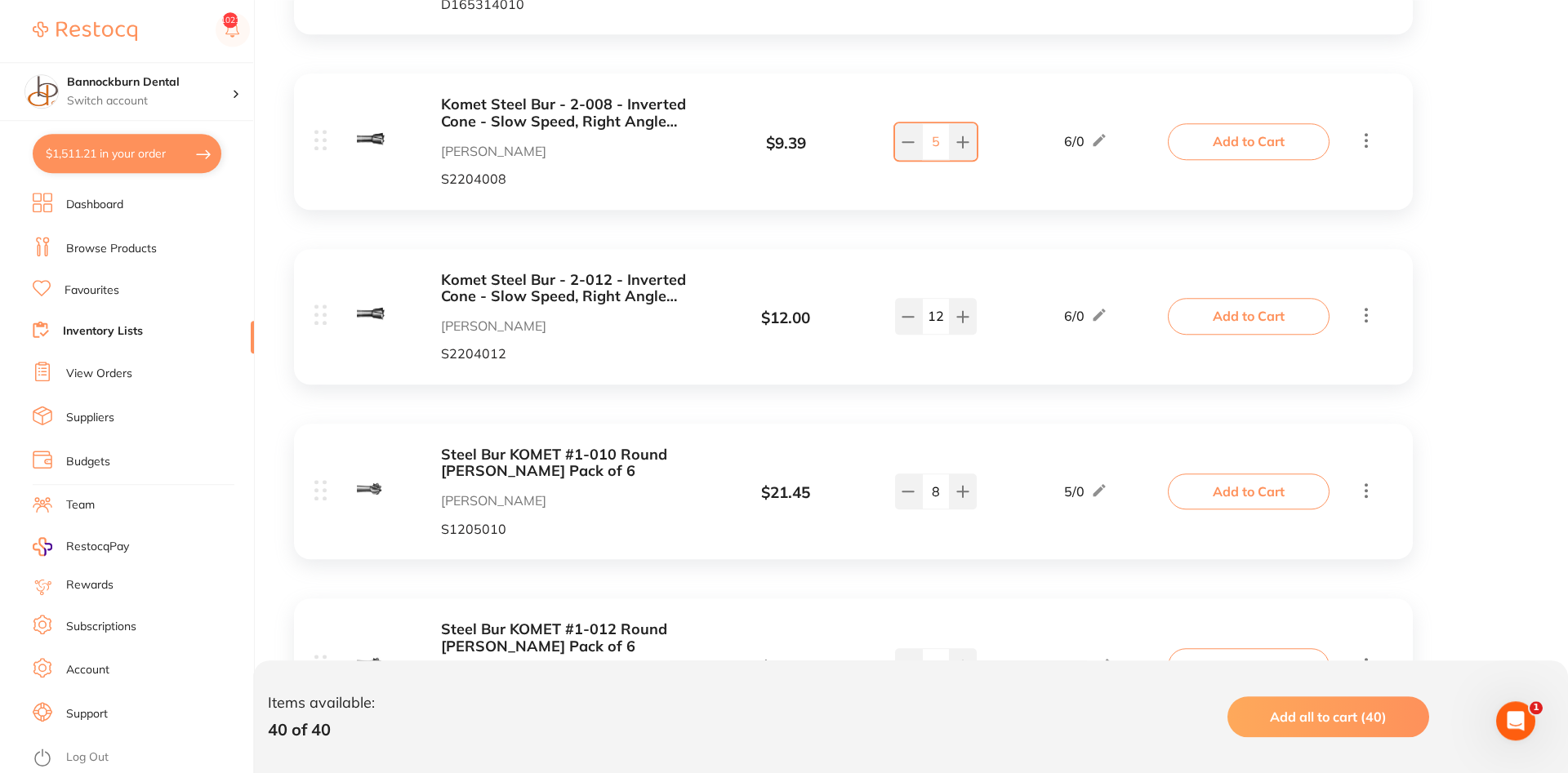
scroll to position [1832, 0]
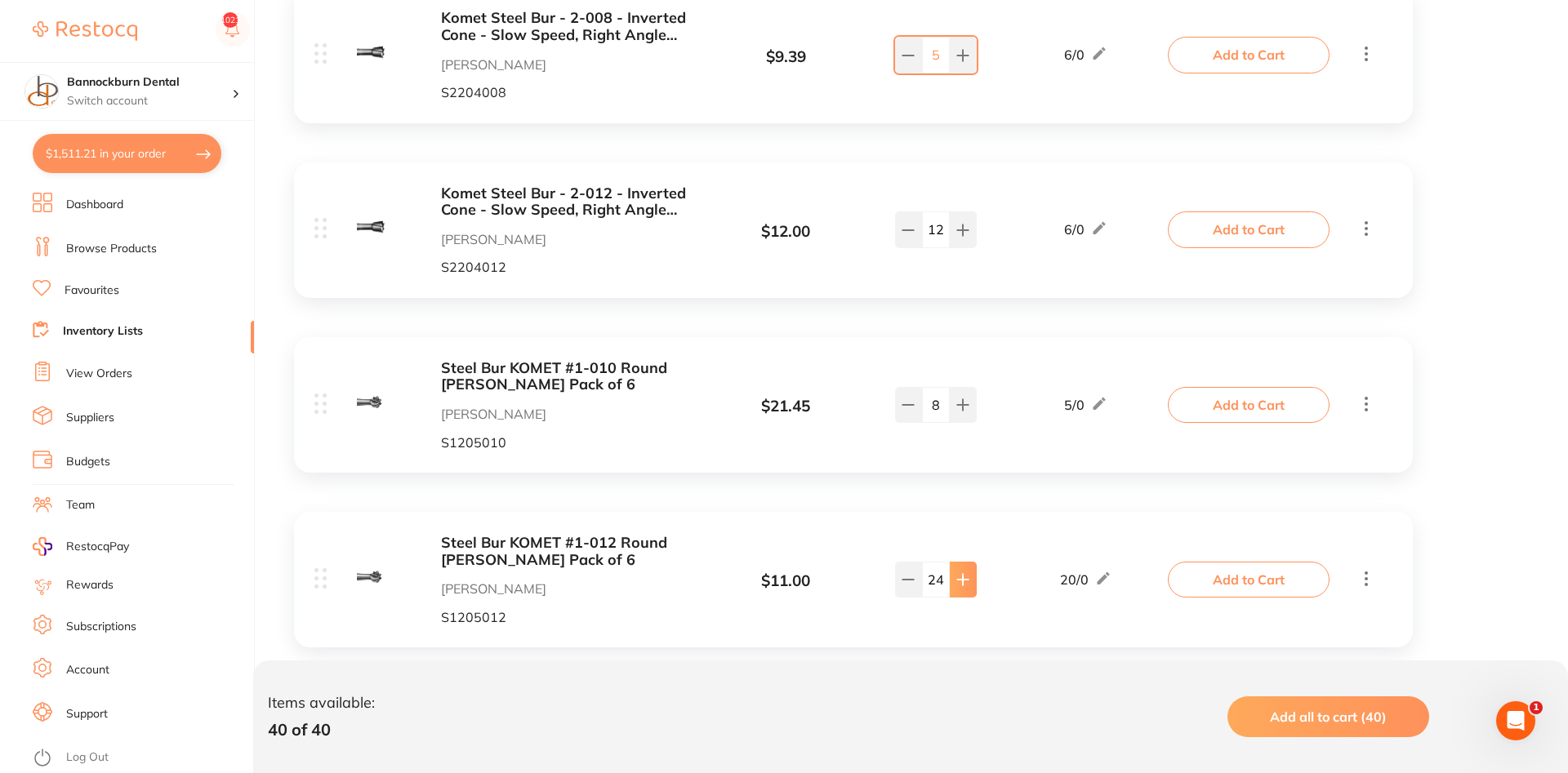
type input "26"
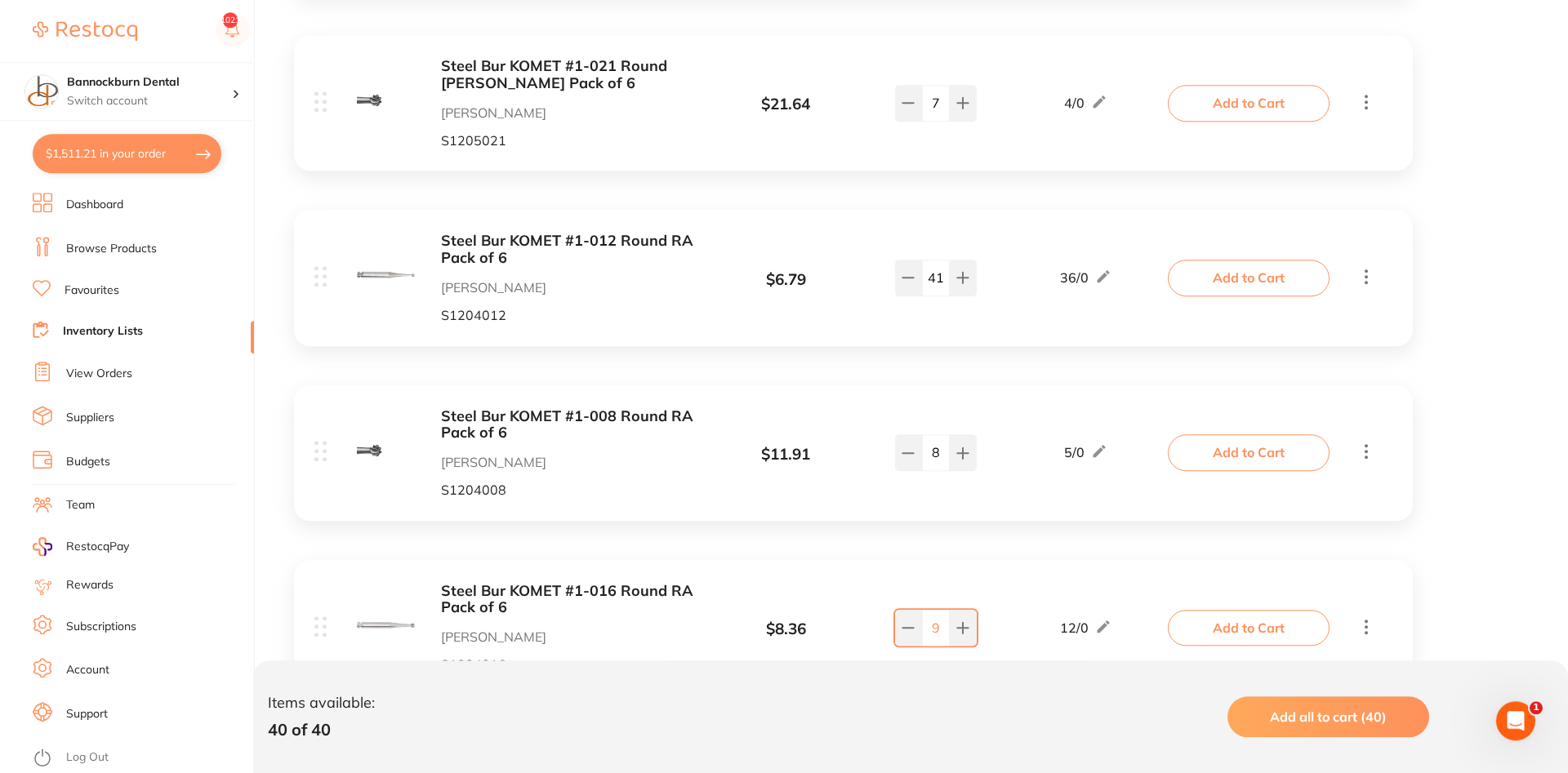
scroll to position [2665, 0]
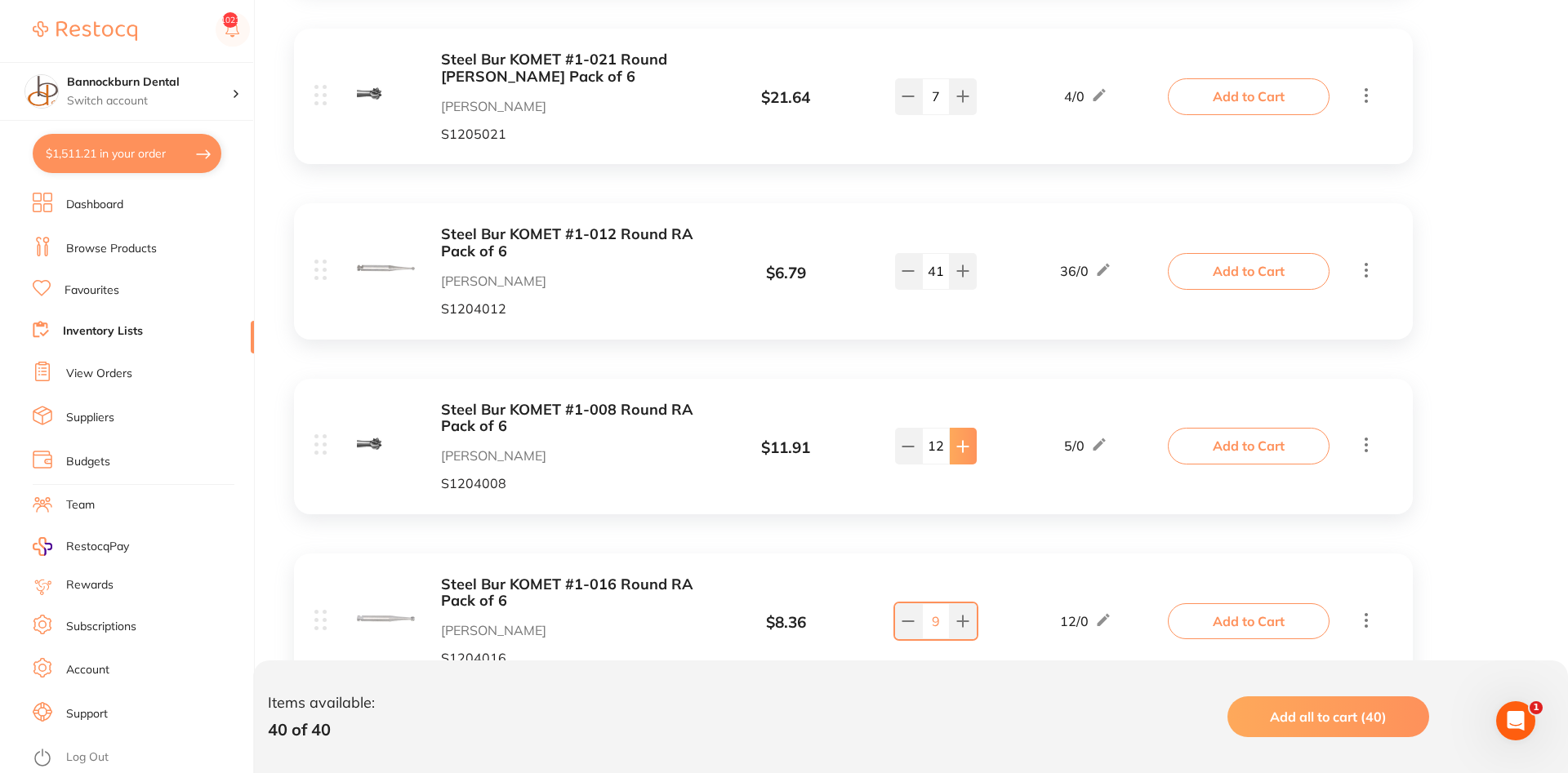
type input "13"
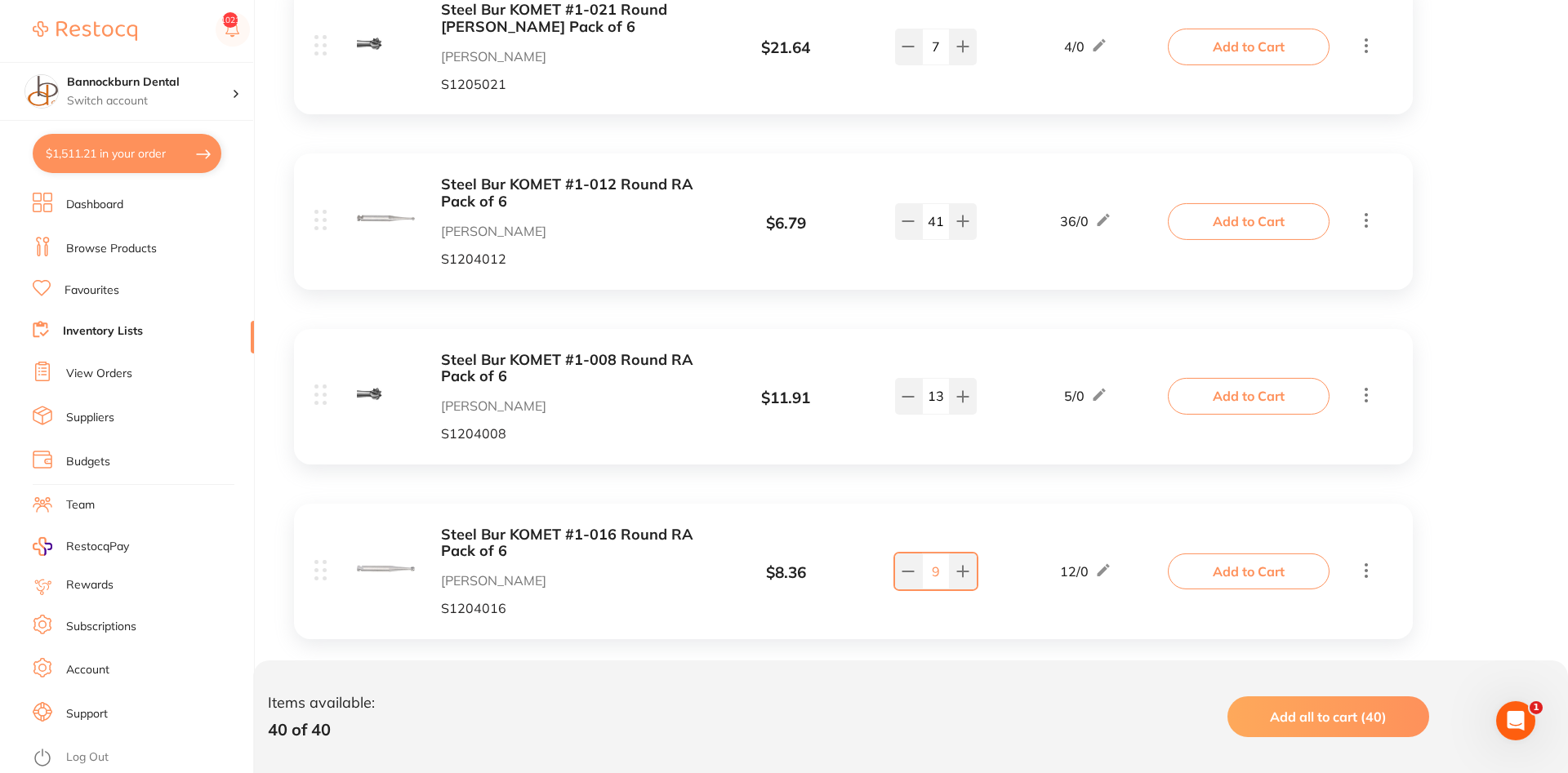
scroll to position [2748, 0]
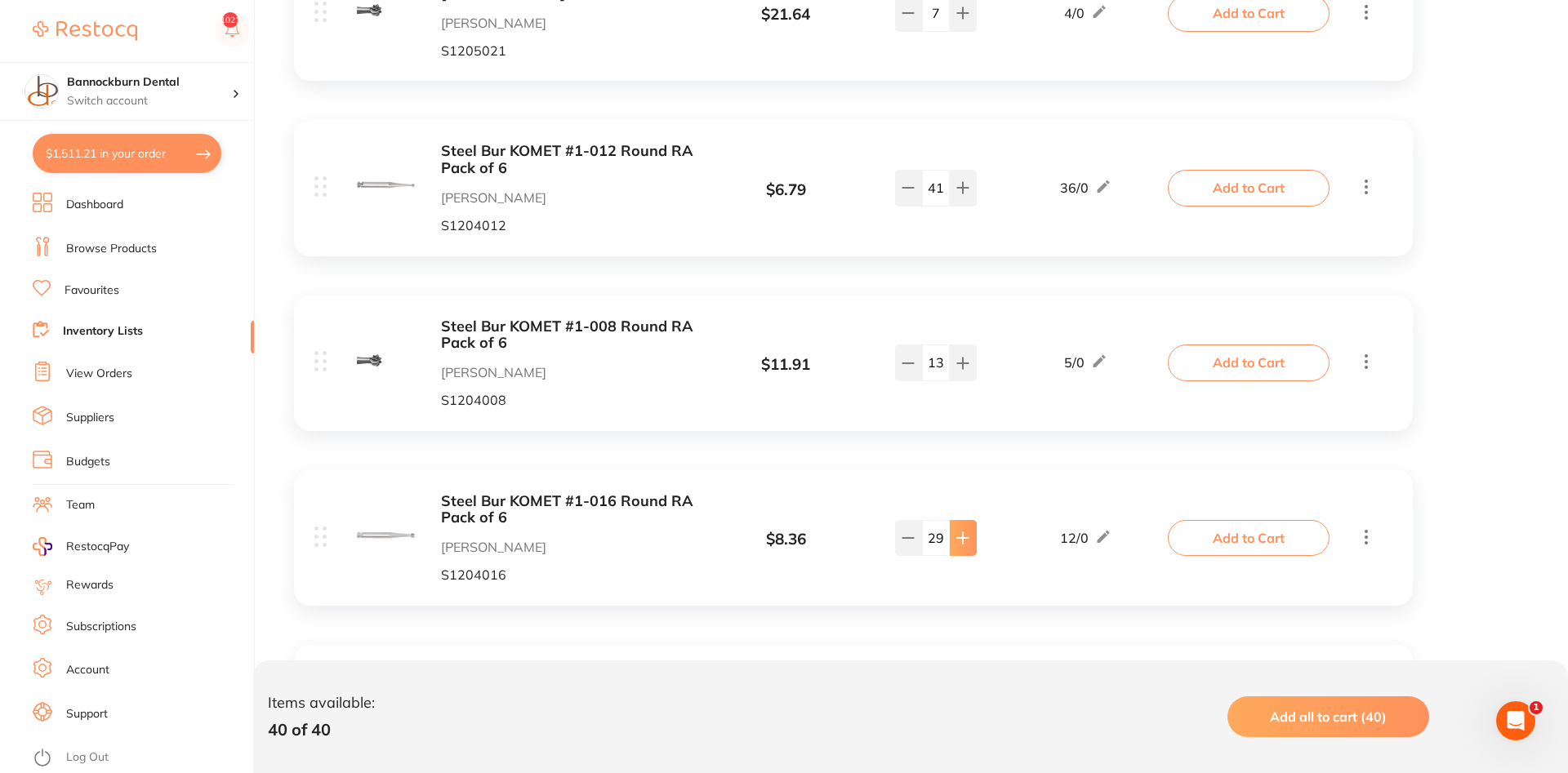
type input "30"
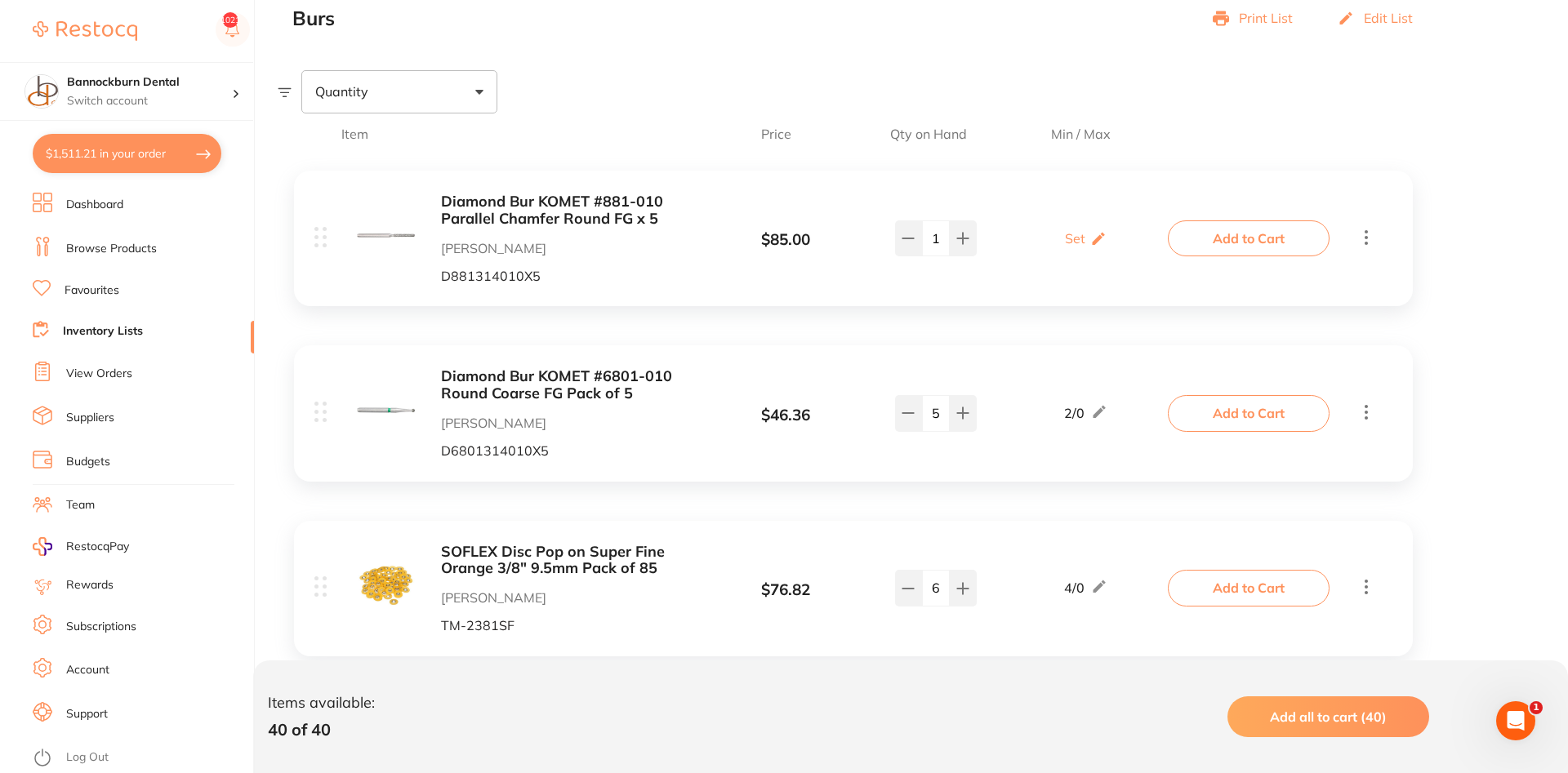
scroll to position [0, 0]
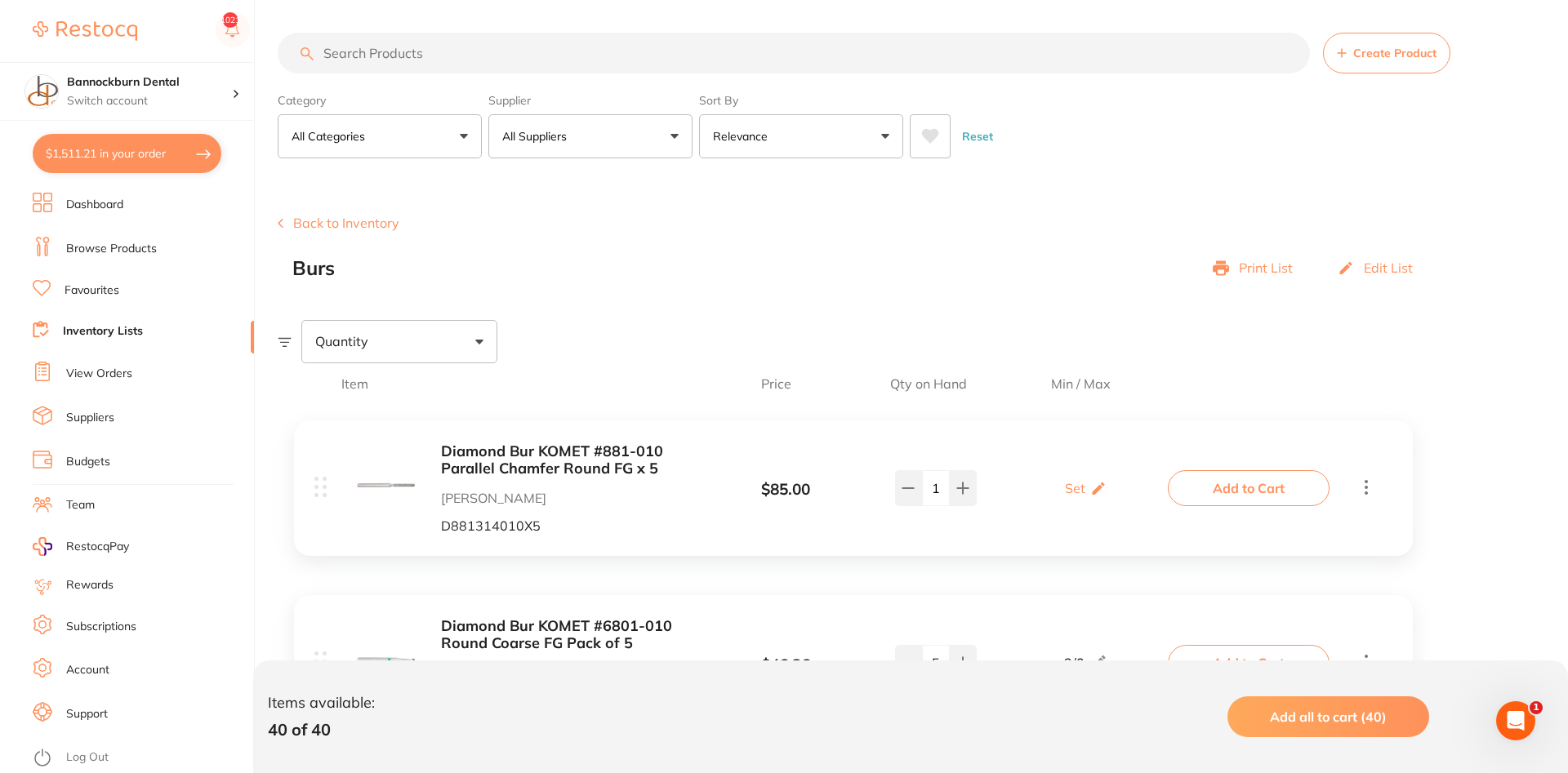
click at [117, 321] on li "Inventory Lists" at bounding box center [143, 331] width 222 height 22
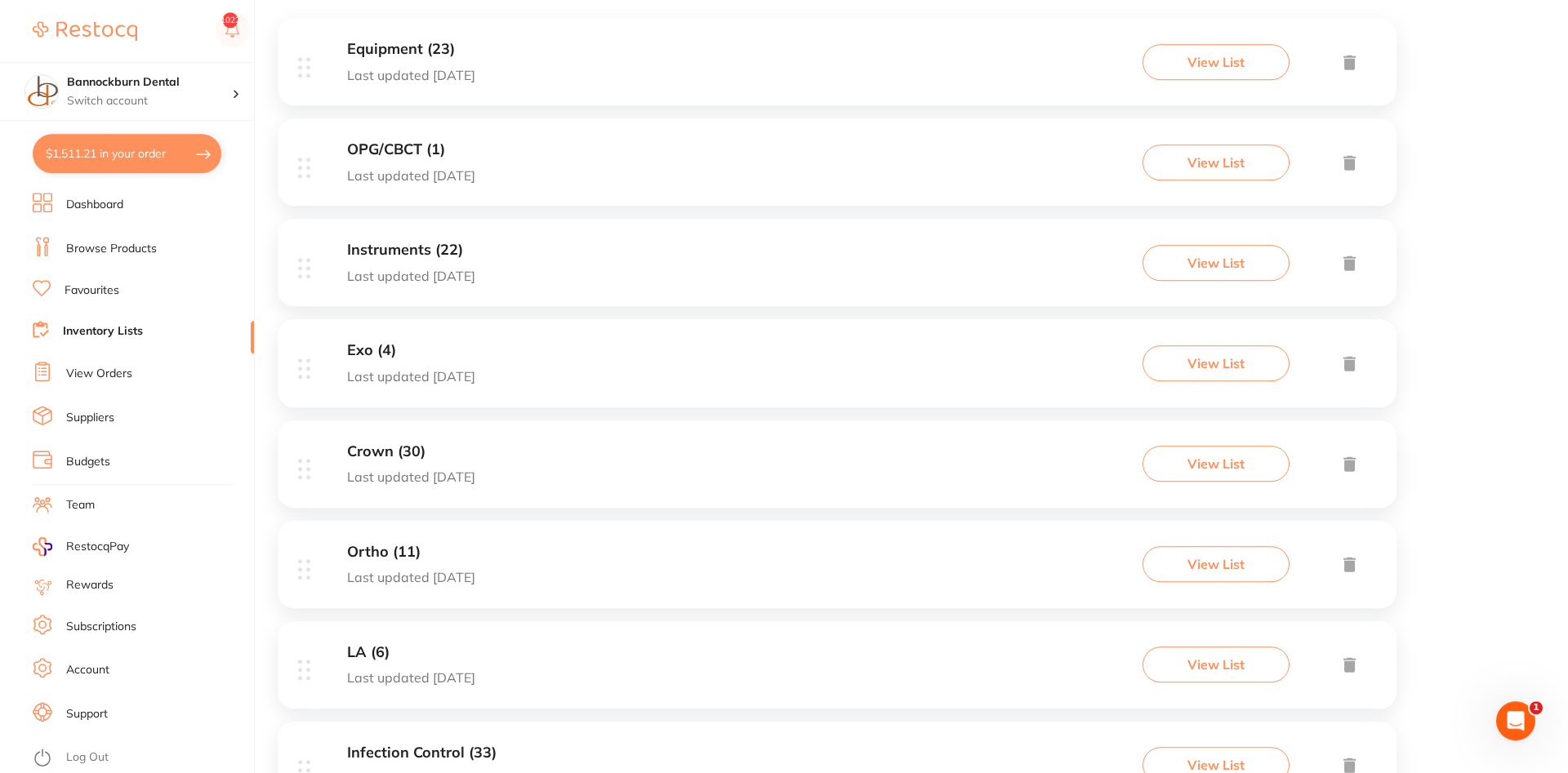
scroll to position [333, 0]
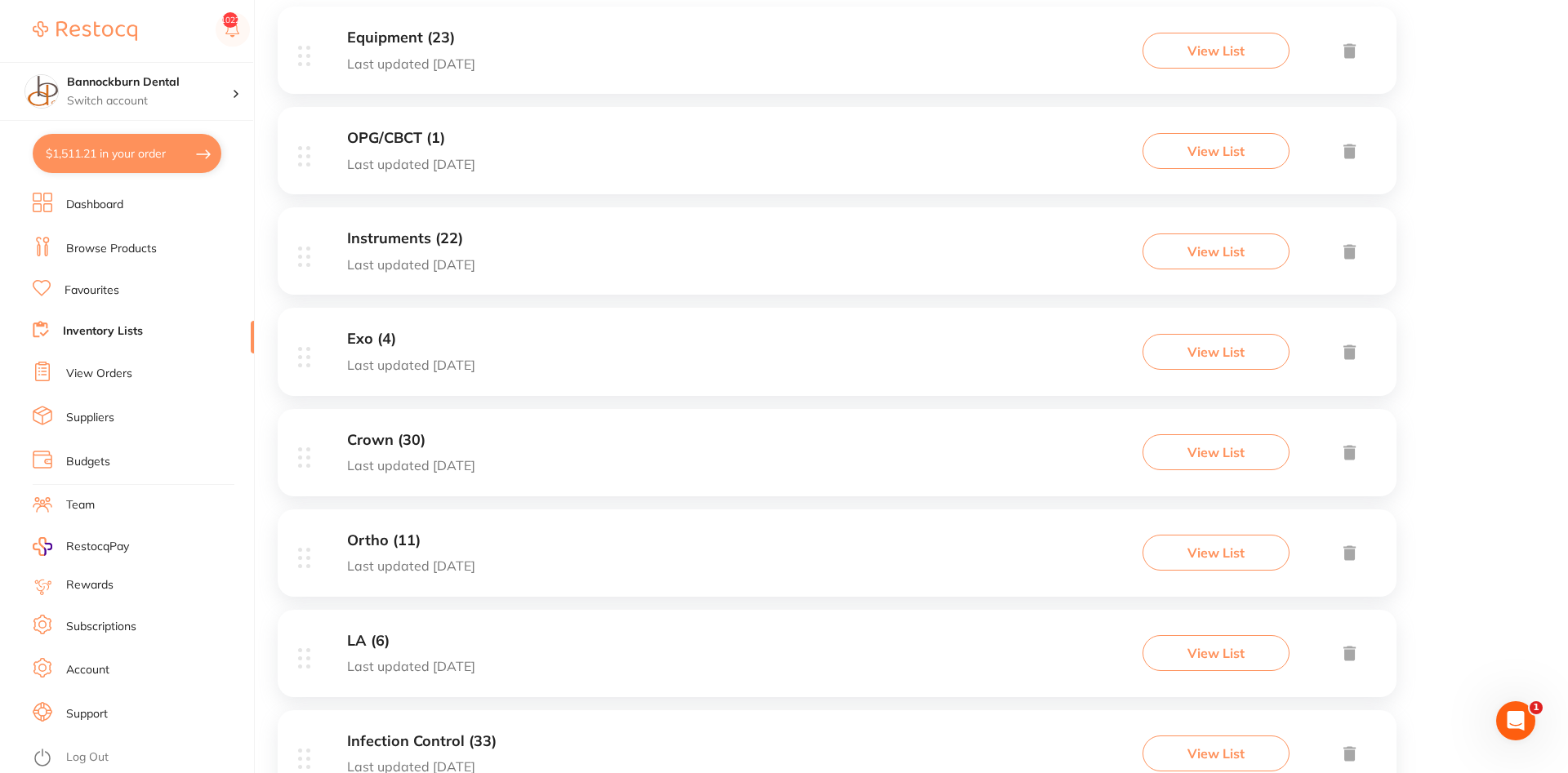
click at [1183, 357] on button "View List" at bounding box center [1216, 352] width 147 height 36
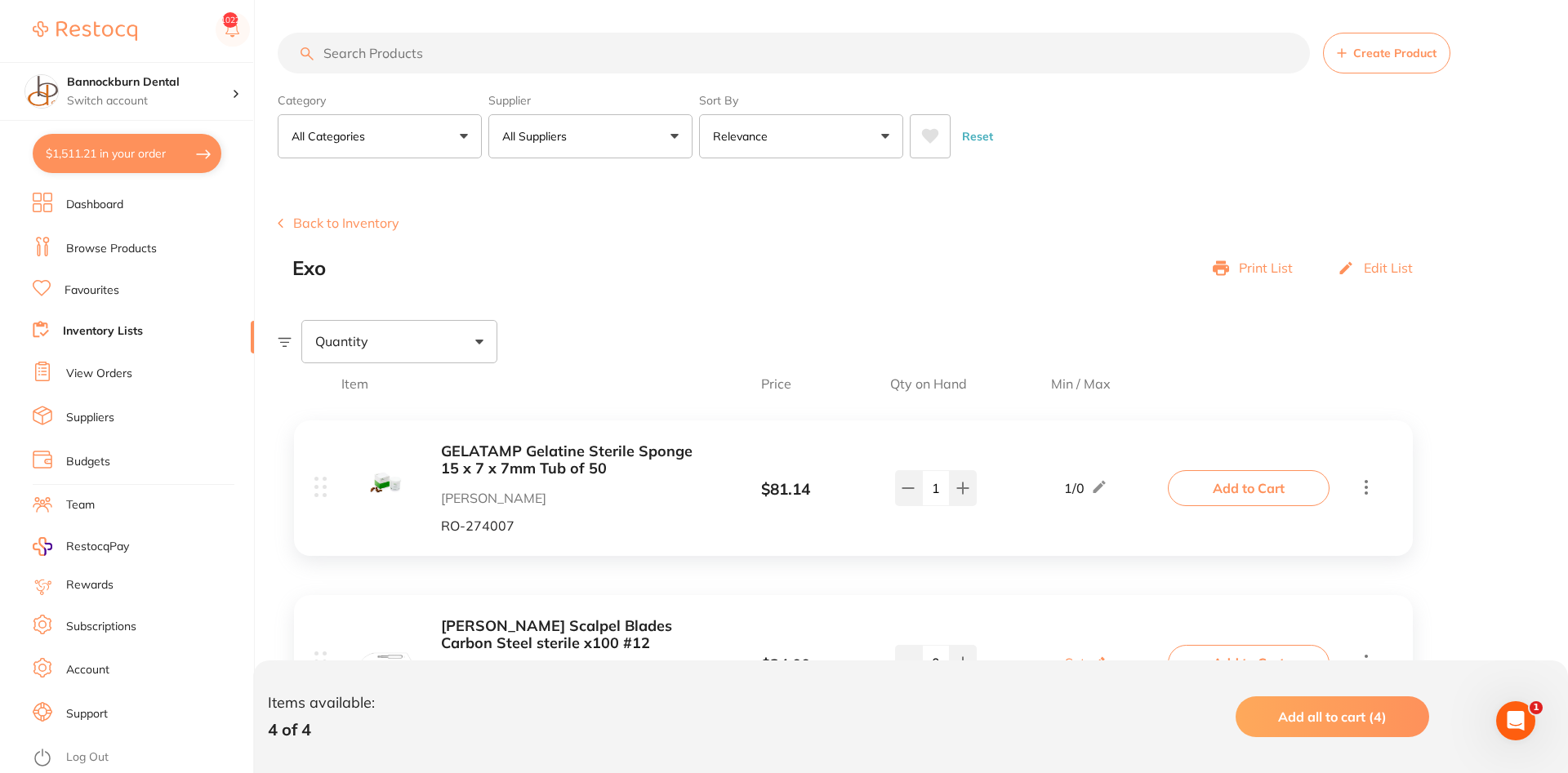
click at [129, 331] on link "Inventory Lists" at bounding box center [103, 331] width 80 height 16
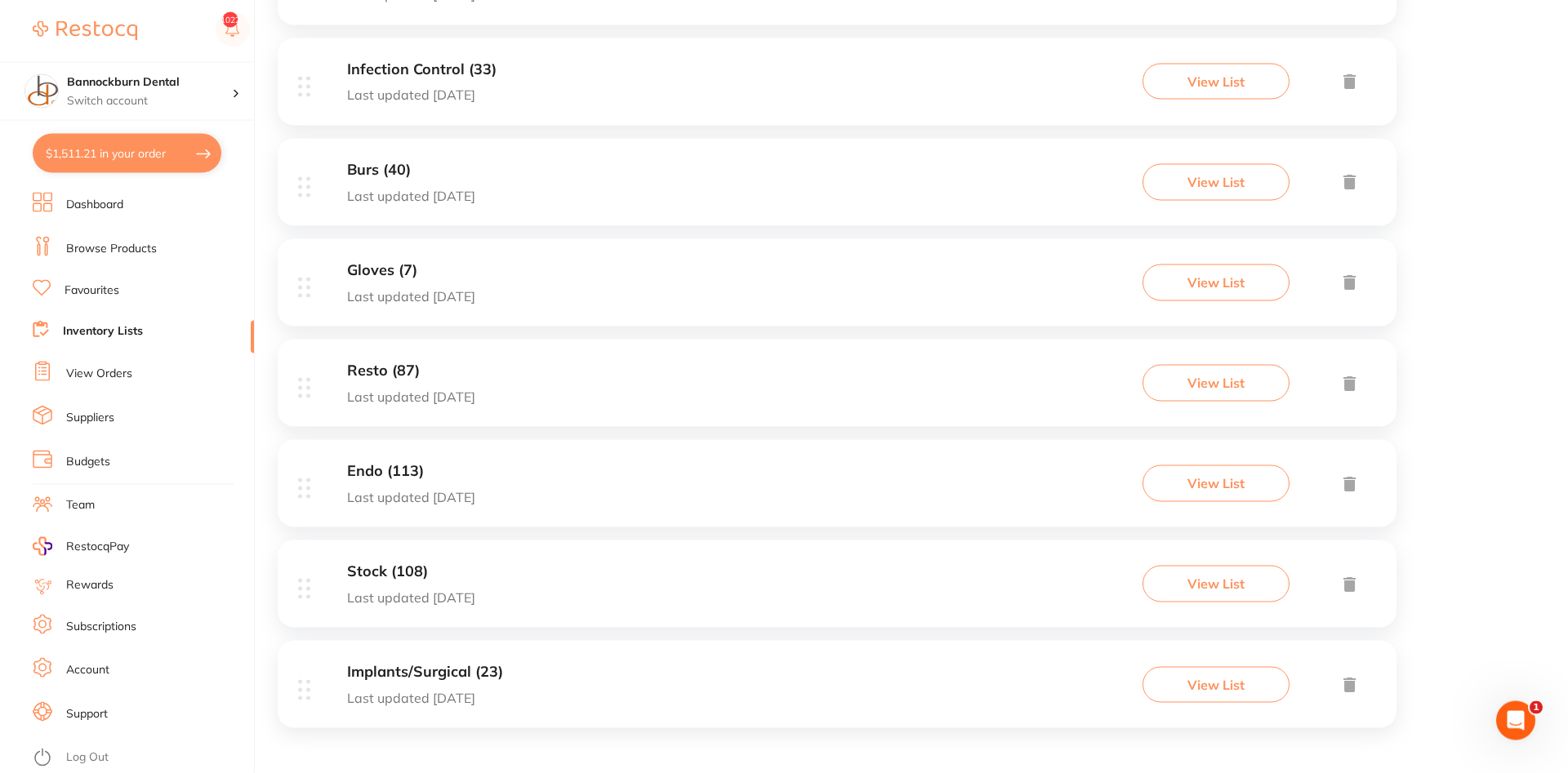
scroll to position [1008, 0]
click at [367, 474] on h3 "Endo (113)" at bounding box center [411, 470] width 128 height 17
